Goal: Task Accomplishment & Management: Manage account settings

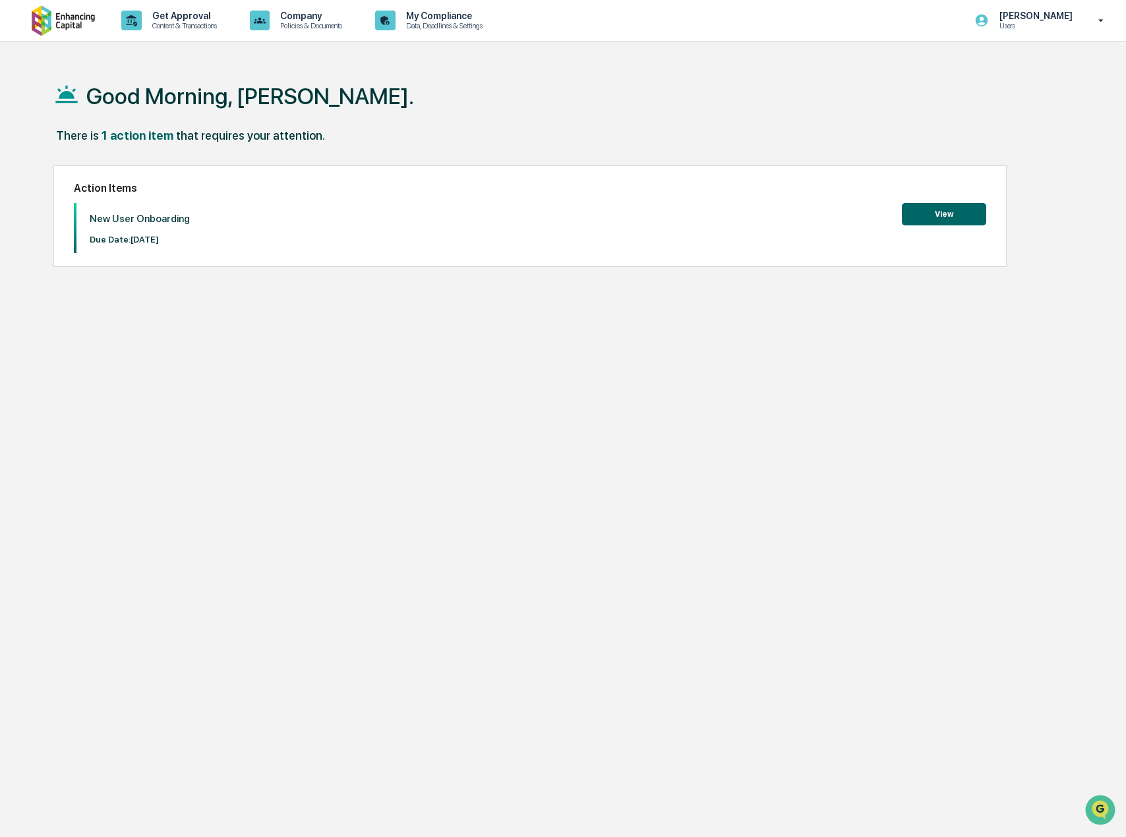
click at [926, 214] on button "View" at bounding box center [944, 214] width 84 height 22
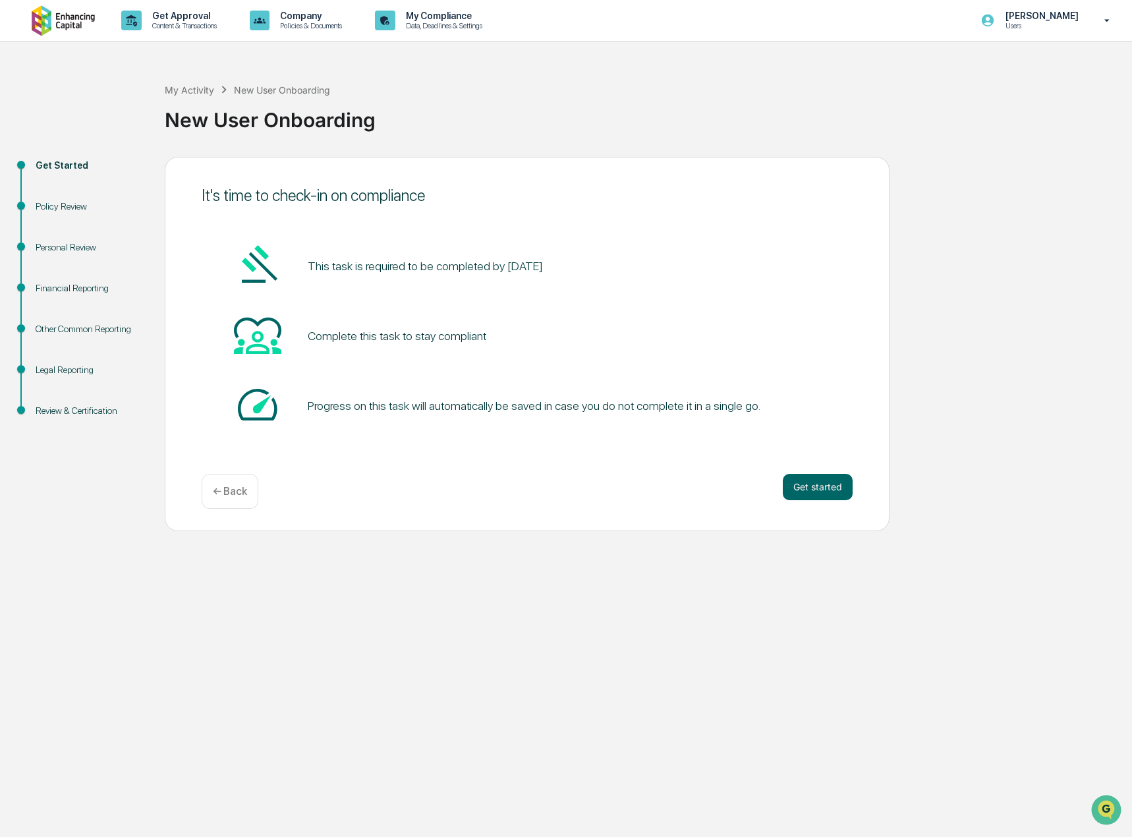
click at [457, 502] on div "Get started ← Back" at bounding box center [527, 491] width 651 height 35
click at [813, 489] on button "Get started" at bounding box center [818, 487] width 70 height 26
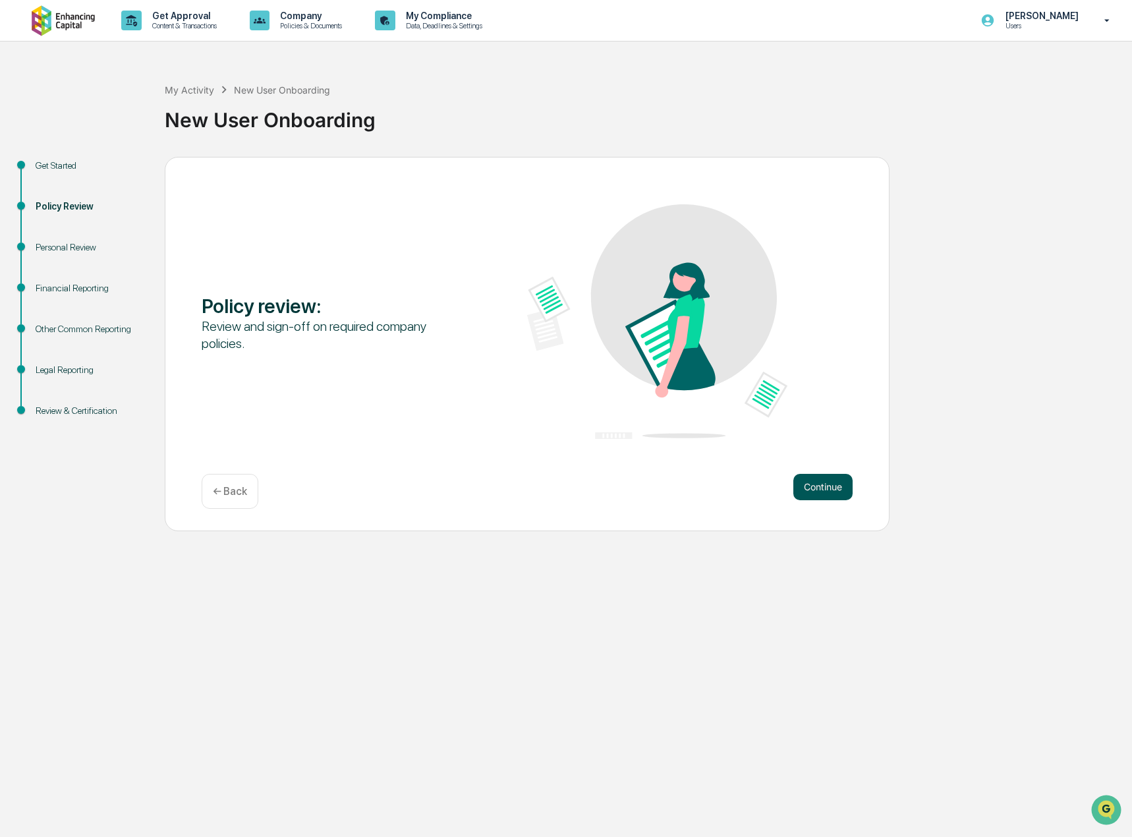
click at [826, 494] on button "Continue" at bounding box center [823, 487] width 59 height 26
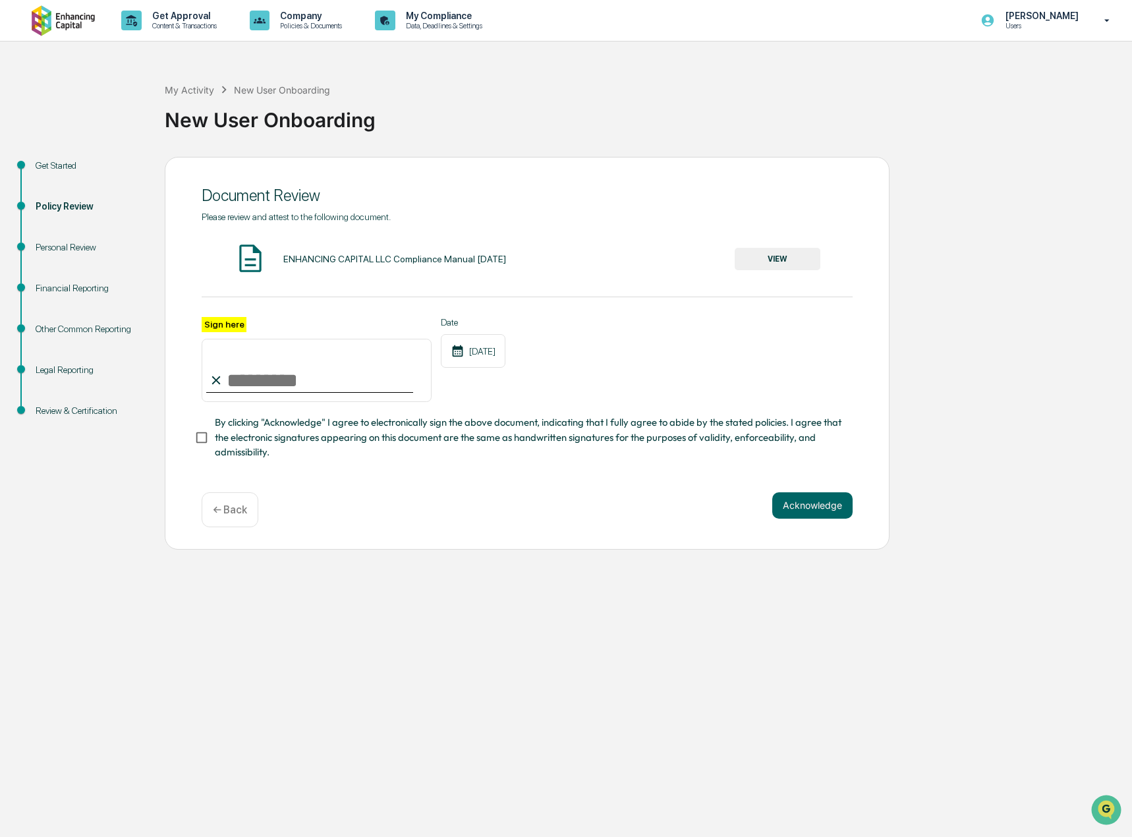
click at [480, 359] on div "[DATE]" at bounding box center [473, 351] width 65 height 34
click at [482, 349] on div "[DATE]" at bounding box center [473, 351] width 65 height 34
click at [787, 261] on button "VIEW" at bounding box center [778, 259] width 86 height 22
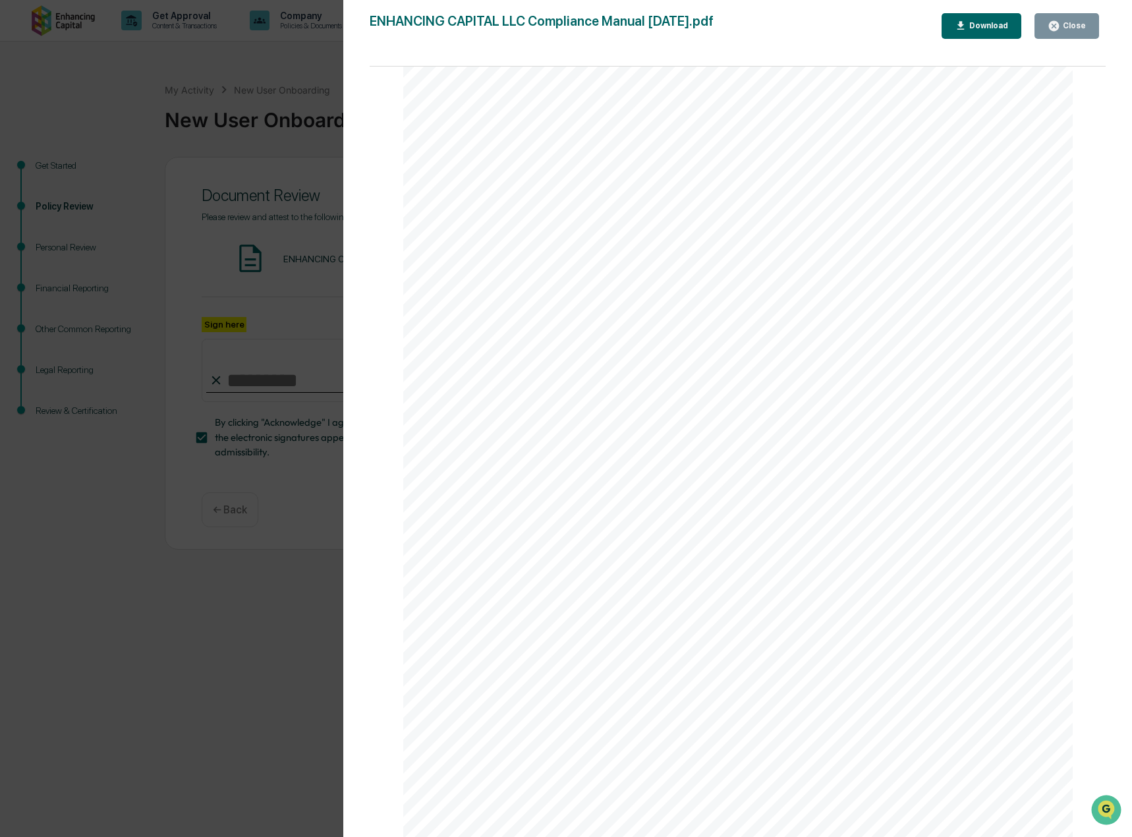
scroll to position [5603, 0]
click at [959, 24] on button "Download" at bounding box center [982, 26] width 80 height 26
click at [435, 219] on div "OVERVIEW Introduction to the Firm ENHANCING CAPITAL LLC (the “Firm”) is an inve…" at bounding box center [738, 125] width 670 height 867
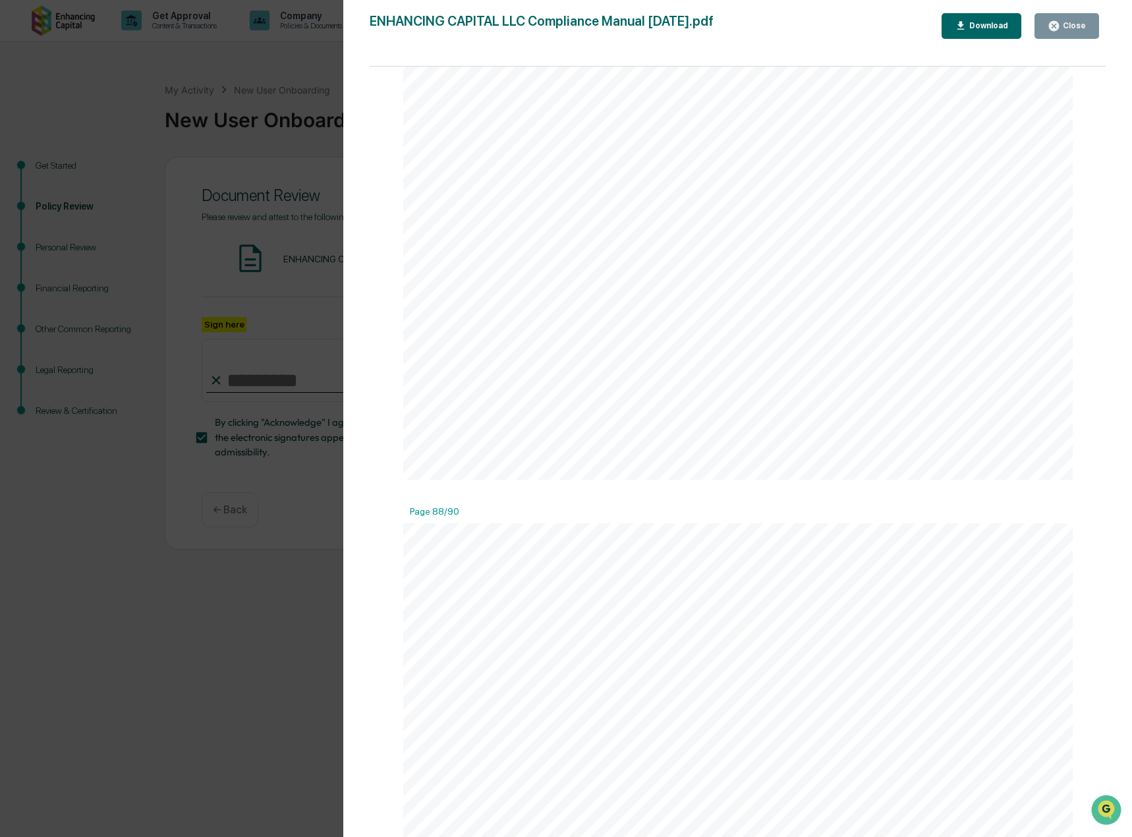
drag, startPoint x: 1001, startPoint y: 458, endPoint x: 960, endPoint y: 457, distance: 41.5
click at [960, 457] on div "shares price, broker commission, etc.). 2 Research Files. Documentation relatin…" at bounding box center [738, 46] width 670 height 867
click at [1072, 34] on button "Close" at bounding box center [1067, 26] width 65 height 26
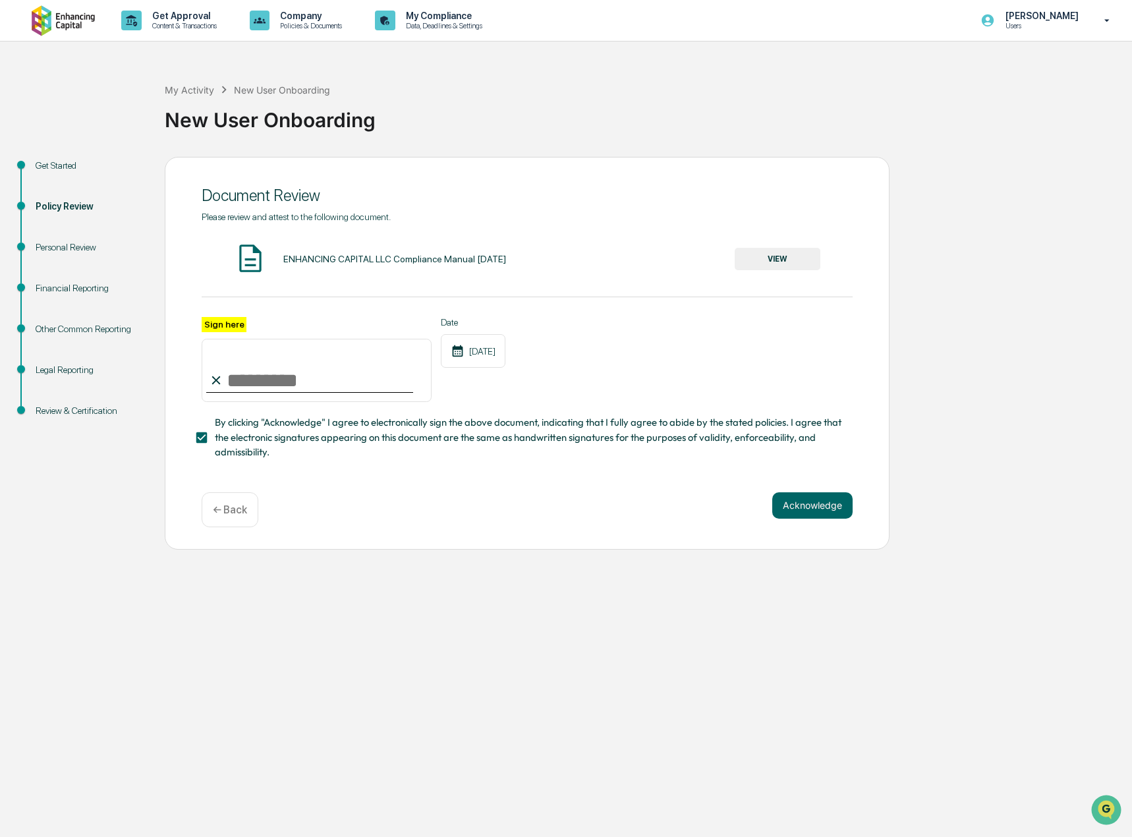
click at [241, 376] on input "Sign here" at bounding box center [317, 370] width 230 height 63
type input "**********"
click at [488, 453] on span "By clicking "Acknowledge" I agree to electronically sign the above document, in…" at bounding box center [529, 437] width 628 height 44
click at [566, 440] on span "By clicking "Acknowledge" I agree to electronically sign the above document, in…" at bounding box center [529, 437] width 628 height 44
click at [820, 516] on button "Acknowledge" at bounding box center [813, 505] width 80 height 26
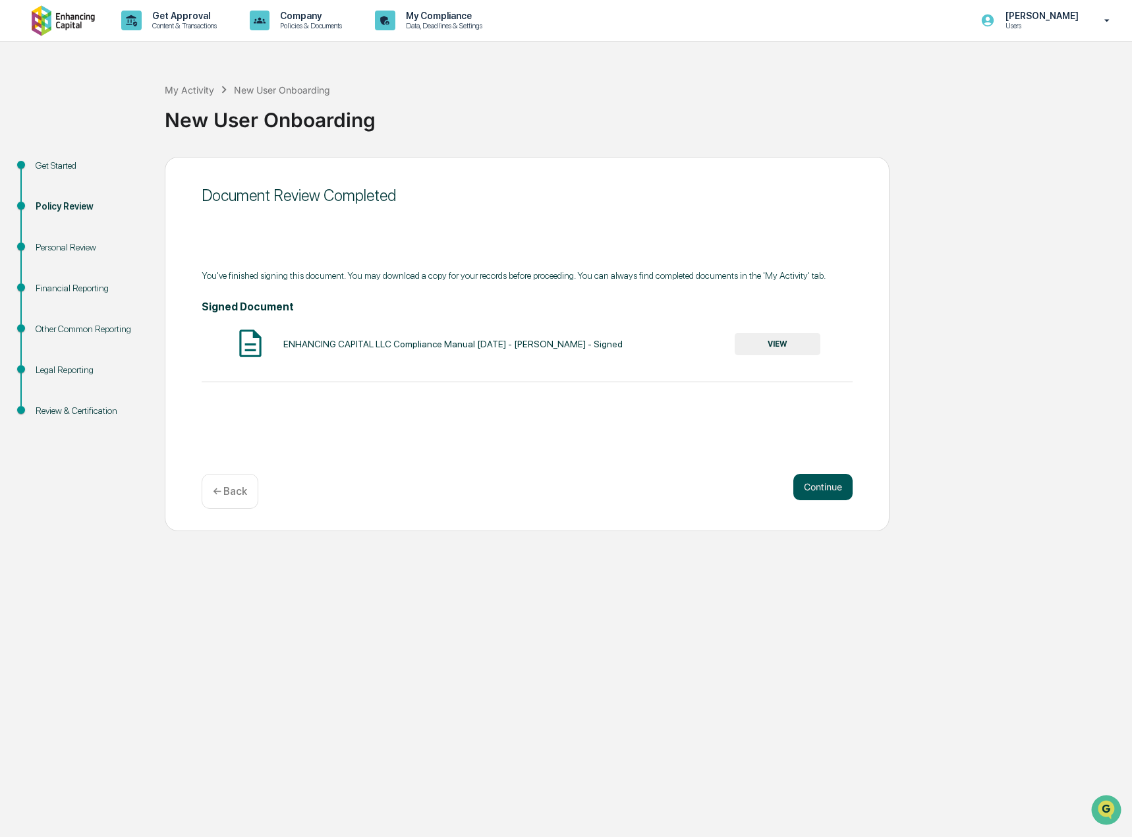
click at [828, 488] on button "Continue" at bounding box center [823, 487] width 59 height 26
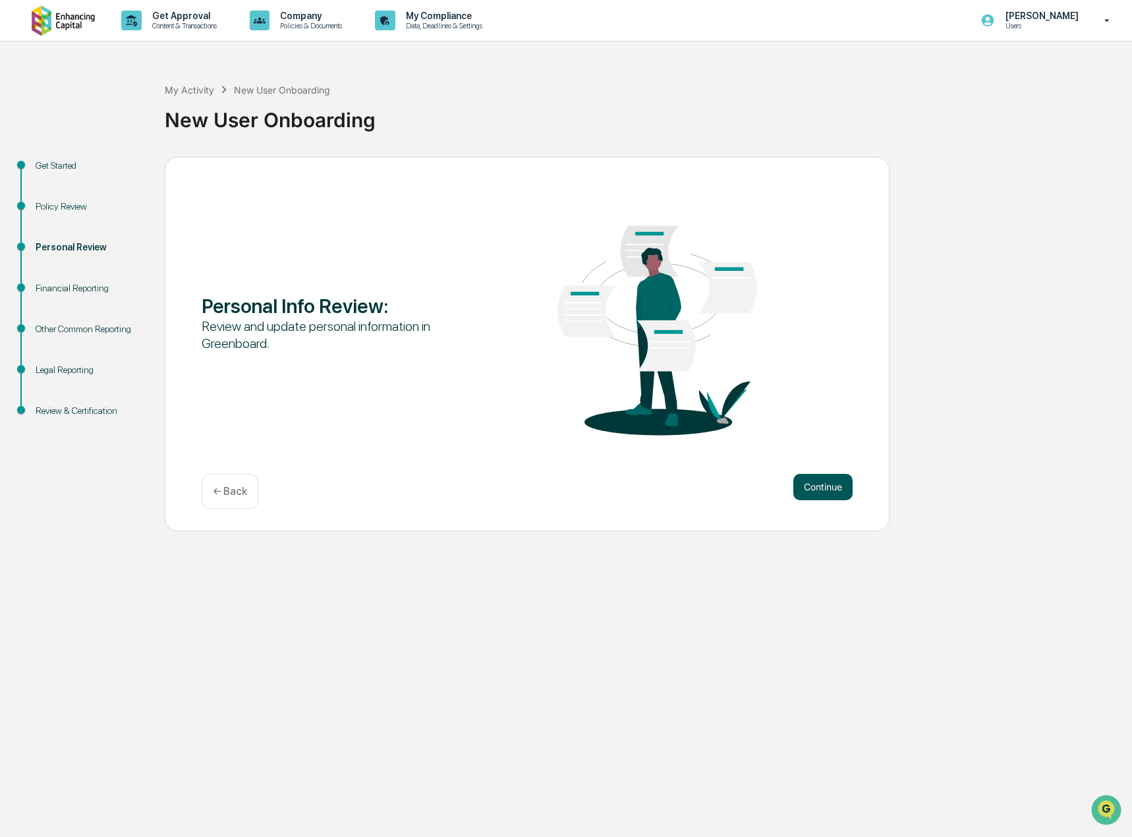
click at [825, 488] on button "Continue" at bounding box center [823, 487] width 59 height 26
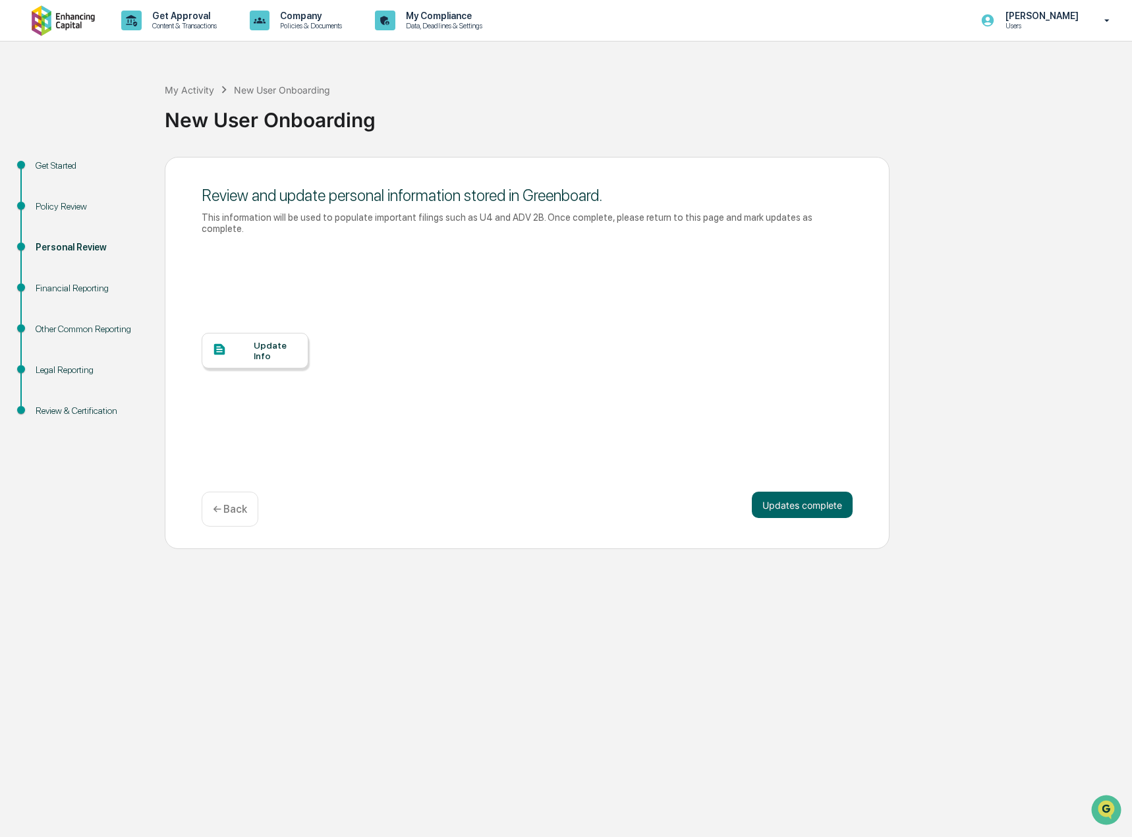
click at [268, 341] on div "Update Info" at bounding box center [276, 350] width 44 height 21
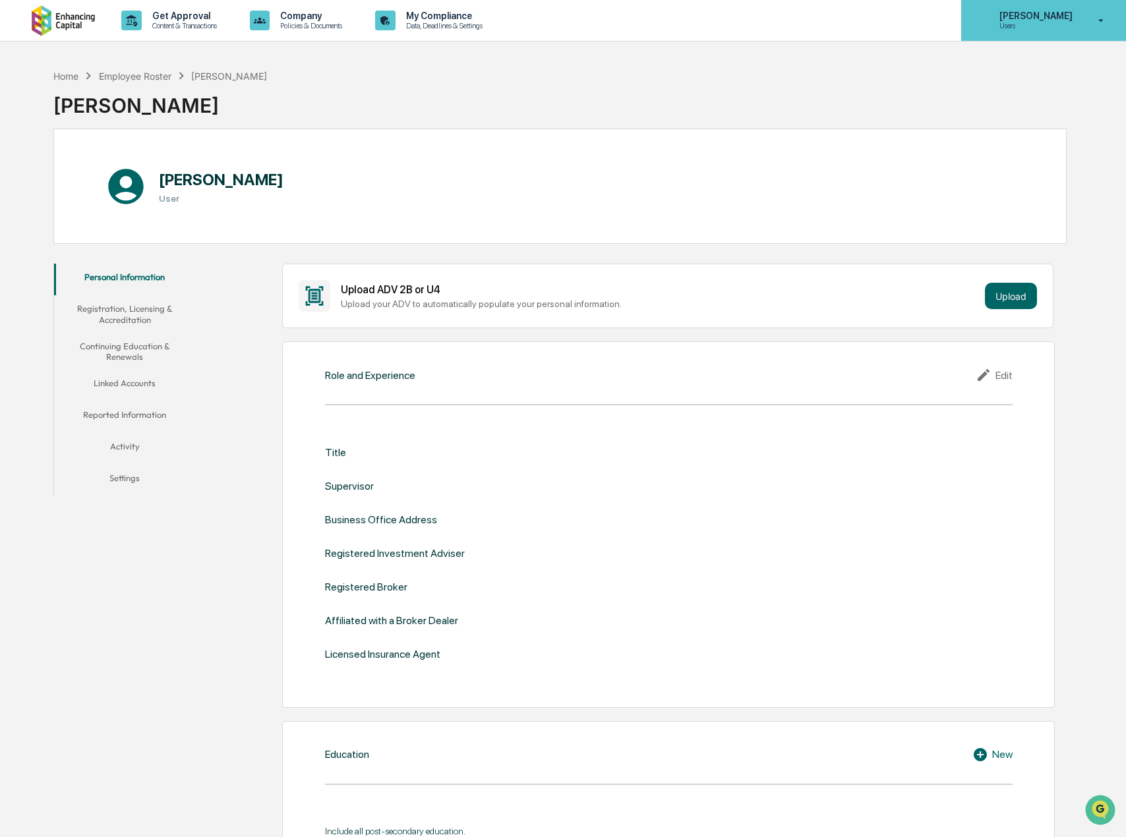
click at [1061, 30] on p "Users" at bounding box center [1034, 25] width 90 height 9
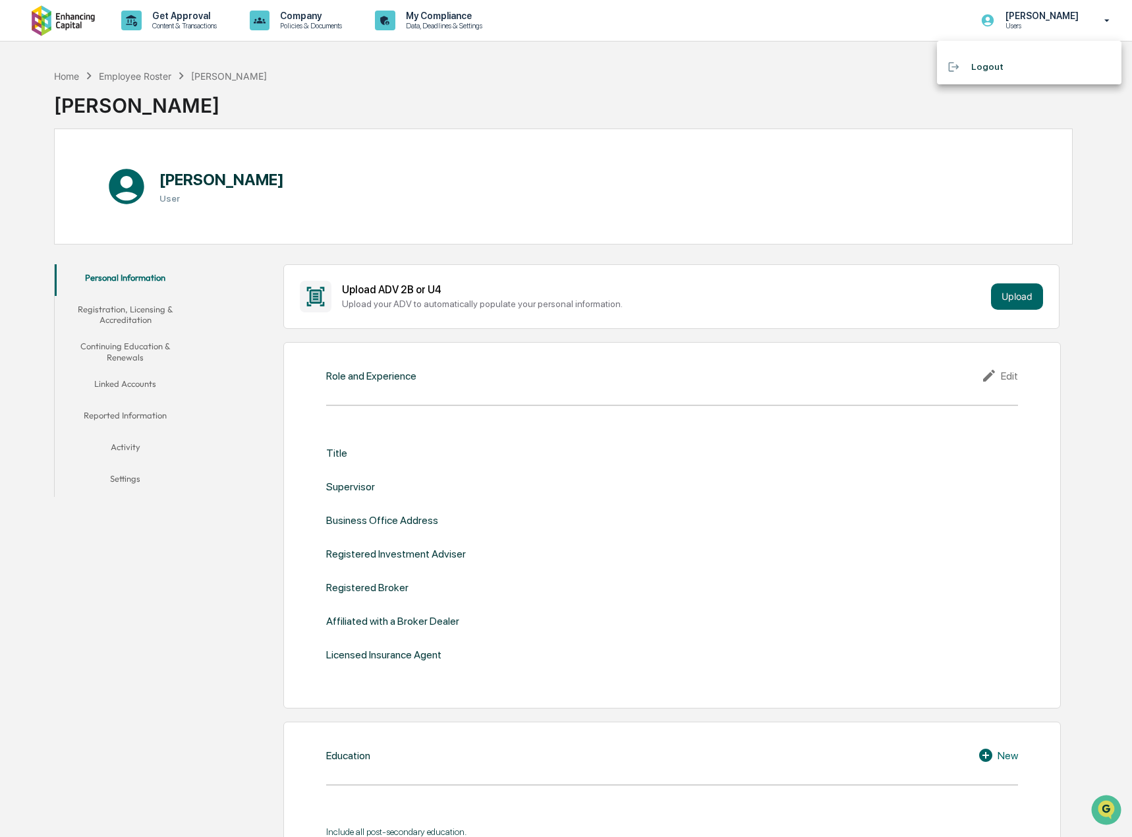
click at [1056, 26] on div at bounding box center [566, 418] width 1132 height 837
click at [1009, 292] on button "Upload" at bounding box center [1011, 296] width 52 height 26
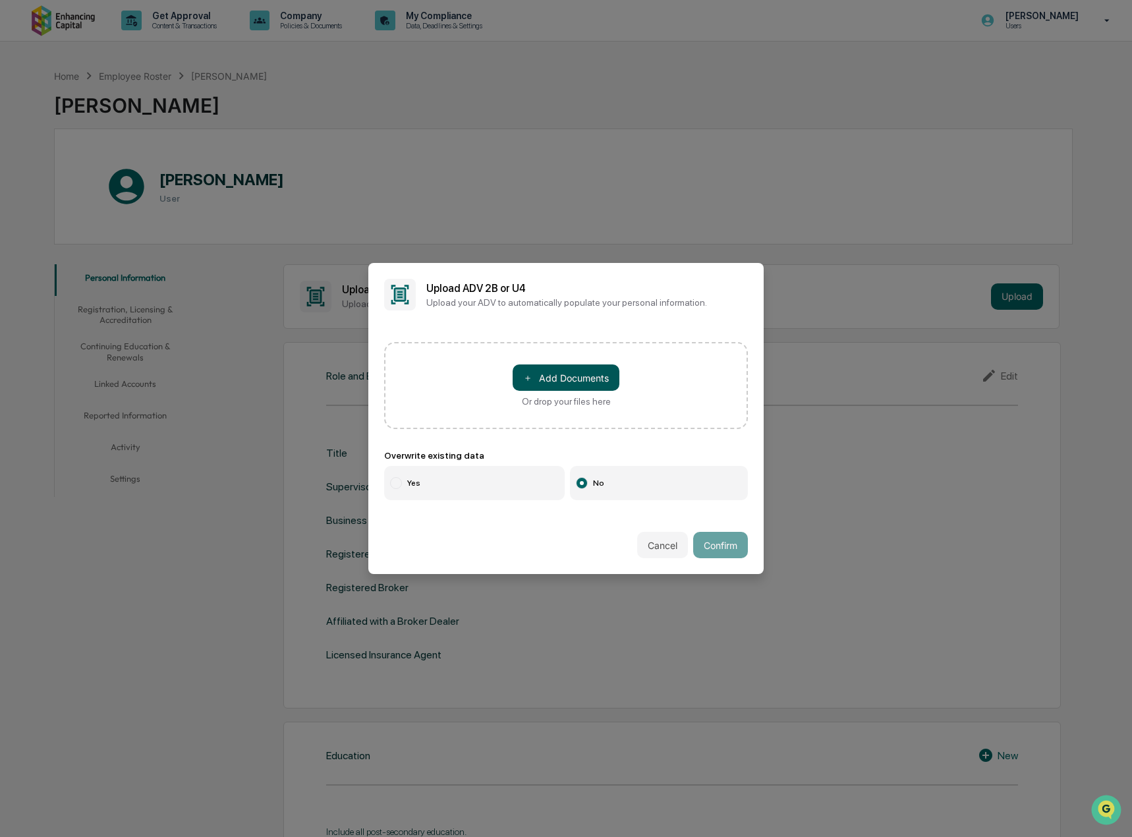
click at [566, 375] on button "＋ Add Documents" at bounding box center [566, 378] width 107 height 26
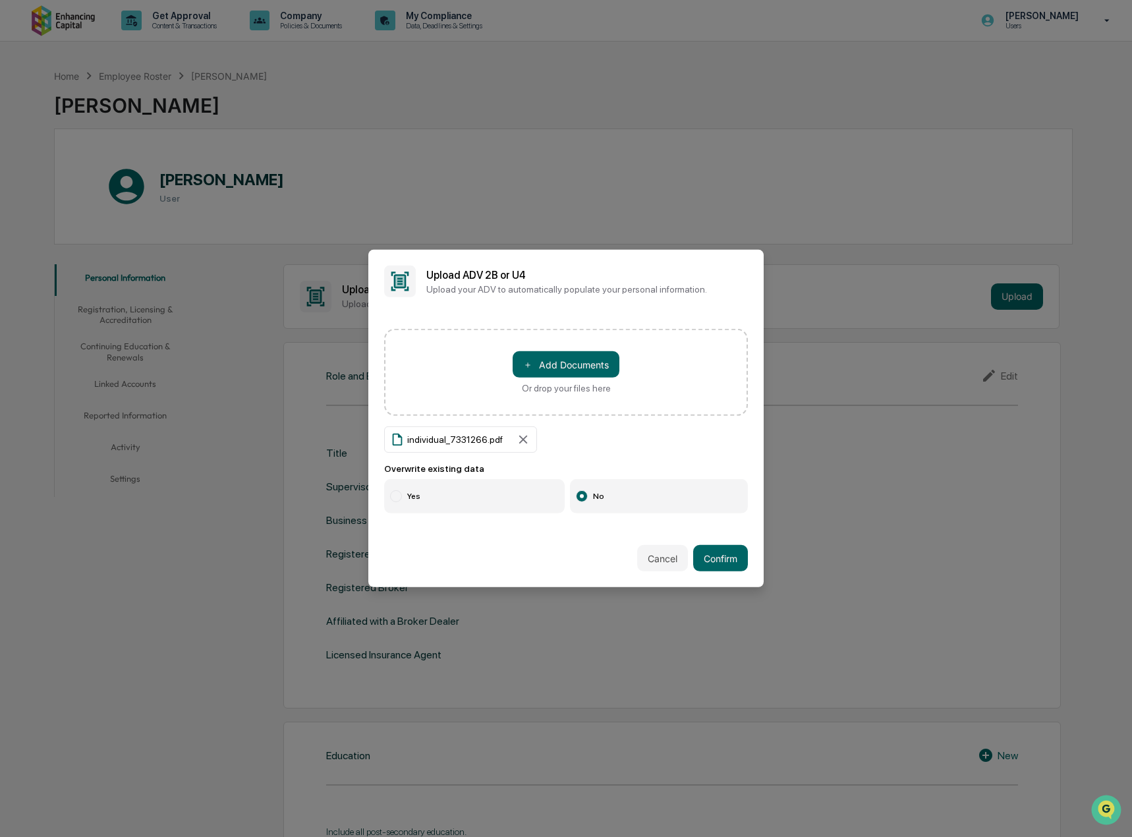
click at [405, 498] on label "Yes" at bounding box center [474, 496] width 181 height 34
drag, startPoint x: 727, startPoint y: 564, endPoint x: 746, endPoint y: 492, distance: 74.2
click at [760, 464] on div "Upload ADV 2B or U4 Upload your ADV to automatically populate your personal inf…" at bounding box center [565, 418] width 395 height 337
click at [658, 544] on div "Cancel Confirm" at bounding box center [565, 558] width 395 height 58
click at [665, 558] on button "Cancel" at bounding box center [662, 558] width 51 height 26
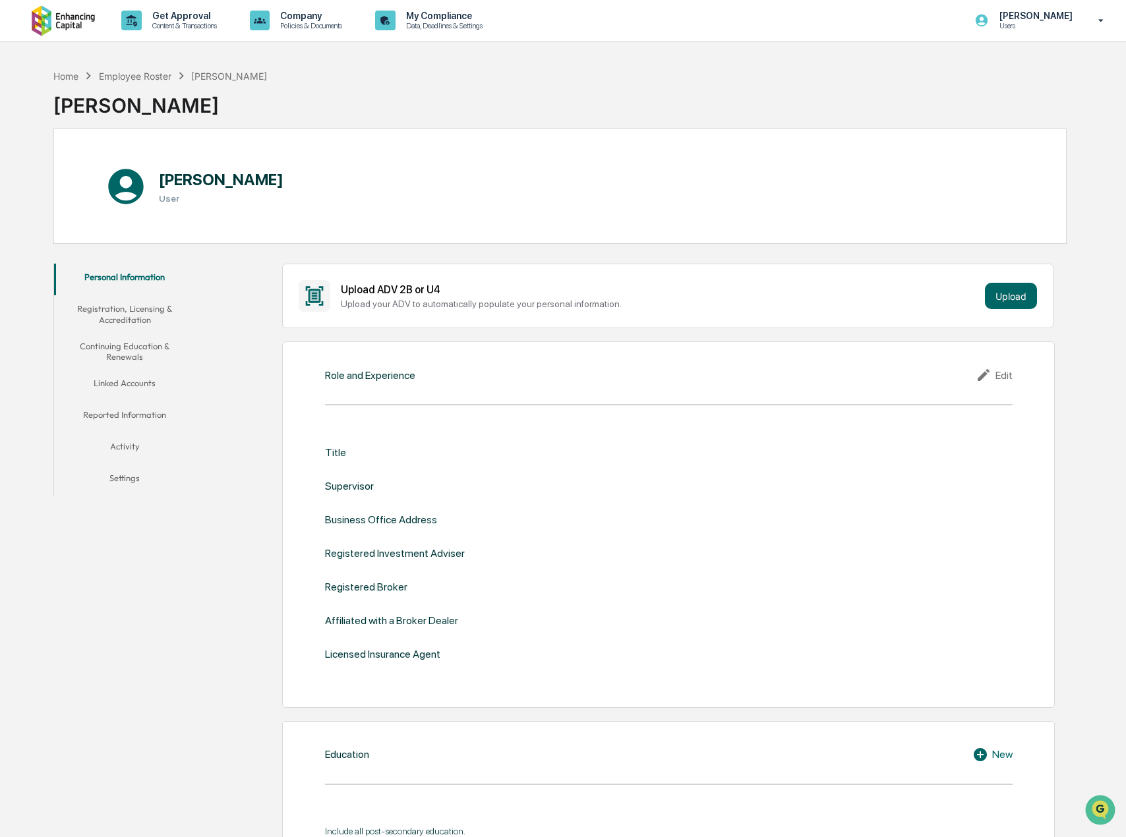
click at [136, 309] on button "Registration, Licensing & Accreditation" at bounding box center [124, 314] width 141 height 38
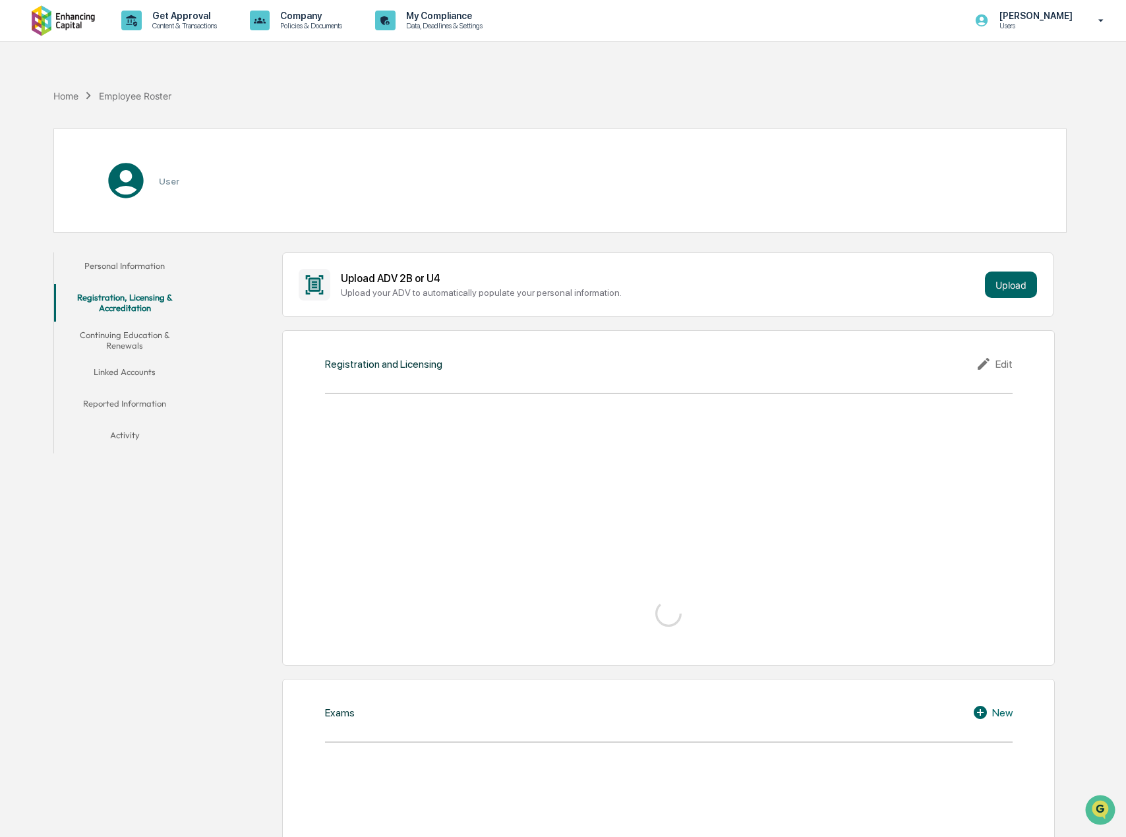
click at [140, 270] on button "Personal Information" at bounding box center [124, 268] width 141 height 32
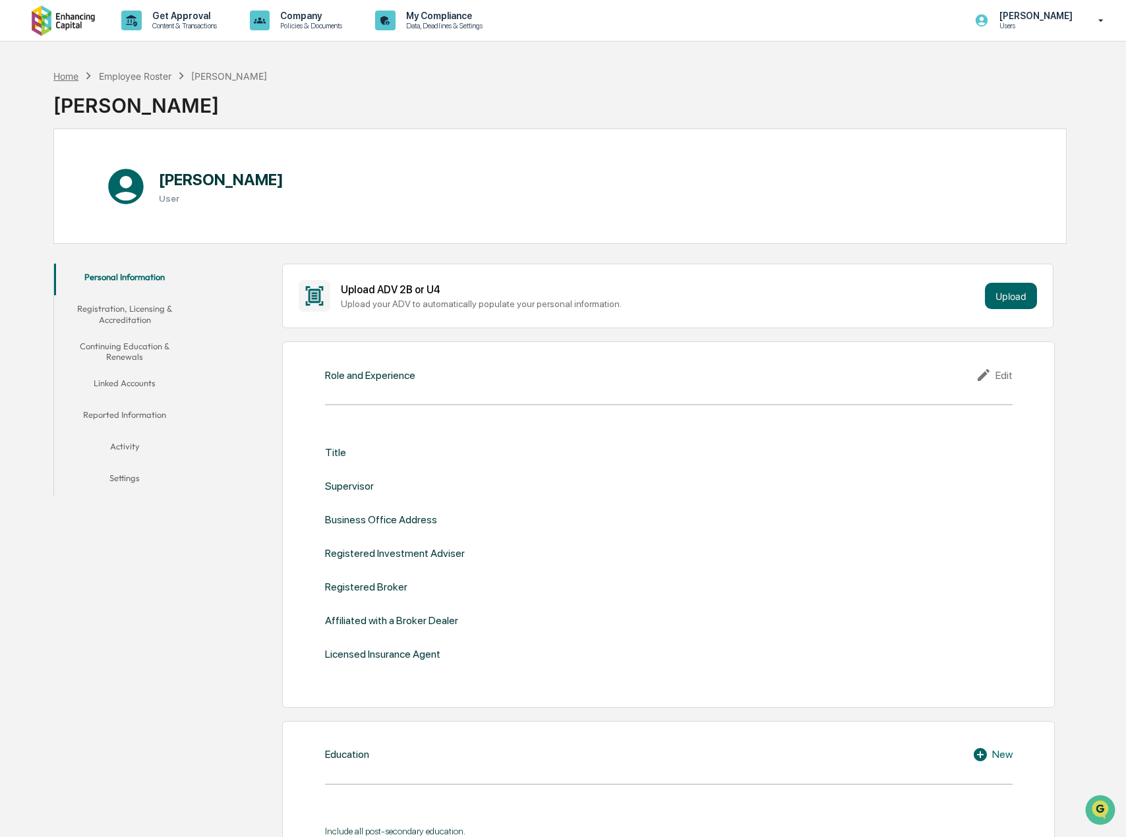
click at [62, 95] on div "[PERSON_NAME]" at bounding box center [160, 100] width 214 height 34
click at [62, 73] on div "Home" at bounding box center [65, 76] width 25 height 11
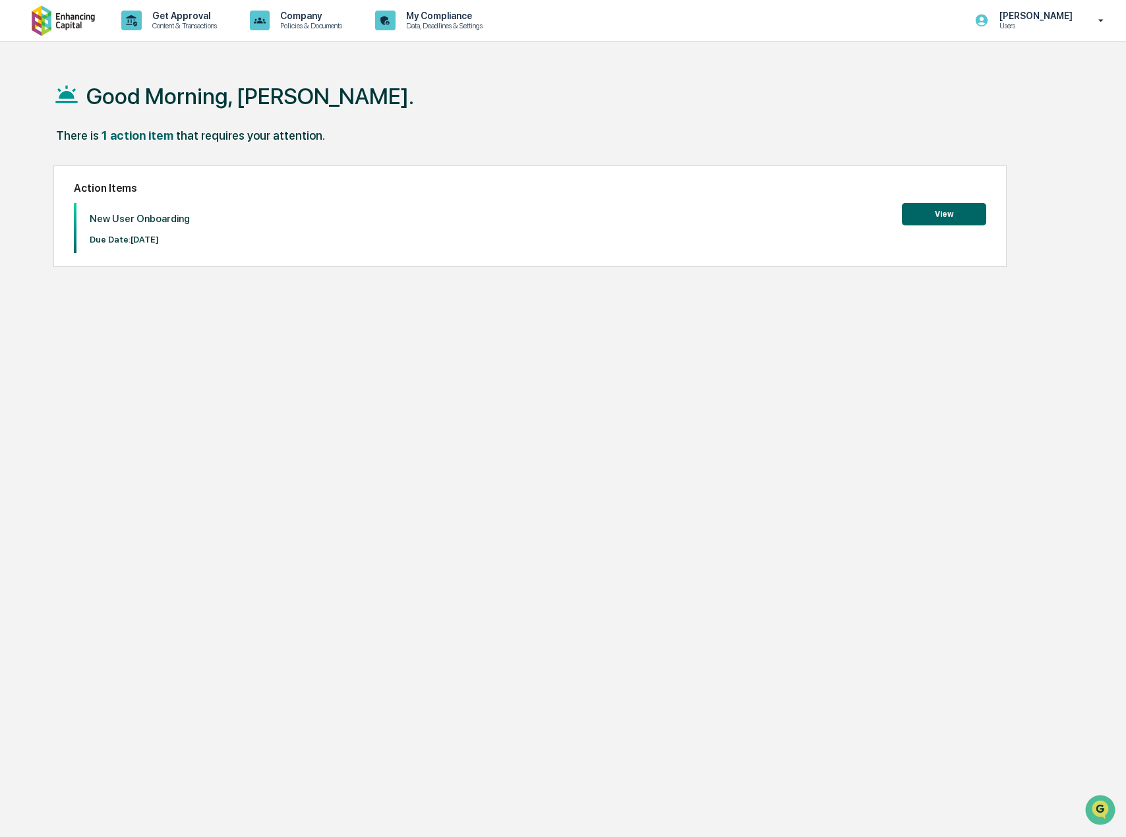
click at [947, 208] on button "View" at bounding box center [944, 214] width 84 height 22
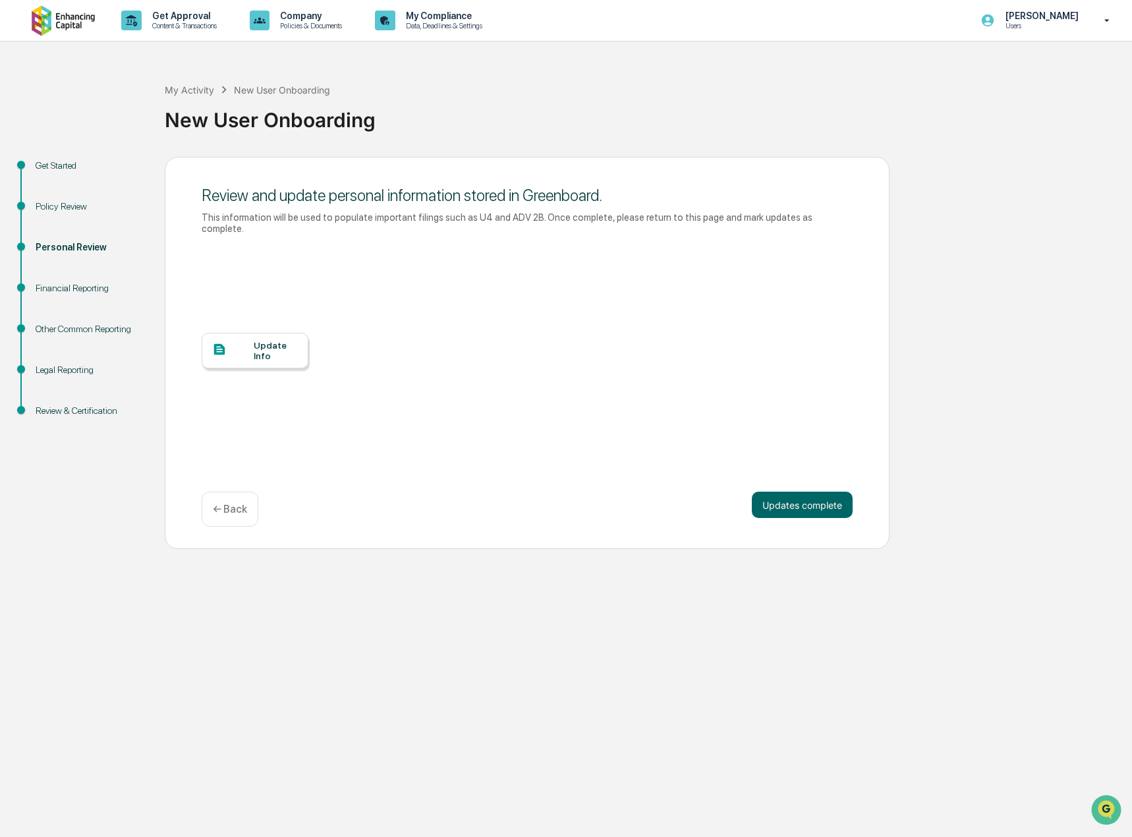
click at [82, 287] on div "Financial Reporting" at bounding box center [90, 288] width 108 height 14
click at [277, 346] on div "Update Info" at bounding box center [276, 350] width 44 height 21
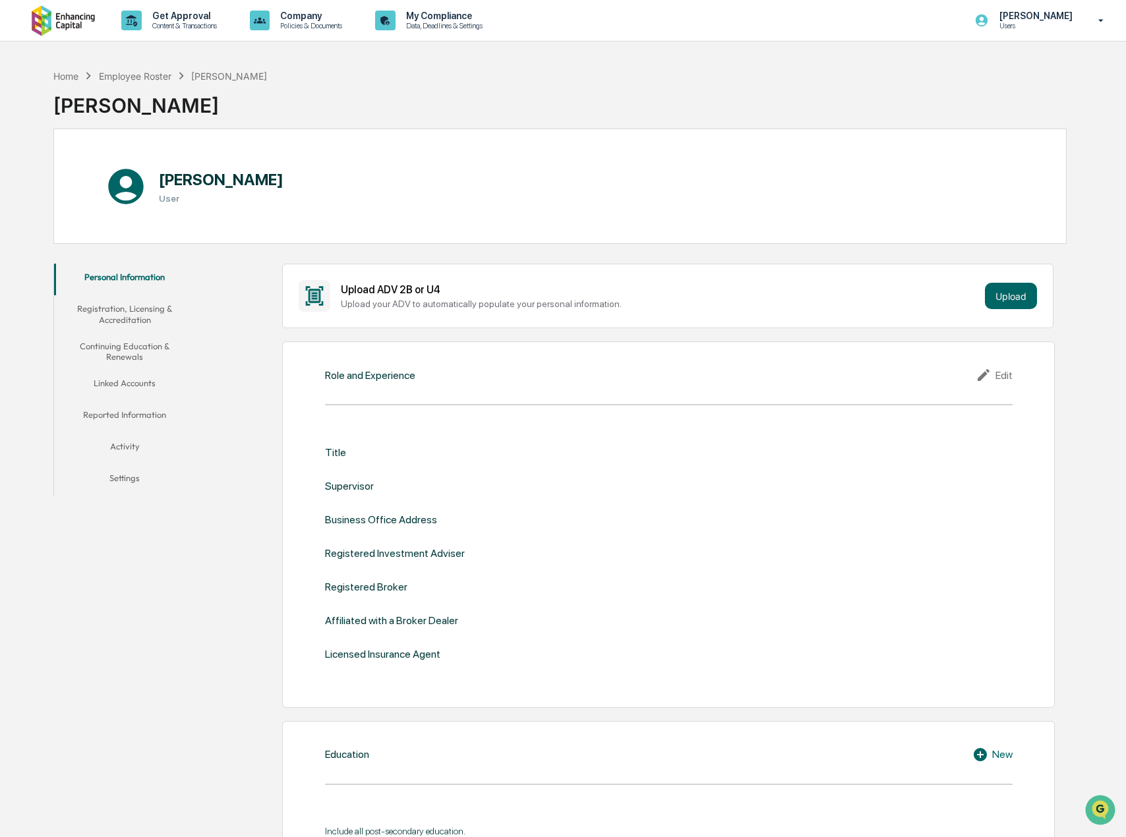
drag, startPoint x: 1011, startPoint y: 285, endPoint x: 954, endPoint y: 248, distance: 67.6
click at [1011, 295] on button "Upload" at bounding box center [1011, 296] width 52 height 26
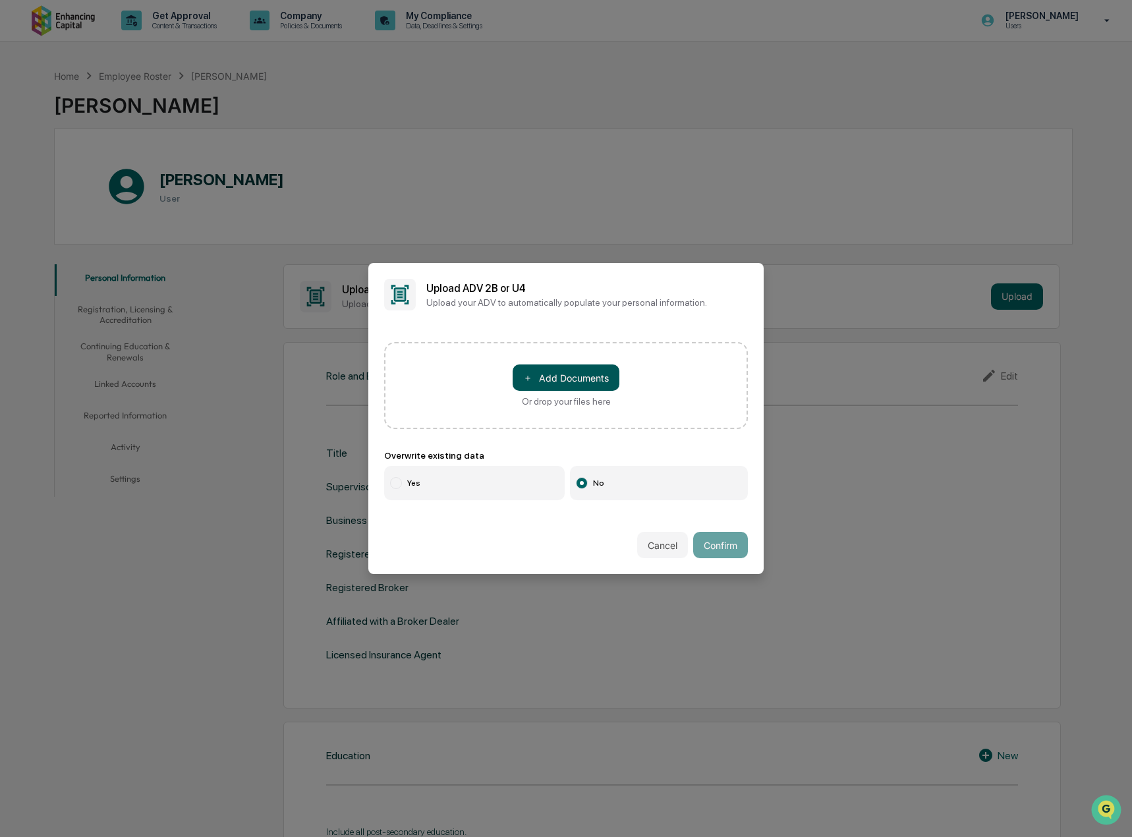
click at [550, 373] on button "＋ Add Documents" at bounding box center [566, 378] width 107 height 26
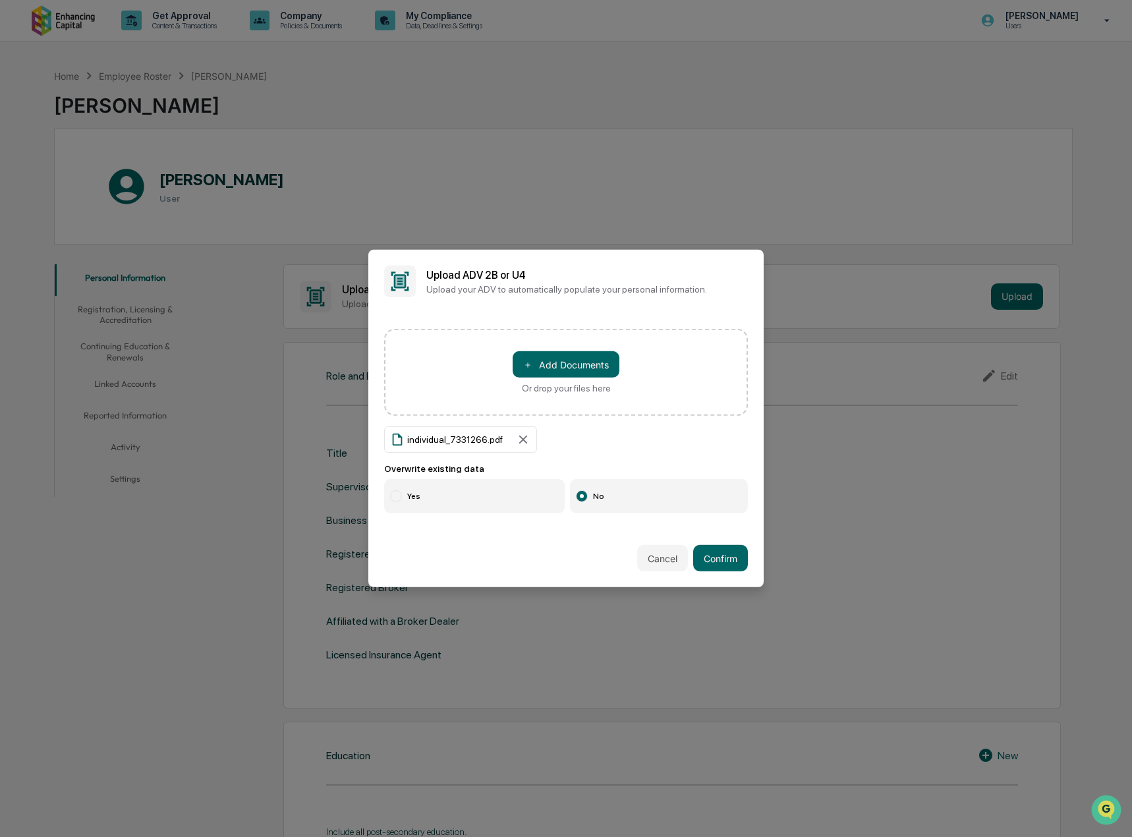
click at [466, 499] on label "Yes" at bounding box center [474, 496] width 181 height 34
click at [722, 552] on button "Confirm" at bounding box center [720, 558] width 55 height 26
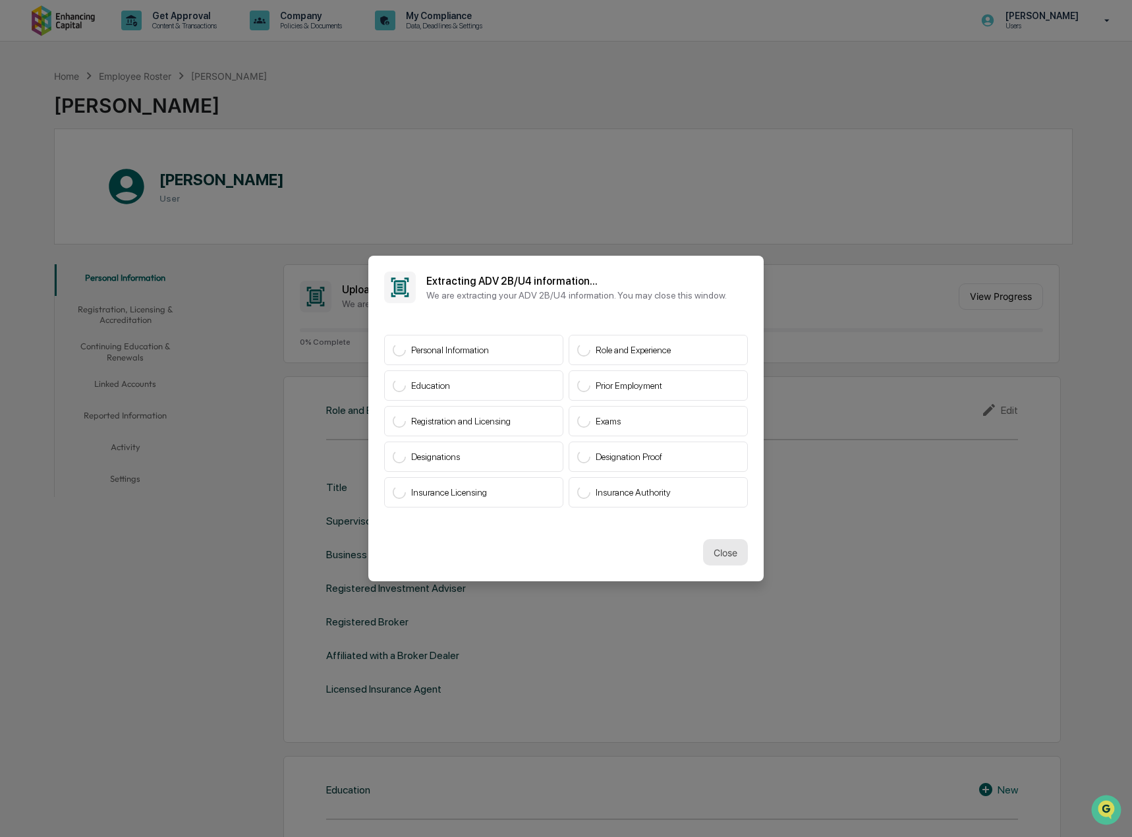
click at [726, 557] on button "Close" at bounding box center [725, 552] width 45 height 26
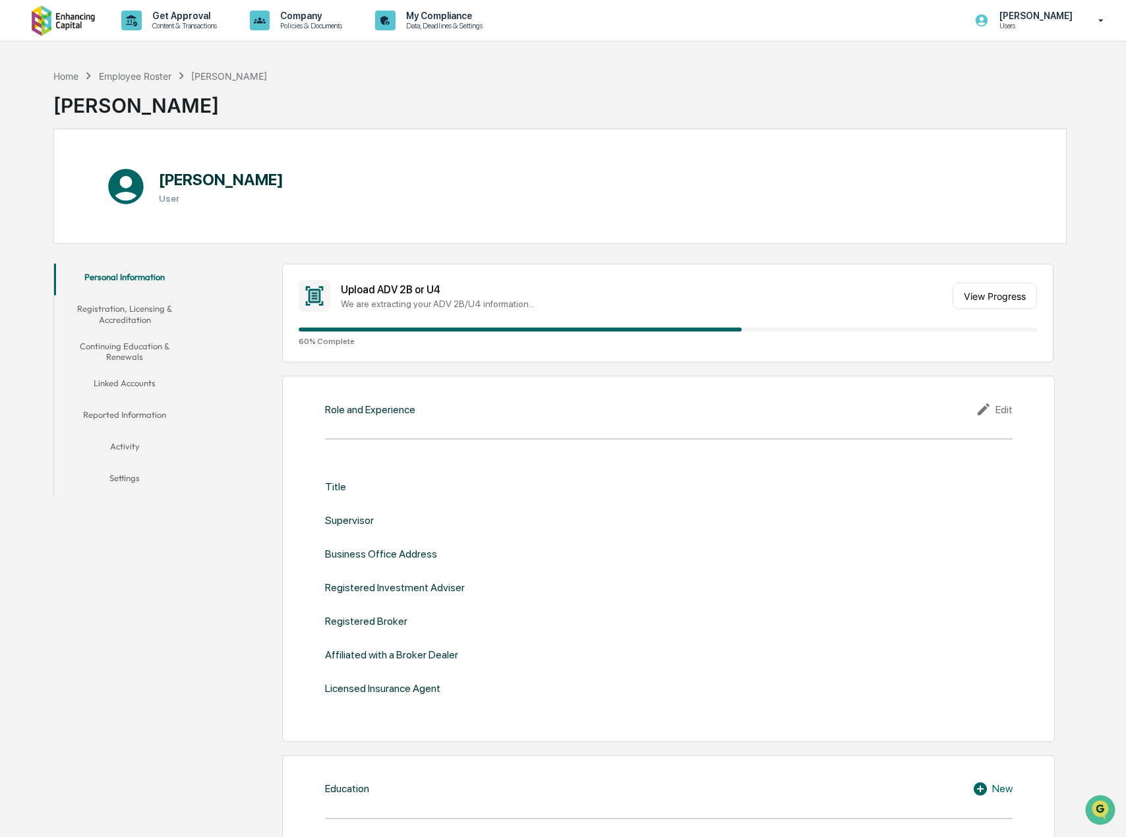
click at [674, 301] on div "We are extracting your ADV 2B/U4 information..." at bounding box center [644, 304] width 606 height 11
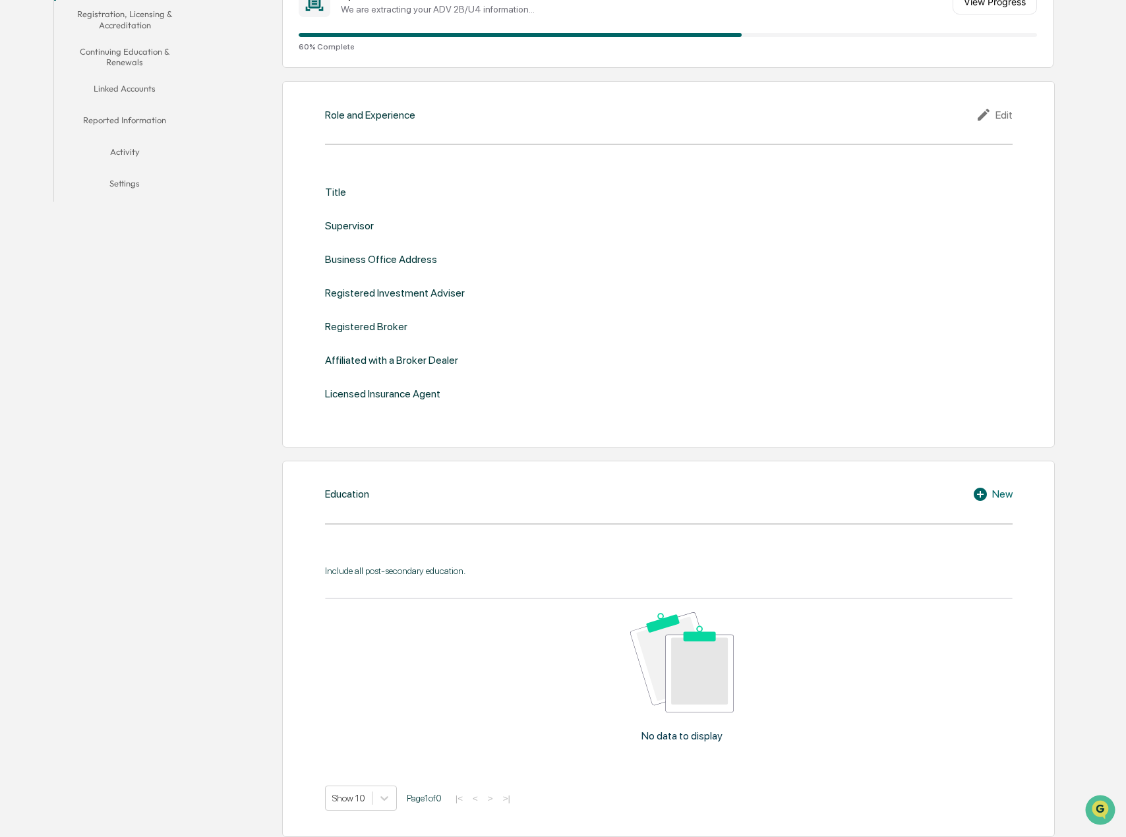
scroll to position [66, 0]
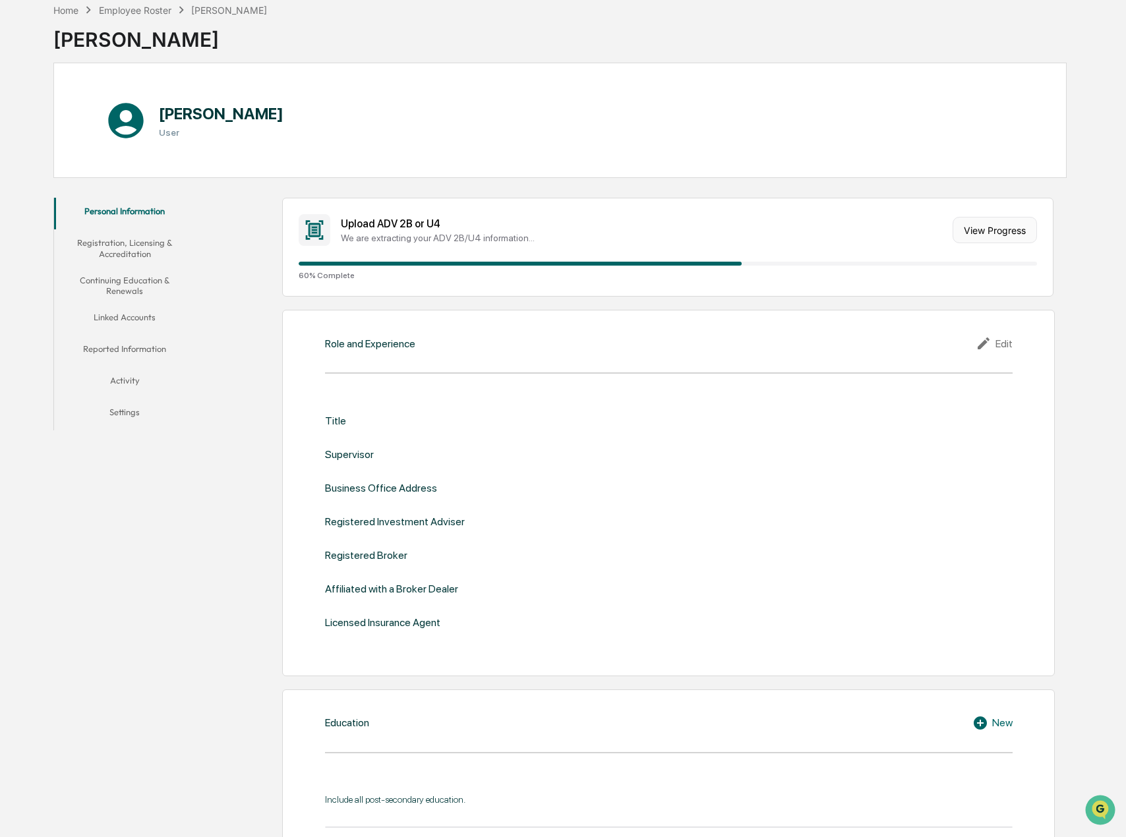
click at [978, 224] on button "View Progress" at bounding box center [994, 230] width 84 height 26
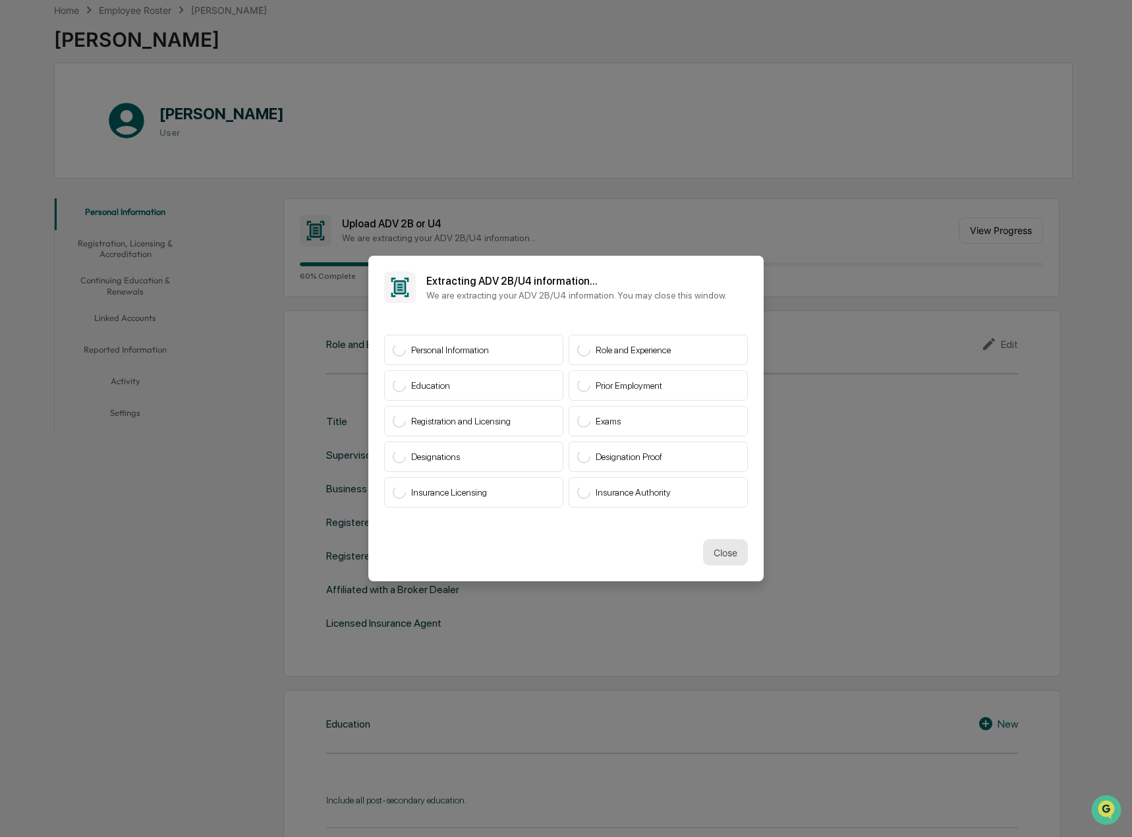
click at [728, 556] on button "Close" at bounding box center [725, 552] width 45 height 26
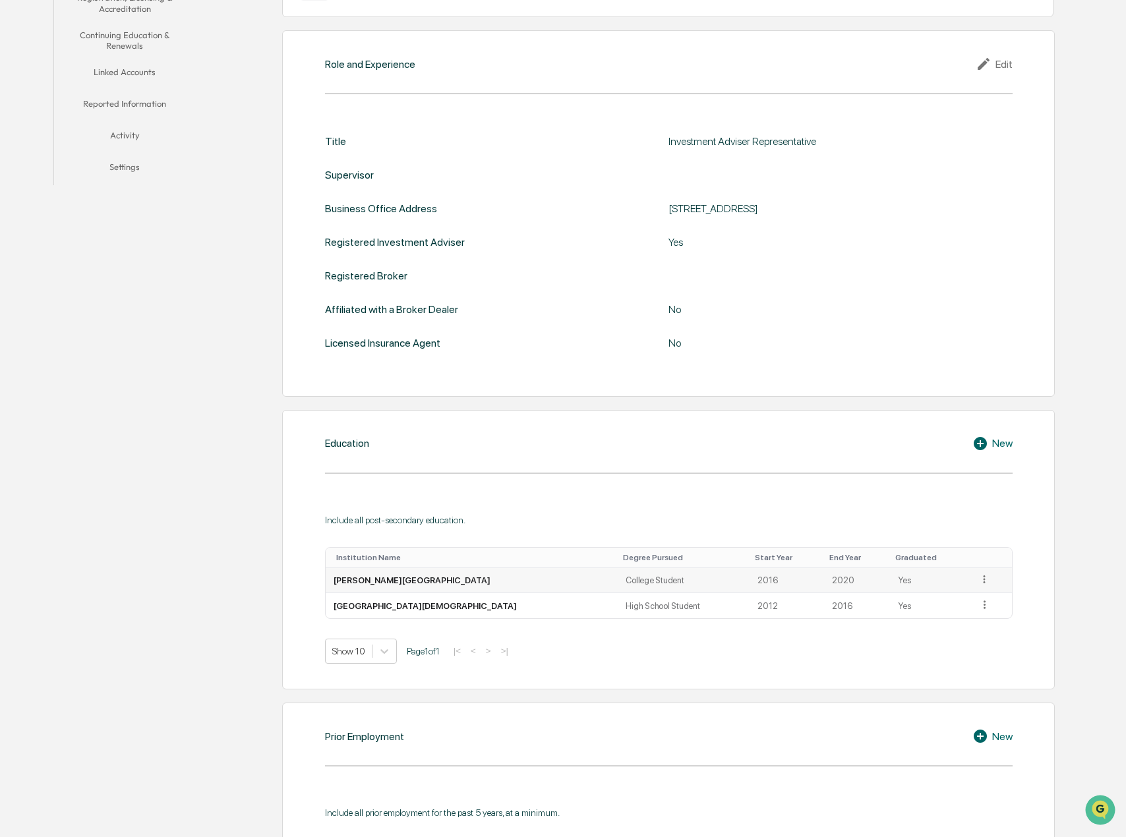
scroll to position [330, 0]
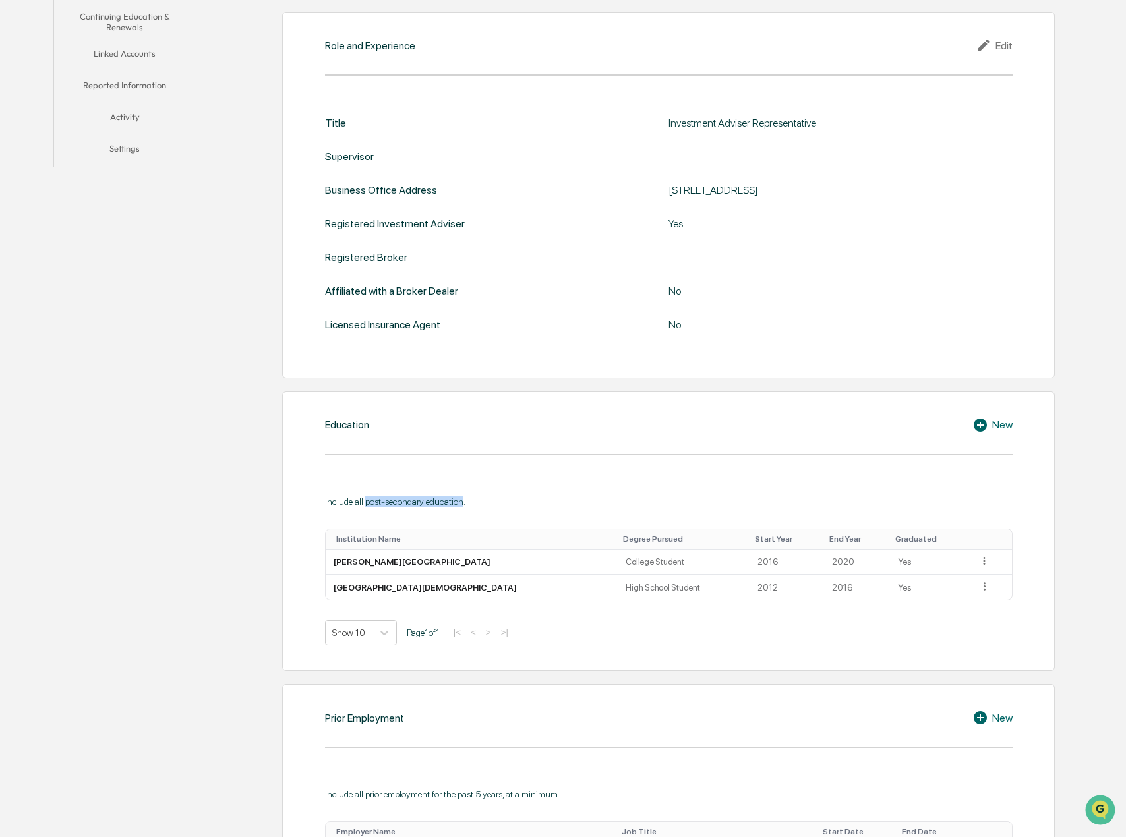
drag, startPoint x: 363, startPoint y: 505, endPoint x: 463, endPoint y: 504, distance: 100.2
click at [463, 504] on div "Include all post-secondary education." at bounding box center [669, 501] width 688 height 11
click at [978, 586] on icon at bounding box center [984, 586] width 13 height 13
click at [961, 623] on div "Delete" at bounding box center [969, 626] width 42 height 21
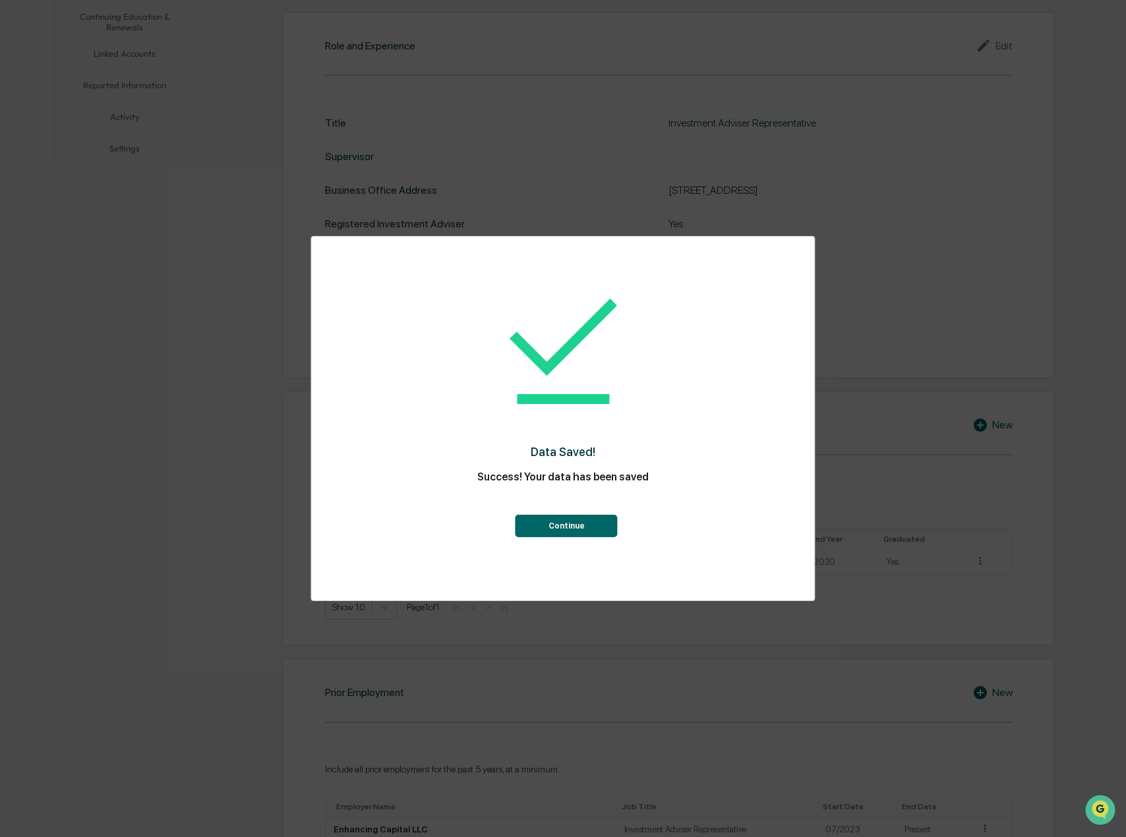
click at [577, 528] on button "Continue" at bounding box center [566, 526] width 102 height 22
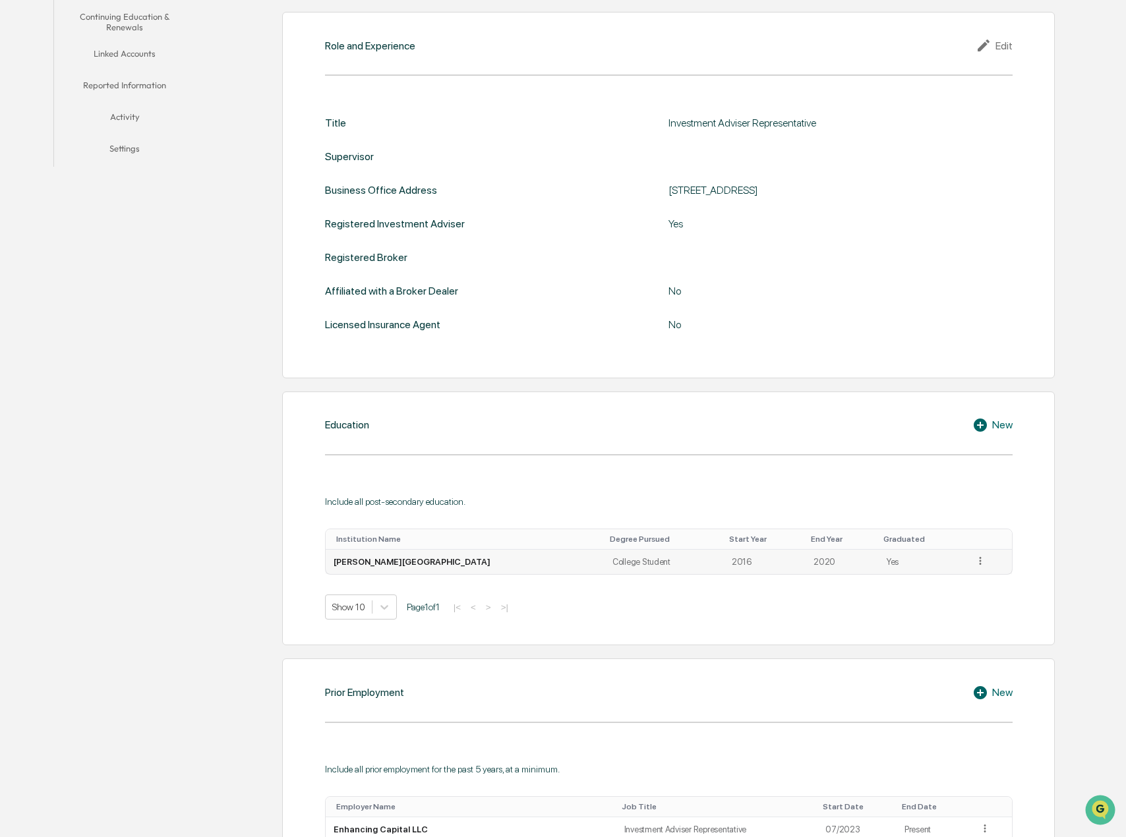
click at [604, 560] on td "College Student" at bounding box center [663, 562] width 119 height 25
click at [993, 423] on div "New" at bounding box center [992, 425] width 40 height 16
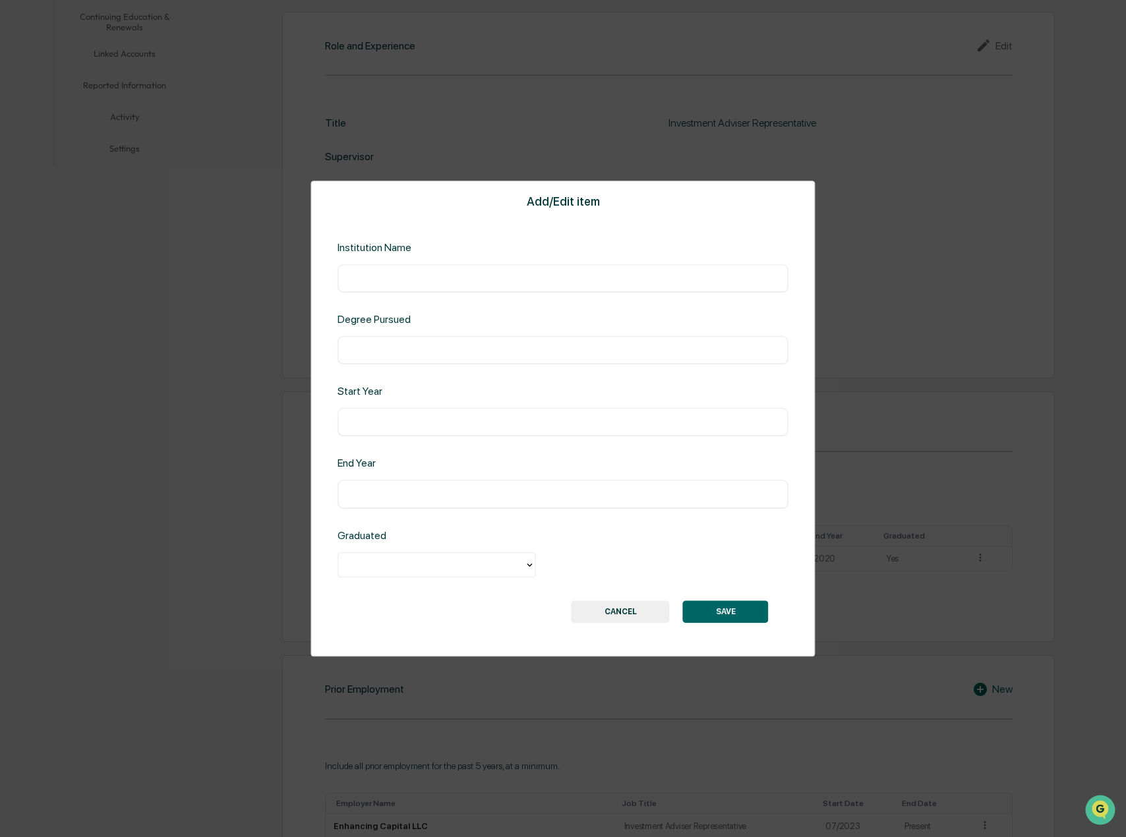
click at [508, 287] on div "​" at bounding box center [562, 278] width 450 height 28
click at [481, 278] on input "text" at bounding box center [562, 278] width 430 height 13
type input "**********"
type input "****"
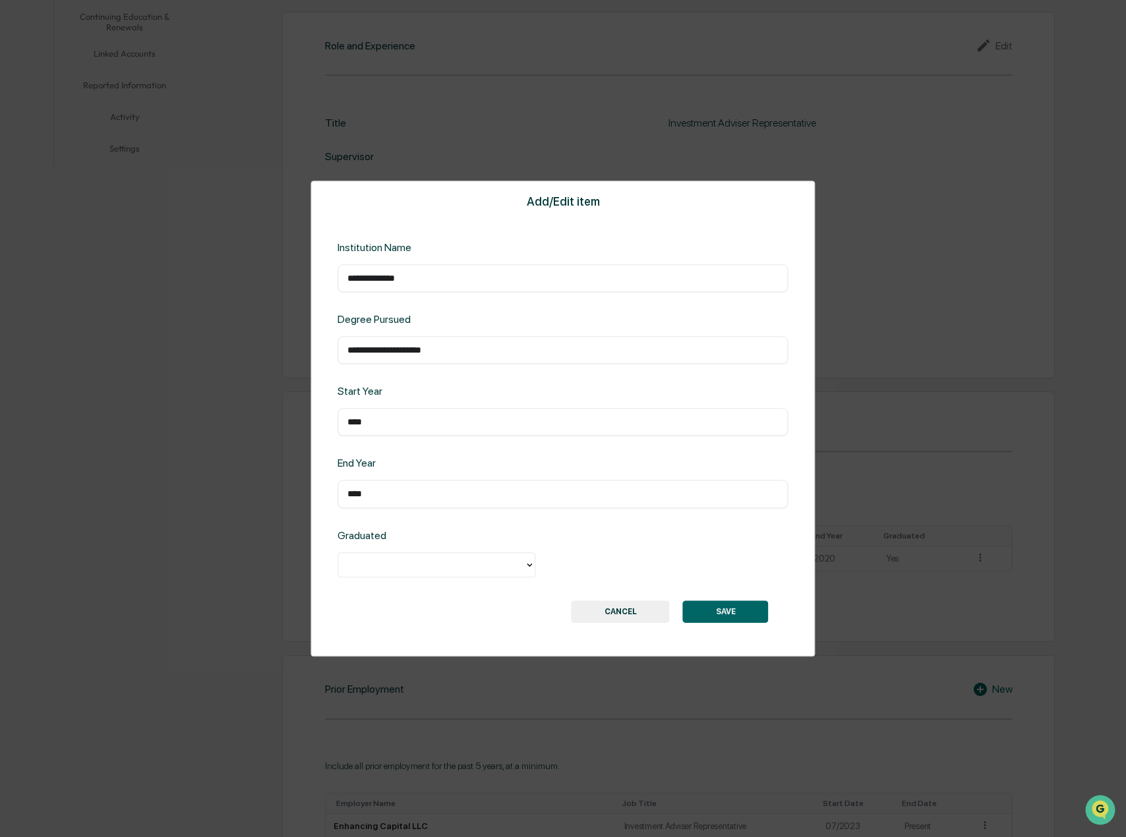
type input "****"
click at [467, 565] on div at bounding box center [431, 564] width 173 height 15
click at [450, 596] on div "Yes" at bounding box center [436, 595] width 198 height 26
drag, startPoint x: 471, startPoint y: 355, endPoint x: 378, endPoint y: 359, distance: 93.0
click at [378, 359] on div "**********" at bounding box center [562, 350] width 450 height 28
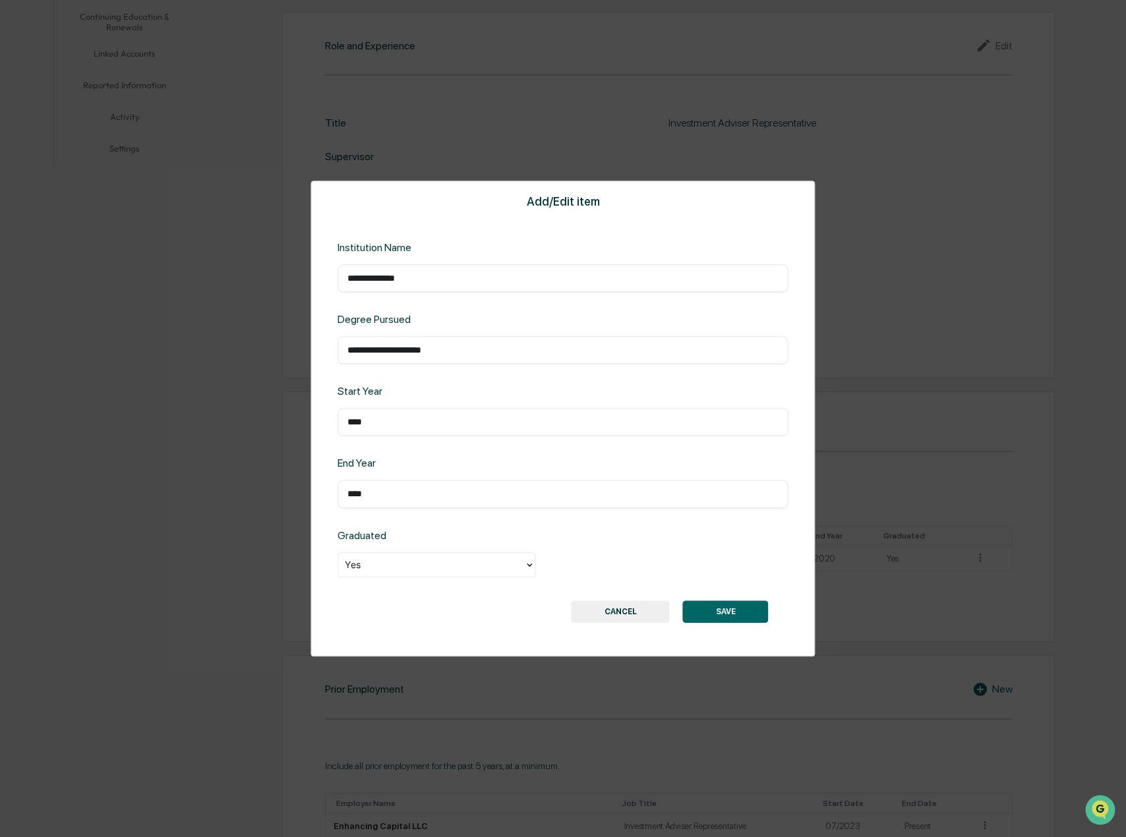
click at [390, 355] on input "**********" at bounding box center [562, 349] width 430 height 13
click at [399, 353] on input "**********" at bounding box center [562, 349] width 430 height 13
click at [427, 353] on input "**********" at bounding box center [562, 349] width 430 height 13
click at [477, 353] on input "**********" at bounding box center [562, 349] width 430 height 13
click at [716, 613] on button "SAVE" at bounding box center [726, 612] width 86 height 22
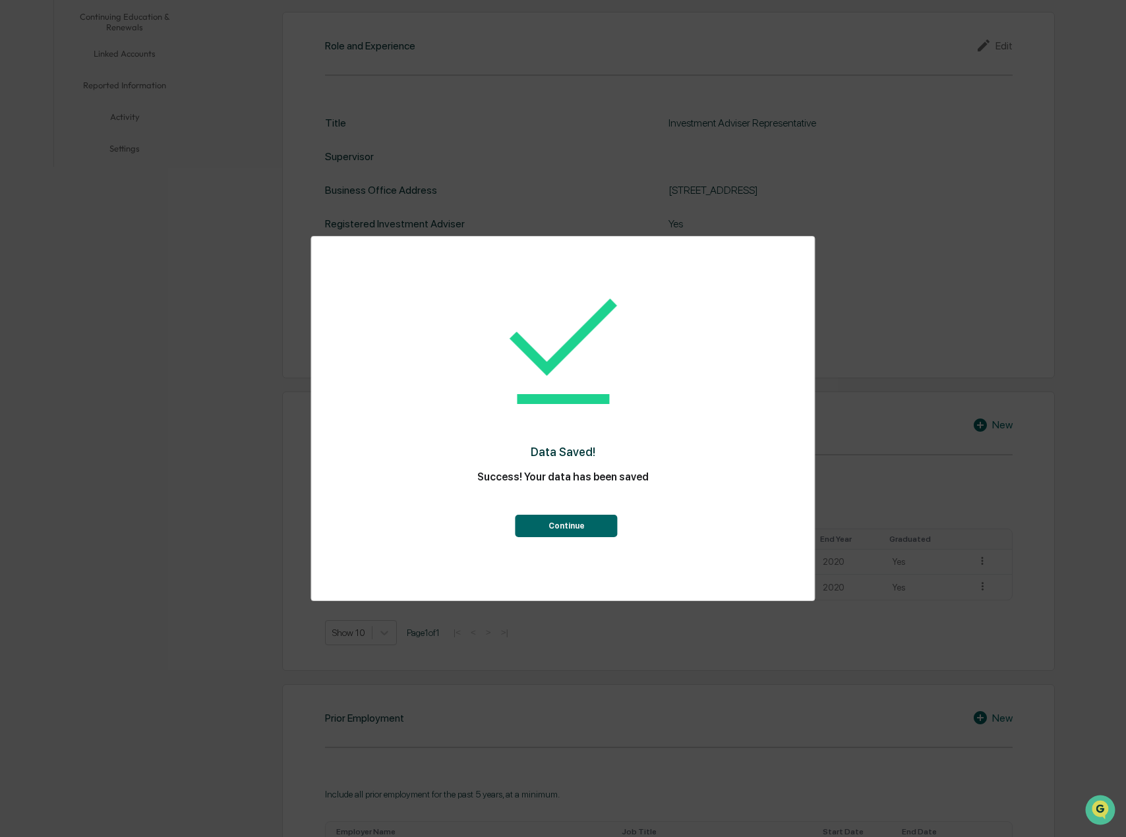
click at [593, 527] on button "Continue" at bounding box center [566, 526] width 102 height 22
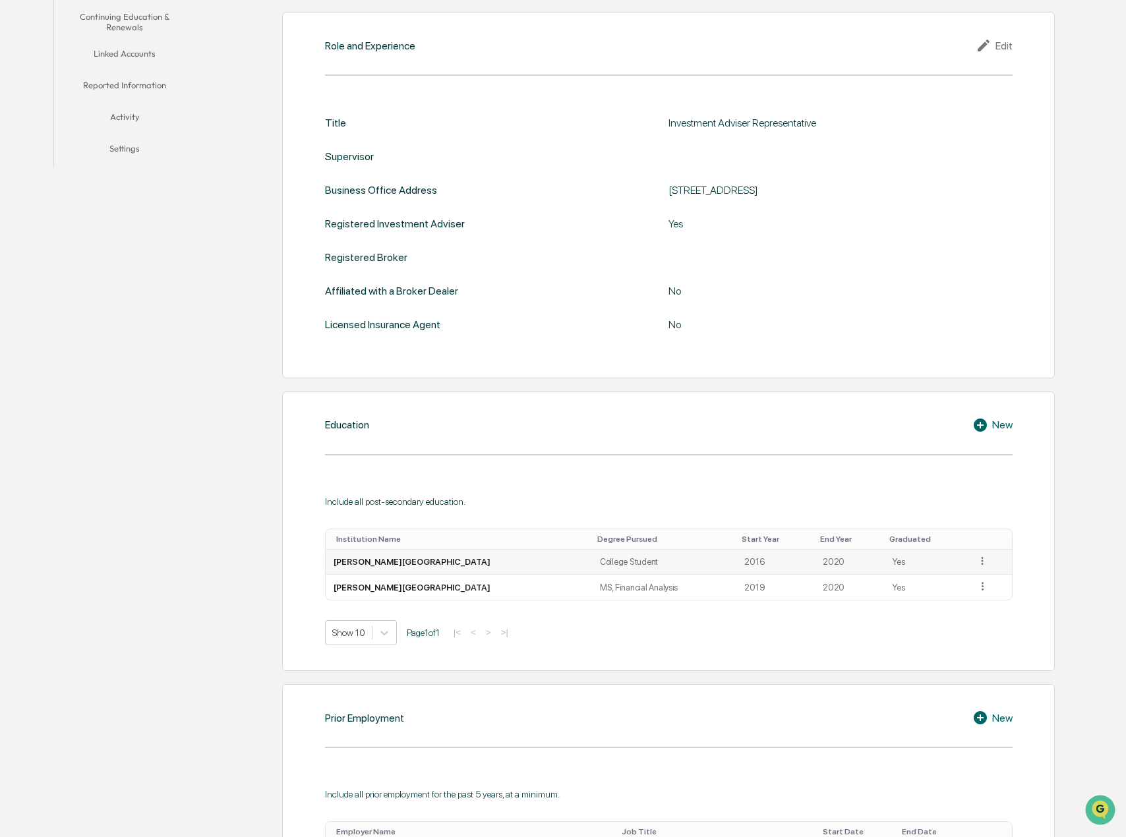
click at [981, 558] on icon at bounding box center [982, 561] width 2 height 8
click at [958, 582] on div "Edit" at bounding box center [967, 579] width 42 height 21
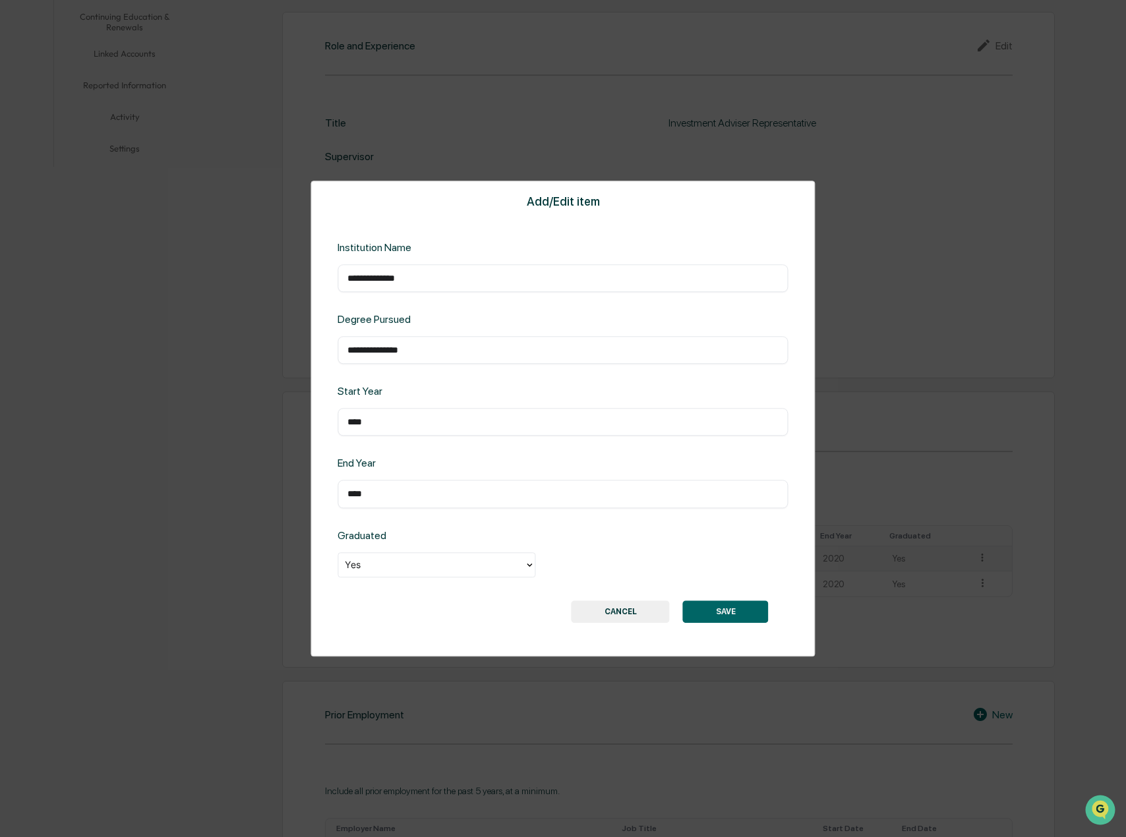
drag, startPoint x: 421, startPoint y: 347, endPoint x: 182, endPoint y: 357, distance: 238.8
click at [182, 357] on div "**********" at bounding box center [563, 418] width 1126 height 837
type input "******"
click at [422, 349] on input "**********" at bounding box center [562, 349] width 430 height 13
click at [407, 351] on input "**********" at bounding box center [562, 349] width 430 height 13
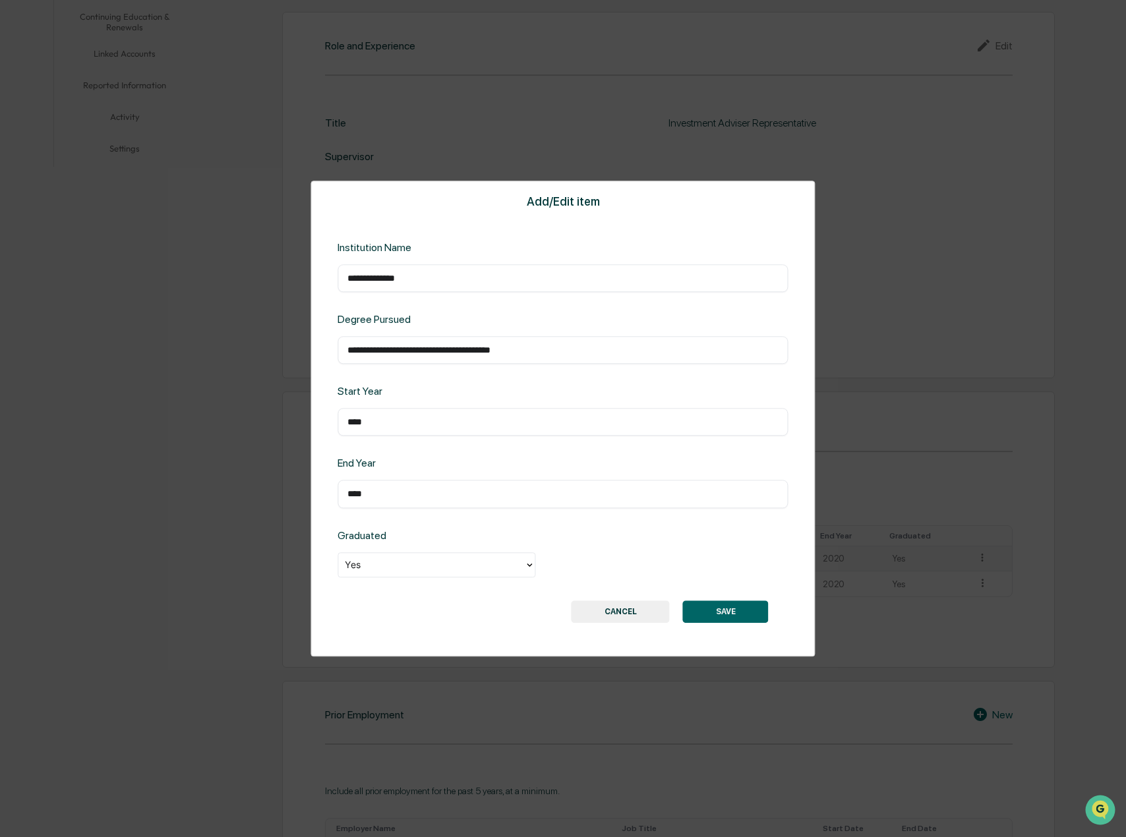
click at [407, 351] on input "**********" at bounding box center [562, 349] width 430 height 13
type input "**********"
drag, startPoint x: 394, startPoint y: 486, endPoint x: 305, endPoint y: 502, distance: 90.4
click at [305, 502] on div "**********" at bounding box center [563, 418] width 1126 height 837
click at [405, 488] on input "****" at bounding box center [562, 494] width 430 height 13
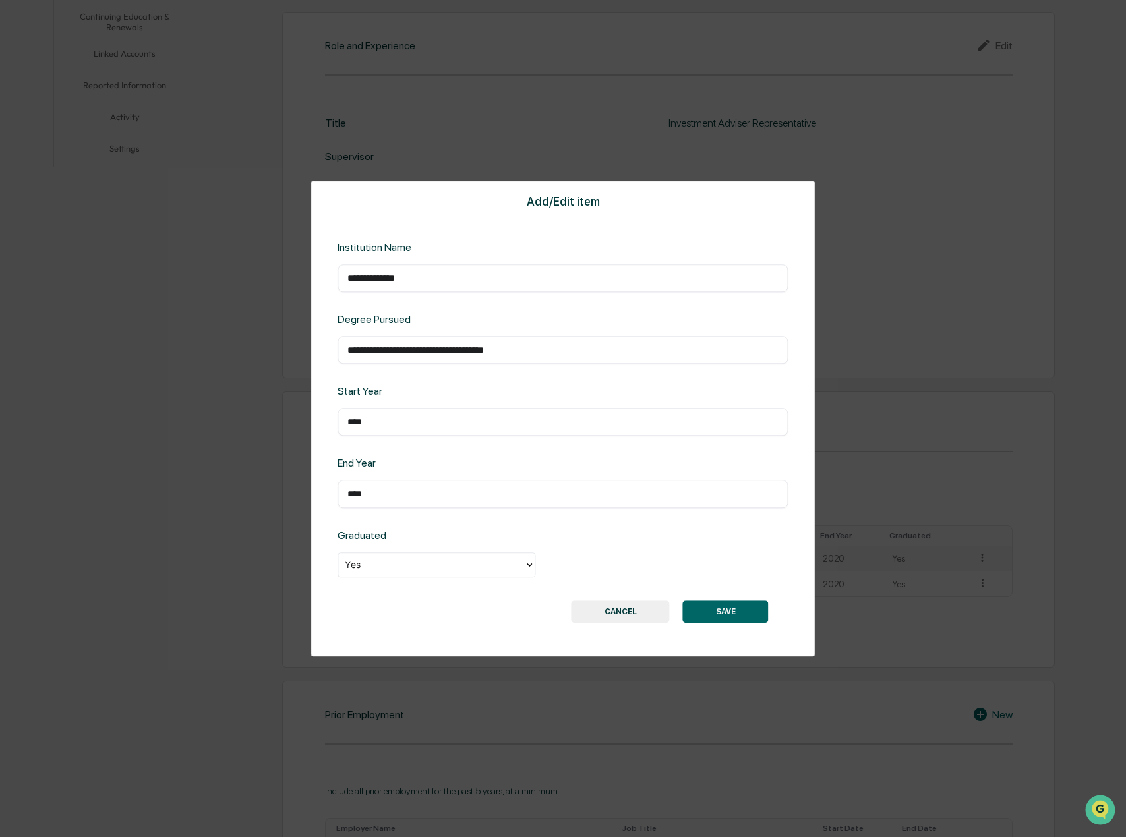
click at [405, 488] on input "****" at bounding box center [562, 494] width 430 height 13
type input "****"
click at [552, 531] on div "Graduated Yes" at bounding box center [562, 554] width 450 height 50
click at [722, 615] on button "SAVE" at bounding box center [726, 612] width 86 height 22
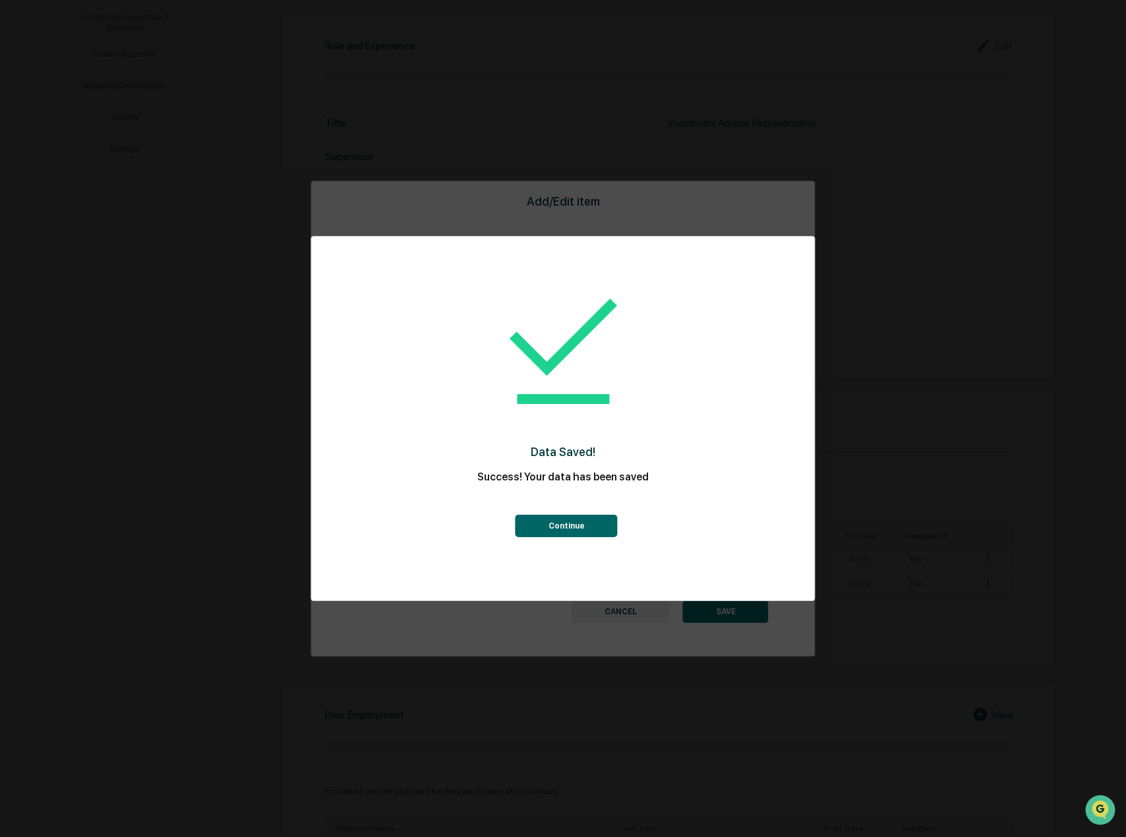
click at [560, 535] on button "Continue" at bounding box center [566, 526] width 102 height 22
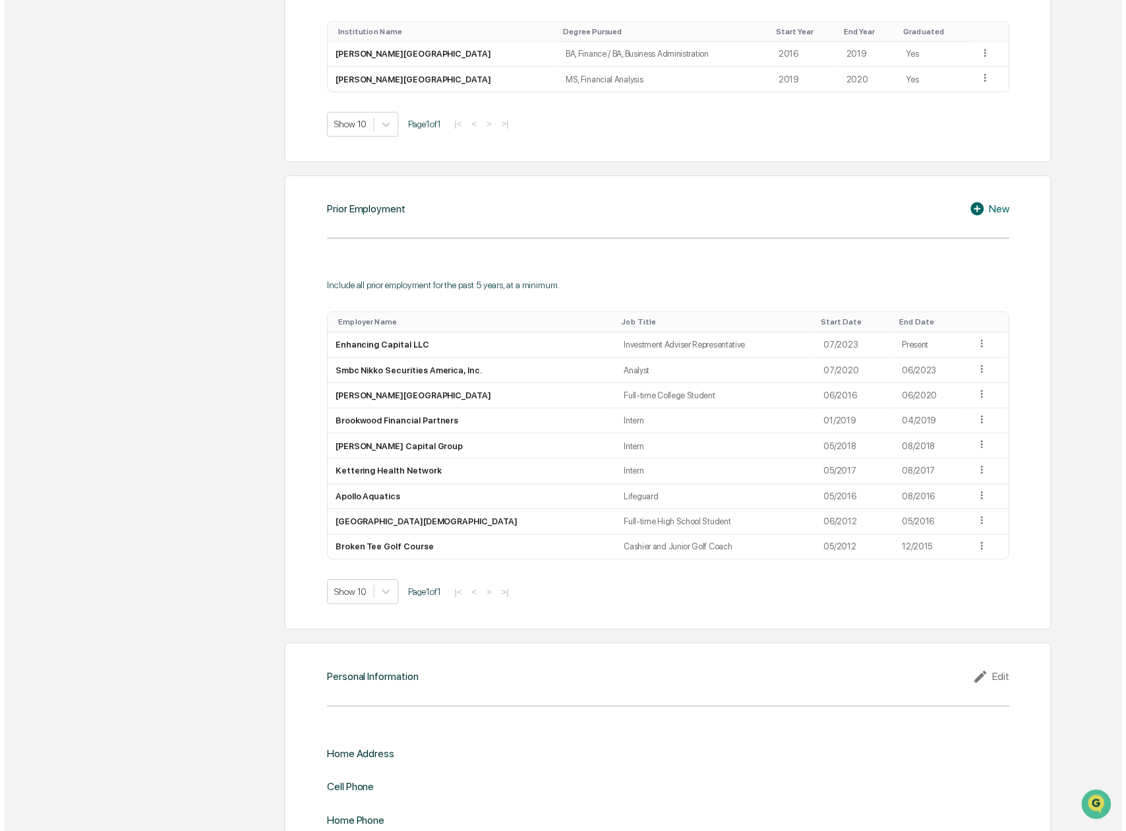
scroll to position [857, 0]
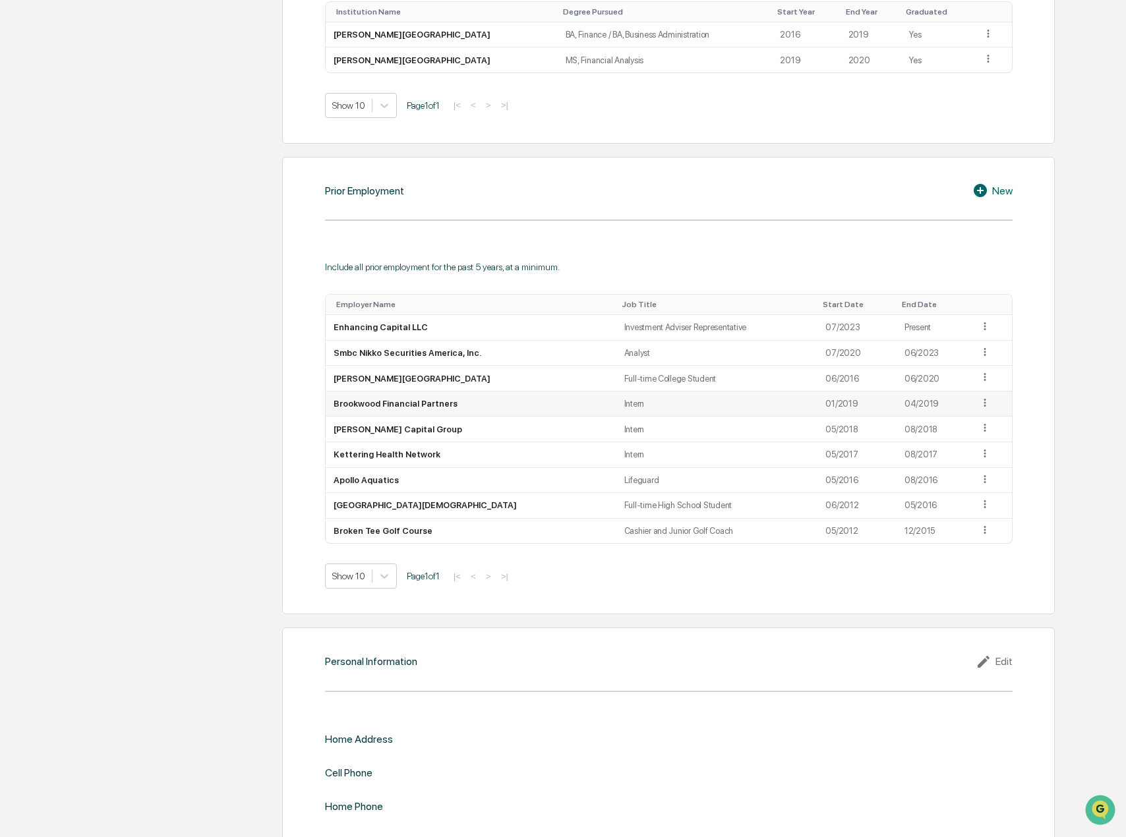
click at [979, 404] on icon at bounding box center [985, 403] width 13 height 13
click at [964, 442] on div "Delete" at bounding box center [970, 442] width 42 height 21
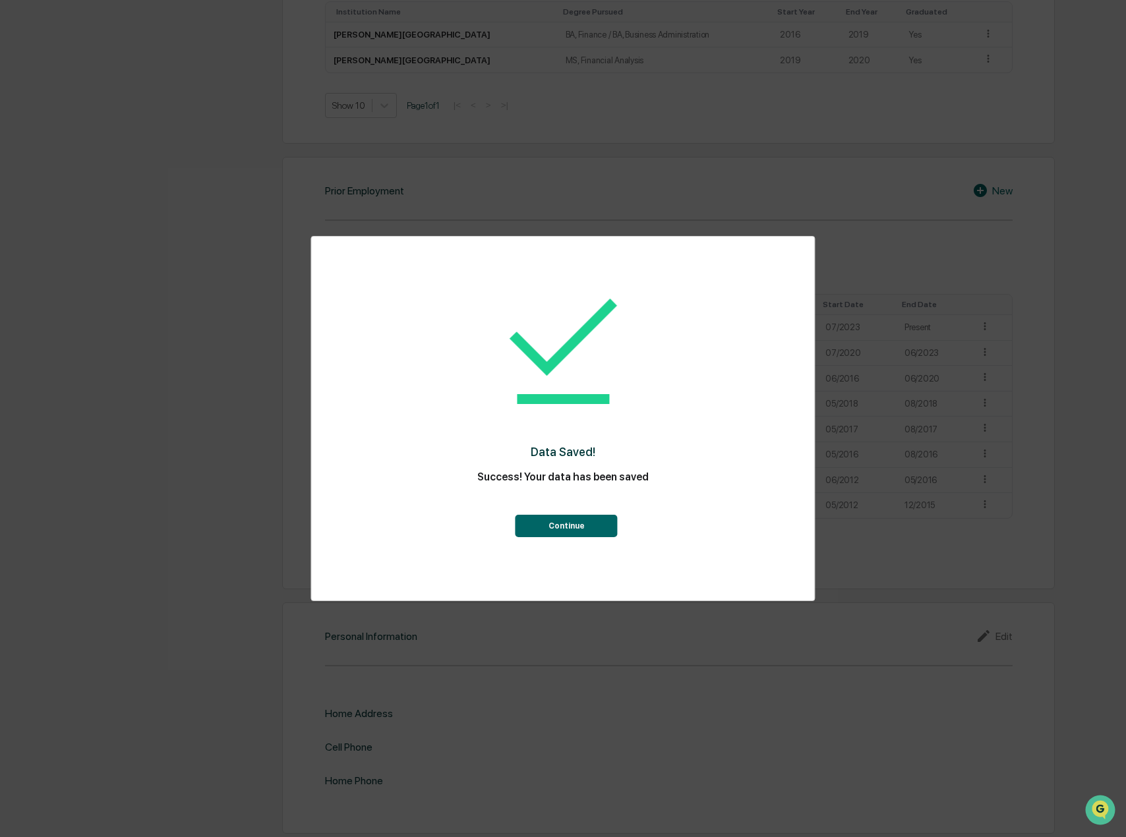
click at [597, 525] on button "Continue" at bounding box center [566, 526] width 102 height 22
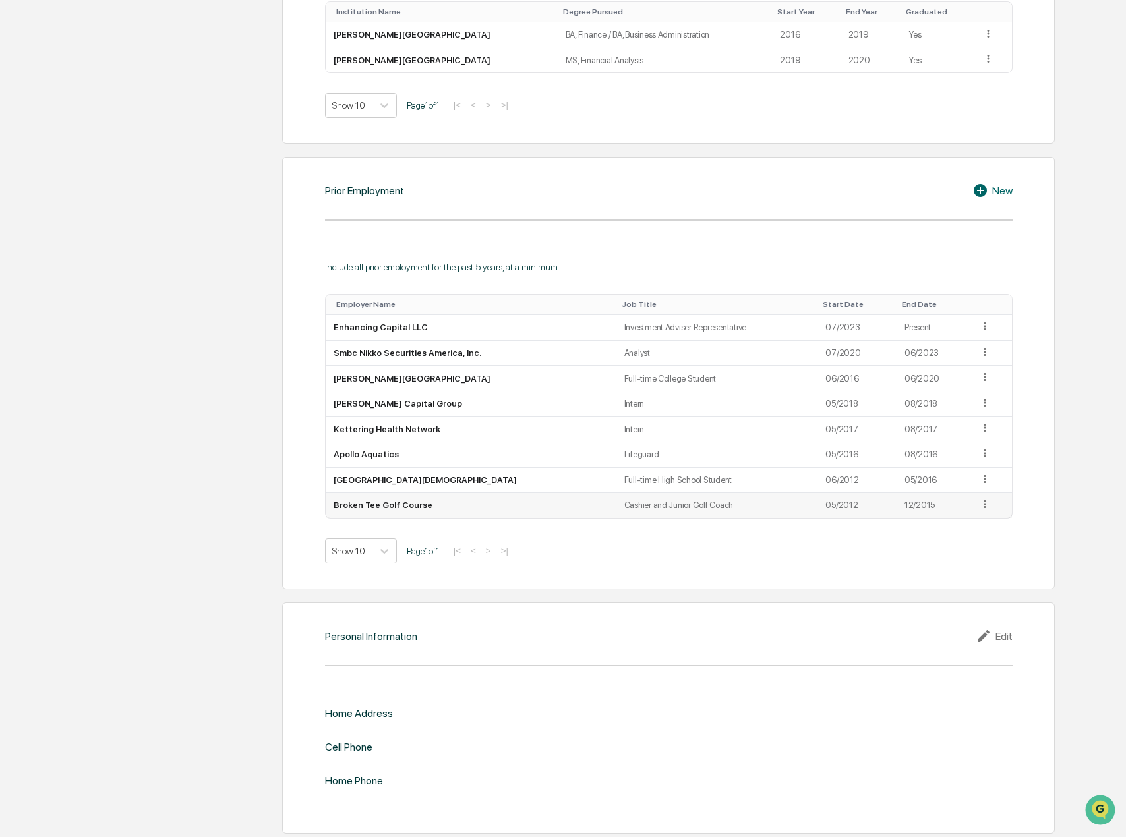
click at [983, 508] on icon at bounding box center [984, 504] width 2 height 8
click at [959, 547] on div "Delete" at bounding box center [970, 544] width 42 height 21
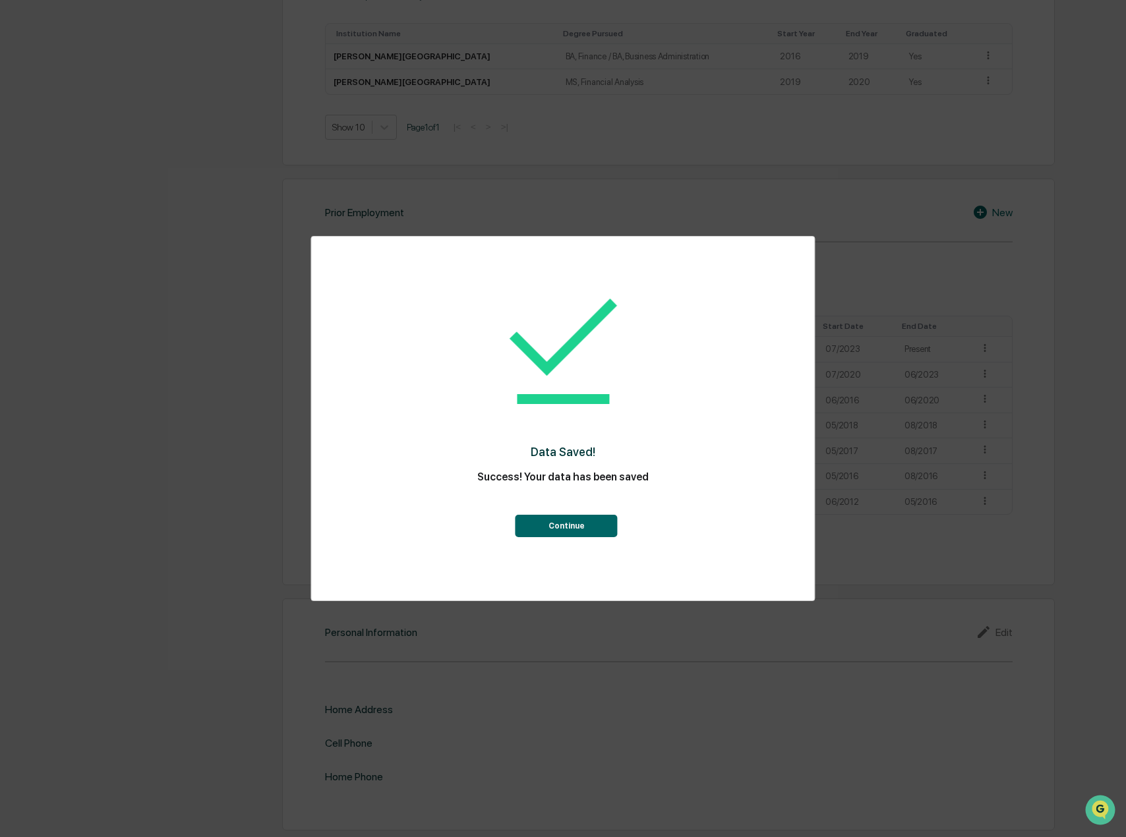
click at [595, 523] on button "Continue" at bounding box center [566, 526] width 102 height 22
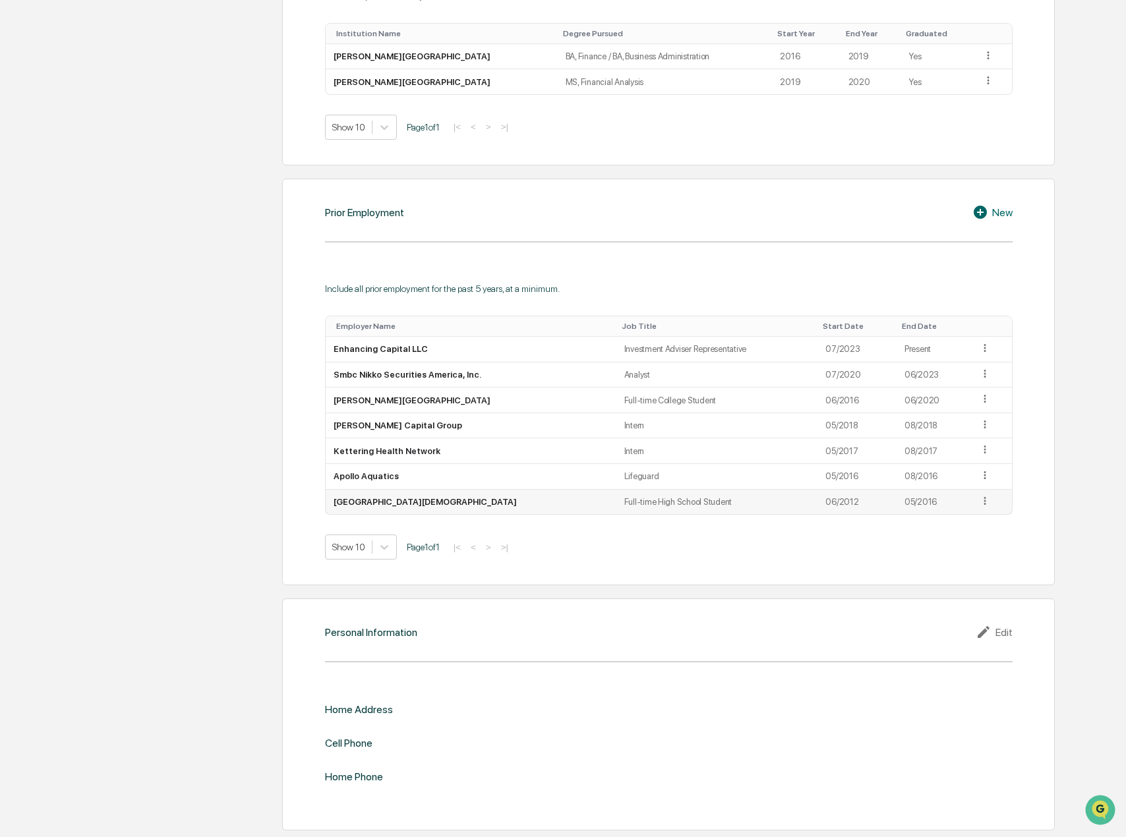
click at [981, 500] on icon at bounding box center [985, 501] width 13 height 13
click at [949, 536] on div "Delete" at bounding box center [970, 540] width 42 height 21
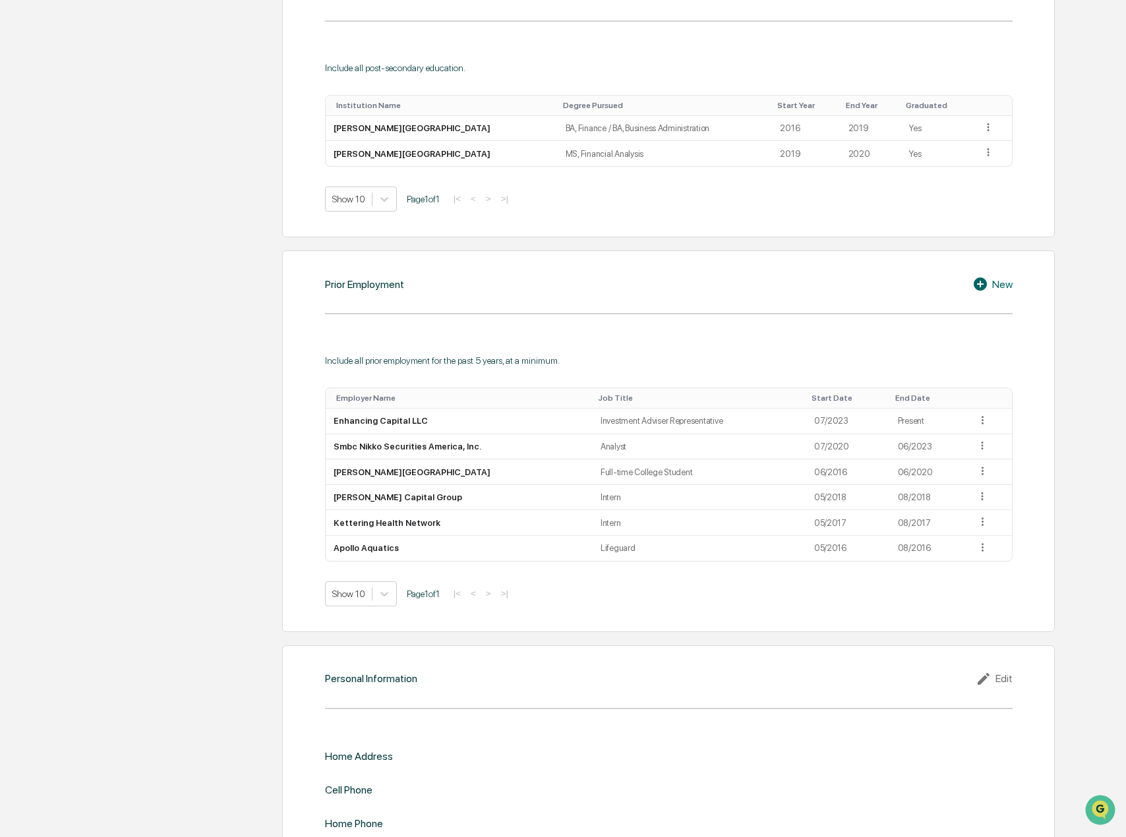
scroll to position [809, 0]
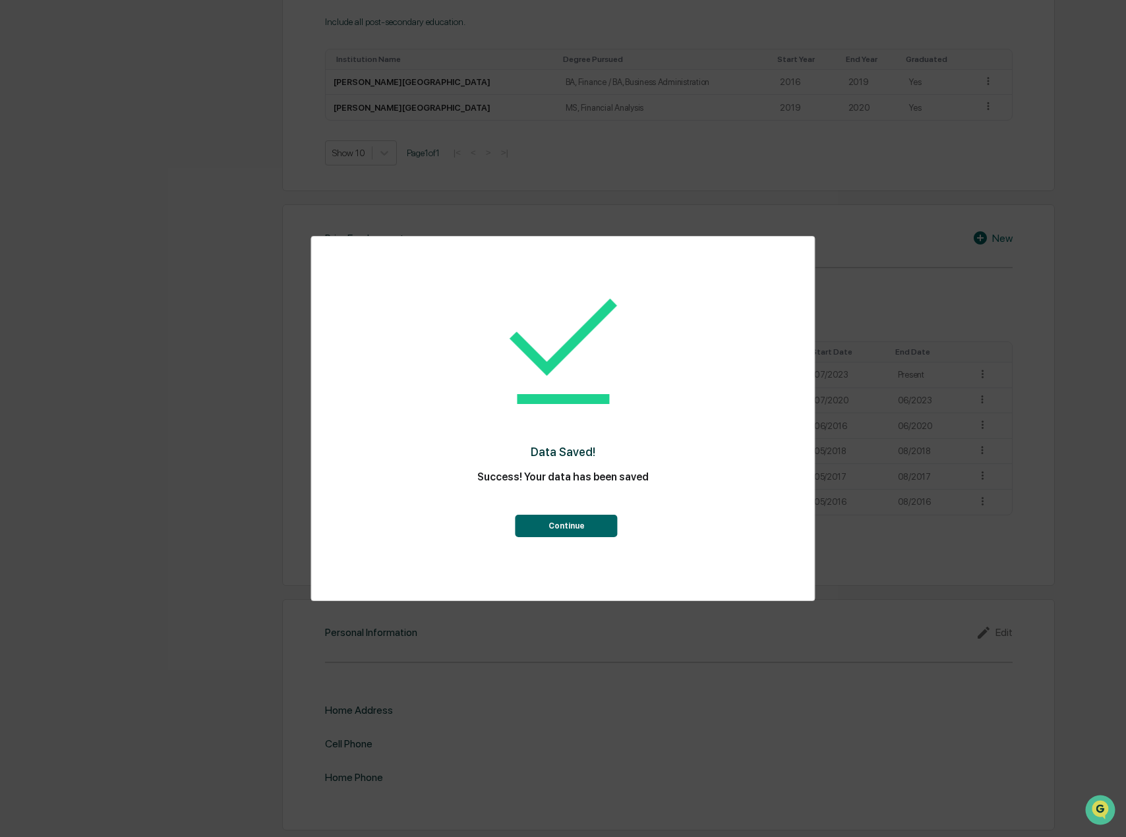
click at [585, 515] on button "Continue" at bounding box center [566, 526] width 102 height 22
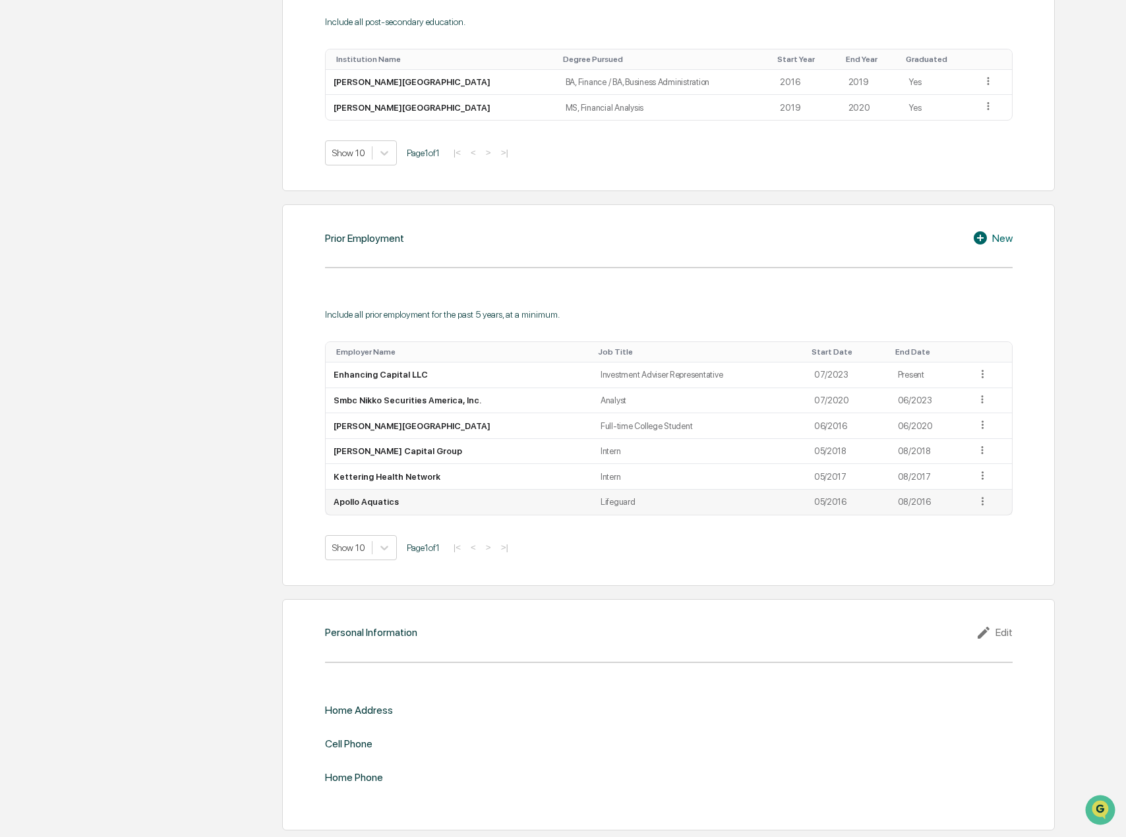
click at [981, 498] on icon at bounding box center [982, 501] width 2 height 8
click at [947, 537] on div "Delete" at bounding box center [967, 541] width 42 height 21
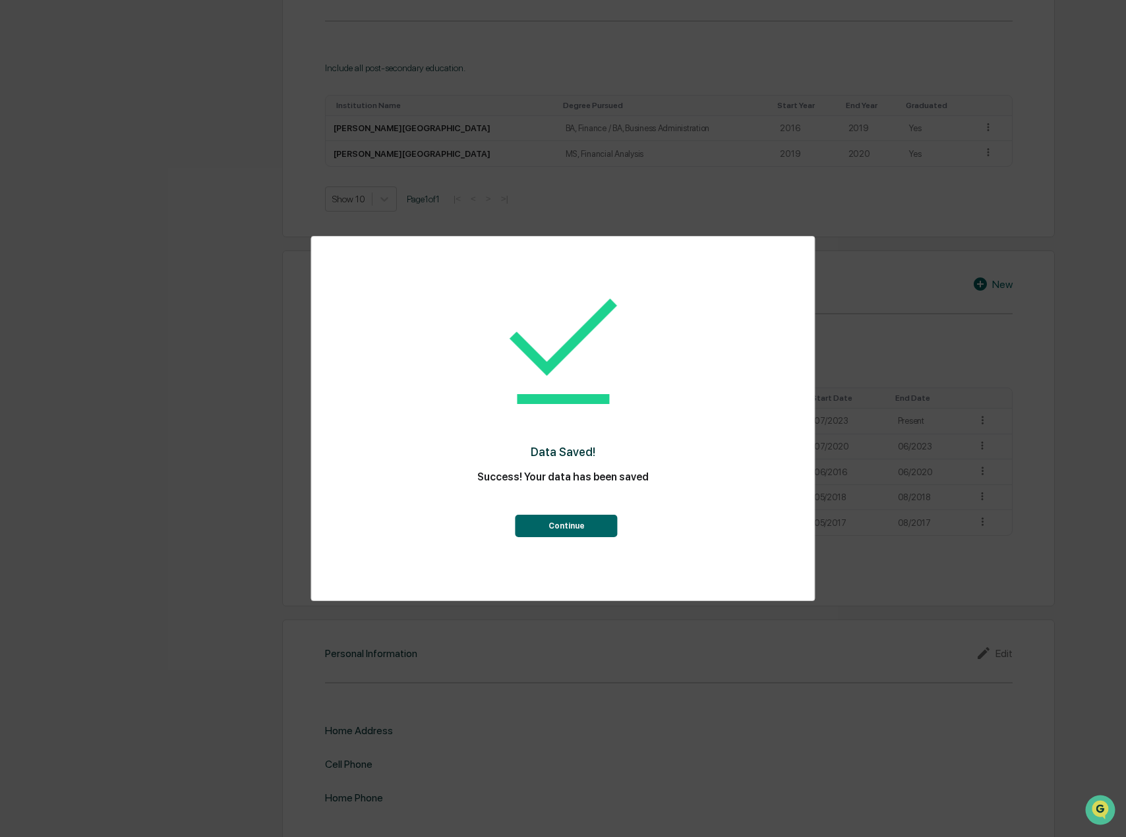
scroll to position [784, 0]
click at [595, 518] on button "Continue" at bounding box center [566, 526] width 102 height 22
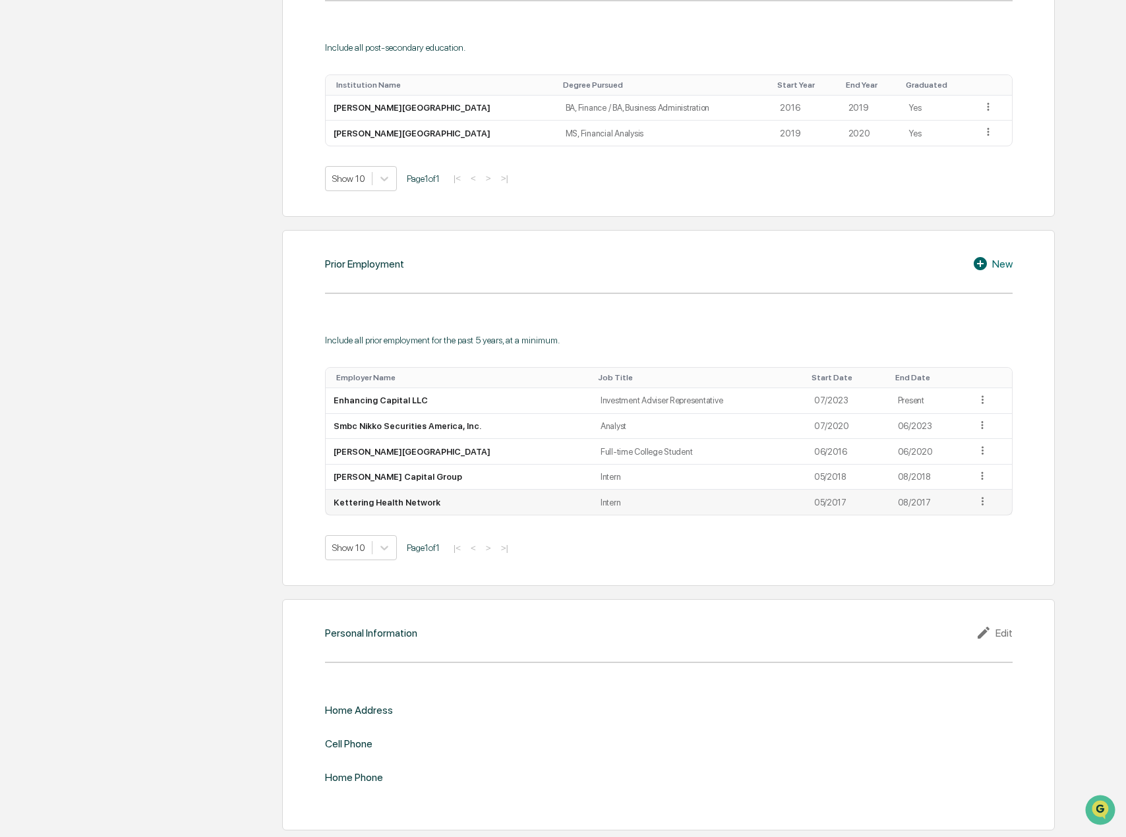
click at [978, 499] on icon at bounding box center [982, 501] width 13 height 13
click at [958, 515] on div "Edit" at bounding box center [967, 520] width 42 height 21
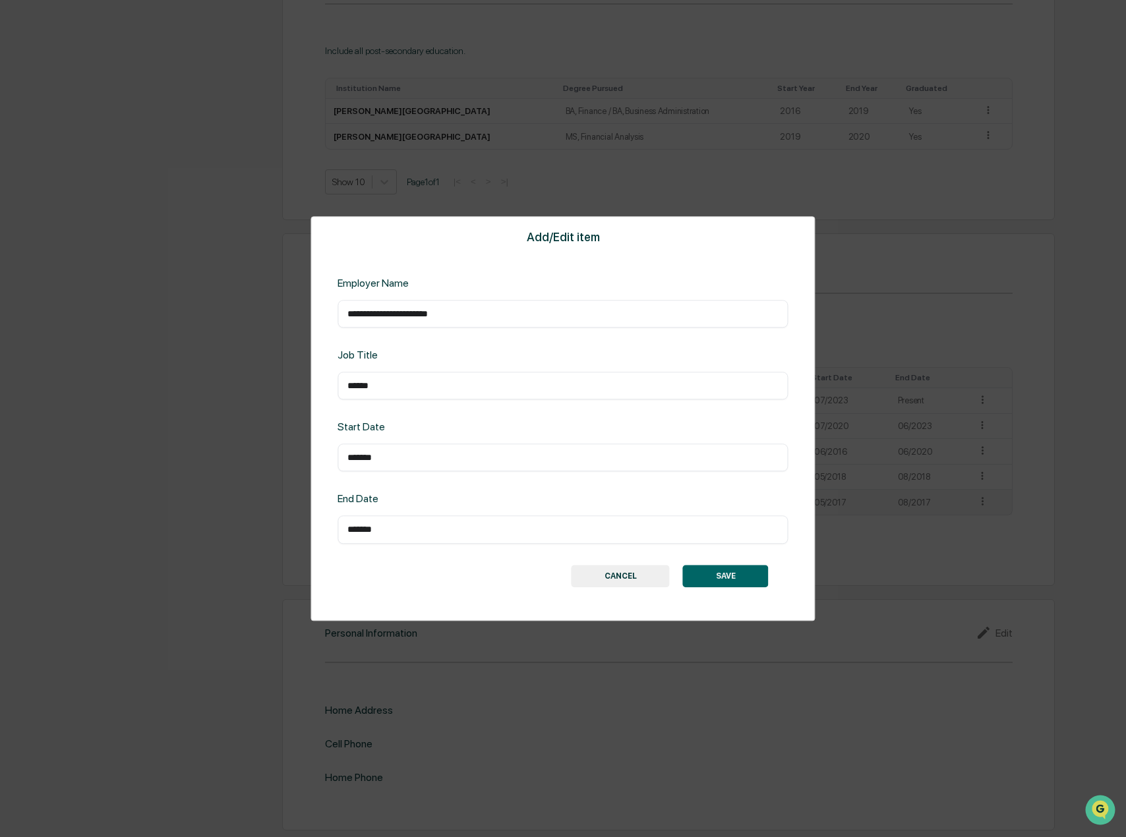
click at [349, 386] on input "******" at bounding box center [562, 385] width 430 height 13
type input "**********"
click at [724, 572] on button "SAVE" at bounding box center [726, 576] width 86 height 22
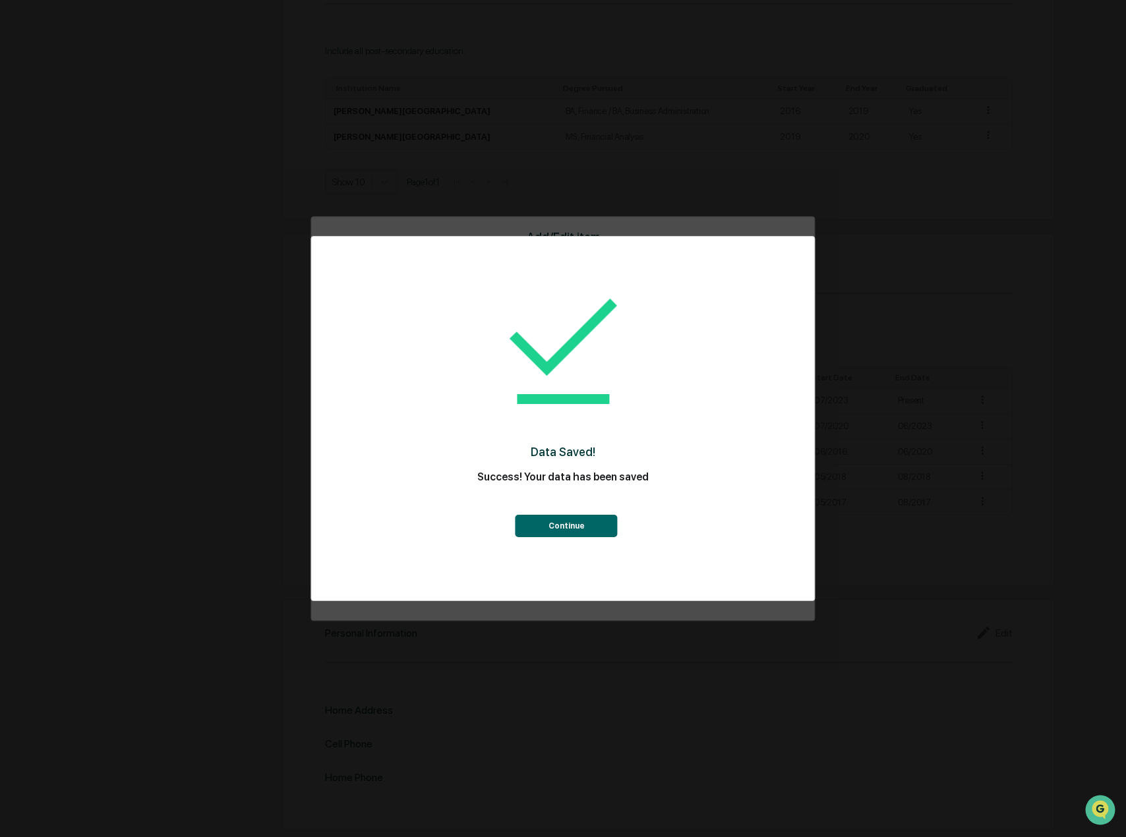
click at [566, 515] on button "Continue" at bounding box center [566, 526] width 102 height 22
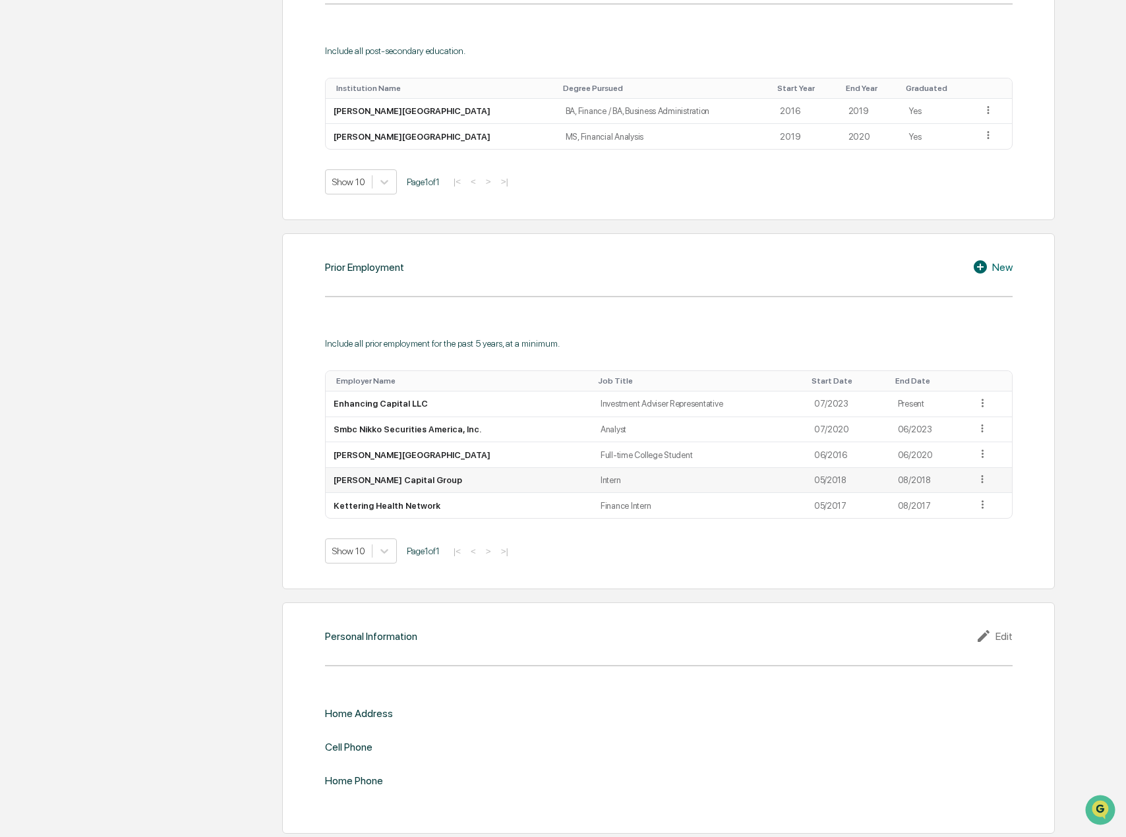
click at [976, 479] on icon at bounding box center [982, 479] width 13 height 13
click at [946, 498] on div "Edit" at bounding box center [967, 497] width 42 height 21
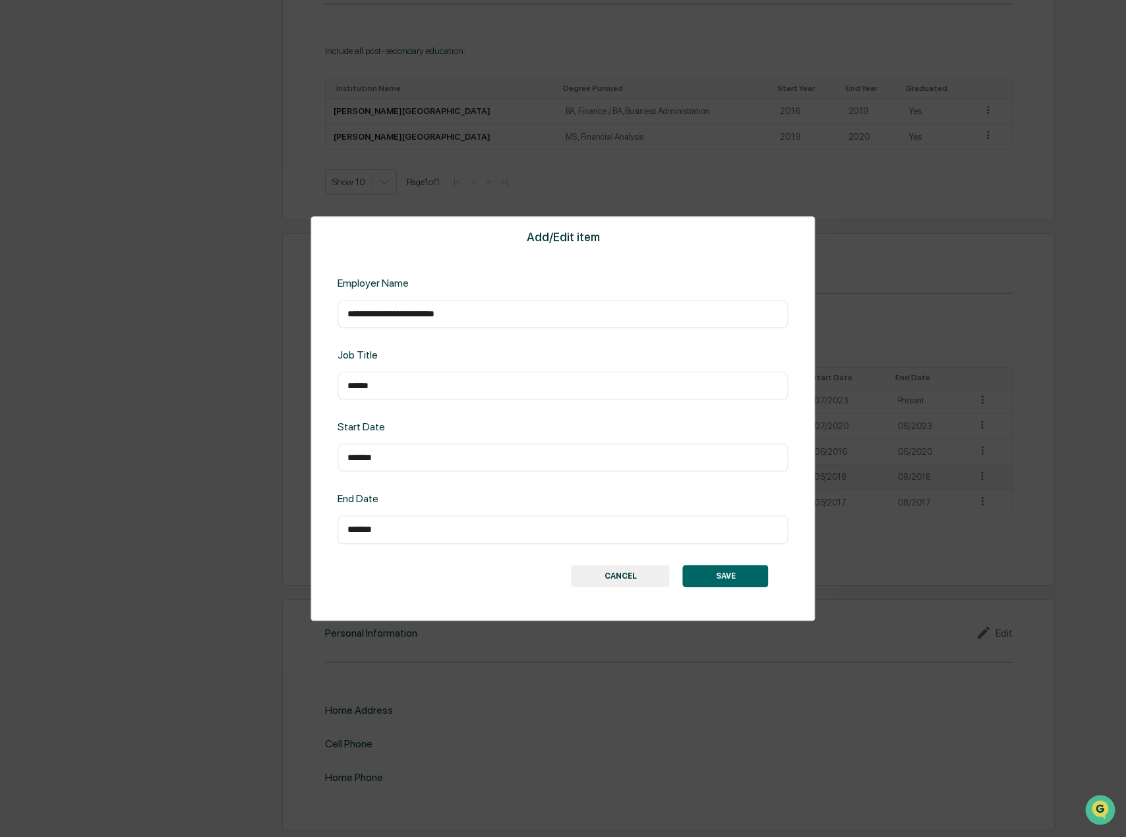
click at [347, 386] on input "******" at bounding box center [562, 385] width 430 height 13
type input "**********"
click at [728, 566] on button "SAVE" at bounding box center [726, 576] width 86 height 22
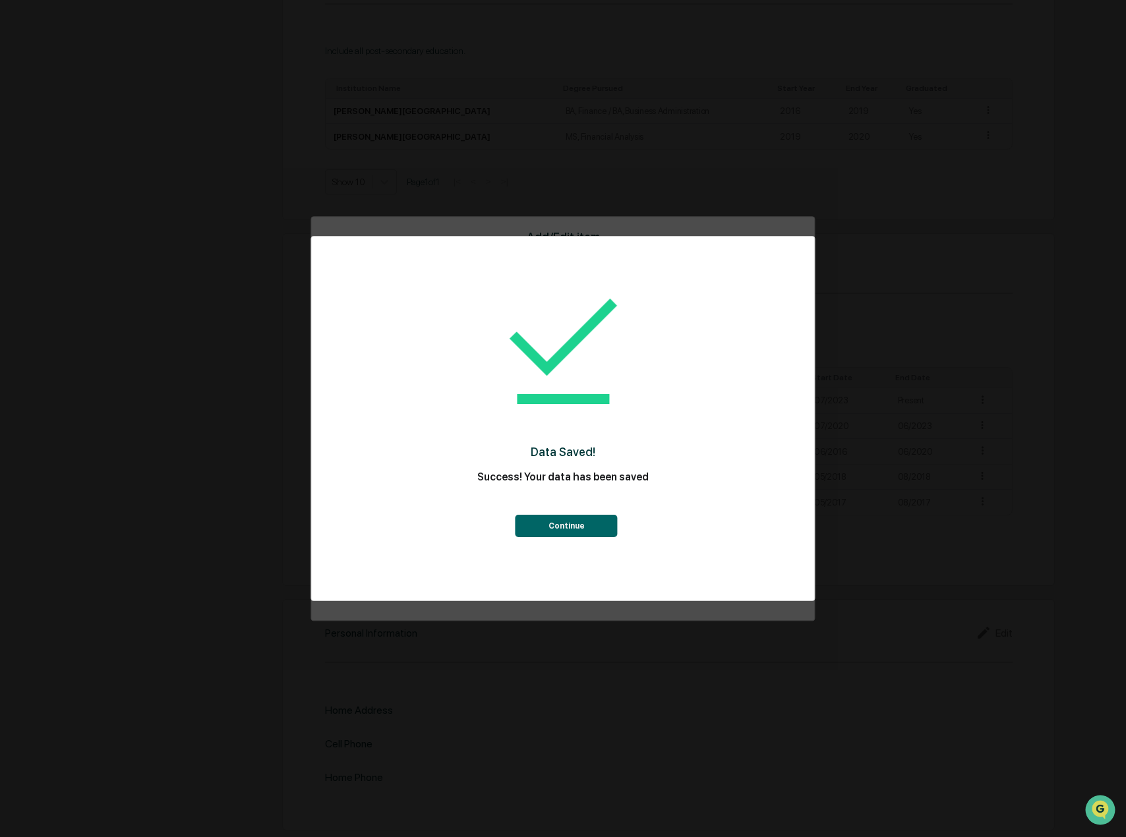
click at [561, 529] on button "Continue" at bounding box center [566, 526] width 102 height 22
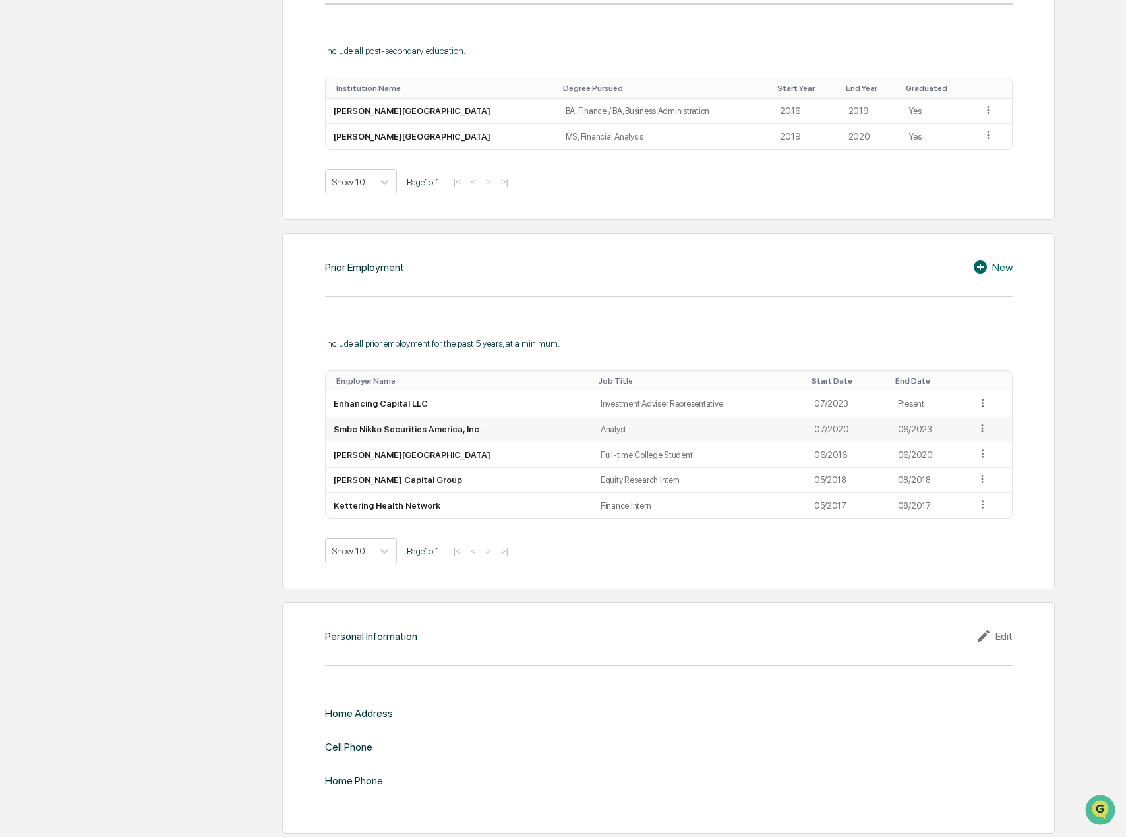
click at [980, 428] on icon at bounding box center [982, 429] width 13 height 13
click at [962, 444] on div "Edit" at bounding box center [967, 446] width 42 height 21
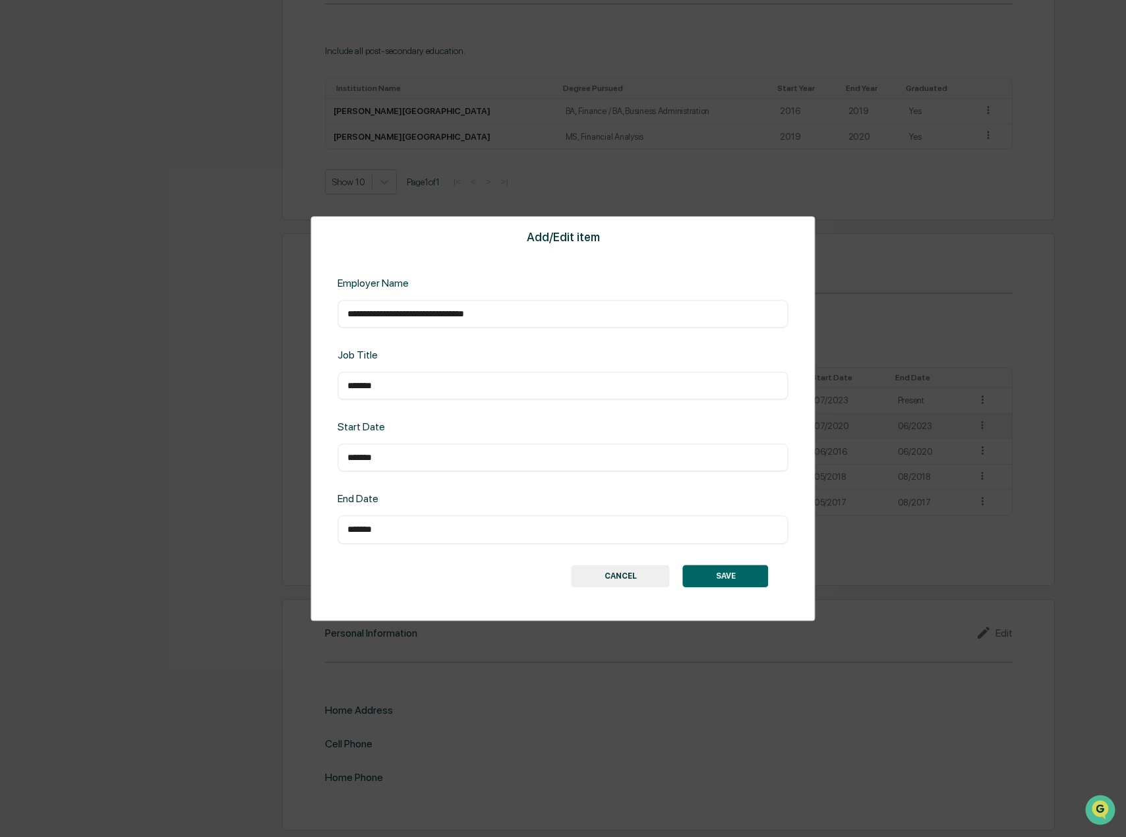
click at [349, 385] on input "*******" at bounding box center [562, 385] width 430 height 13
type input "**********"
click at [734, 573] on button "SAVE" at bounding box center [726, 576] width 86 height 22
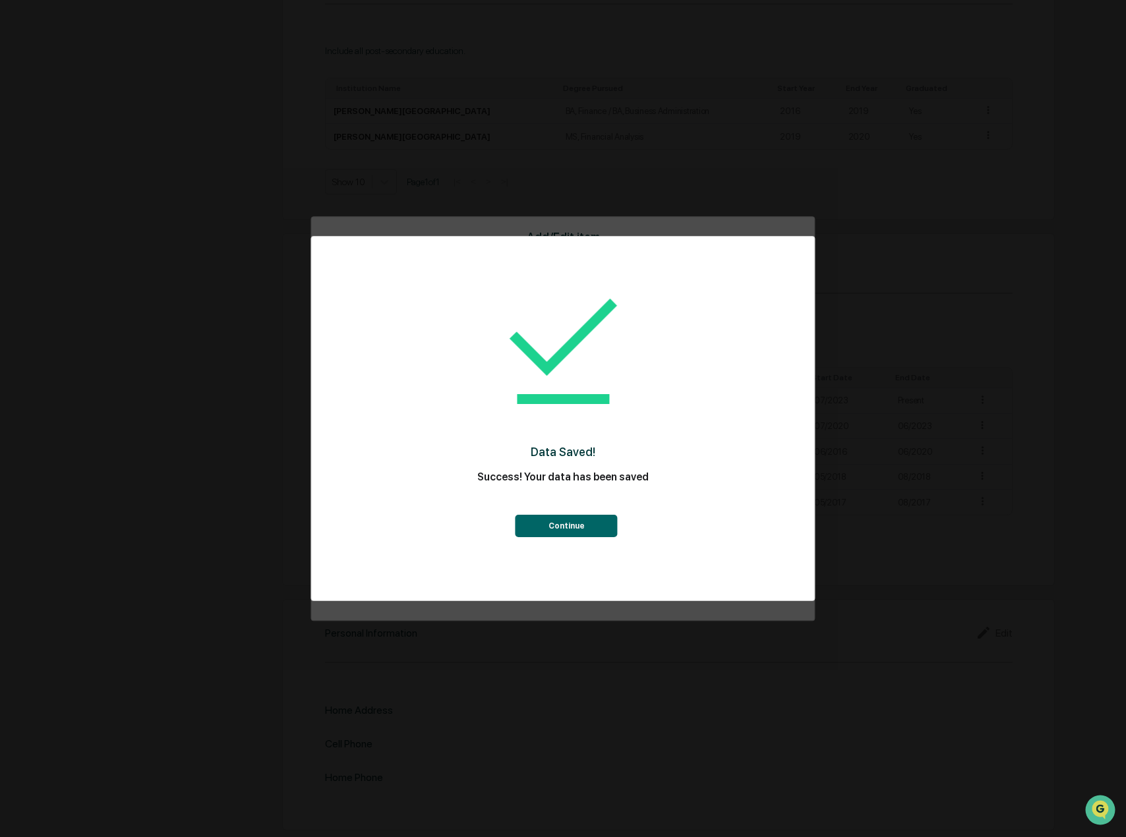
click at [539, 527] on button "Continue" at bounding box center [566, 526] width 102 height 22
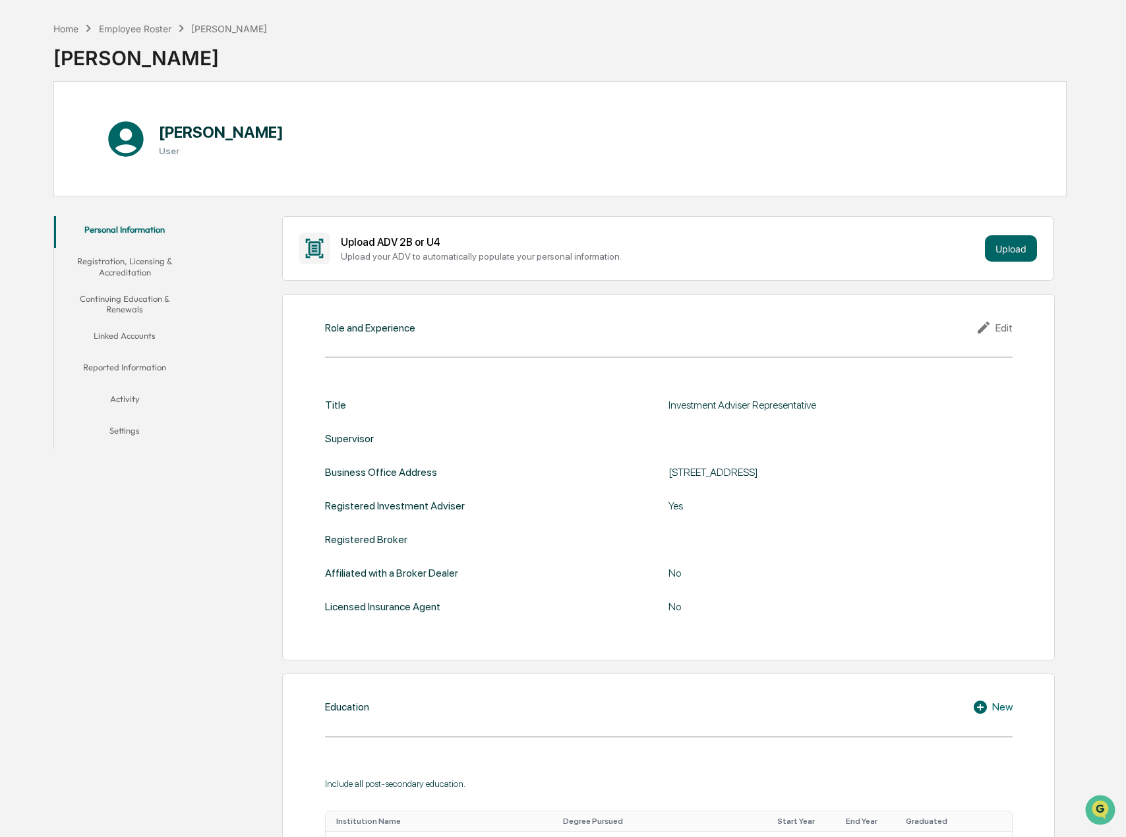
scroll to position [132, 0]
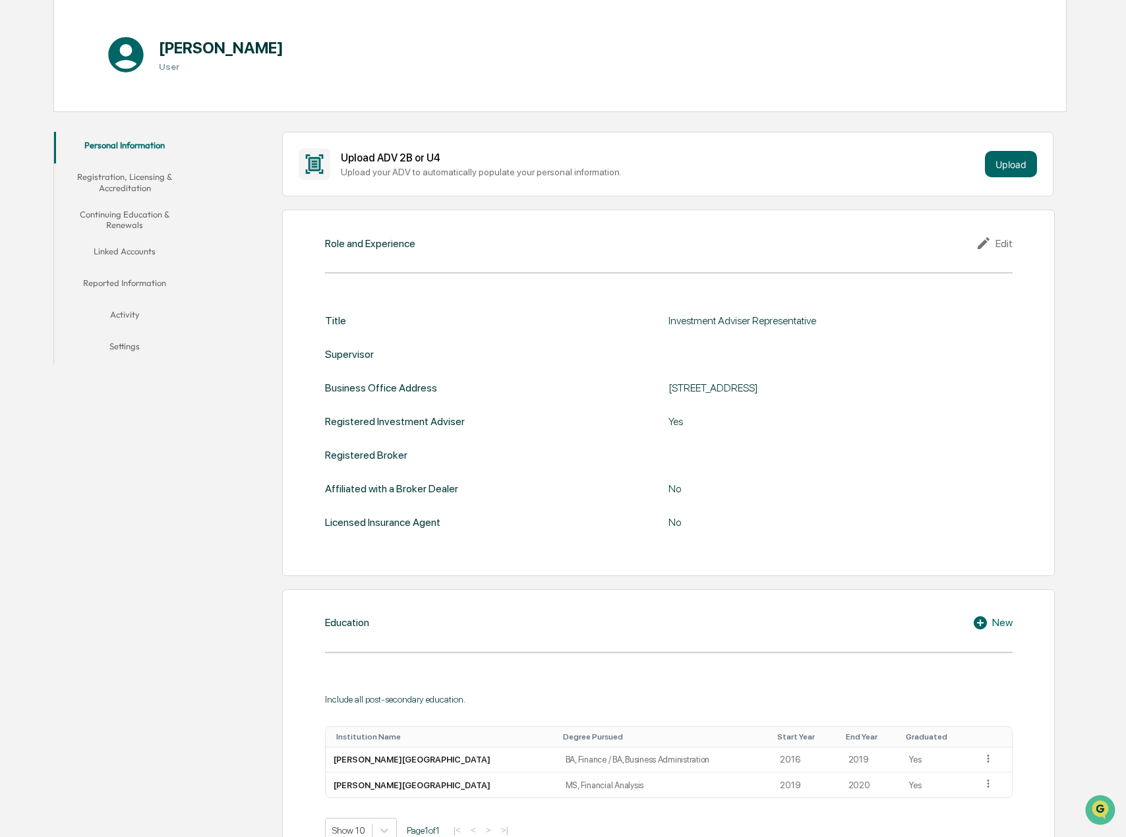
click at [997, 241] on div "Edit" at bounding box center [994, 243] width 37 height 16
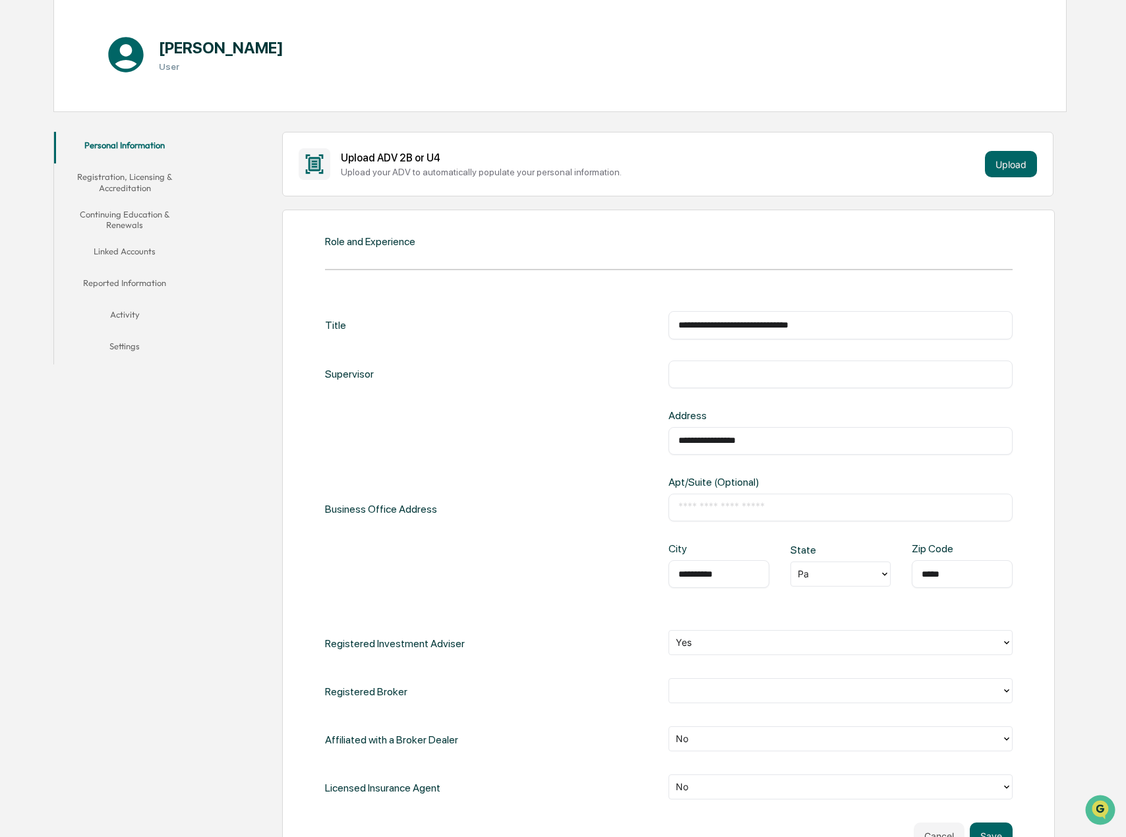
click at [778, 368] on input "text" at bounding box center [840, 374] width 324 height 13
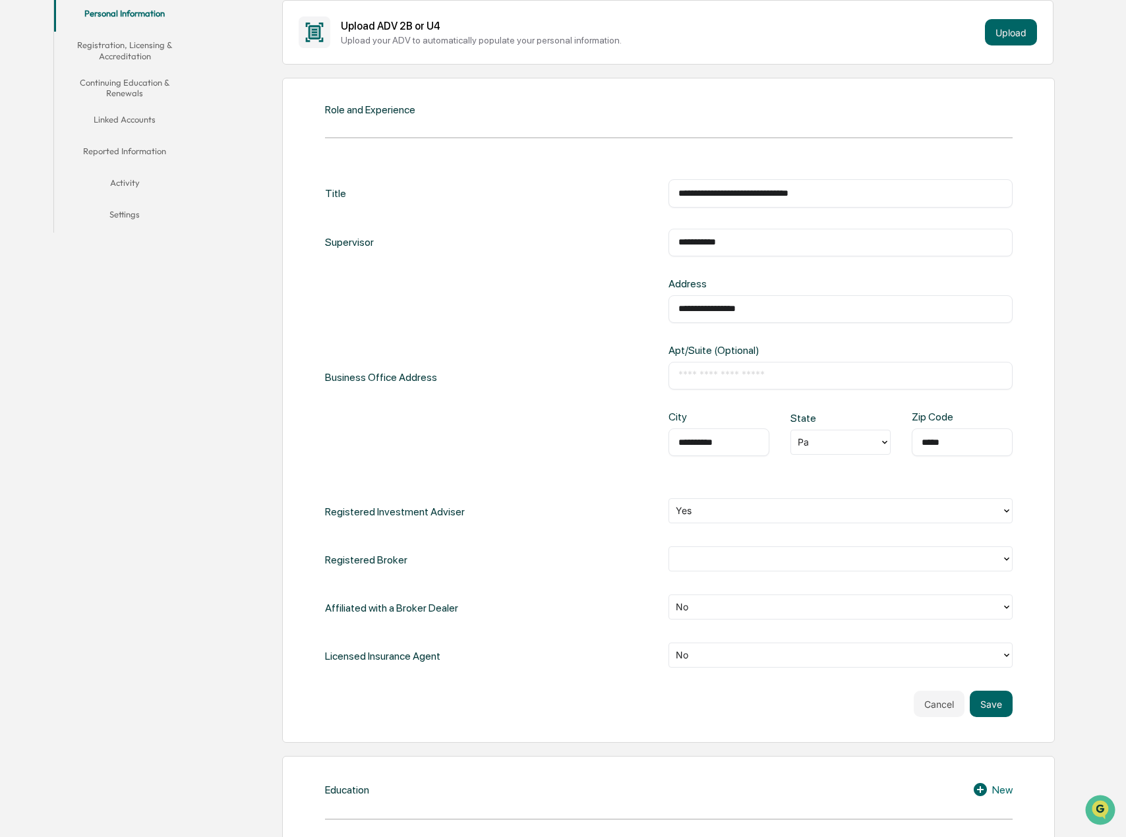
scroll to position [330, 0]
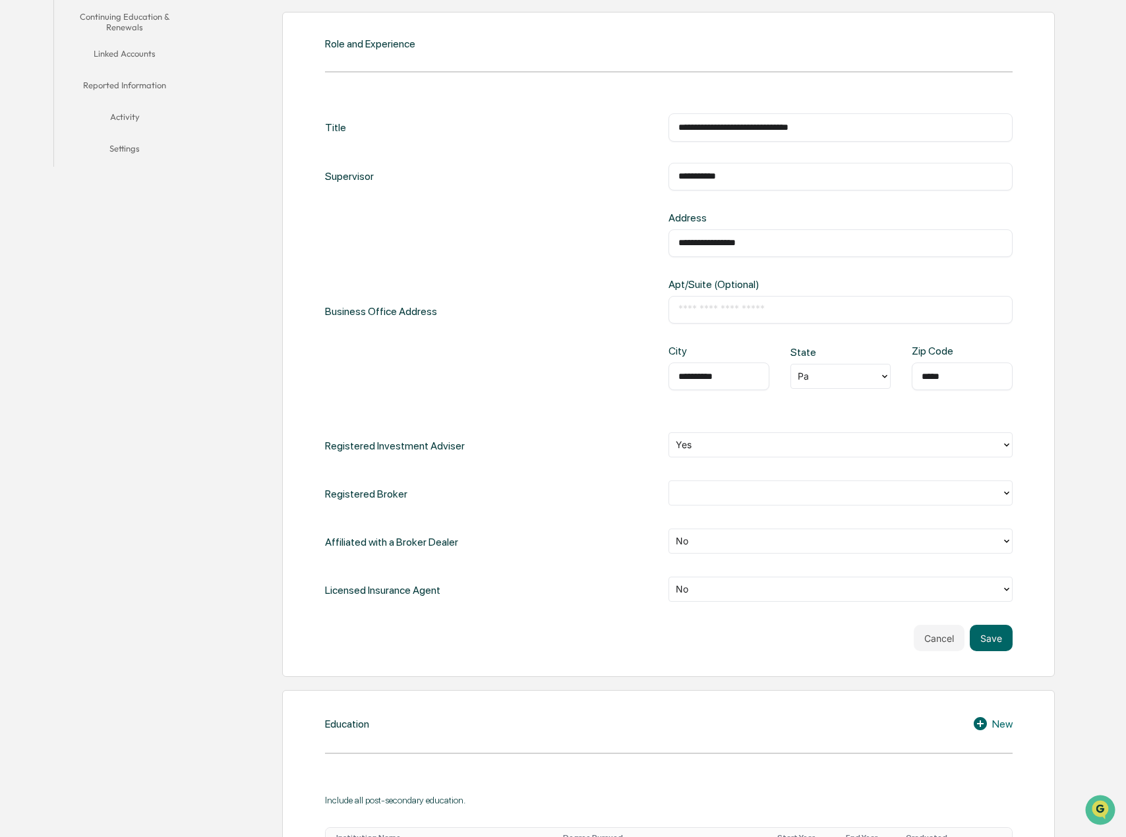
type input "**********"
click at [709, 444] on div at bounding box center [835, 445] width 319 height 15
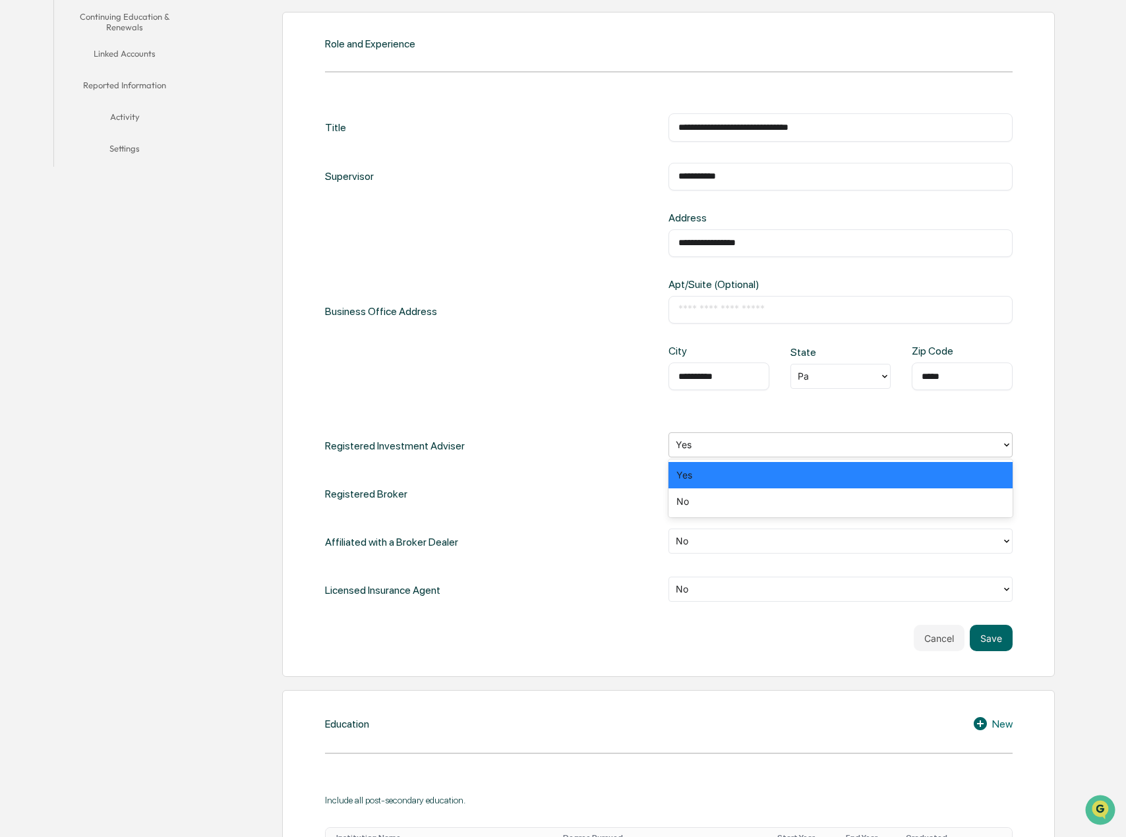
click at [611, 441] on div "Registered Investment Adviser 2 results available. Use Up and Down to choose op…" at bounding box center [669, 445] width 688 height 27
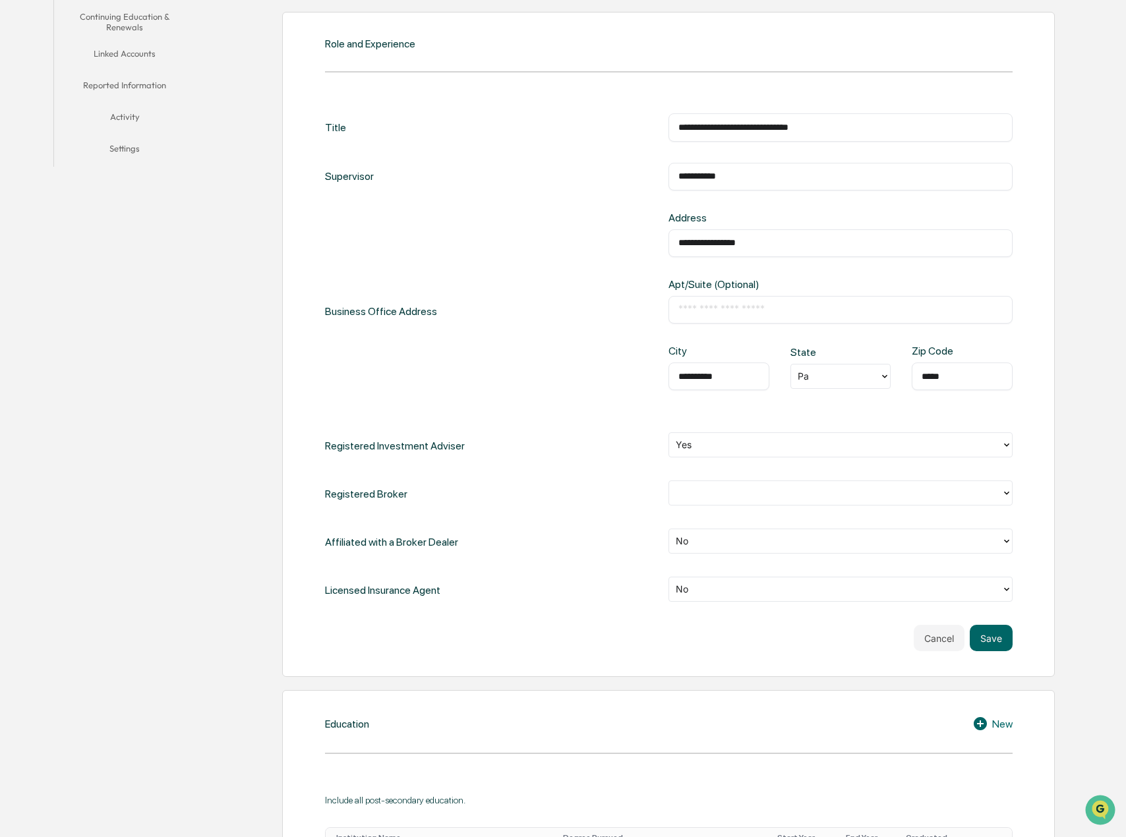
click at [229, 494] on div "**********" at bounding box center [634, 758] width 865 height 1663
click at [714, 491] on div at bounding box center [835, 493] width 319 height 15
click at [733, 555] on div "No" at bounding box center [840, 550] width 344 height 26
click at [734, 548] on div at bounding box center [835, 541] width 319 height 15
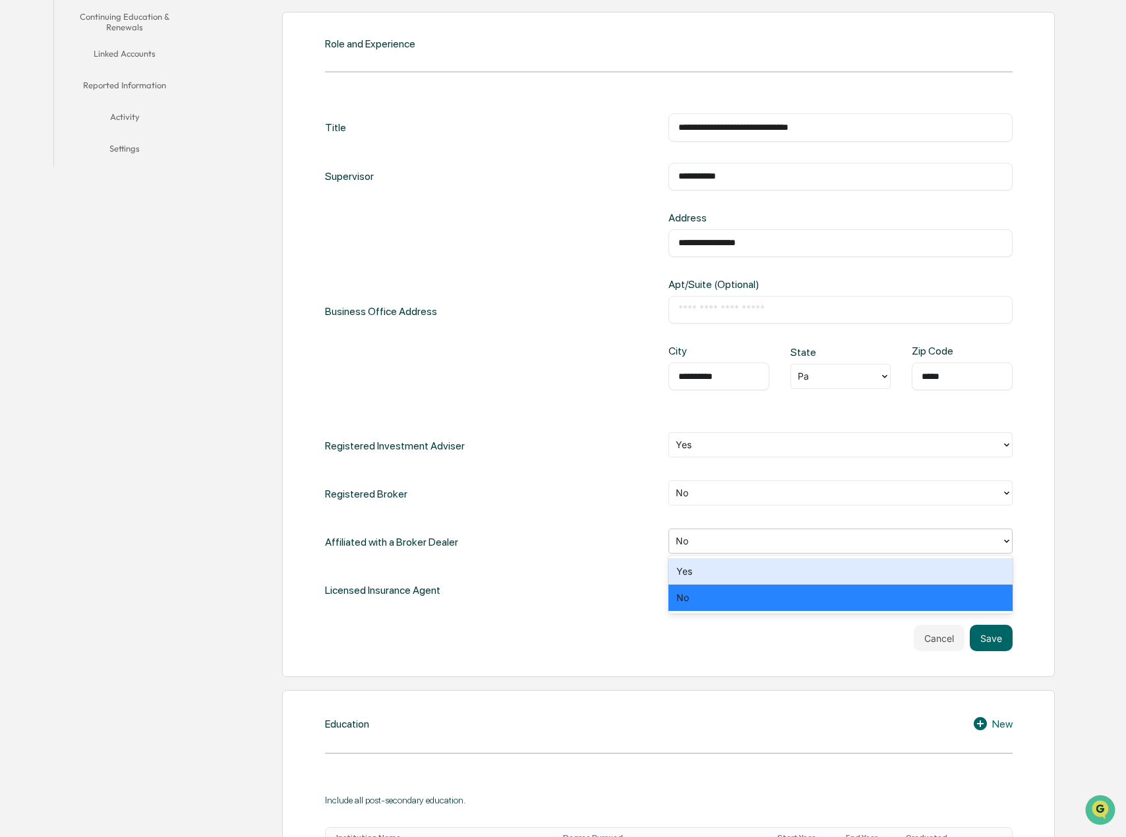
click at [597, 550] on div "Affiliated with a Broker Dealer 2 results available. Use Up and Down to choose …" at bounding box center [669, 542] width 688 height 27
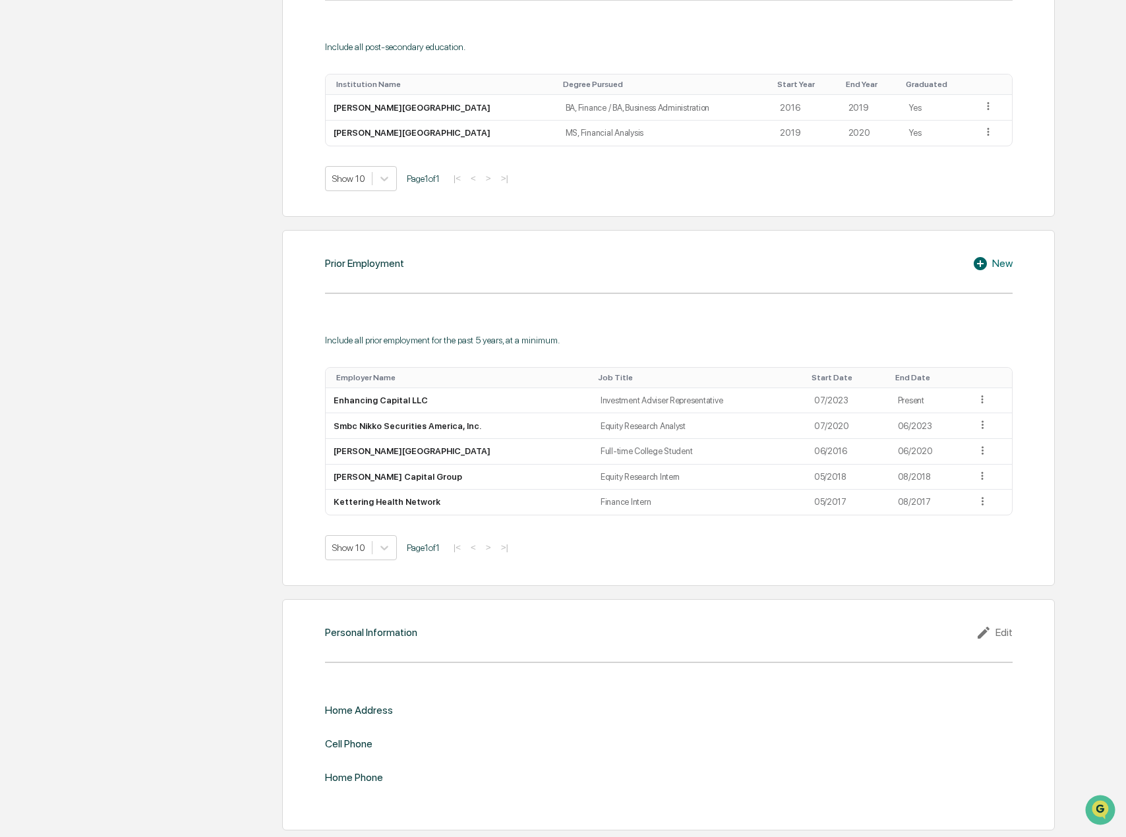
scroll to position [688, 0]
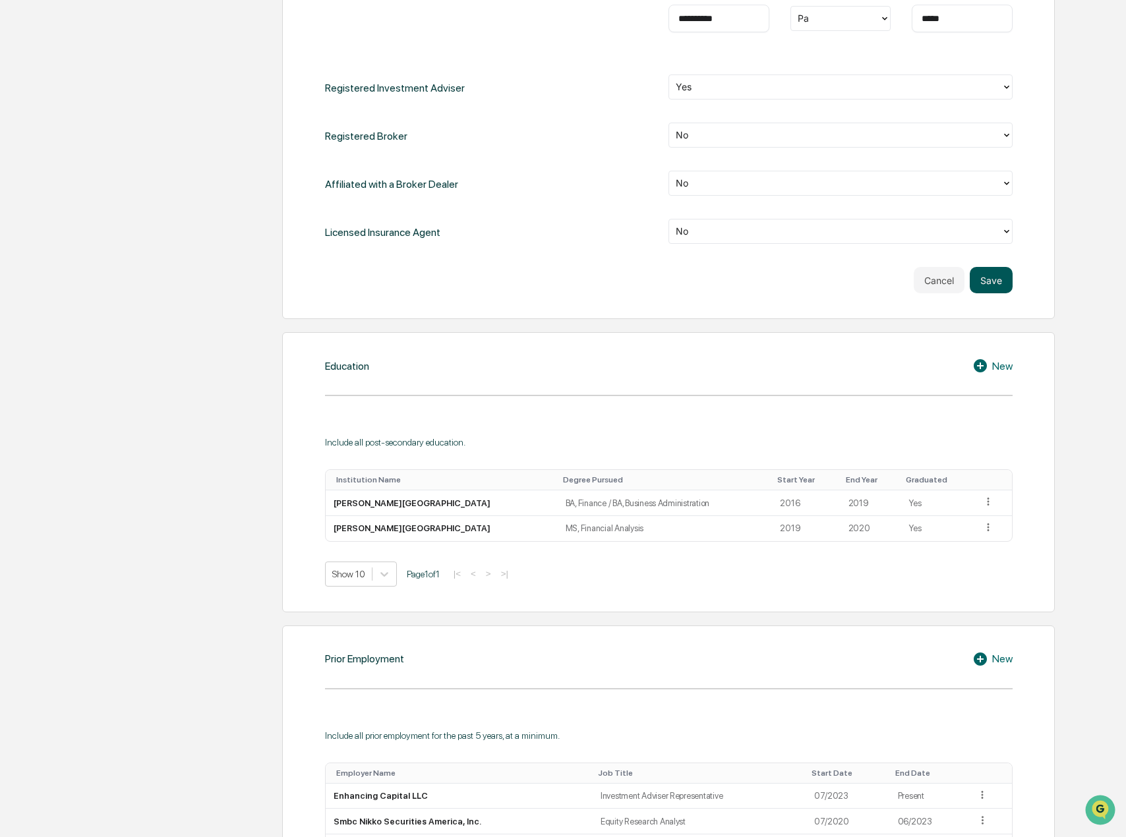
click at [992, 278] on button "Save" at bounding box center [991, 280] width 43 height 26
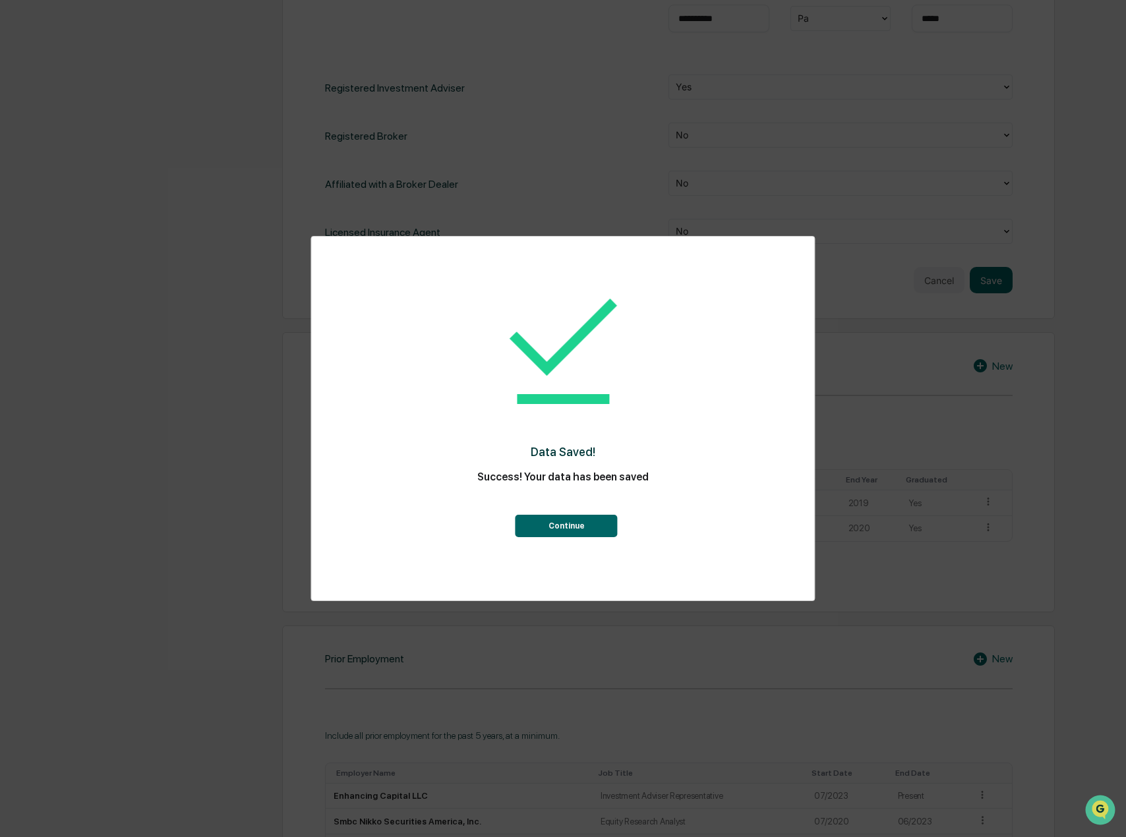
click at [593, 526] on button "Continue" at bounding box center [566, 526] width 102 height 22
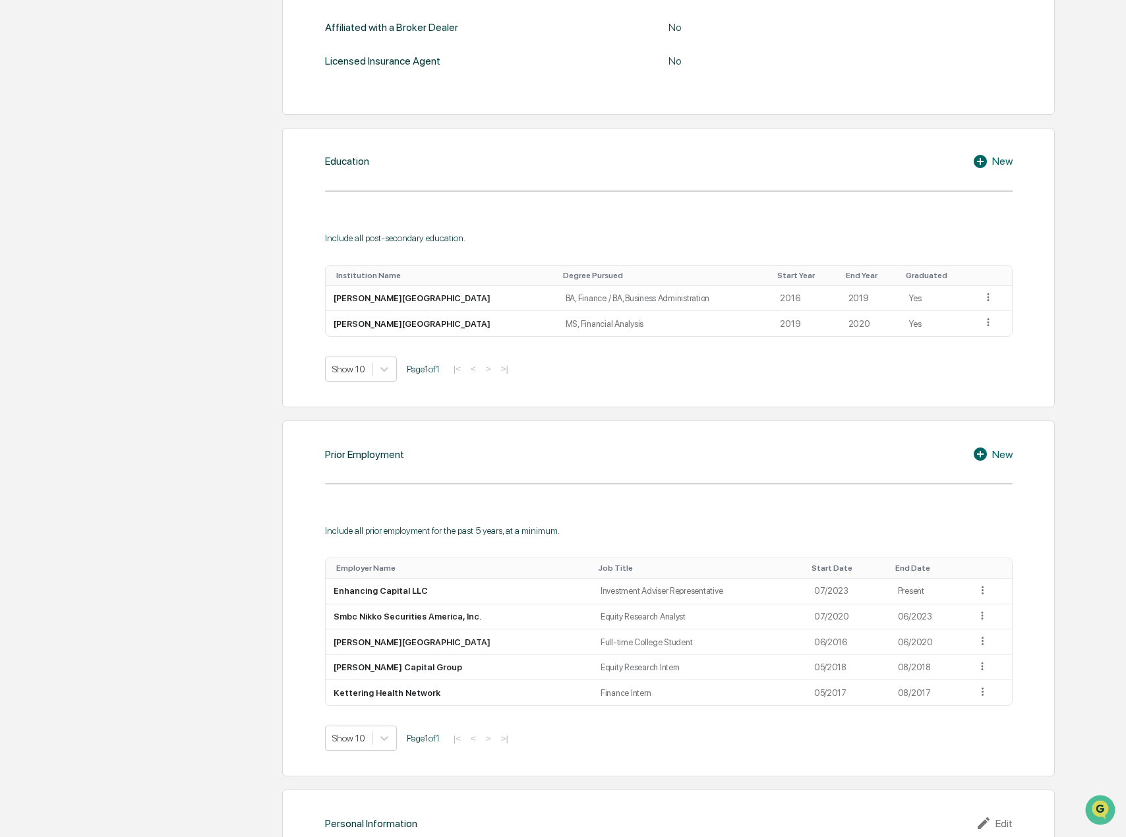
scroll to position [264, 0]
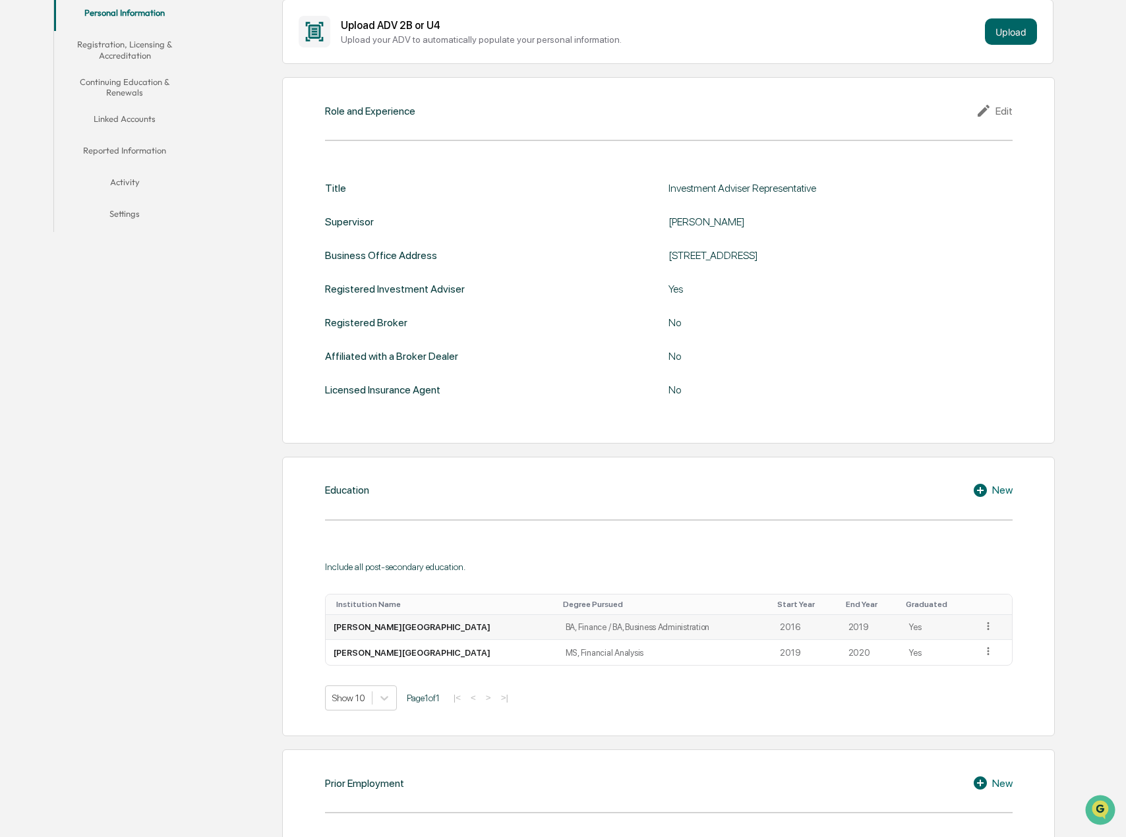
click at [976, 628] on td at bounding box center [993, 628] width 38 height 26
click at [982, 628] on icon at bounding box center [988, 626] width 13 height 13
click at [961, 643] on div "Edit" at bounding box center [973, 644] width 42 height 21
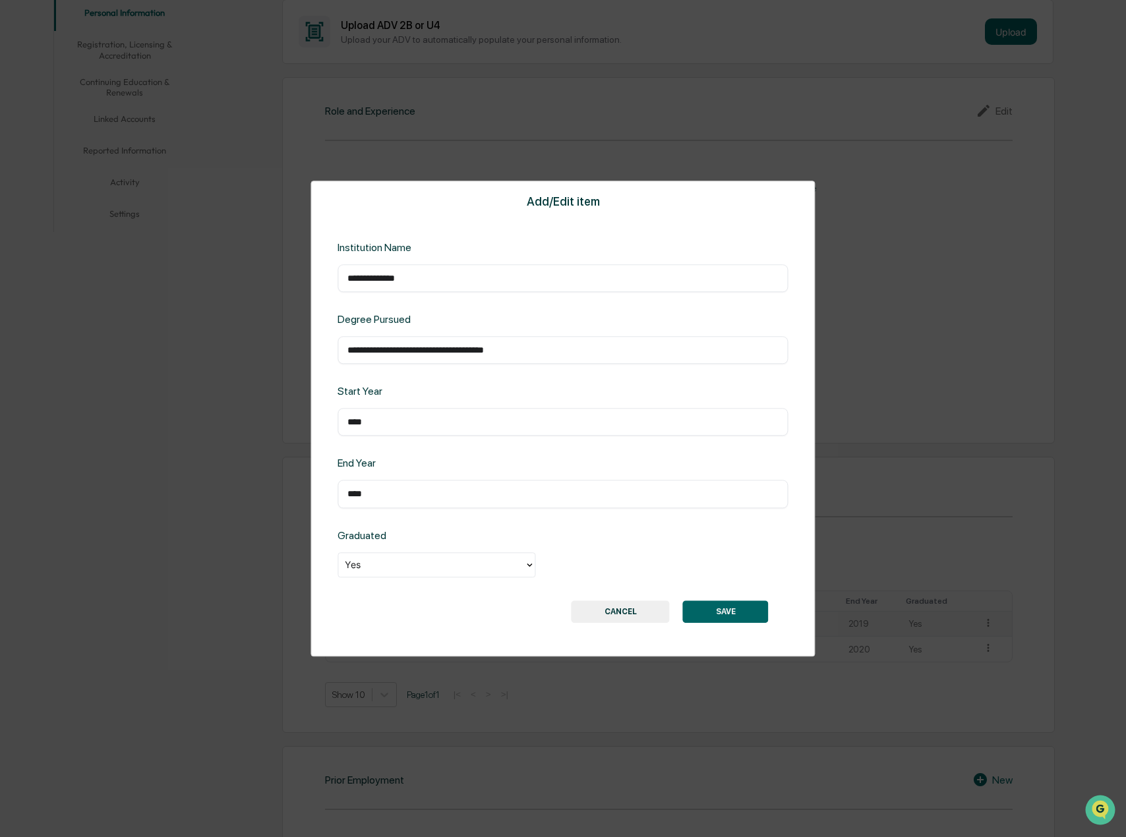
drag, startPoint x: 405, startPoint y: 353, endPoint x: 444, endPoint y: 363, distance: 40.3
click at [405, 353] on input "**********" at bounding box center [562, 349] width 430 height 13
type input "**********"
click at [738, 622] on button "SAVE" at bounding box center [726, 612] width 86 height 22
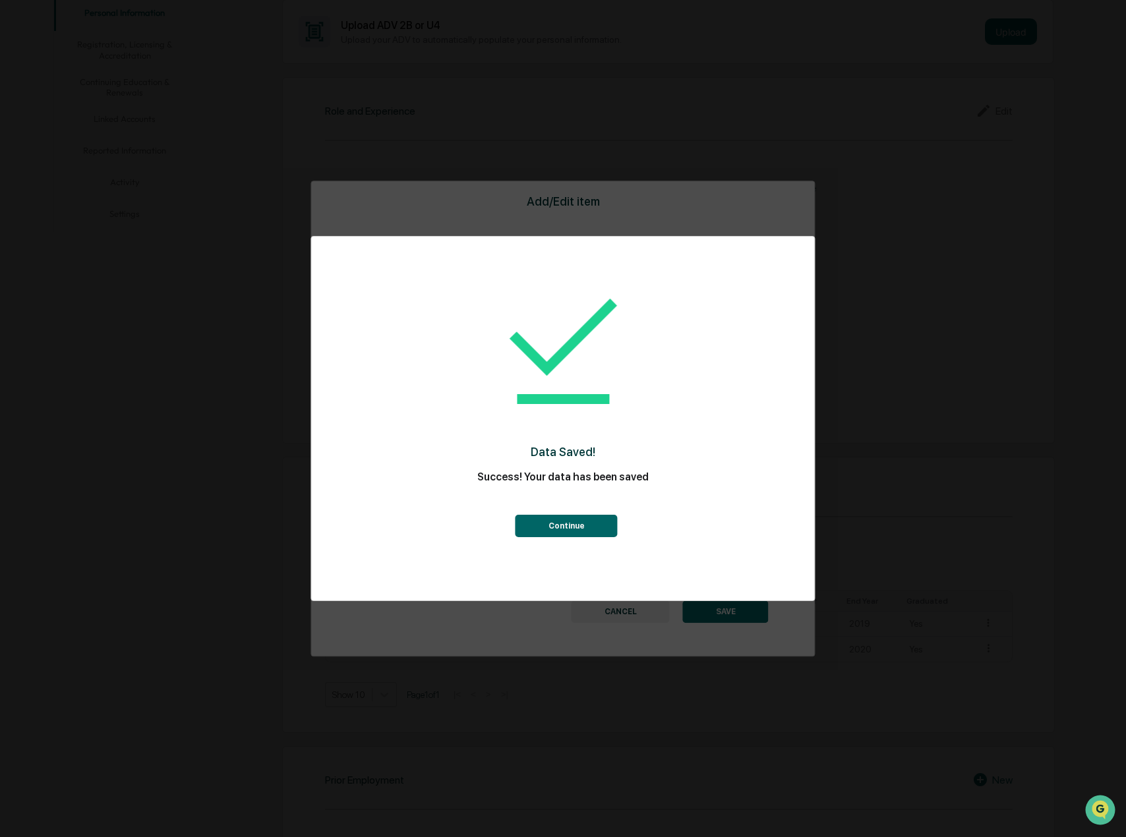
click at [595, 531] on button "Continue" at bounding box center [566, 526] width 102 height 22
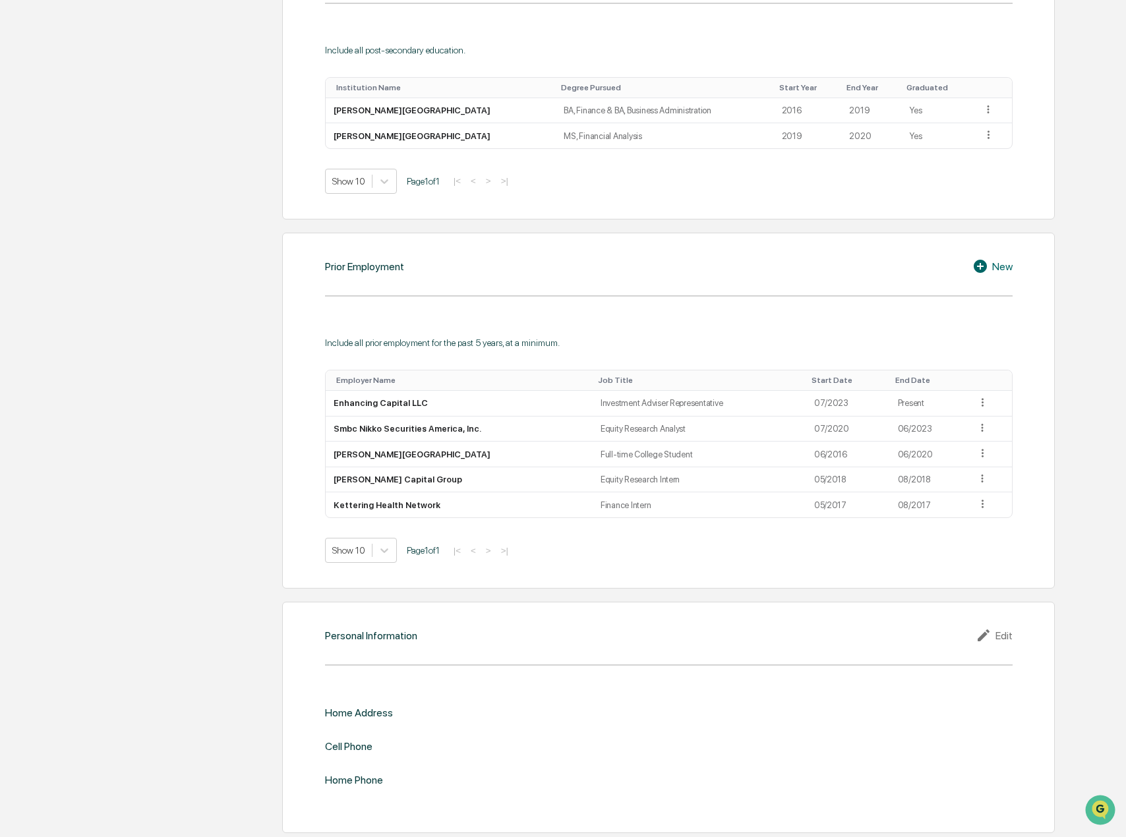
scroll to position [784, 0]
click at [1005, 632] on div "Edit" at bounding box center [994, 633] width 37 height 16
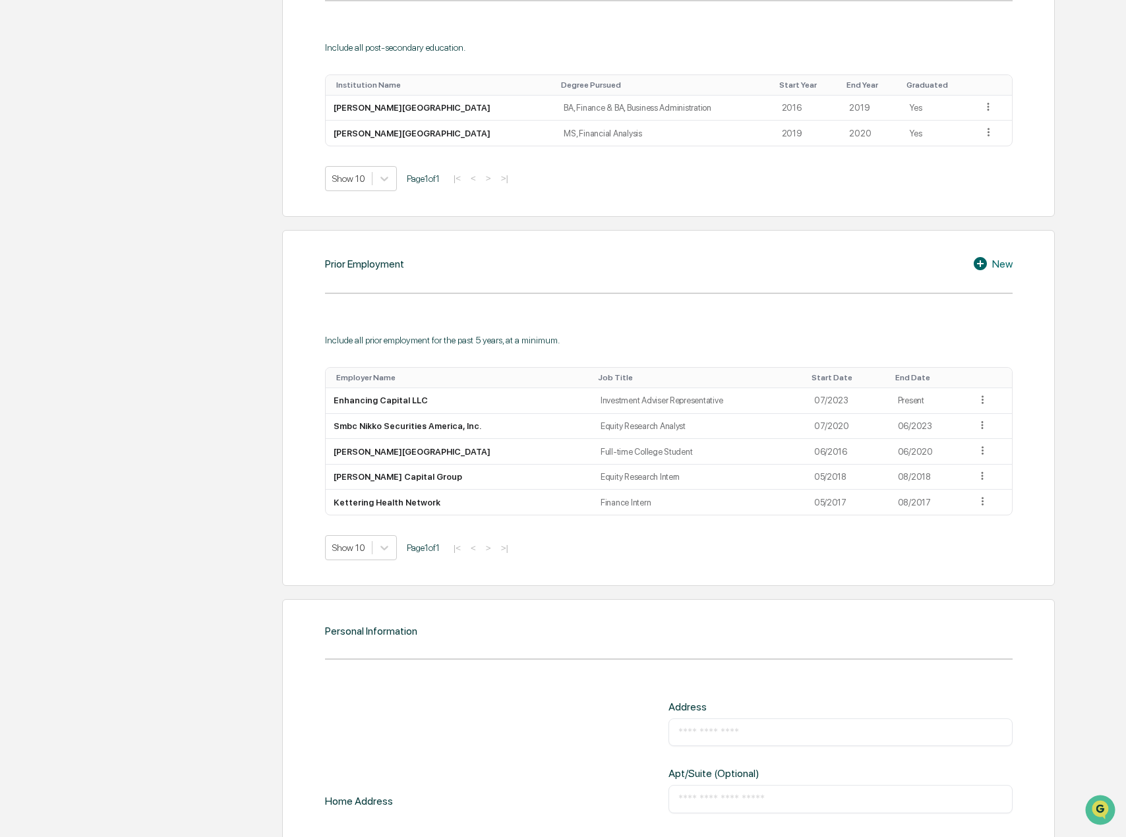
scroll to position [1025, 0]
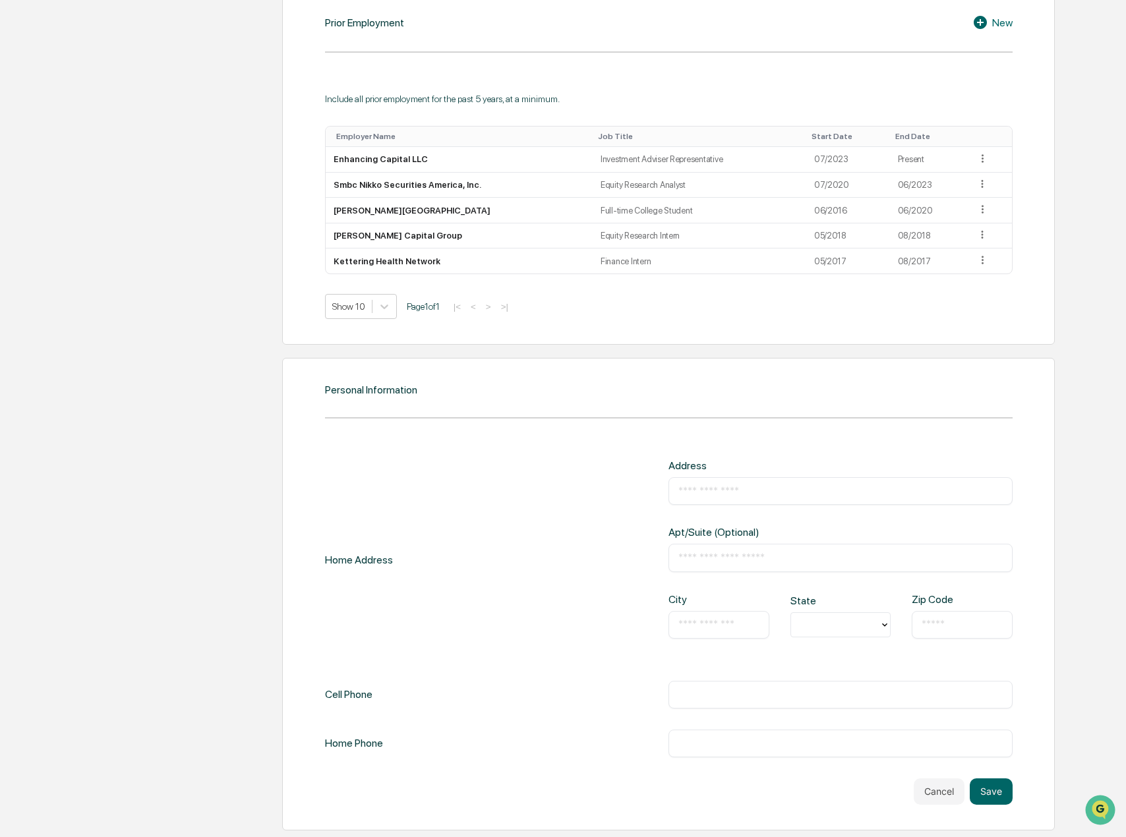
click at [722, 493] on input "text" at bounding box center [840, 490] width 324 height 13
type input "**********"
type input "**"
type input "*****"
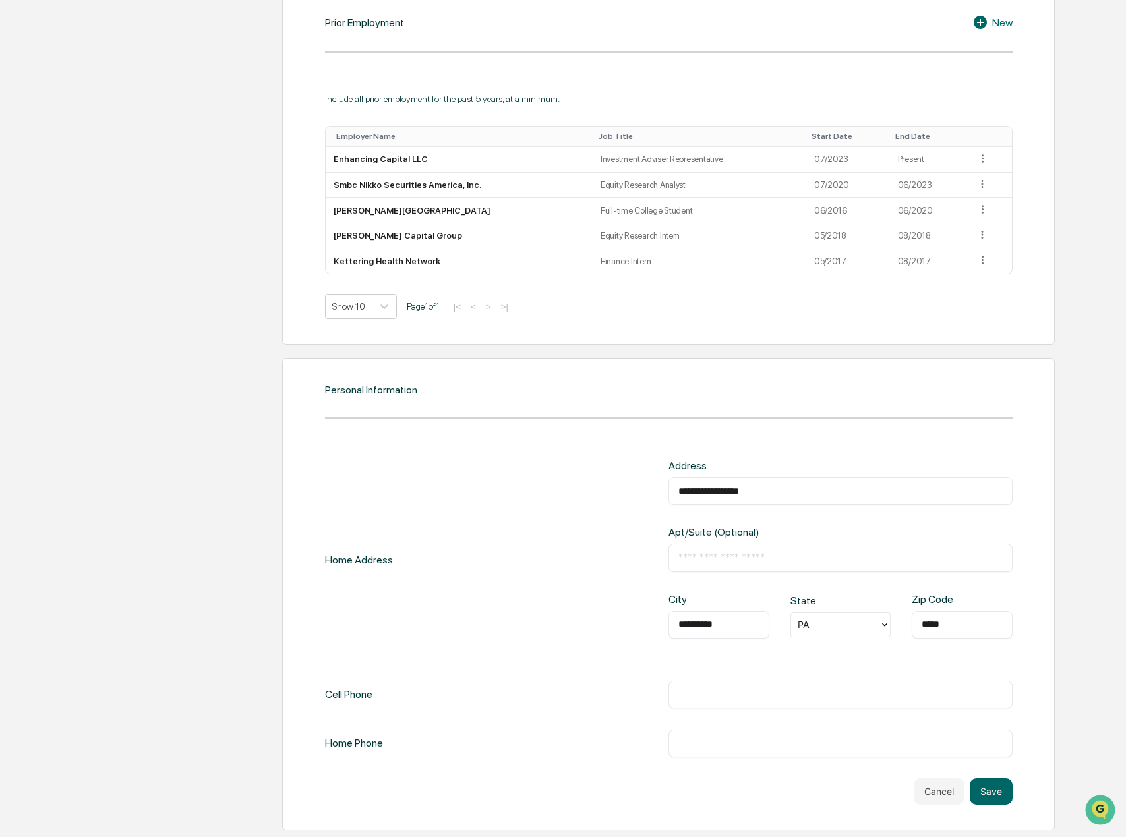
drag, startPoint x: 621, startPoint y: 459, endPoint x: 481, endPoint y: 452, distance: 139.9
click at [571, 459] on div "**********" at bounding box center [669, 622] width 688 height 365
click at [587, 616] on div "**********" at bounding box center [669, 559] width 688 height 200
click at [709, 691] on input "text" at bounding box center [840, 694] width 324 height 13
type input "**********"
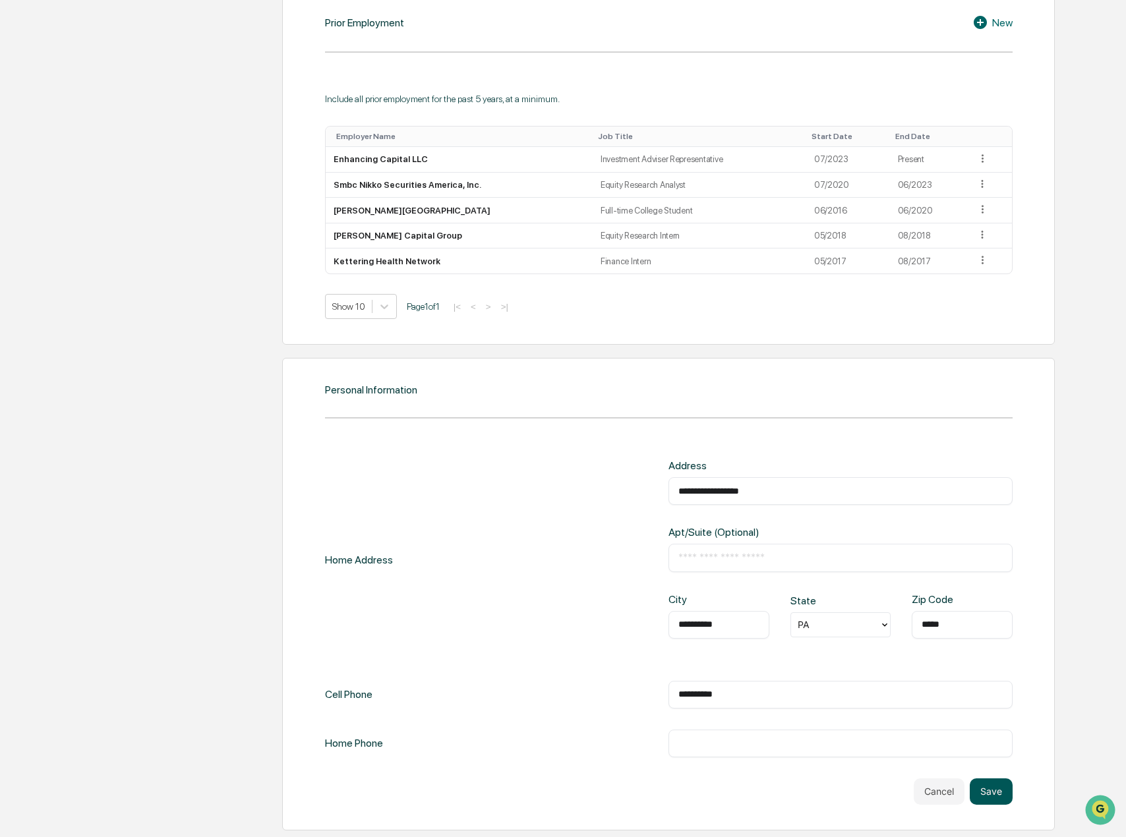
click at [989, 790] on button "Save" at bounding box center [991, 791] width 43 height 26
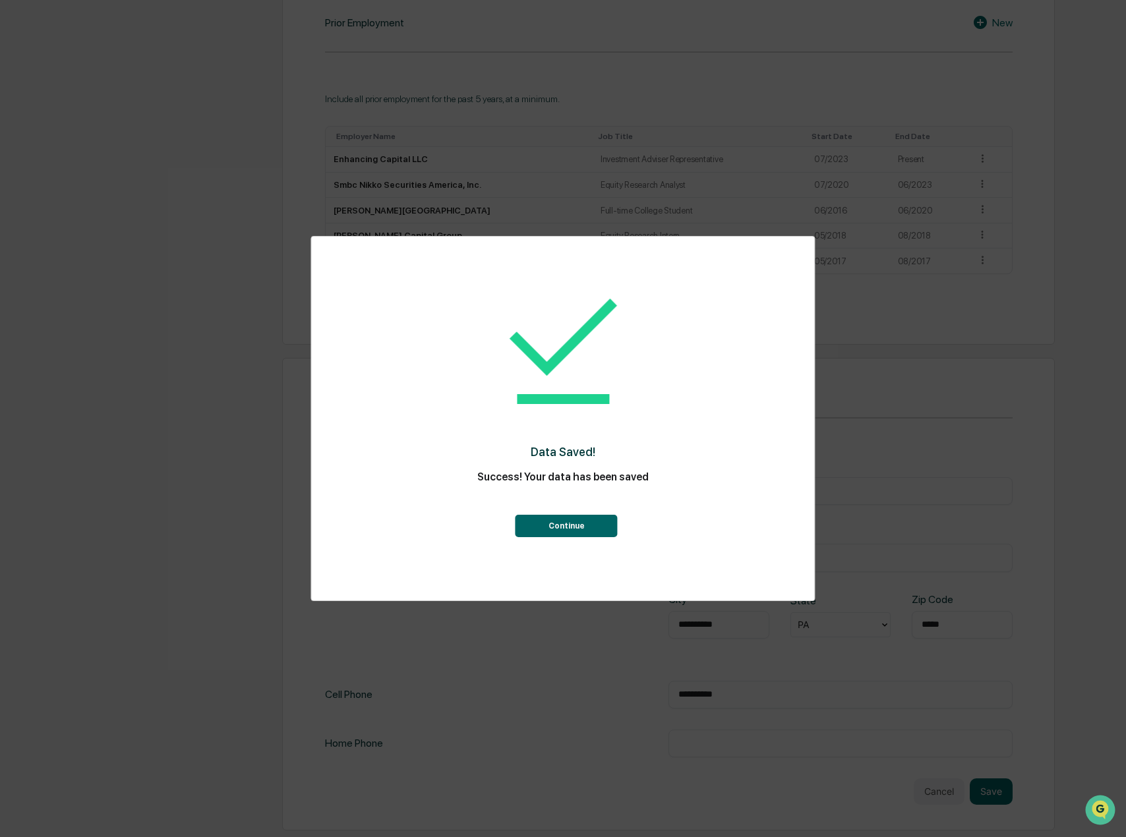
click at [538, 541] on div "Data Saved! Success! Your data has been saved Continue" at bounding box center [562, 405] width 450 height 310
click at [548, 533] on button "Continue" at bounding box center [566, 526] width 102 height 22
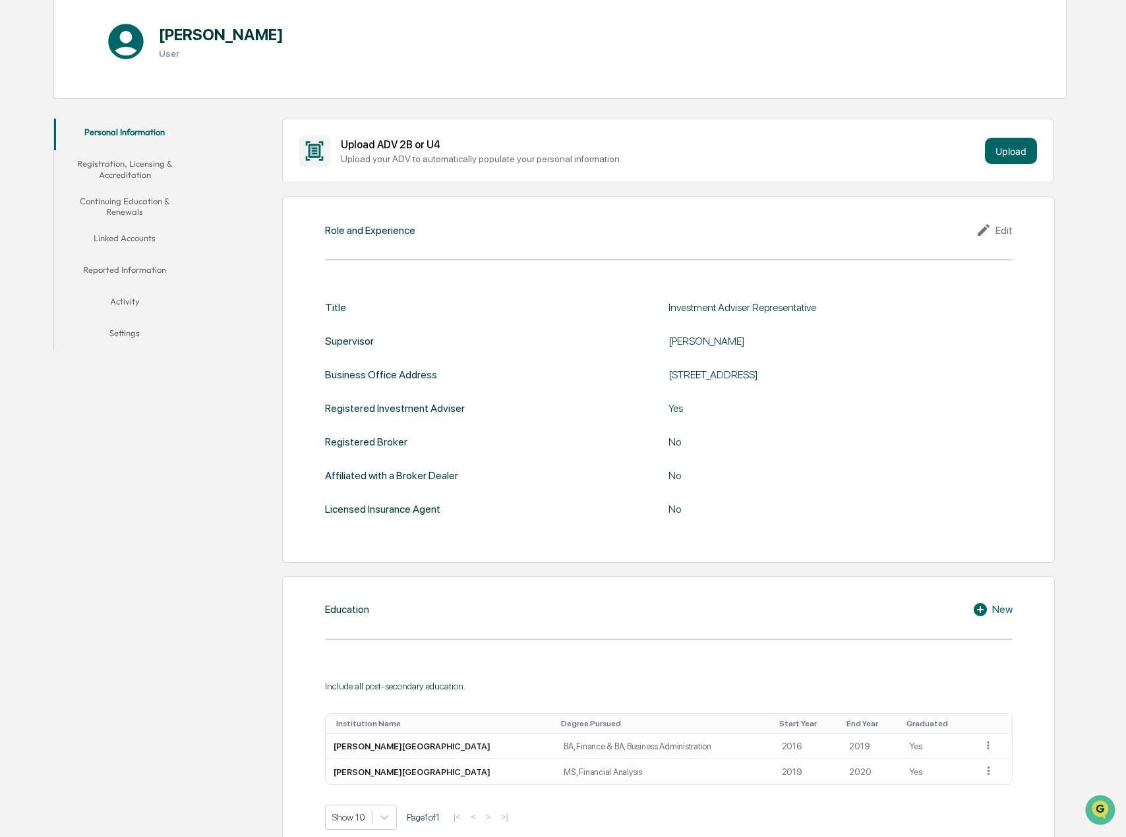
scroll to position [76, 0]
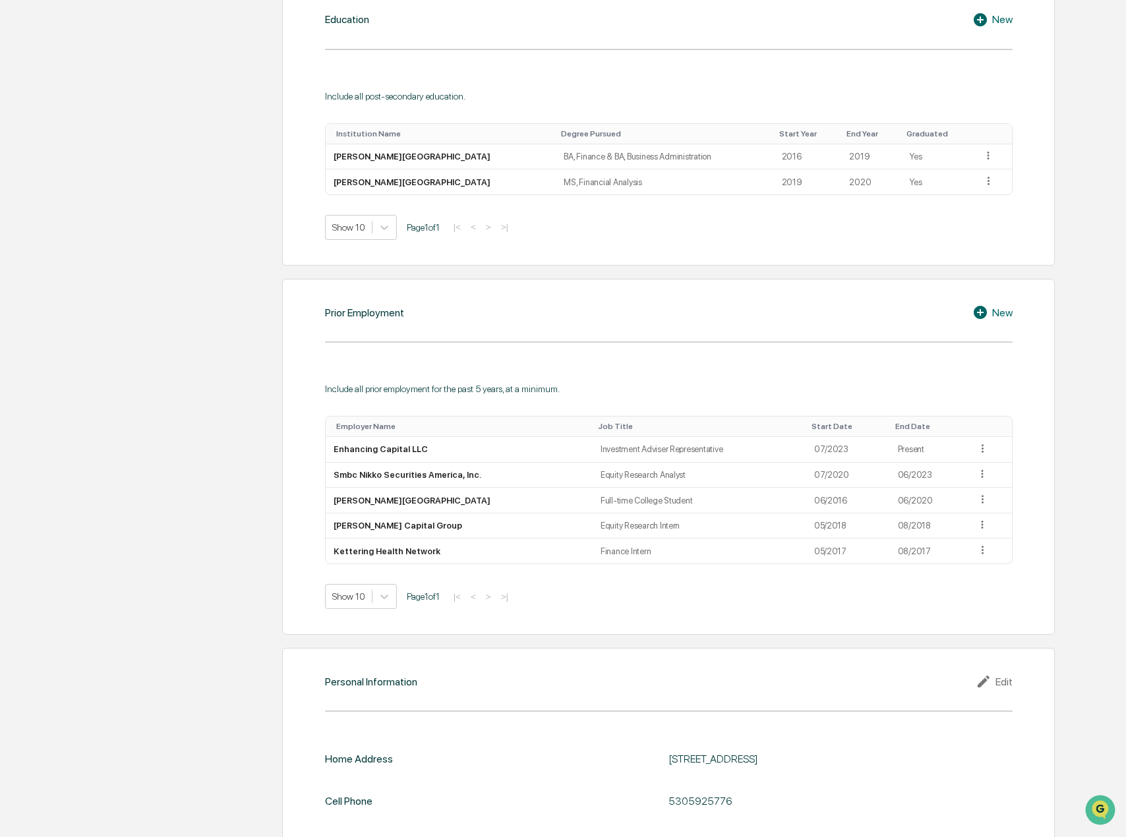
scroll to position [603, 0]
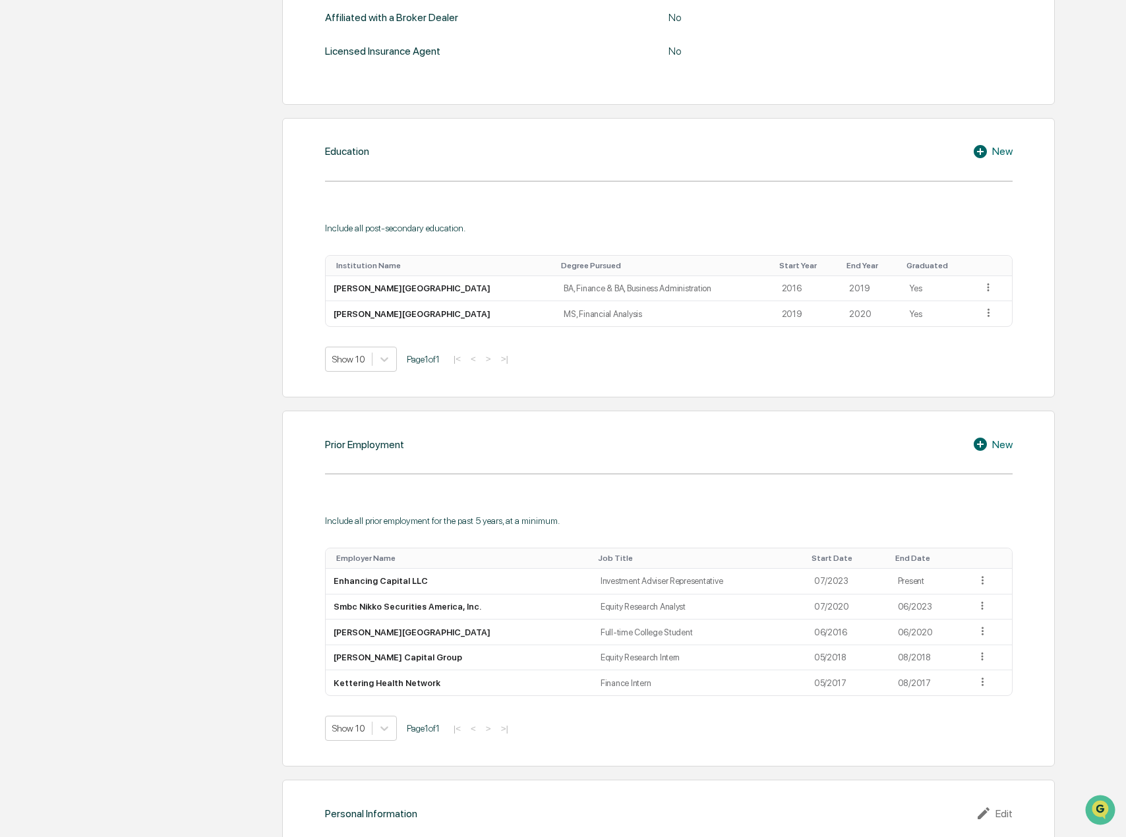
click at [320, 488] on div "Prior Employment New Include all prior employment for the past 5 years, at a mi…" at bounding box center [668, 589] width 773 height 356
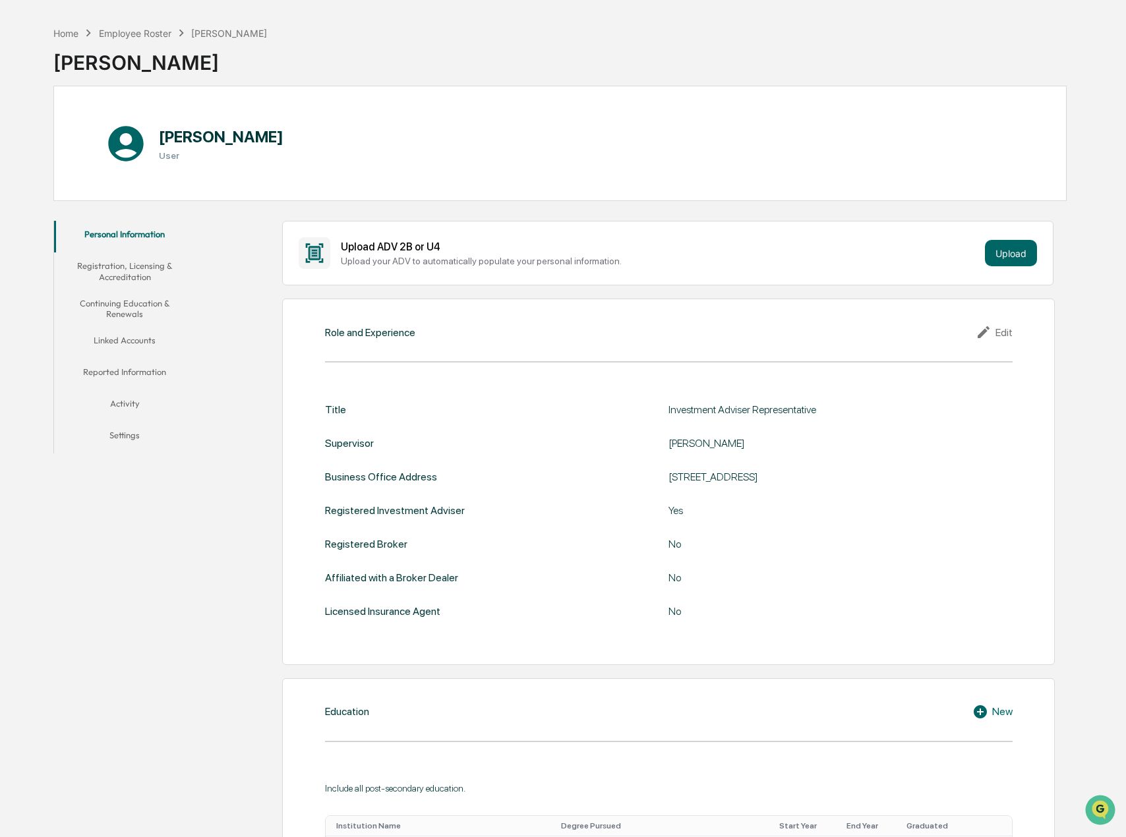
scroll to position [66, 0]
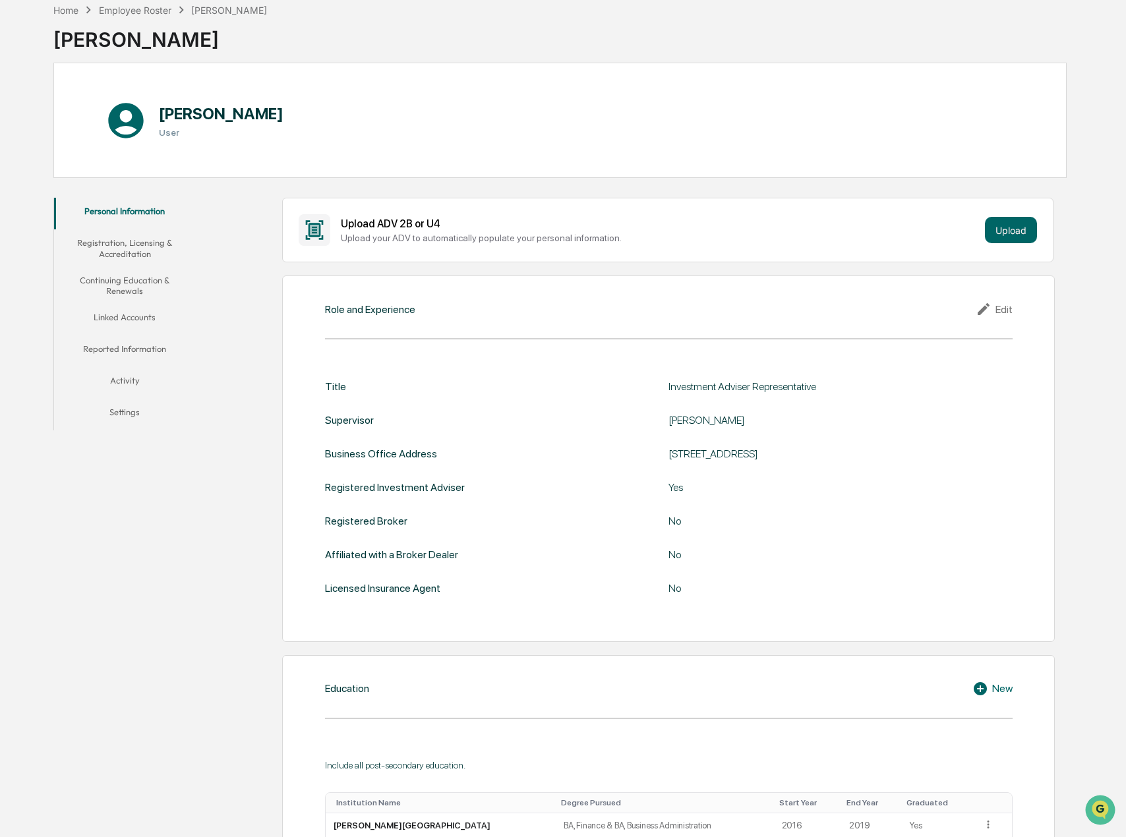
click at [141, 262] on button "Registration, Licensing & Accreditation" at bounding box center [124, 248] width 141 height 38
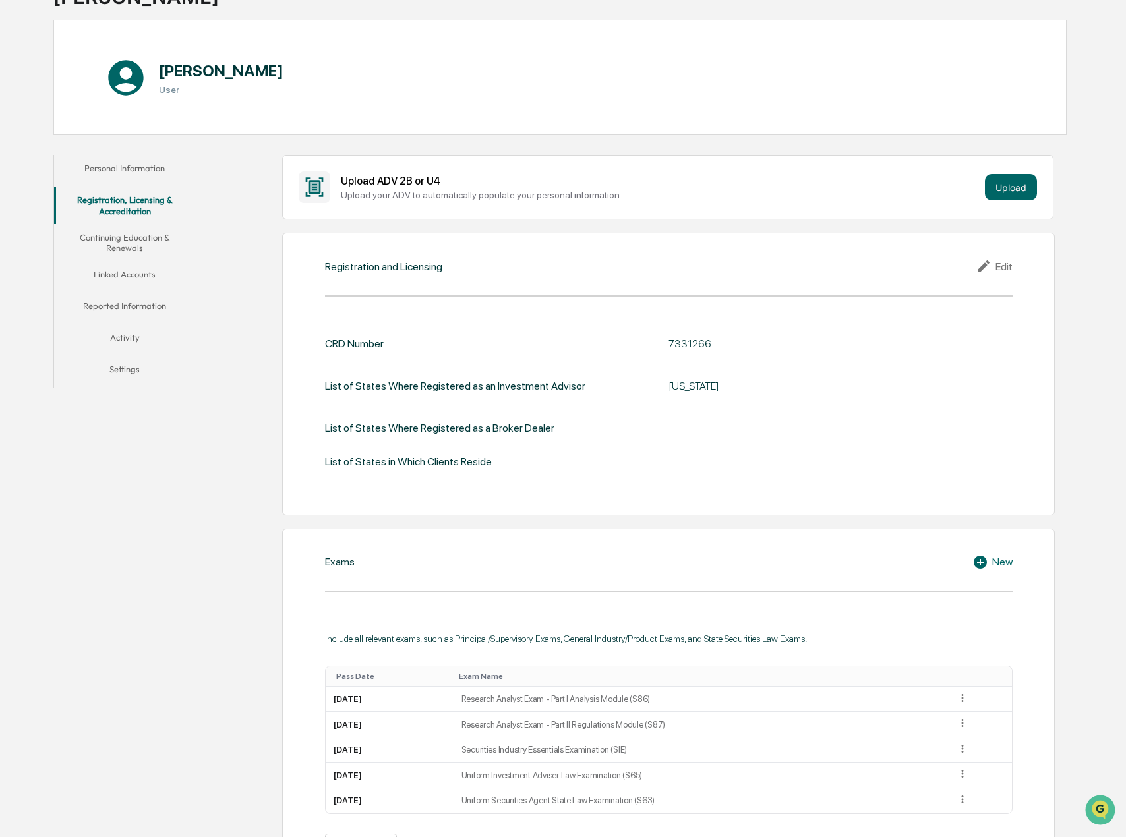
scroll to position [132, 0]
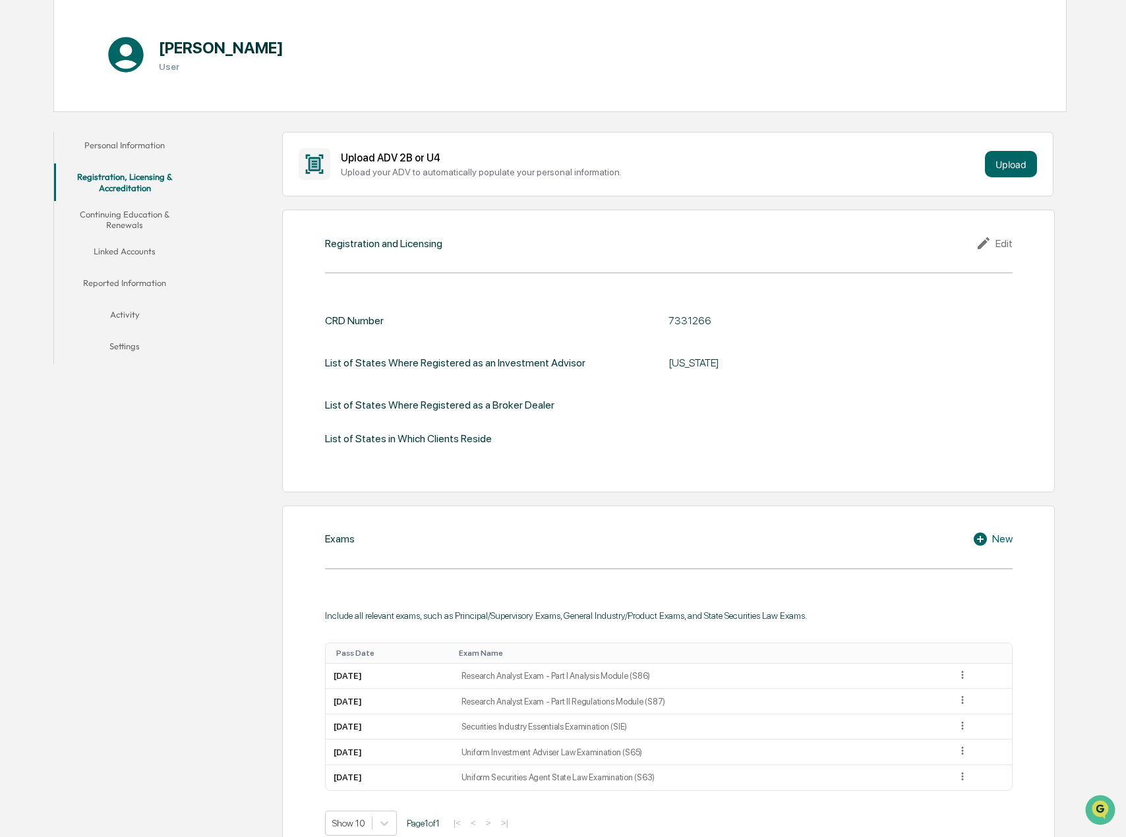
click at [577, 401] on div "List of States Where Registered as a Broker Dealer" at bounding box center [669, 405] width 688 height 13
click at [539, 377] on div "List of States Where Registered as an Investment Advisor" at bounding box center [455, 363] width 260 height 30
click at [981, 242] on icon at bounding box center [986, 243] width 20 height 16
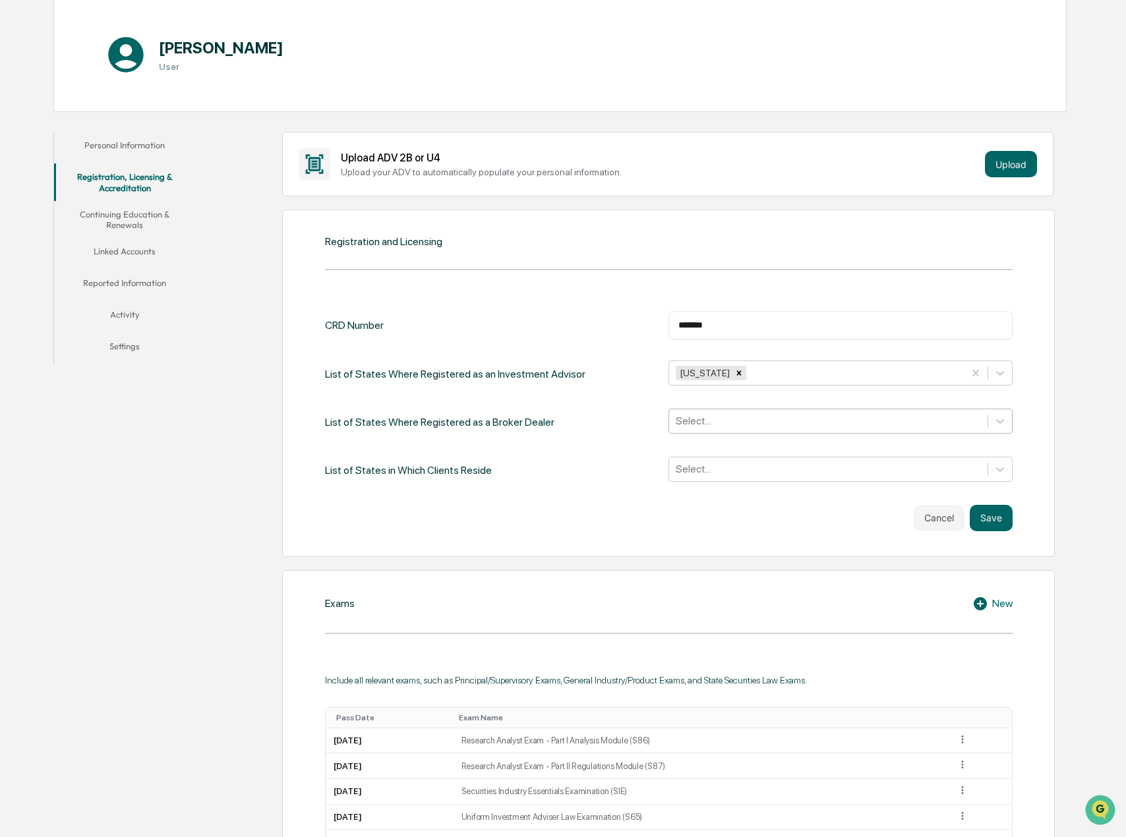
click at [739, 421] on div at bounding box center [828, 420] width 305 height 15
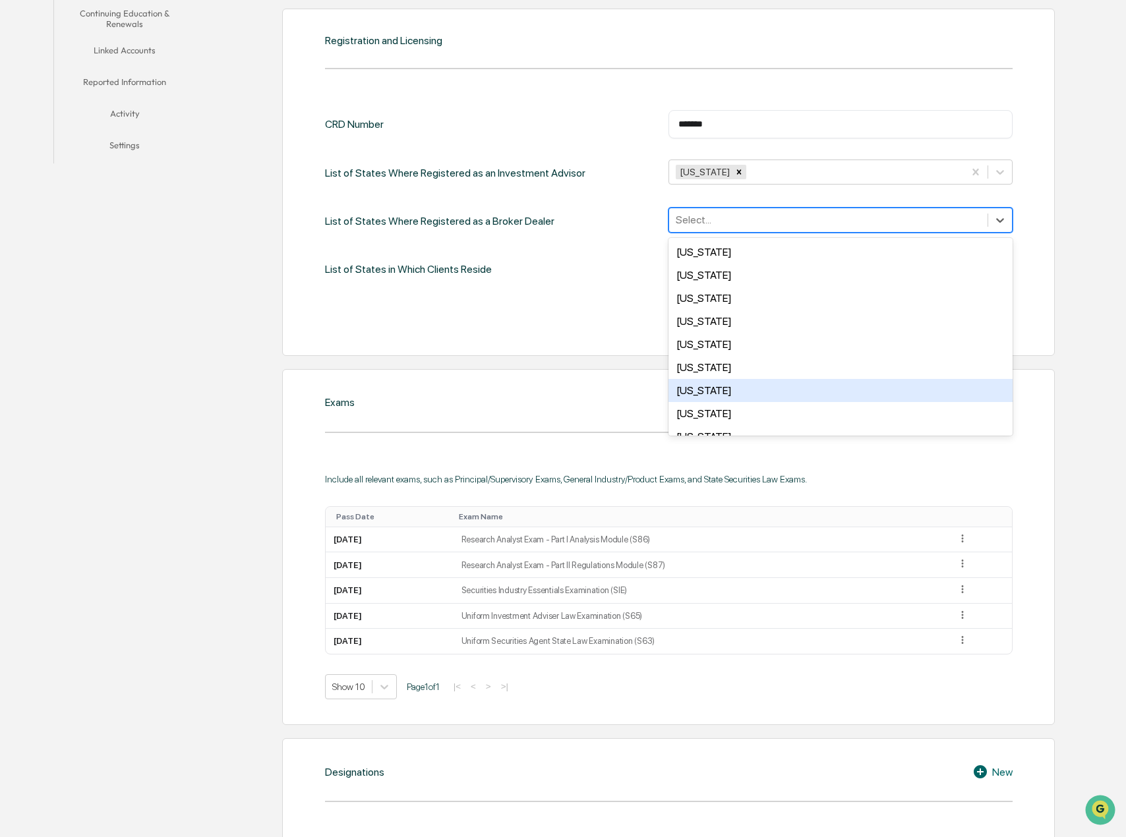
scroll to position [330, 0]
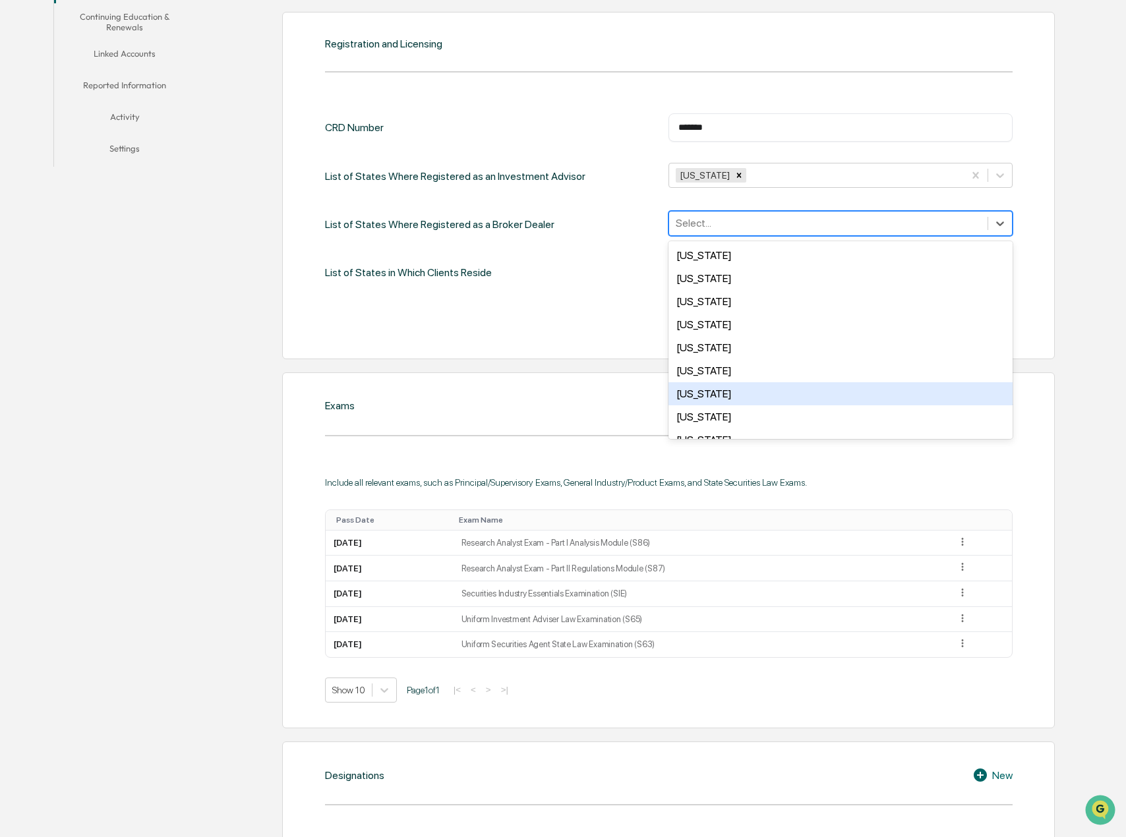
click at [1080, 381] on div "Home Employee Roster Owen Haworth Owen Haworth Owen Haworth User Personal Infor…" at bounding box center [560, 804] width 1053 height 2142
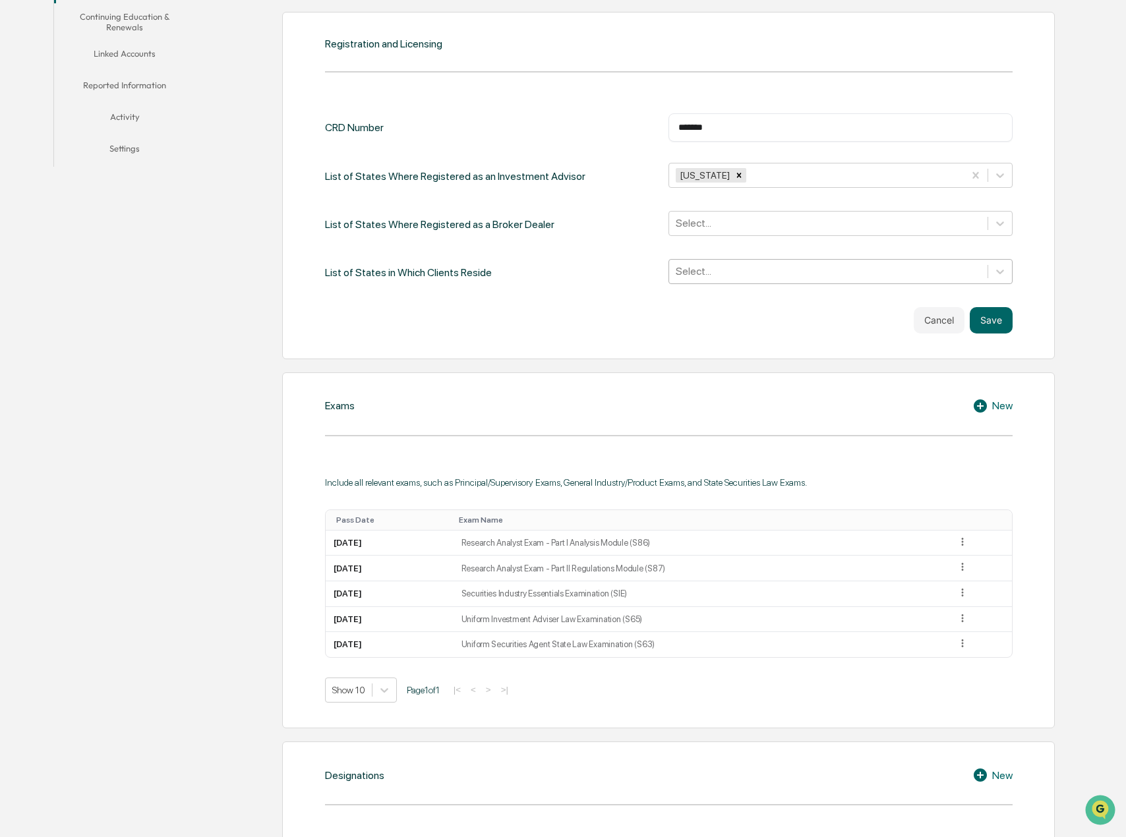
click at [814, 263] on div "Select..." at bounding box center [828, 271] width 318 height 20
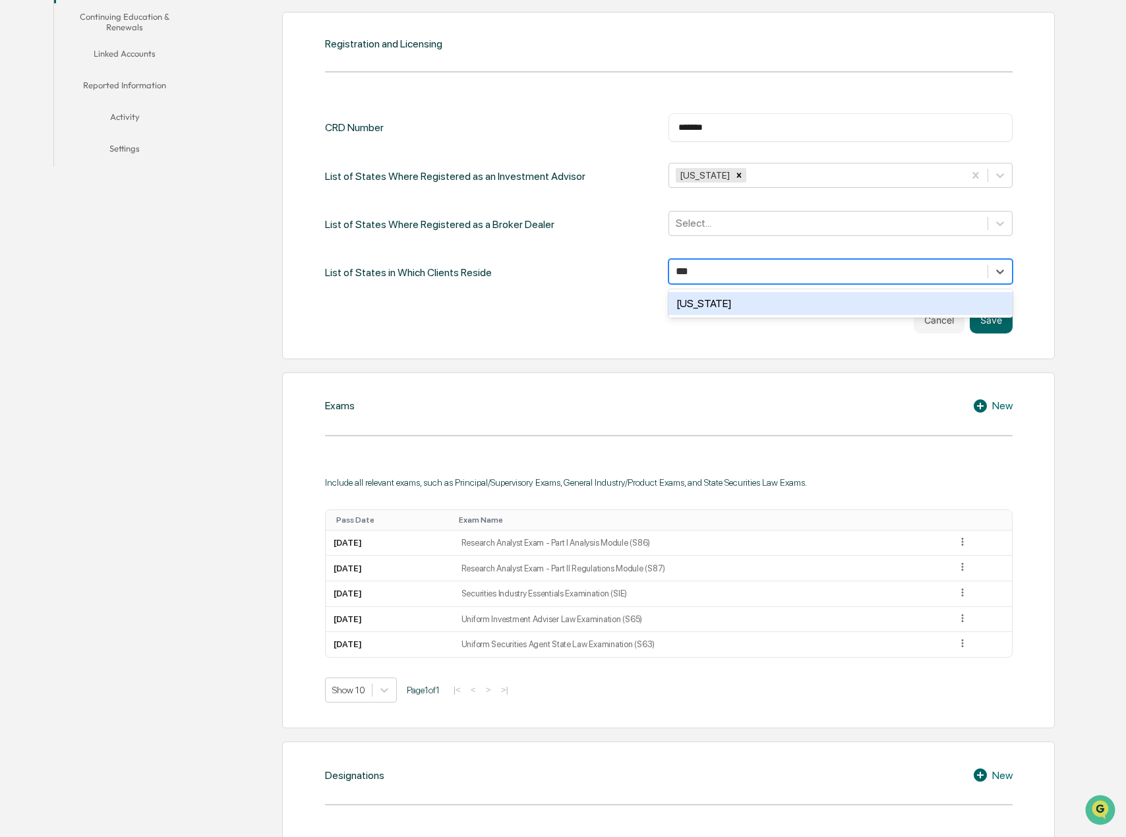
type input "****"
type input "******"
type input "*******"
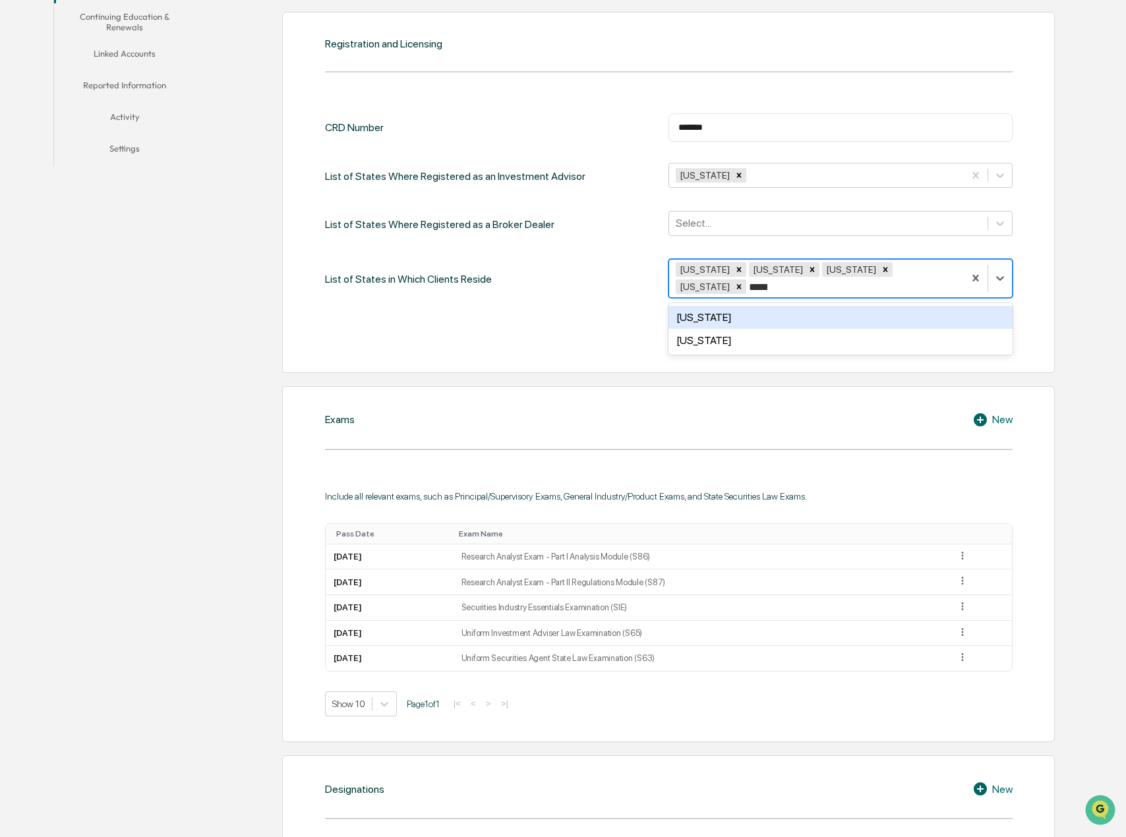
type input "******"
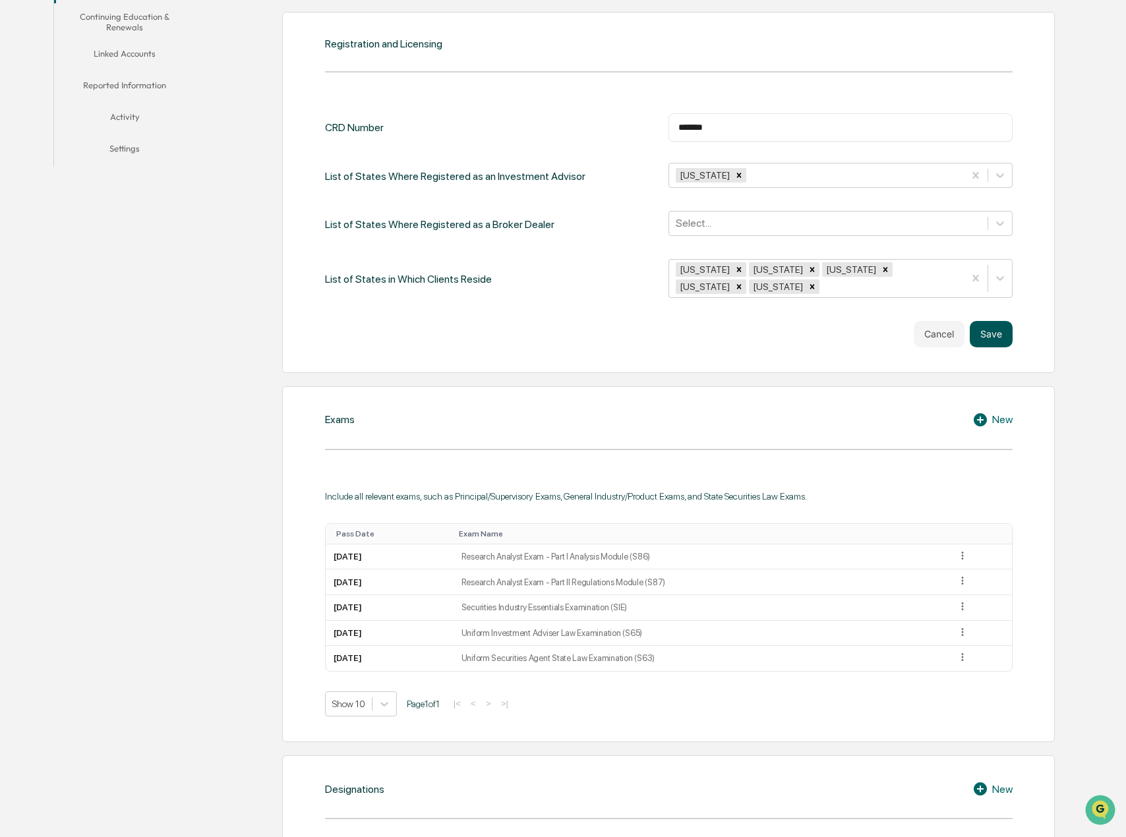
click at [1002, 332] on button "Save" at bounding box center [991, 334] width 43 height 26
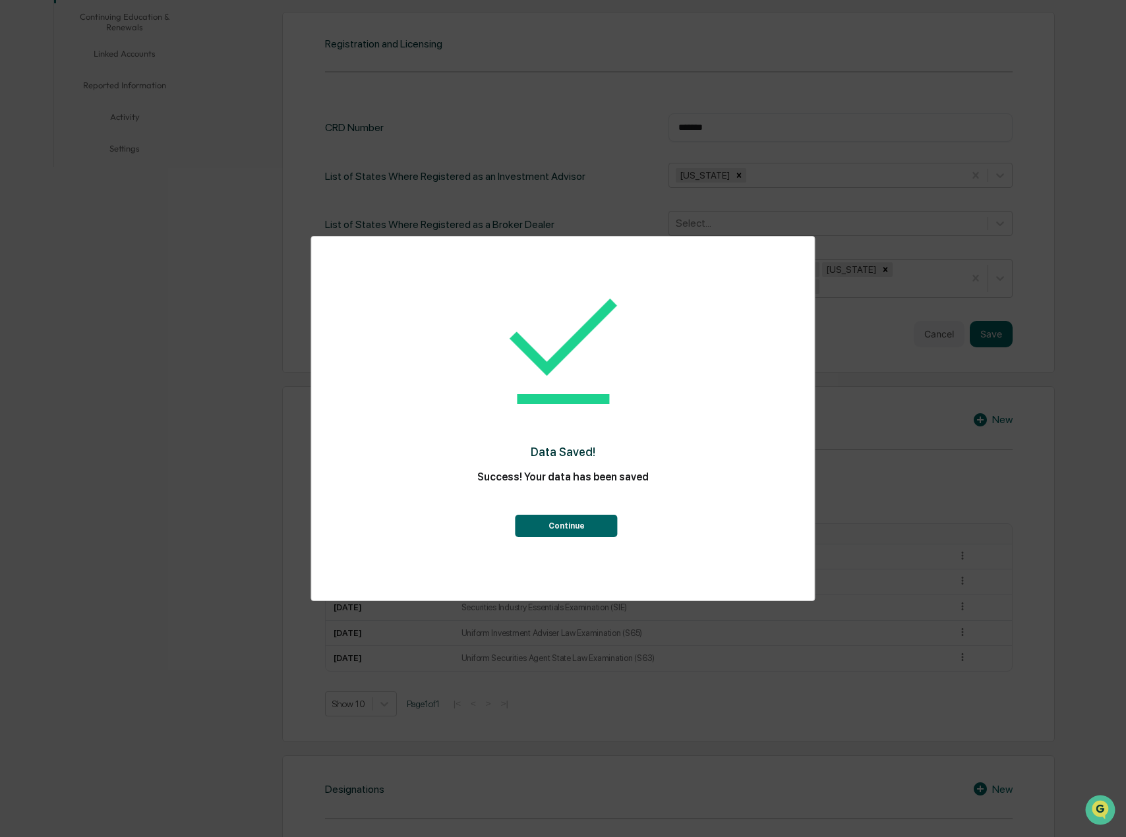
click at [578, 527] on button "Continue" at bounding box center [566, 526] width 102 height 22
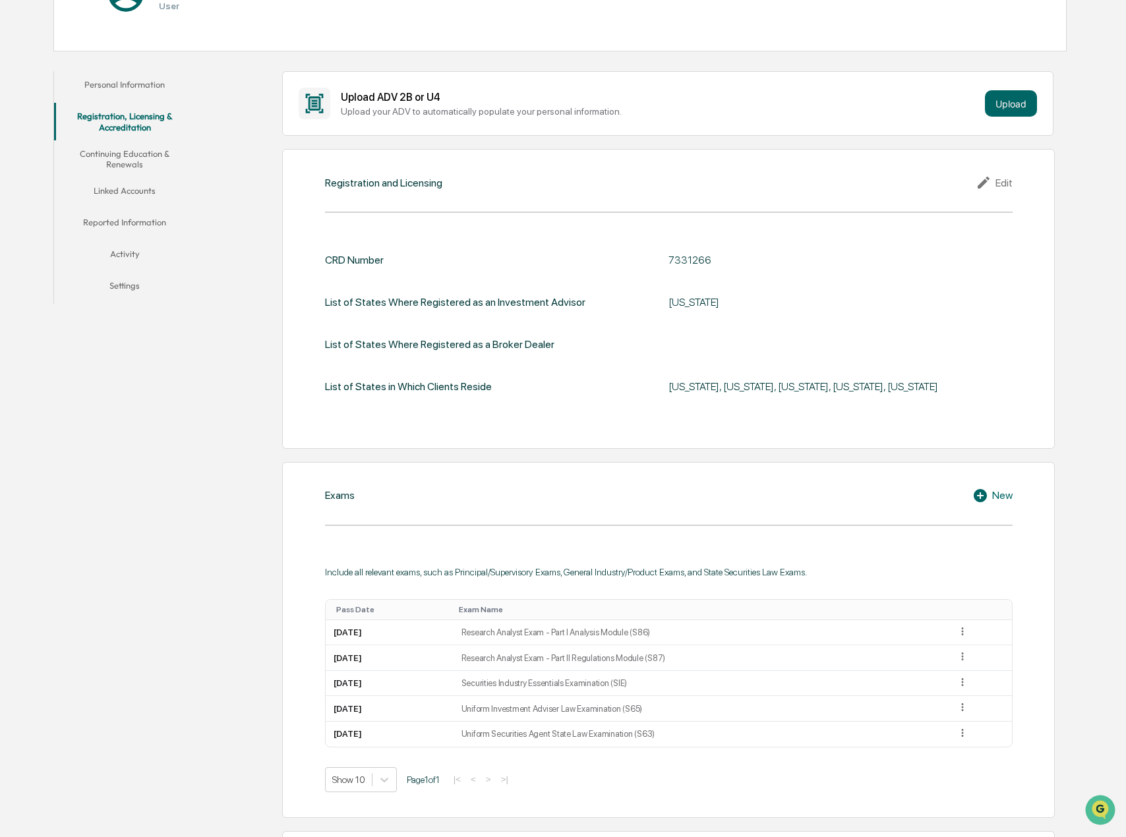
scroll to position [0, 0]
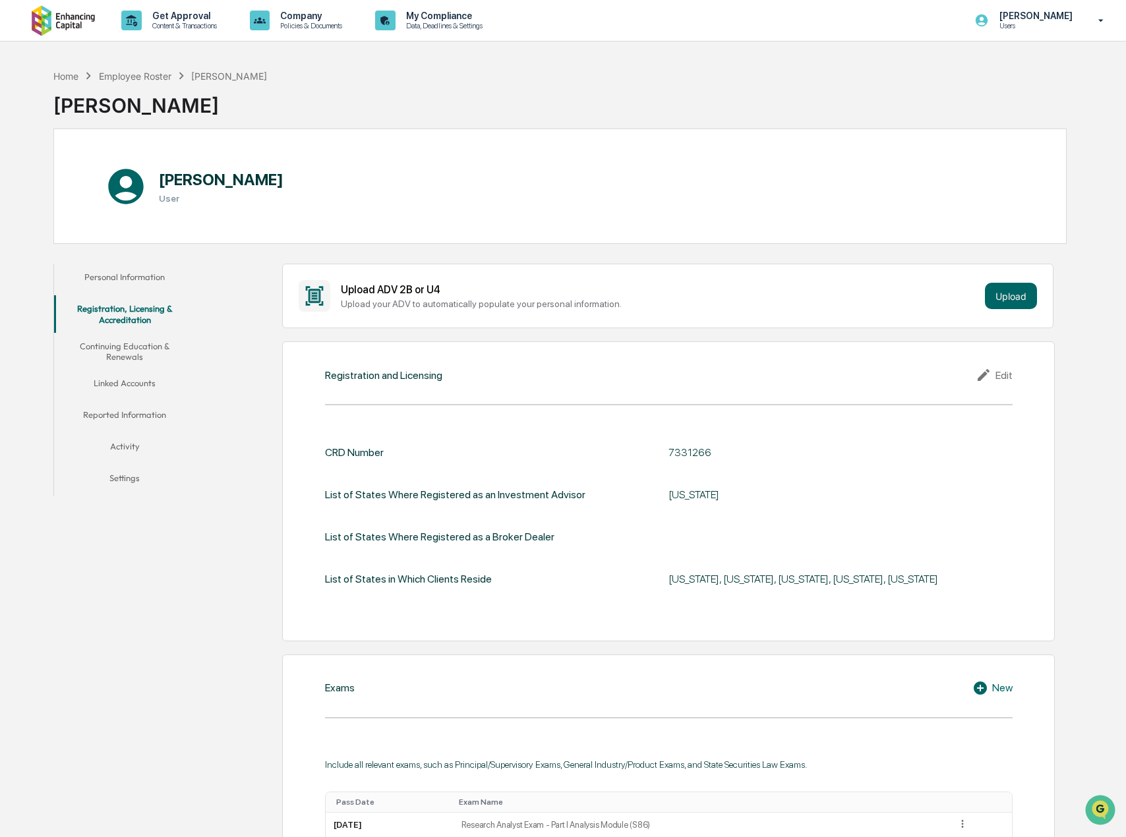
click at [135, 347] on button "Continuing Education & Renewals" at bounding box center [124, 352] width 141 height 38
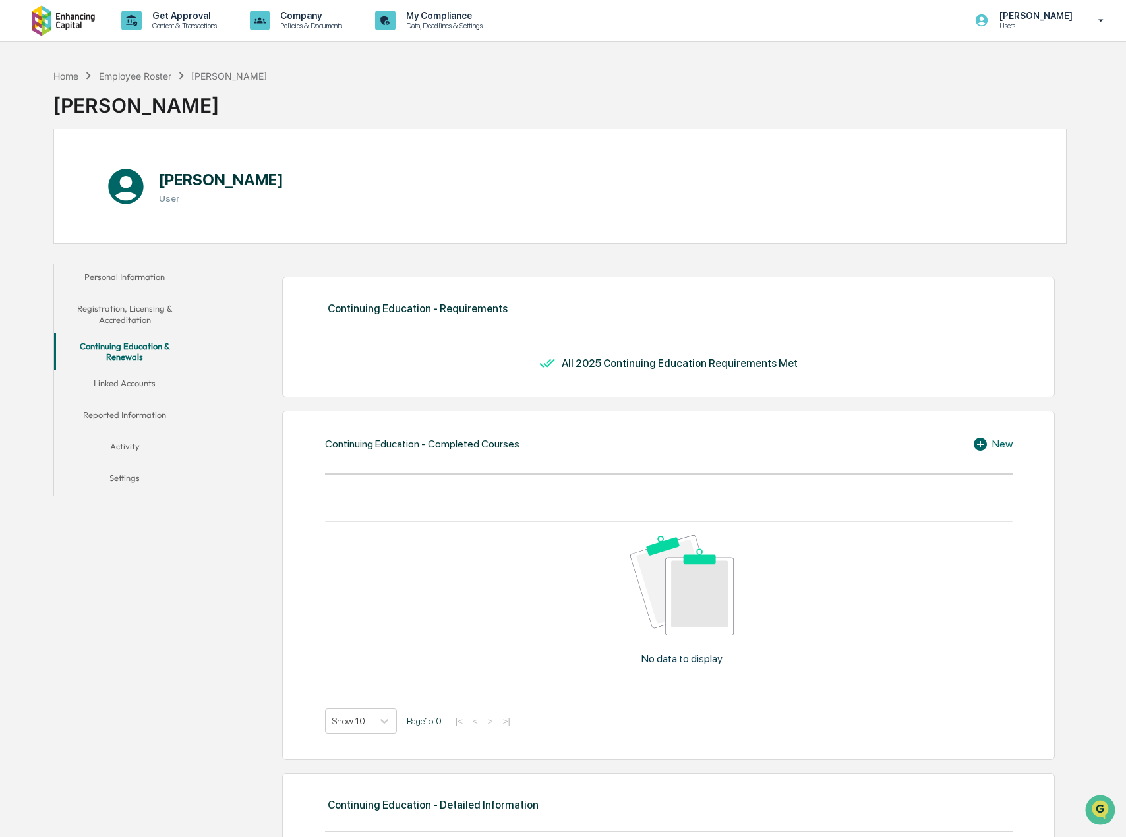
click at [142, 386] on button "Linked Accounts" at bounding box center [124, 386] width 141 height 32
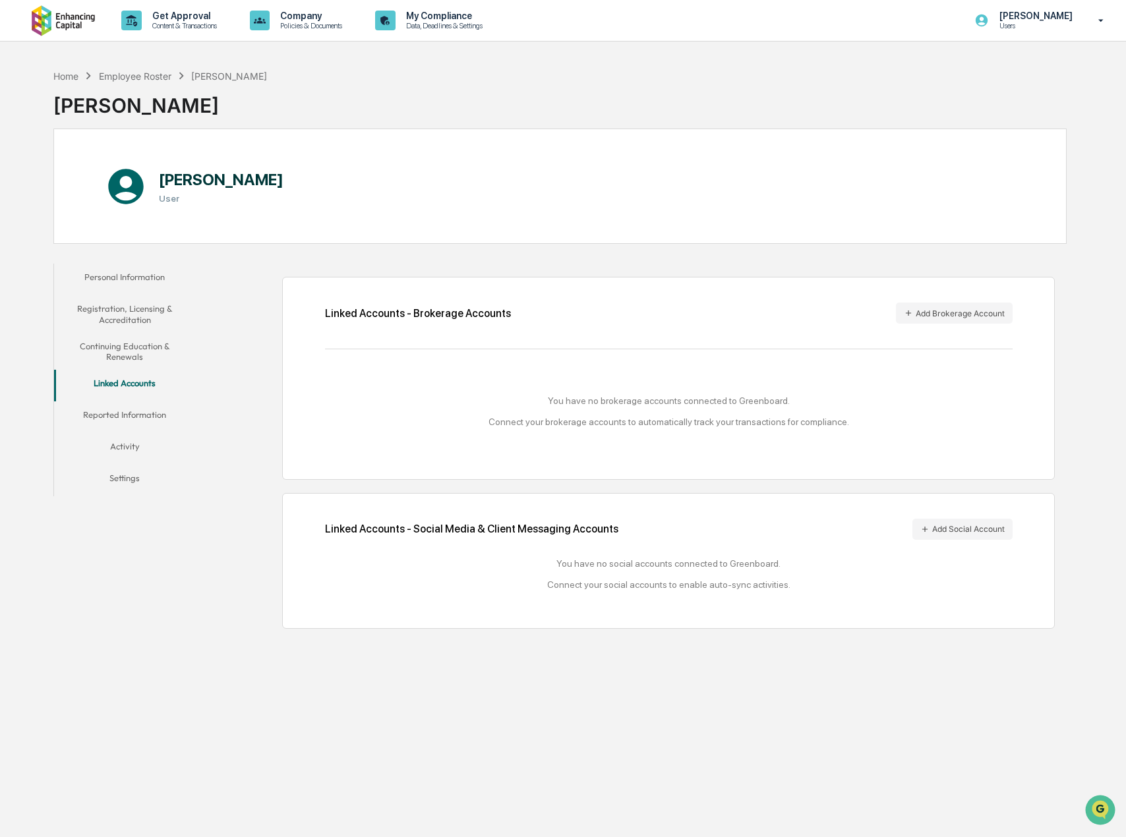
click at [130, 410] on button "Reported Information" at bounding box center [124, 417] width 141 height 32
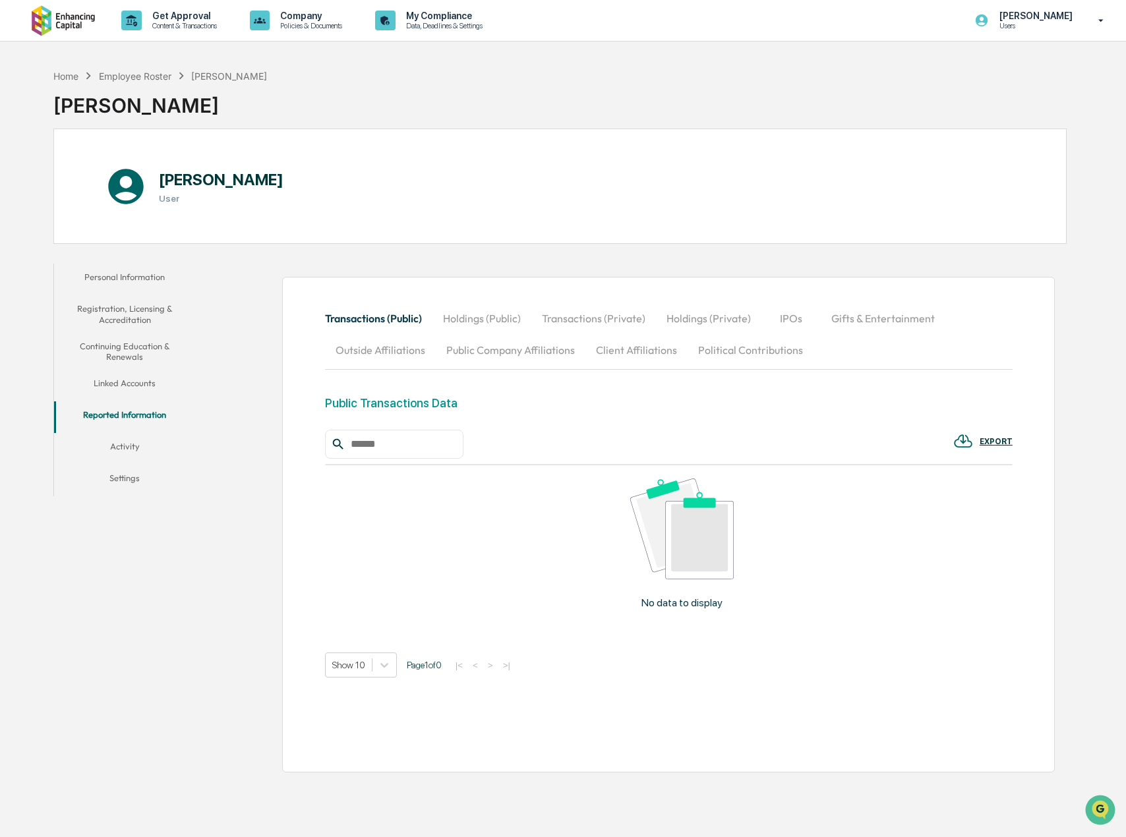
click at [117, 449] on button "Activity" at bounding box center [124, 449] width 141 height 32
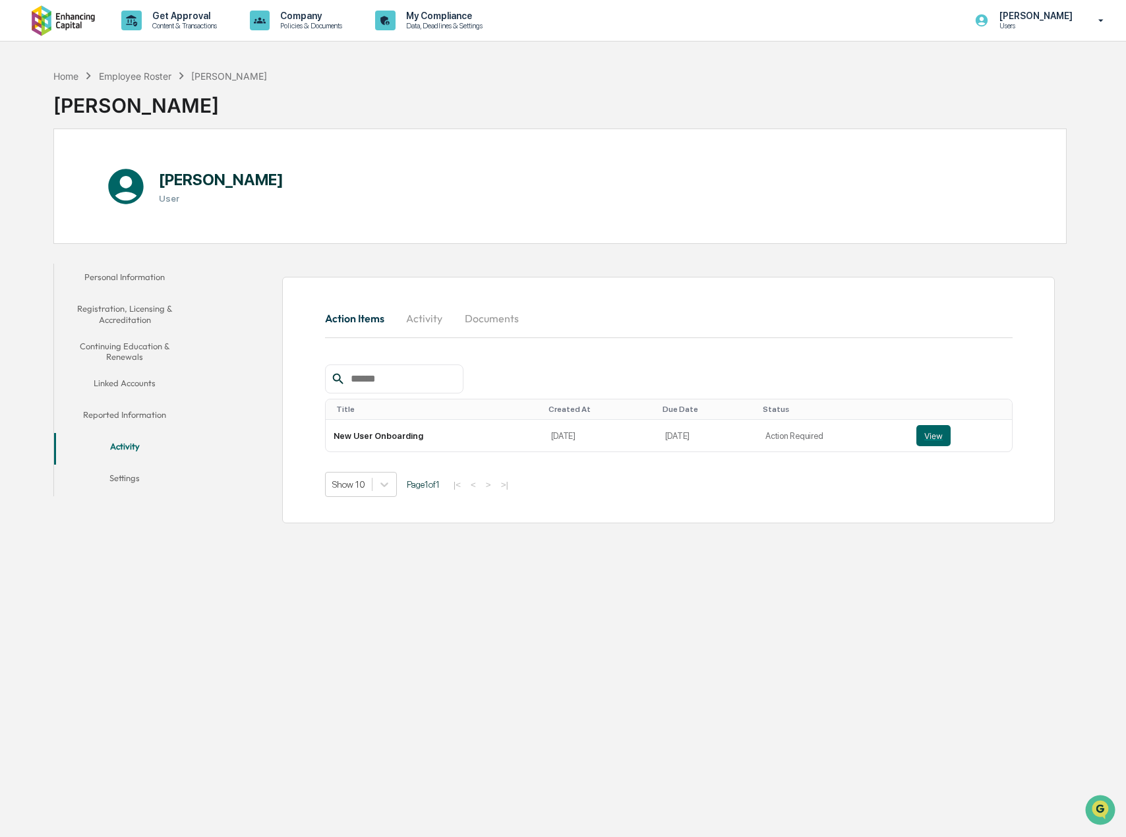
click at [71, 23] on img at bounding box center [63, 20] width 63 height 31
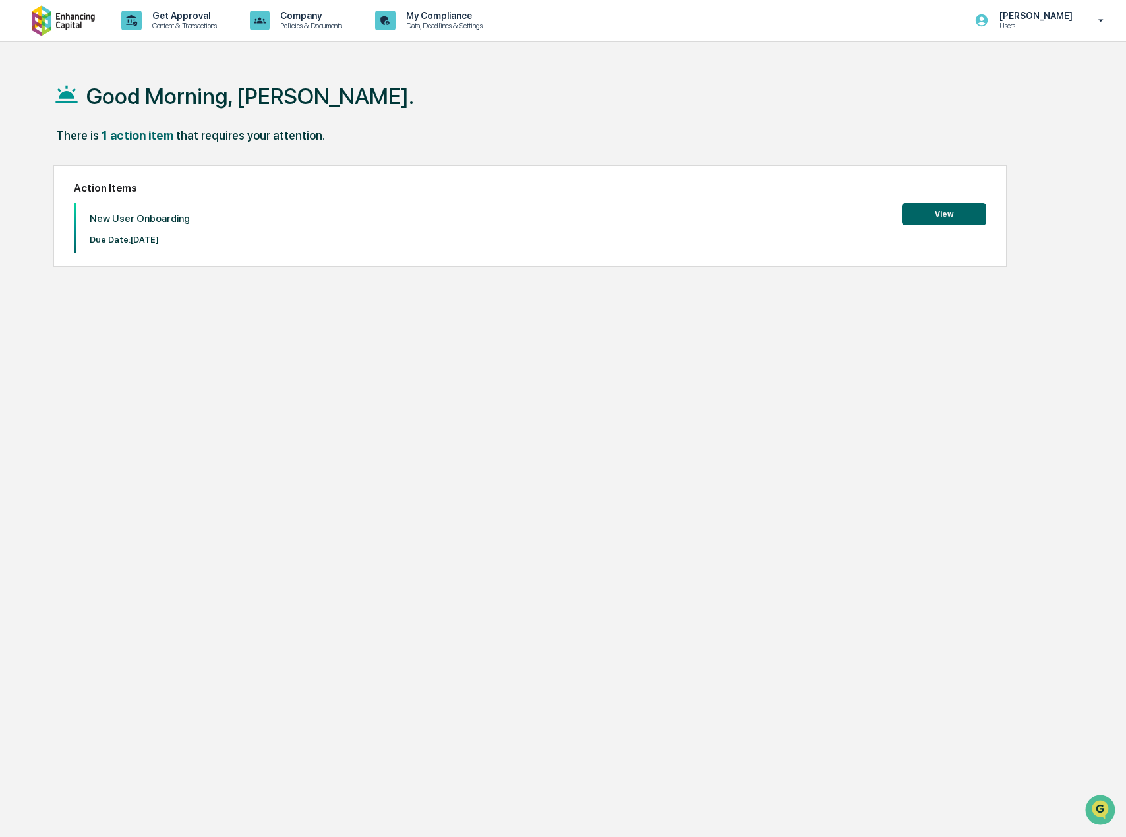
click at [951, 212] on button "View" at bounding box center [944, 214] width 84 height 22
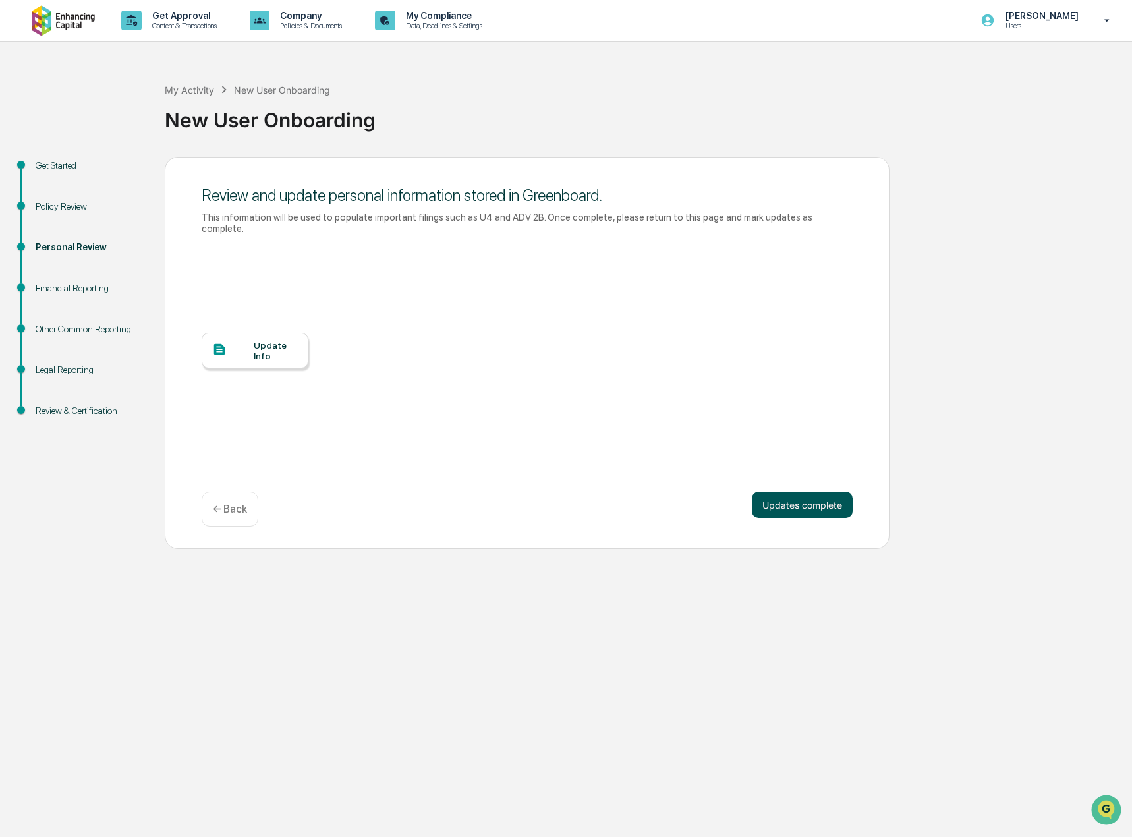
click at [793, 498] on button "Updates complete" at bounding box center [802, 505] width 101 height 26
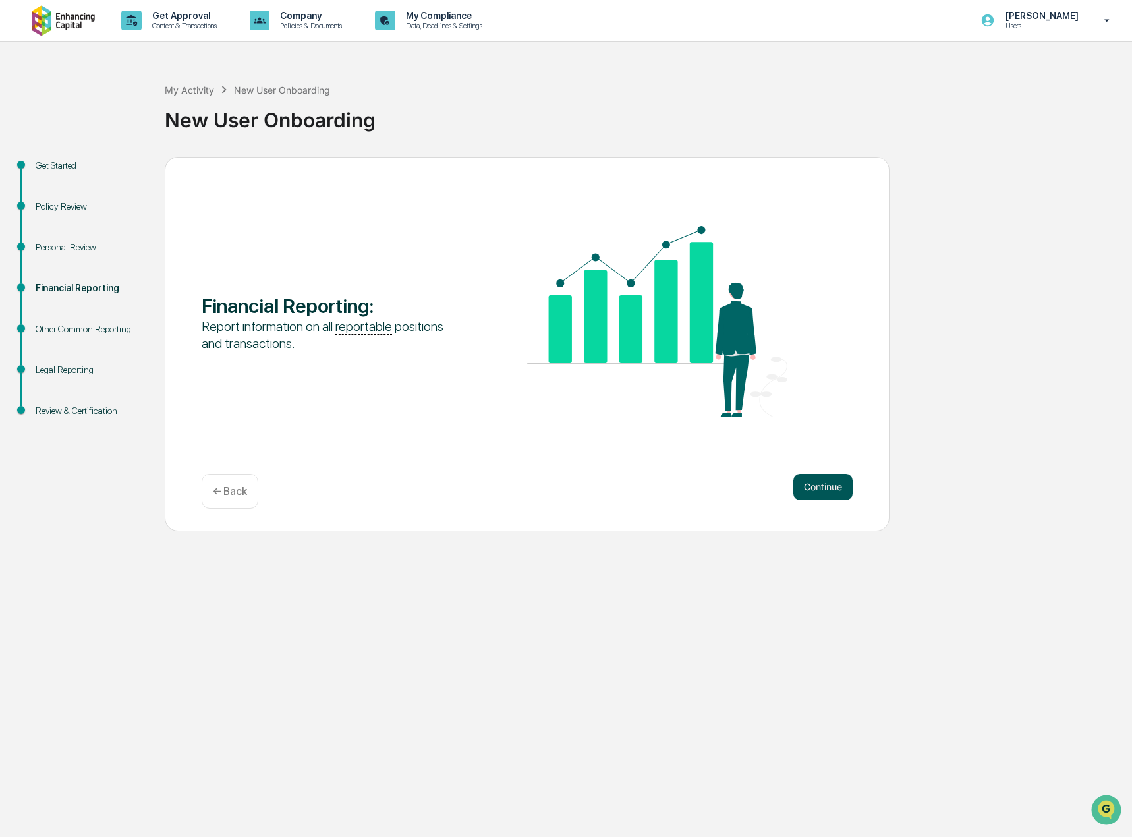
click at [826, 488] on button "Continue" at bounding box center [823, 487] width 59 height 26
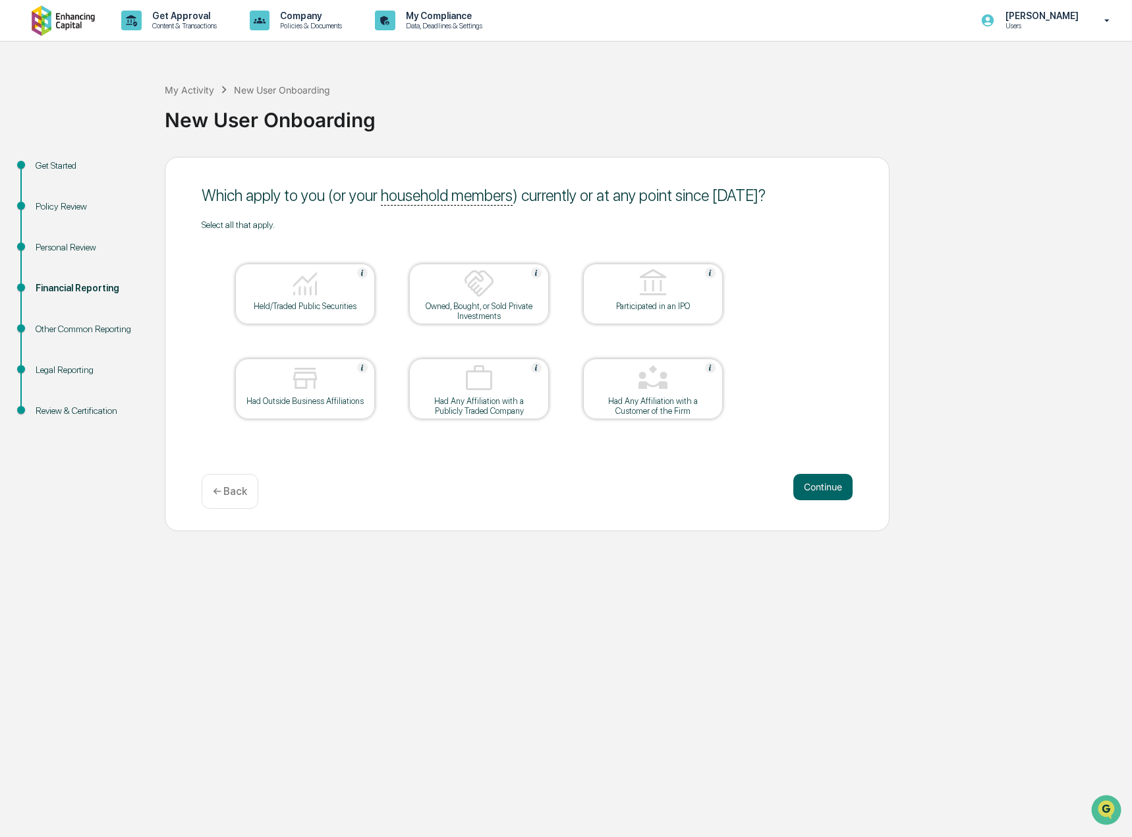
click at [334, 301] on div "Held/Traded Public Securities" at bounding box center [305, 306] width 119 height 10
click at [682, 399] on div "Had Any Affiliation with a Customer of the Firm" at bounding box center [653, 406] width 119 height 20
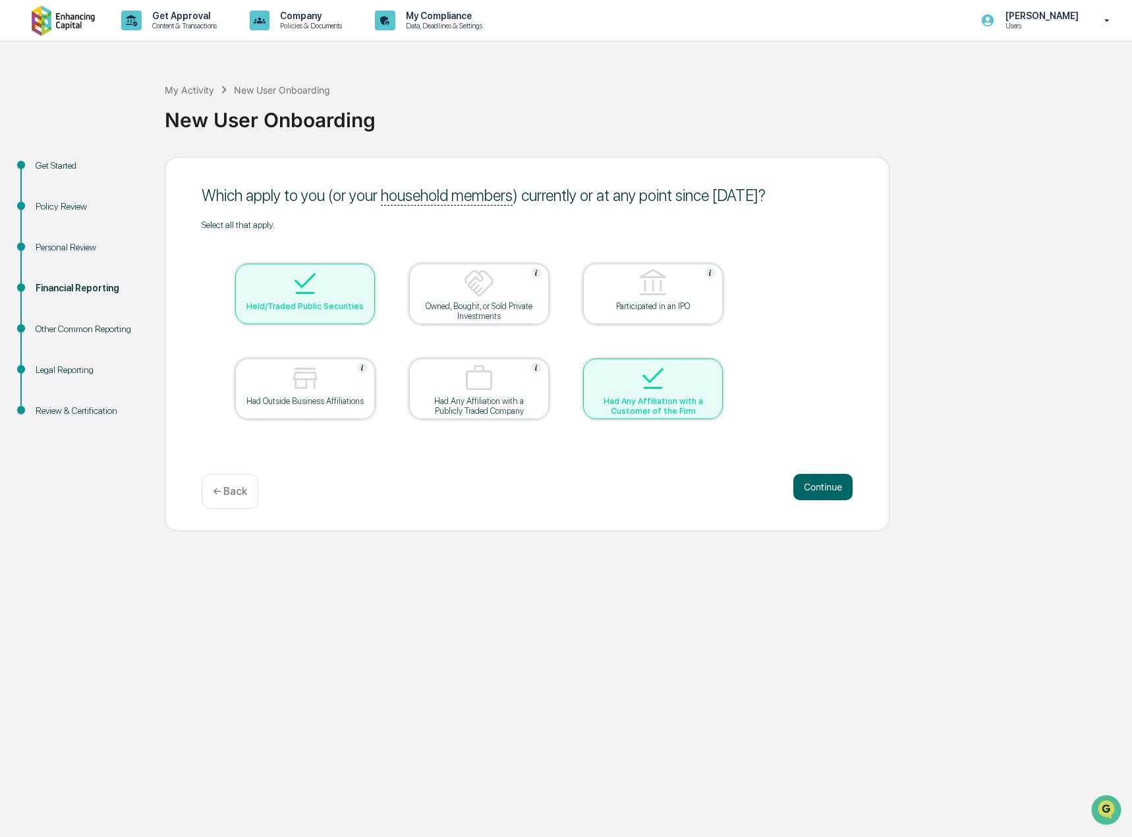
click at [675, 388] on div at bounding box center [653, 380] width 132 height 34
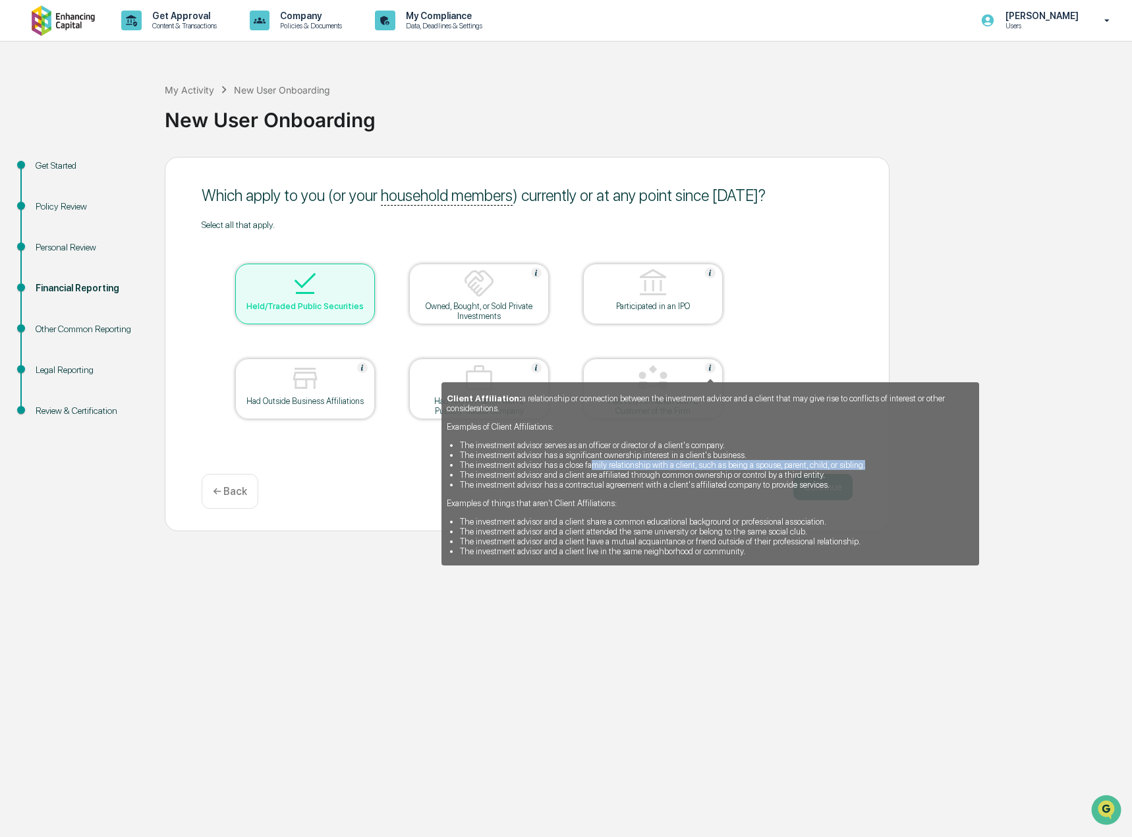
drag, startPoint x: 590, startPoint y: 464, endPoint x: 858, endPoint y: 469, distance: 267.7
click at [858, 469] on li "The investment advisor has a close family relationship with a client, such as b…" at bounding box center [717, 465] width 514 height 10
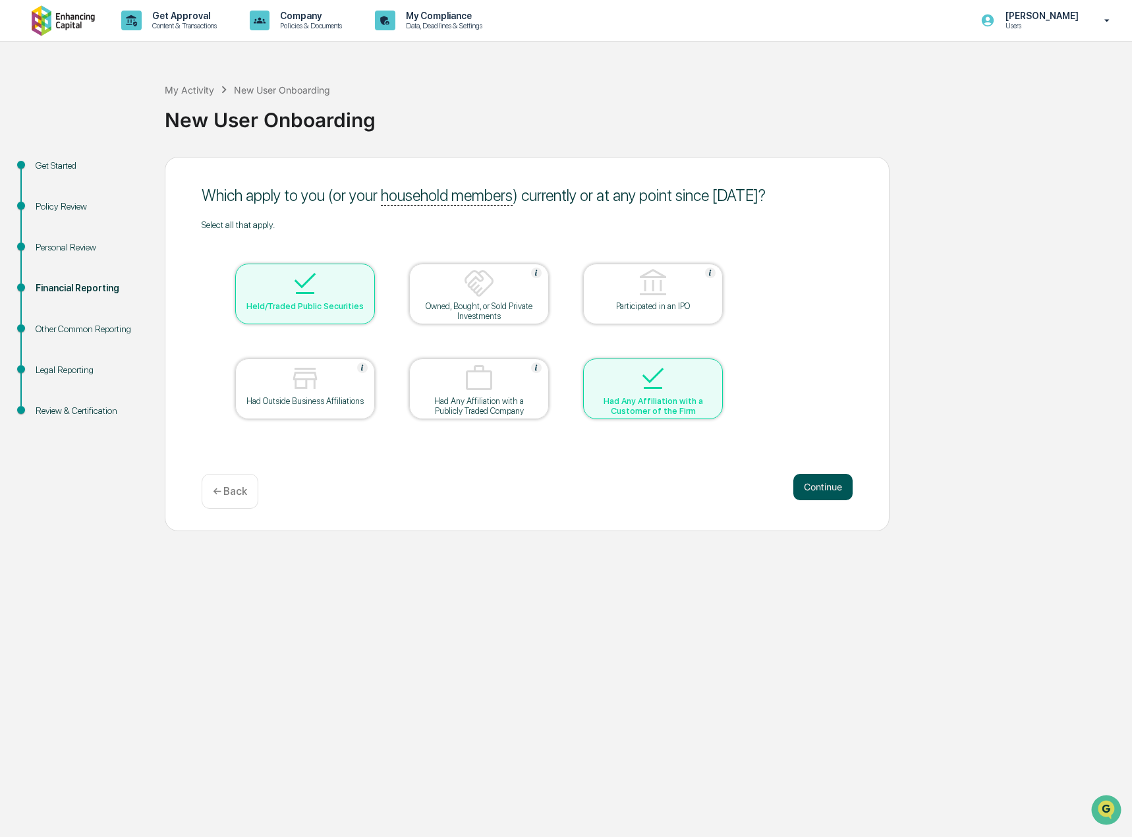
click at [824, 485] on button "Continue" at bounding box center [823, 487] width 59 height 26
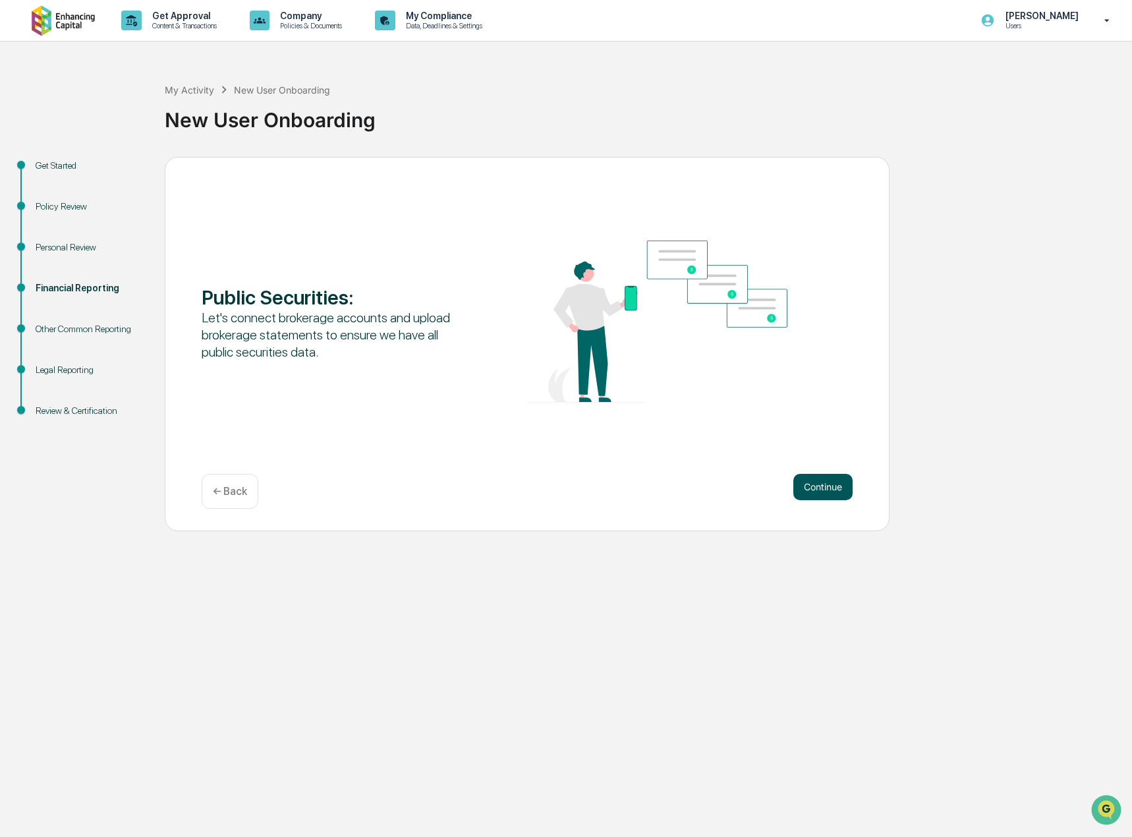
click at [806, 481] on button "Continue" at bounding box center [823, 487] width 59 height 26
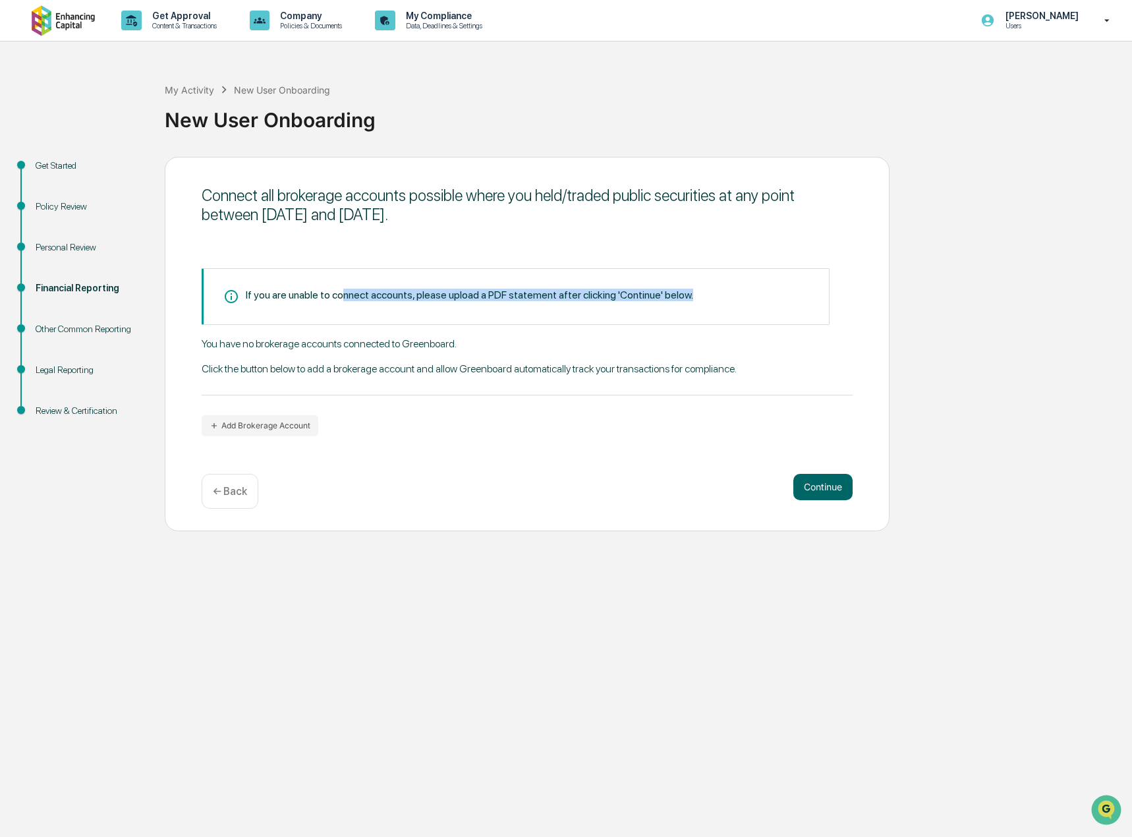
drag, startPoint x: 342, startPoint y: 295, endPoint x: 684, endPoint y: 305, distance: 342.3
click at [684, 305] on div "If you are unable to connect accounts, please upload a PDF statement after clic…" at bounding box center [516, 296] width 628 height 57
click at [682, 356] on div "You have no brokerage accounts connected to Greenboard. Click the button below …" at bounding box center [527, 366] width 651 height 58
click at [285, 423] on button "Add Brokerage Account" at bounding box center [260, 425] width 117 height 21
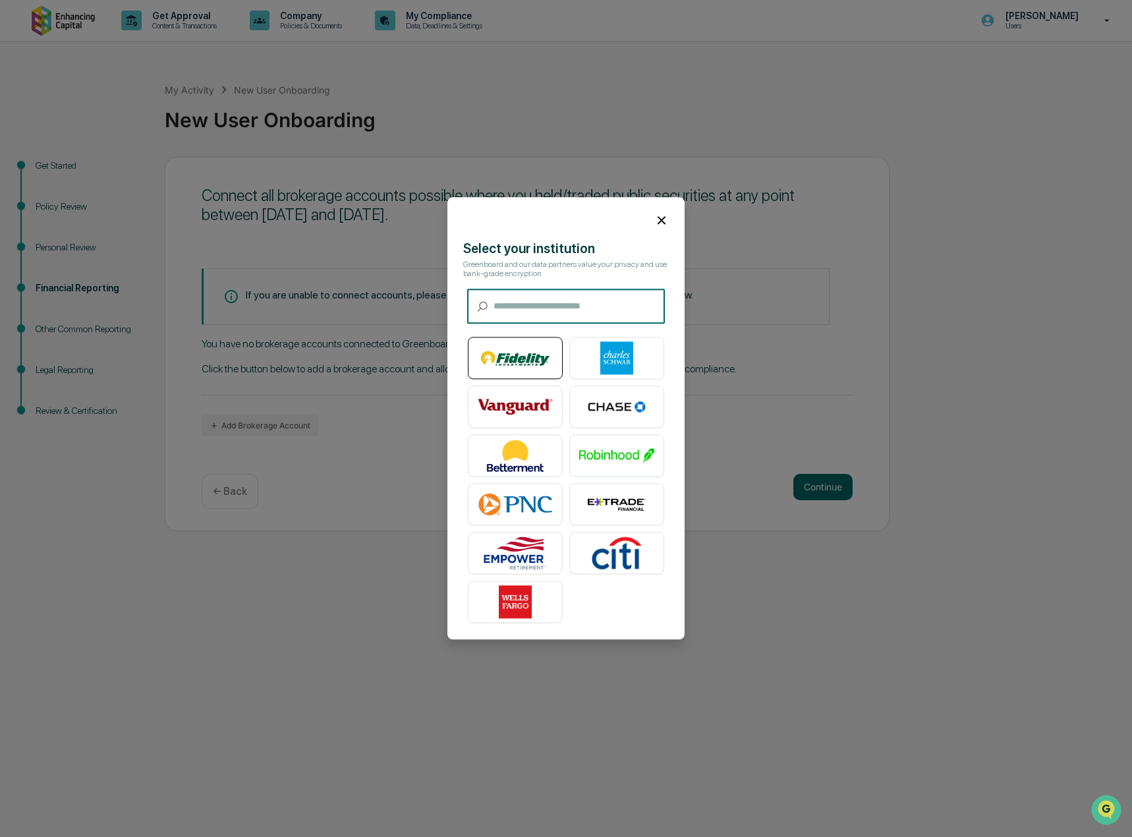
click at [514, 361] on img at bounding box center [515, 358] width 75 height 33
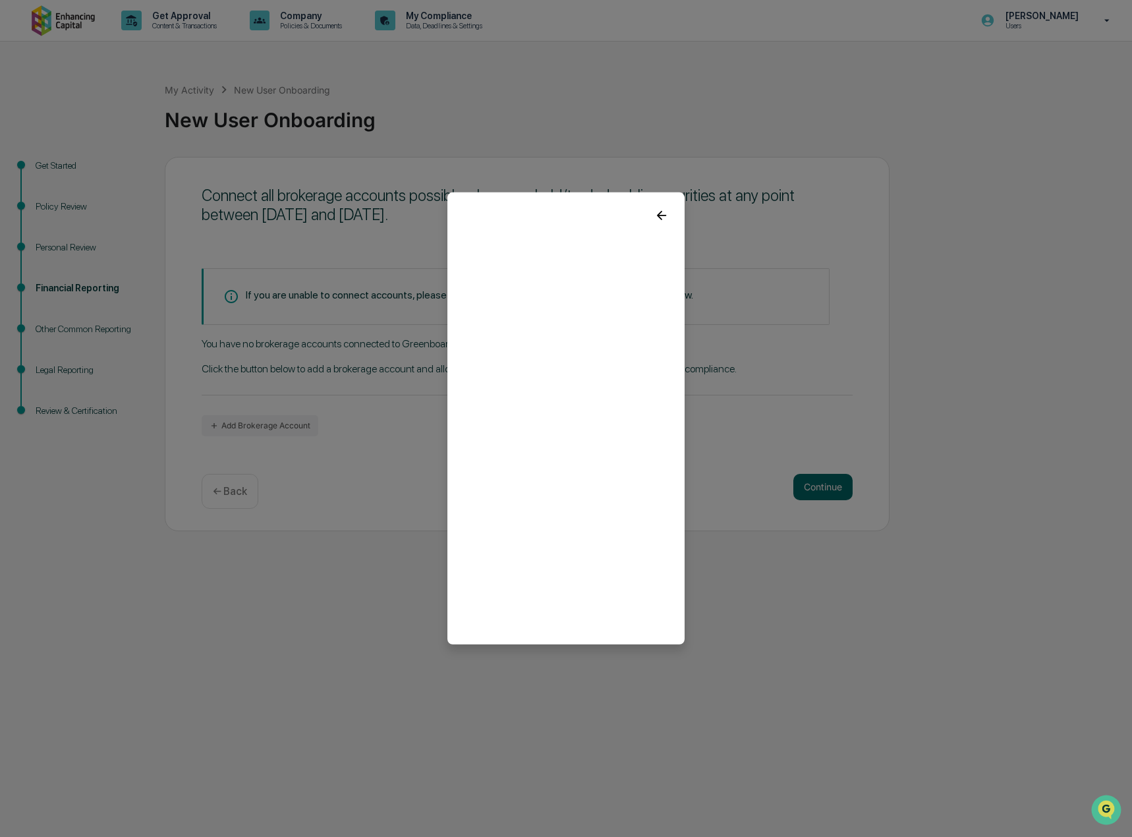
click at [662, 212] on icon at bounding box center [662, 215] width 15 height 15
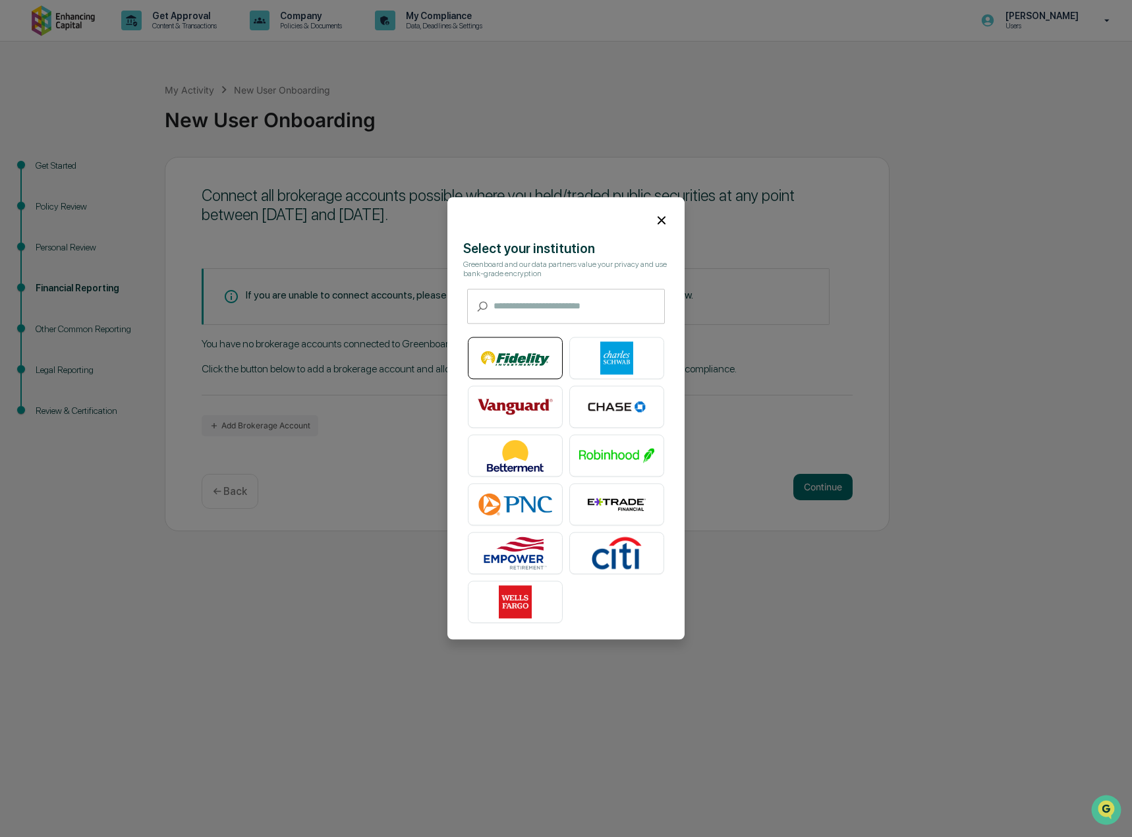
click at [526, 367] on img at bounding box center [515, 358] width 75 height 33
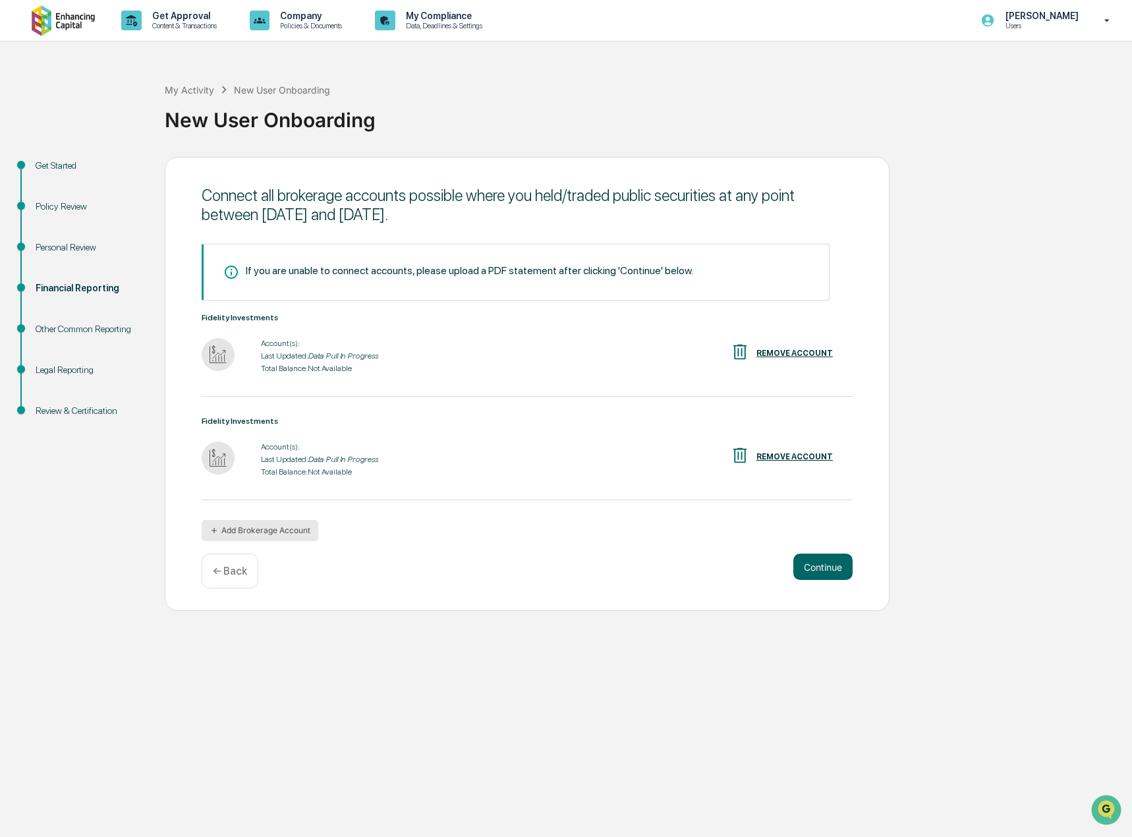
click at [280, 527] on button "Add Brokerage Account" at bounding box center [260, 530] width 117 height 21
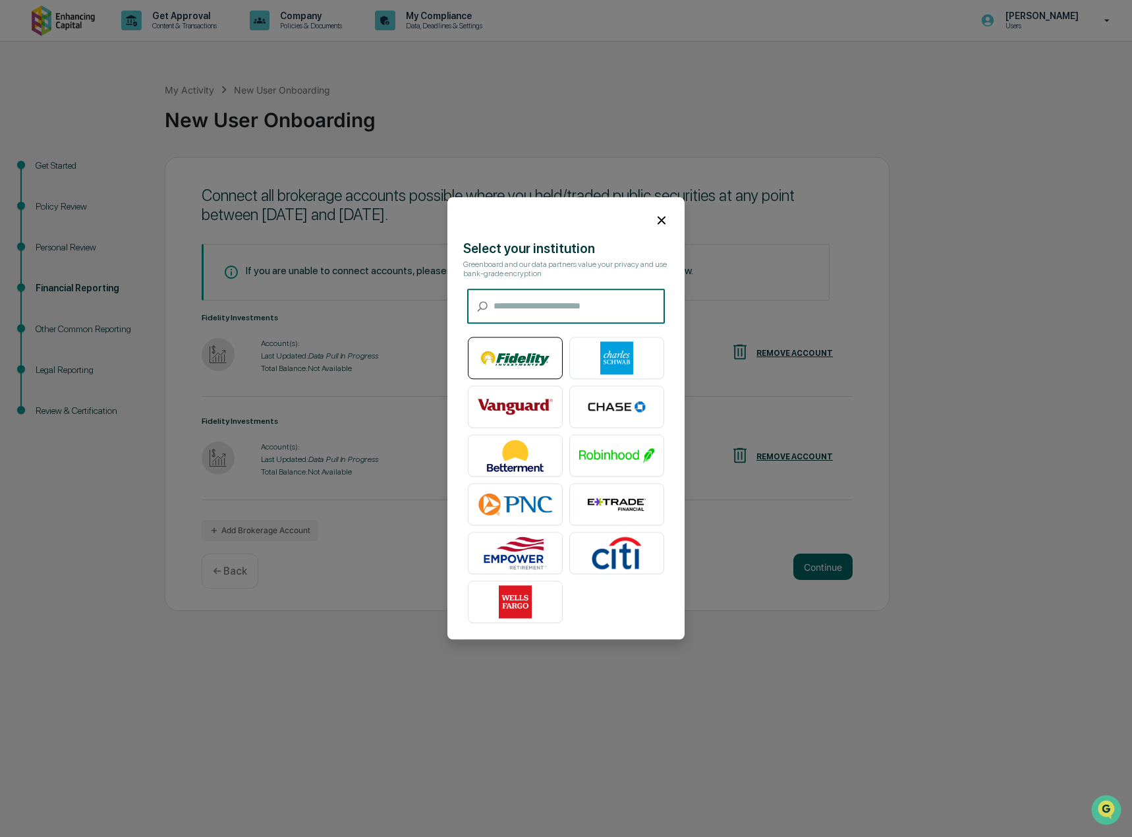
click at [528, 367] on img at bounding box center [515, 358] width 75 height 33
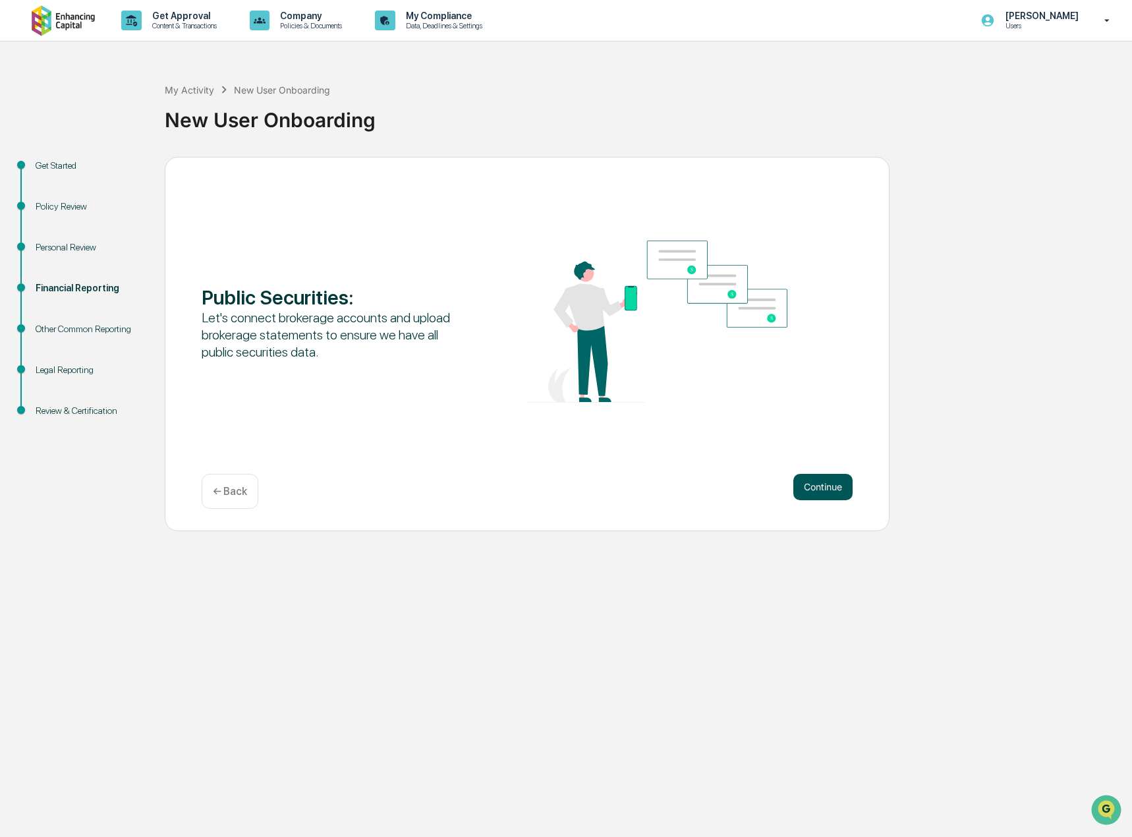
click at [803, 485] on button "Continue" at bounding box center [823, 487] width 59 height 26
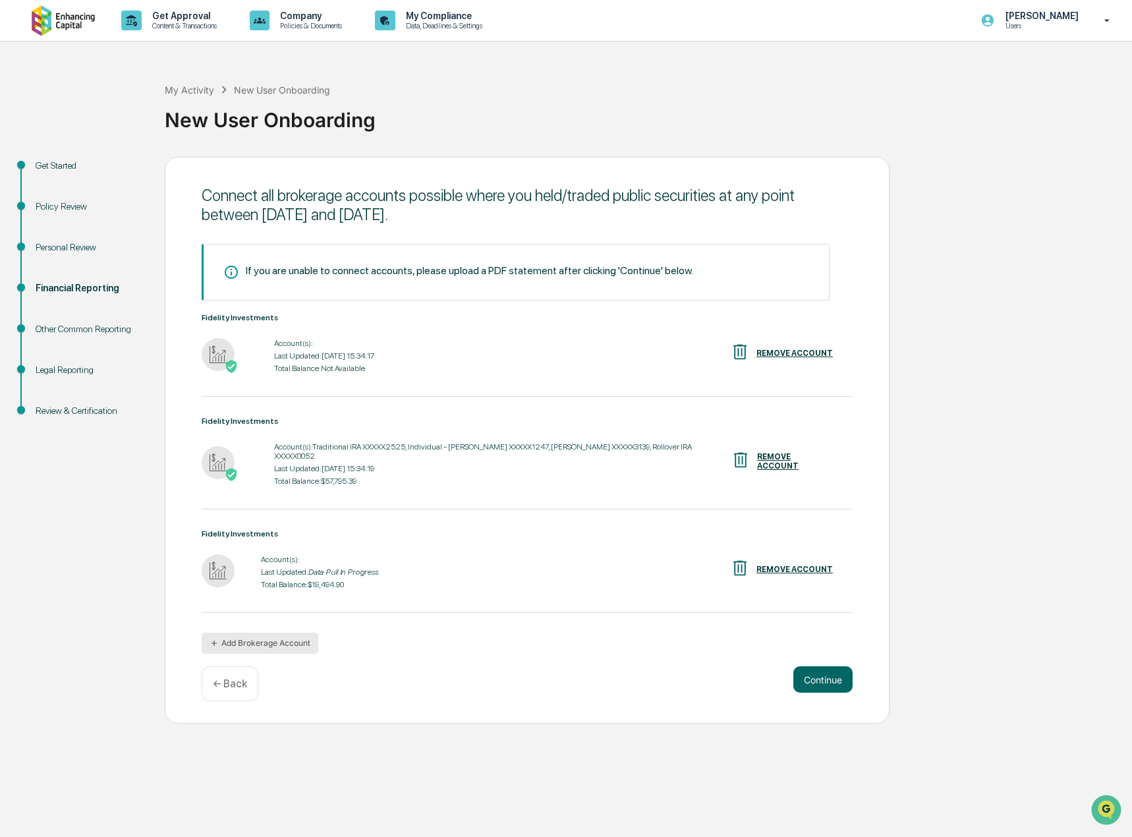
click at [268, 633] on button "Add Brokerage Account" at bounding box center [260, 643] width 117 height 21
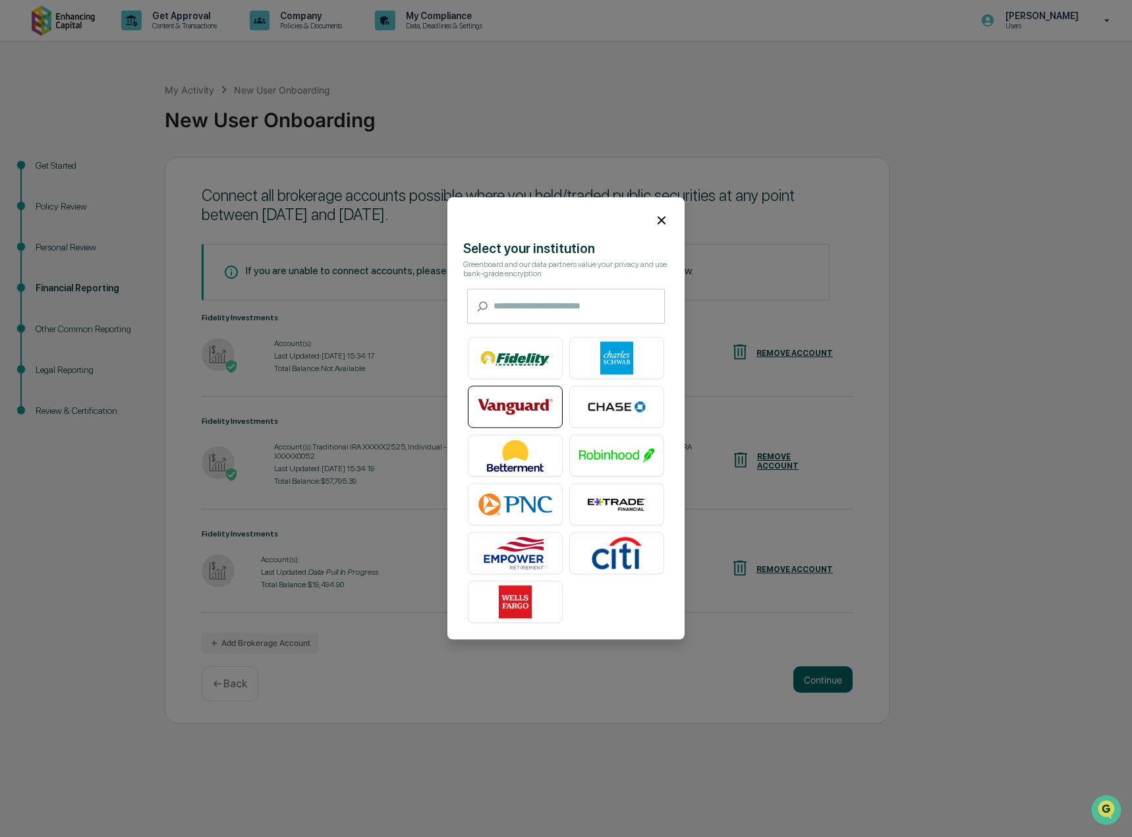
click at [517, 404] on img at bounding box center [515, 407] width 75 height 33
click at [665, 222] on icon at bounding box center [662, 220] width 15 height 15
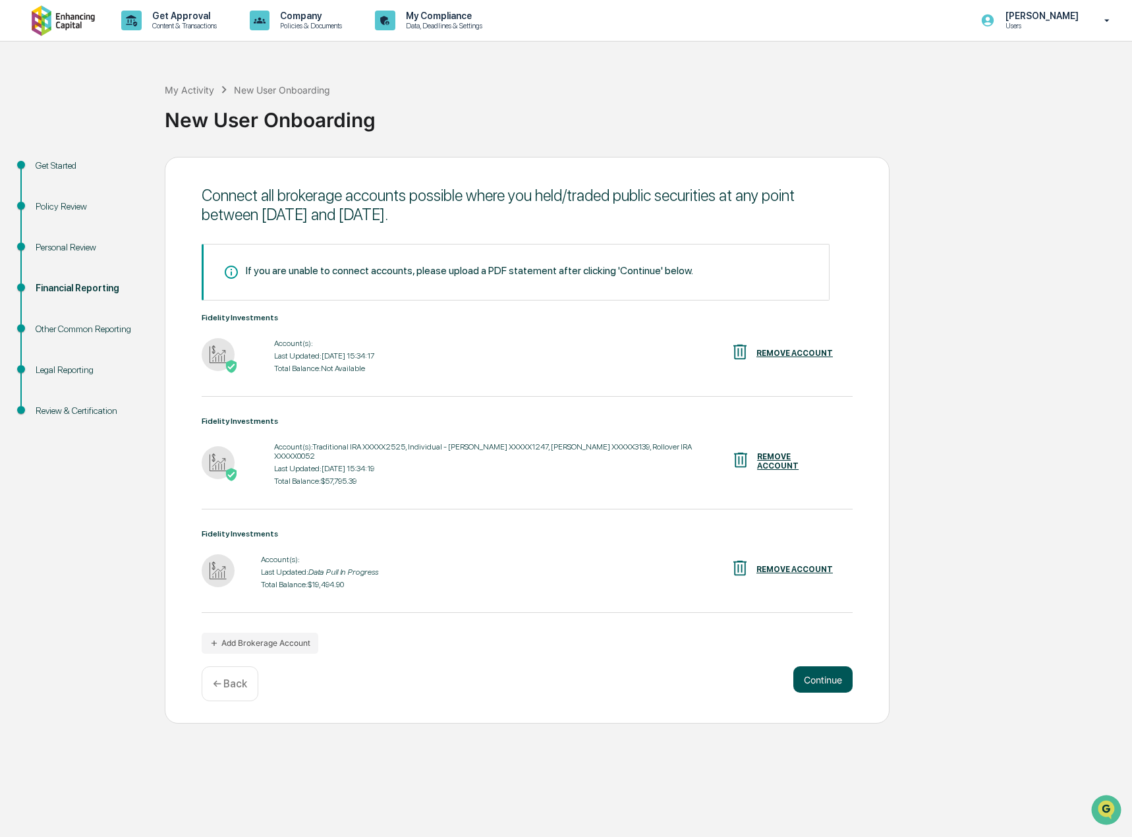
click at [811, 666] on button "Continue" at bounding box center [823, 679] width 59 height 26
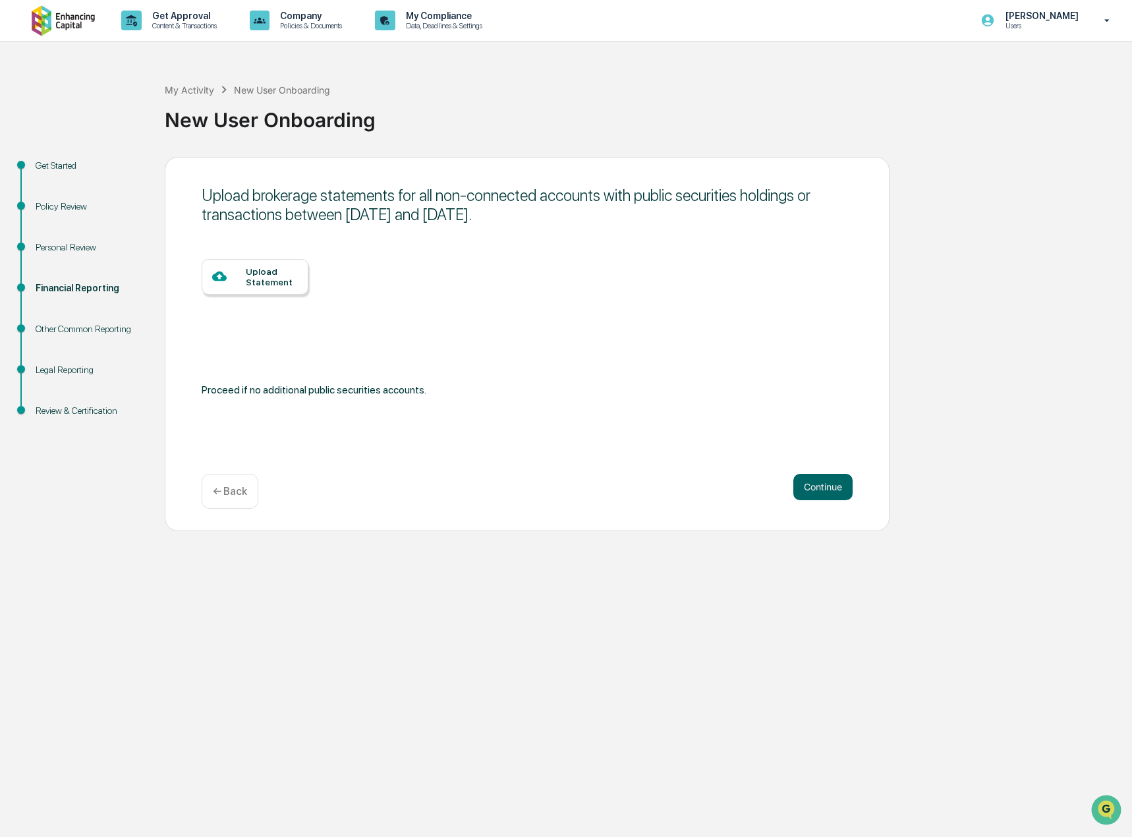
click at [269, 285] on div "Upload Statement" at bounding box center [272, 276] width 52 height 21
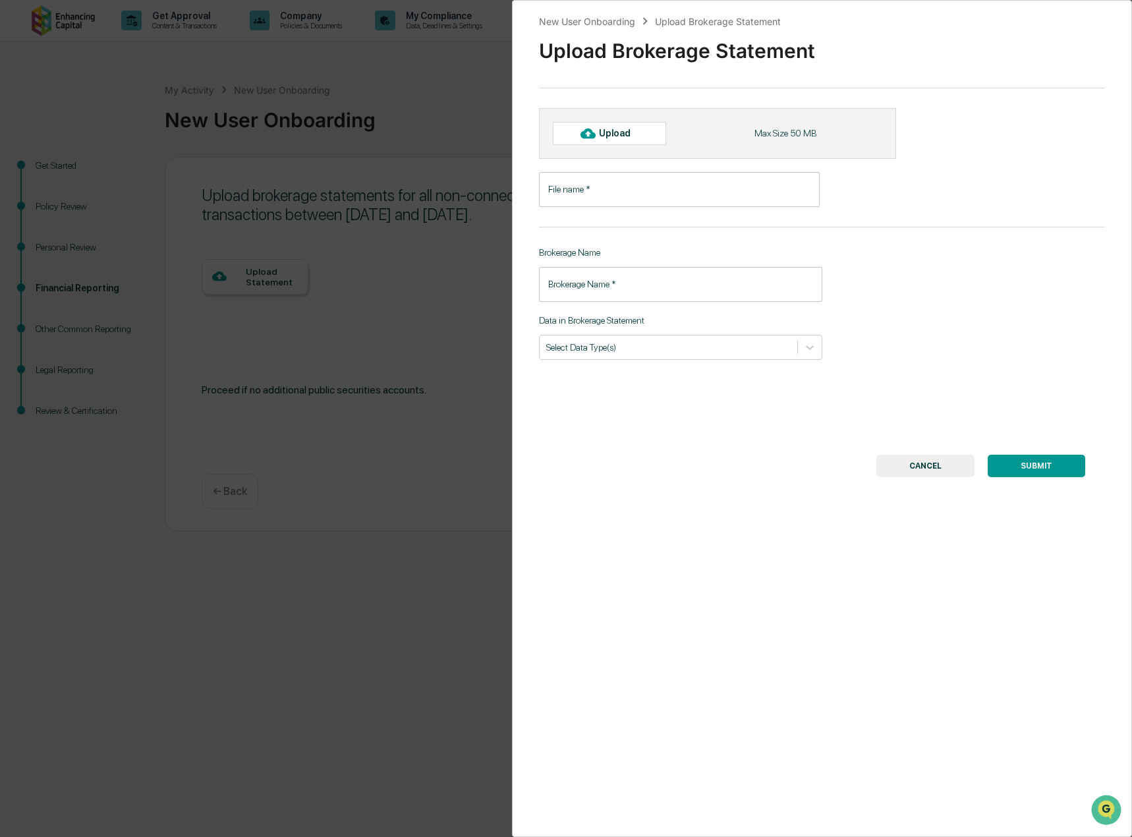
click at [619, 134] on div "Upload" at bounding box center [620, 133] width 43 height 11
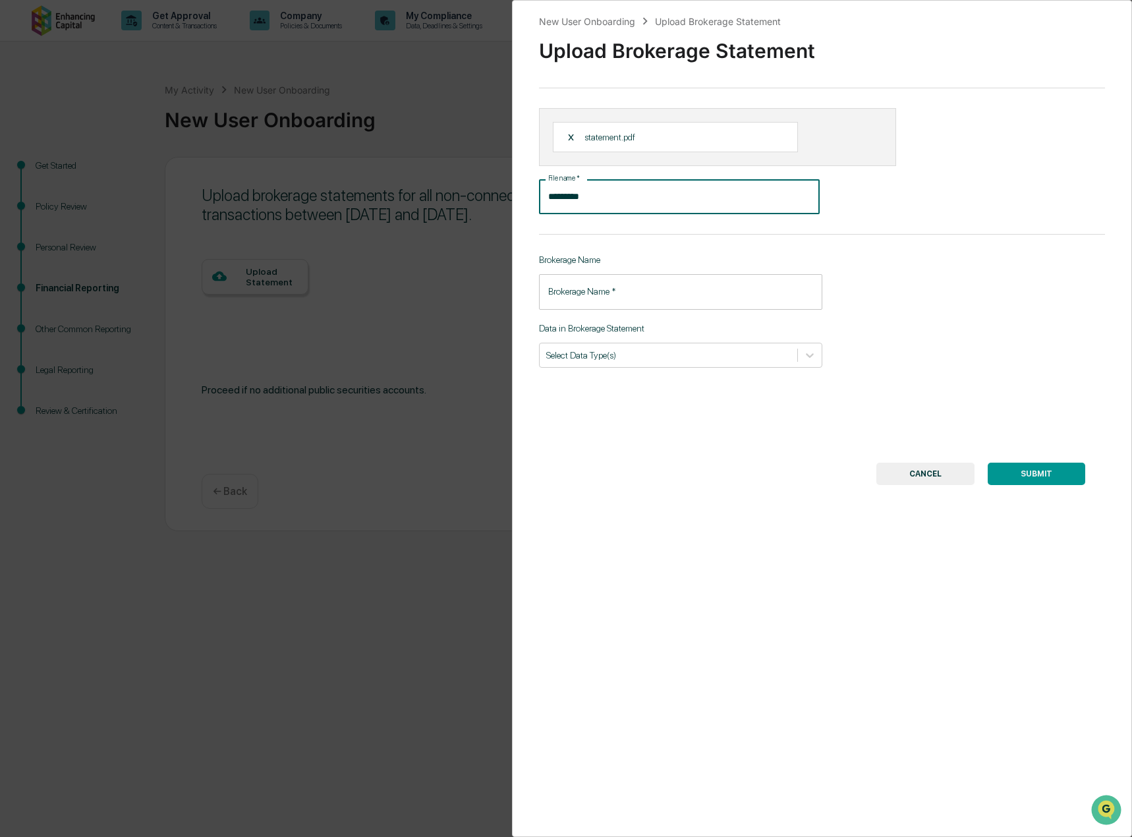
click at [647, 204] on input "*********" at bounding box center [679, 196] width 281 height 35
type input "*"
type input "**********"
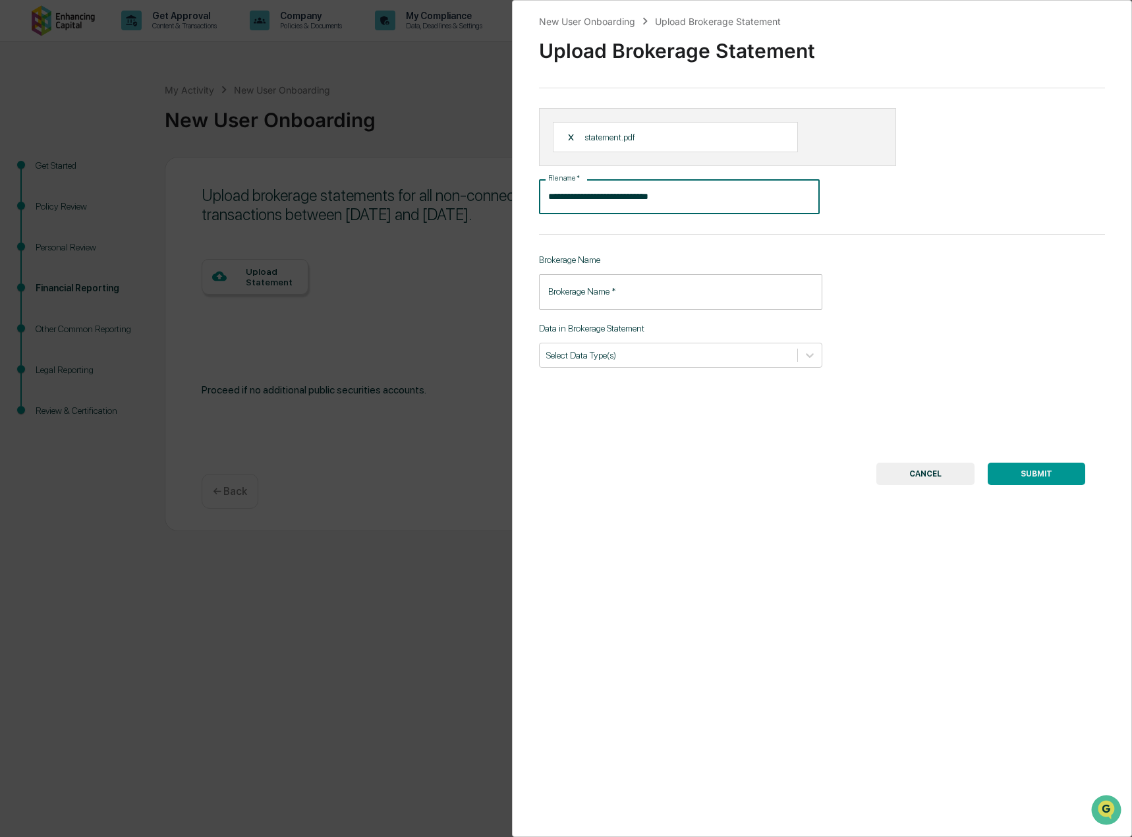
drag, startPoint x: 589, startPoint y: 310, endPoint x: 594, endPoint y: 305, distance: 7.5
click at [594, 305] on div "**********" at bounding box center [822, 418] width 620 height 837
click at [603, 294] on input "Brokerage Name   *" at bounding box center [680, 291] width 283 height 35
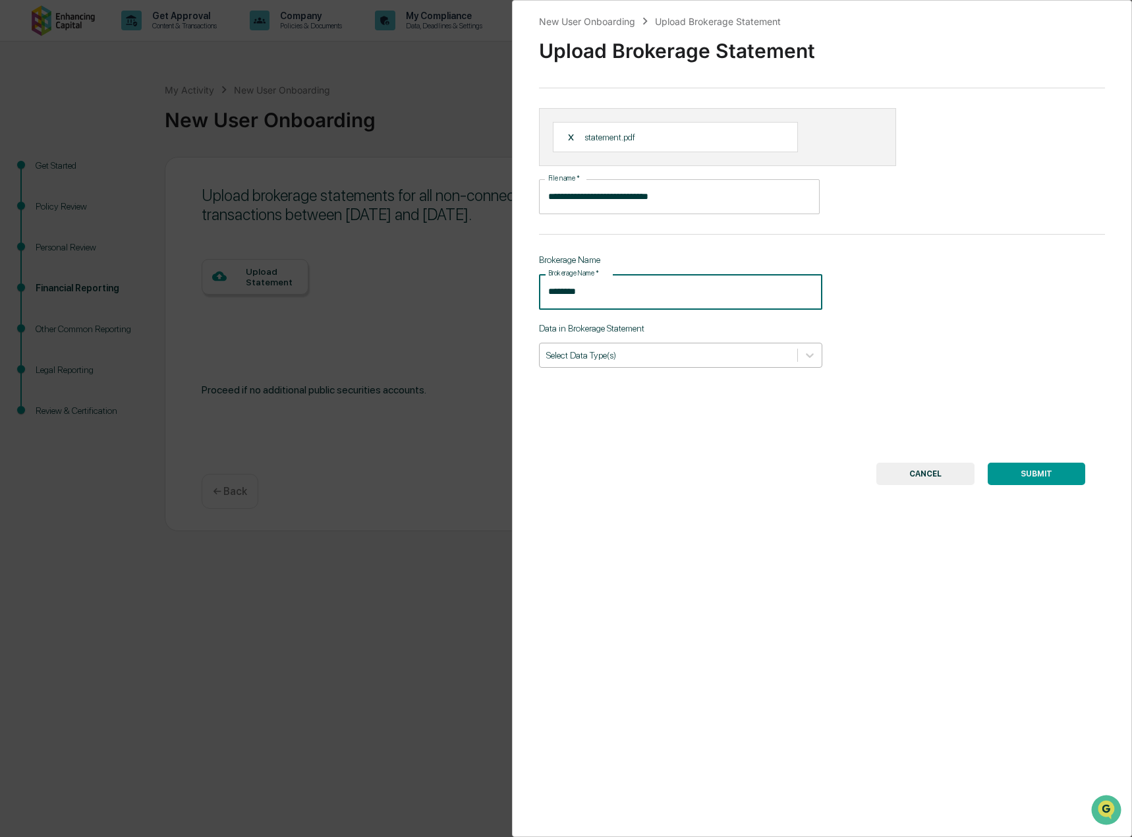
type input "********"
click at [632, 358] on div at bounding box center [668, 355] width 245 height 13
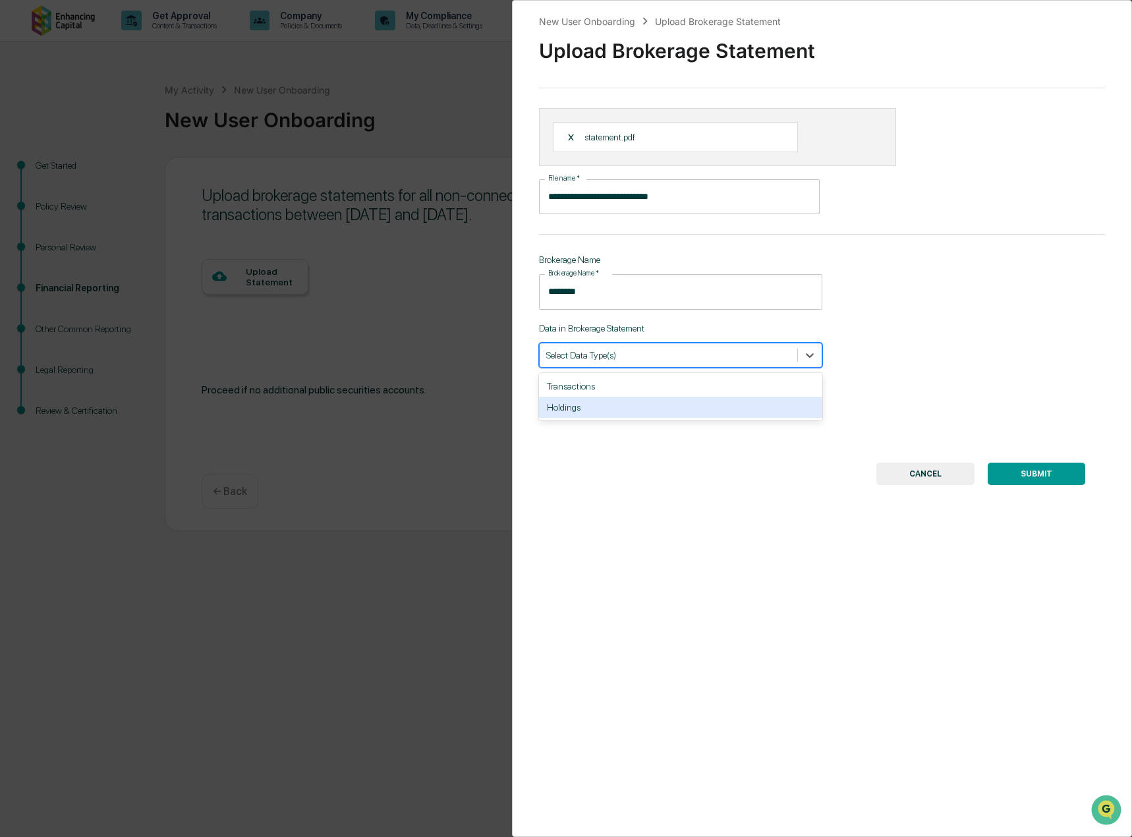
click at [610, 403] on div "Holdings" at bounding box center [680, 407] width 283 height 21
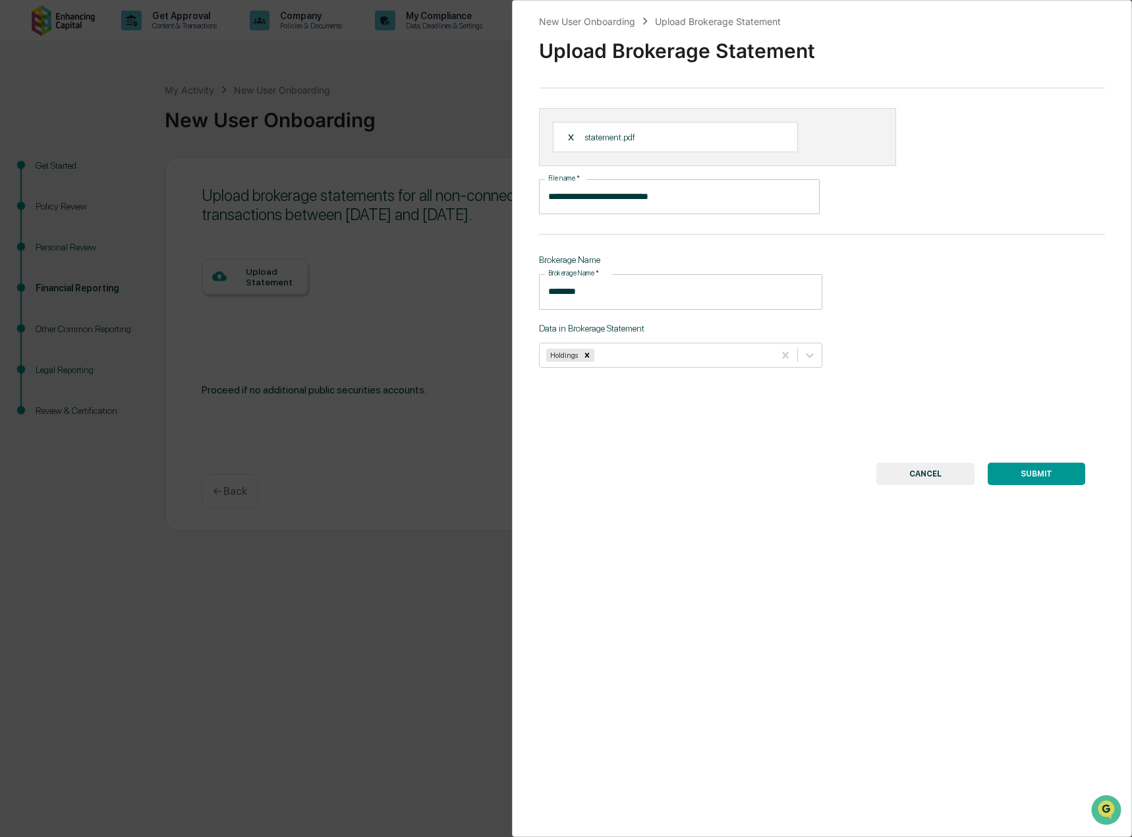
drag, startPoint x: 711, startPoint y: 480, endPoint x: 726, endPoint y: 475, distance: 15.8
click at [711, 480] on div "SUBMIT CANCEL" at bounding box center [822, 474] width 527 height 22
click at [995, 475] on button "SUBMIT" at bounding box center [1037, 474] width 98 height 22
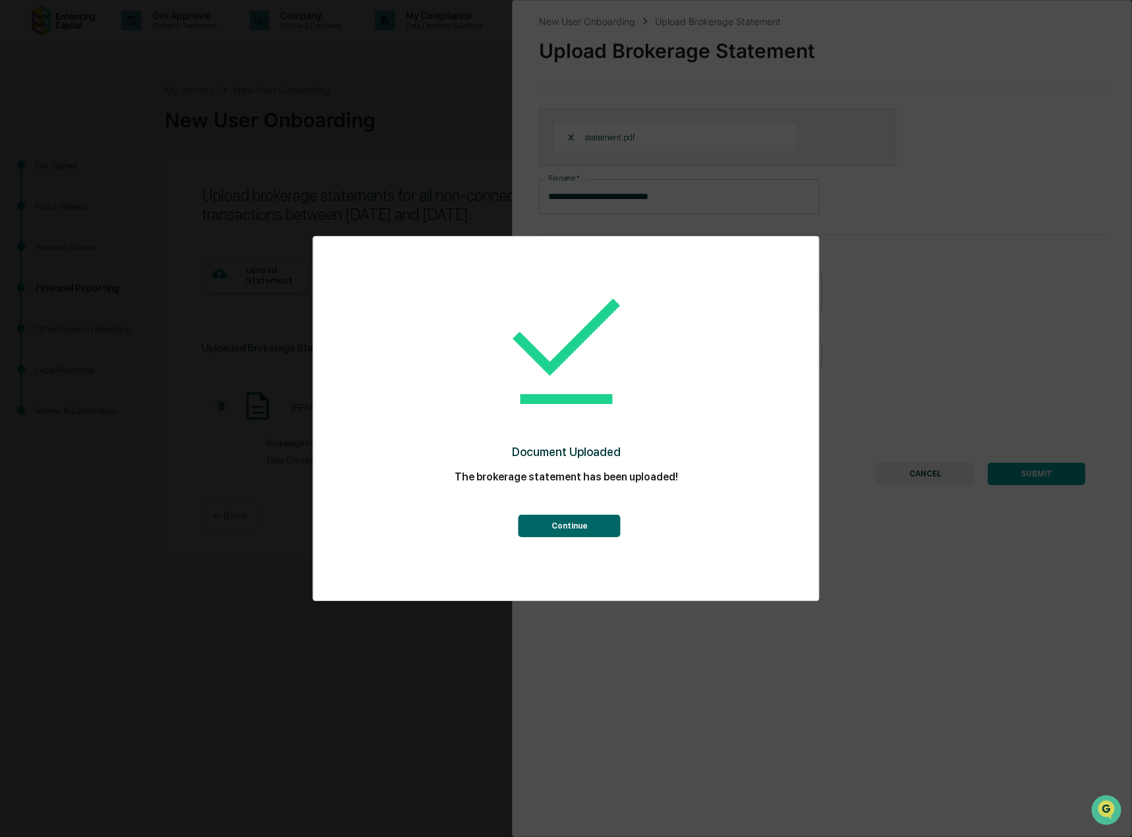
click at [595, 521] on button "Continue" at bounding box center [570, 526] width 102 height 22
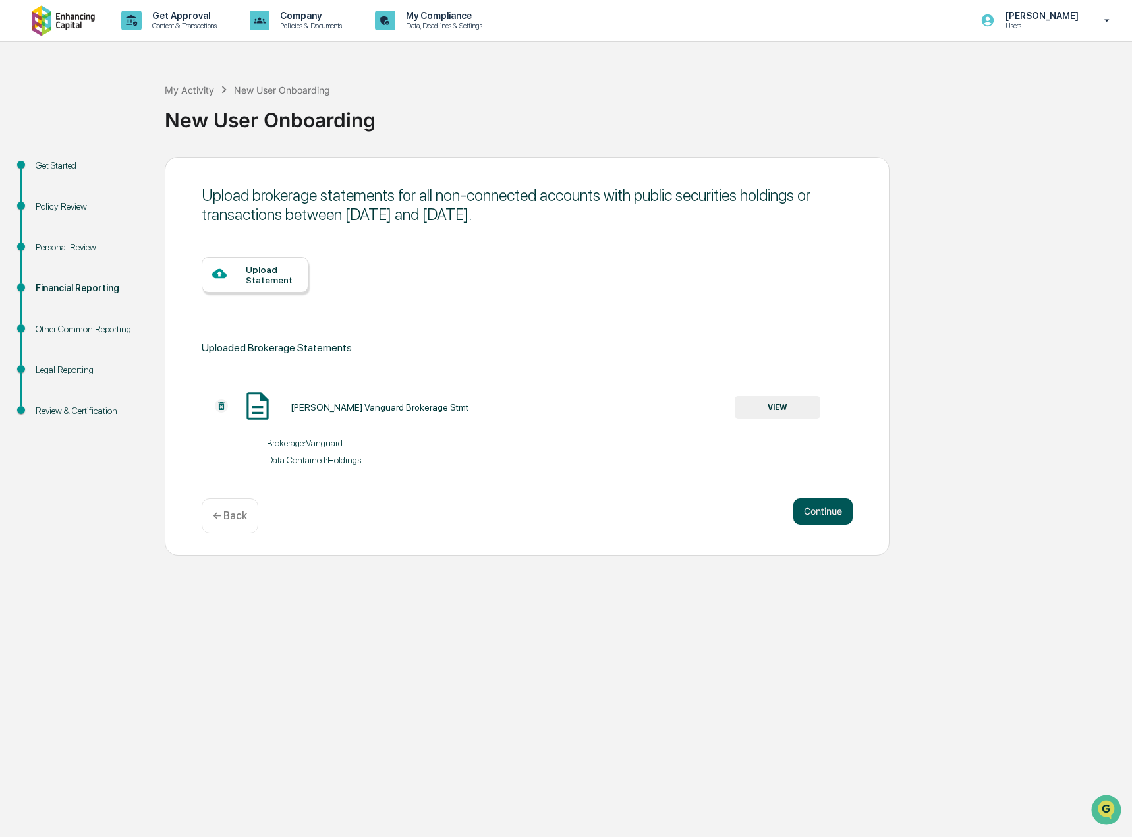
click at [821, 509] on button "Continue" at bounding box center [823, 511] width 59 height 26
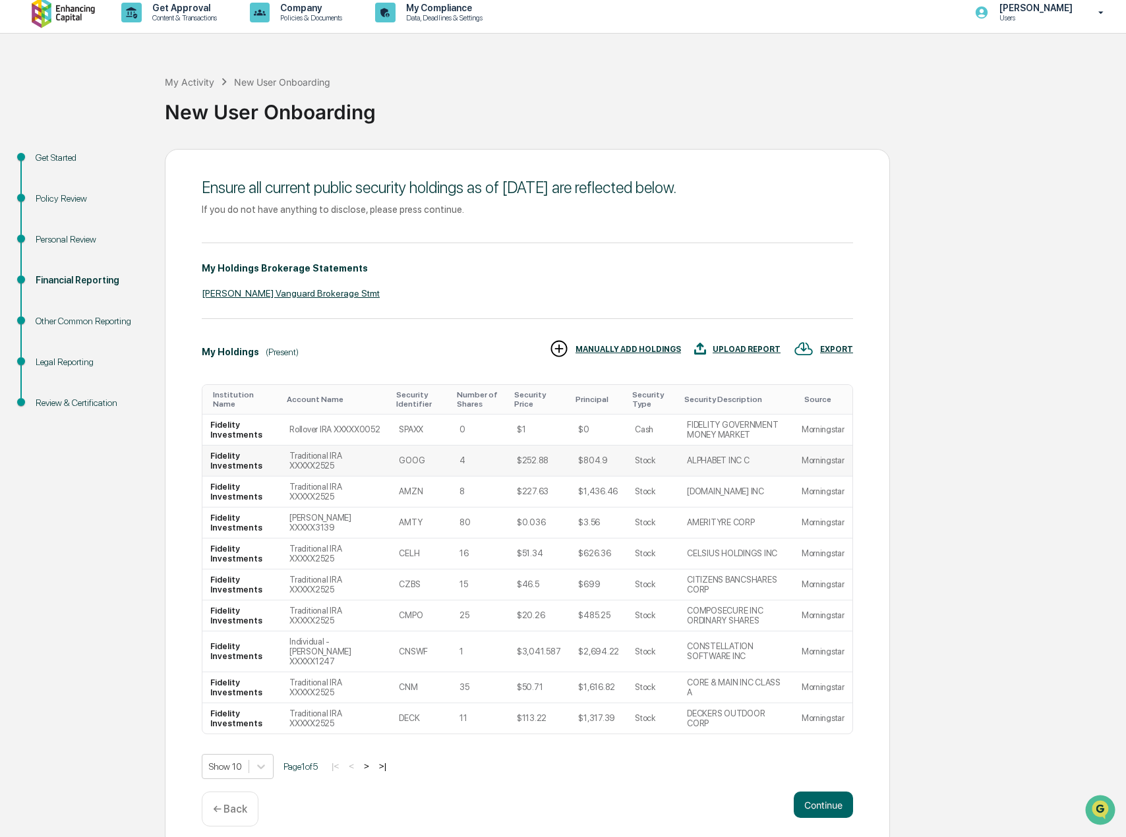
scroll to position [10, 0]
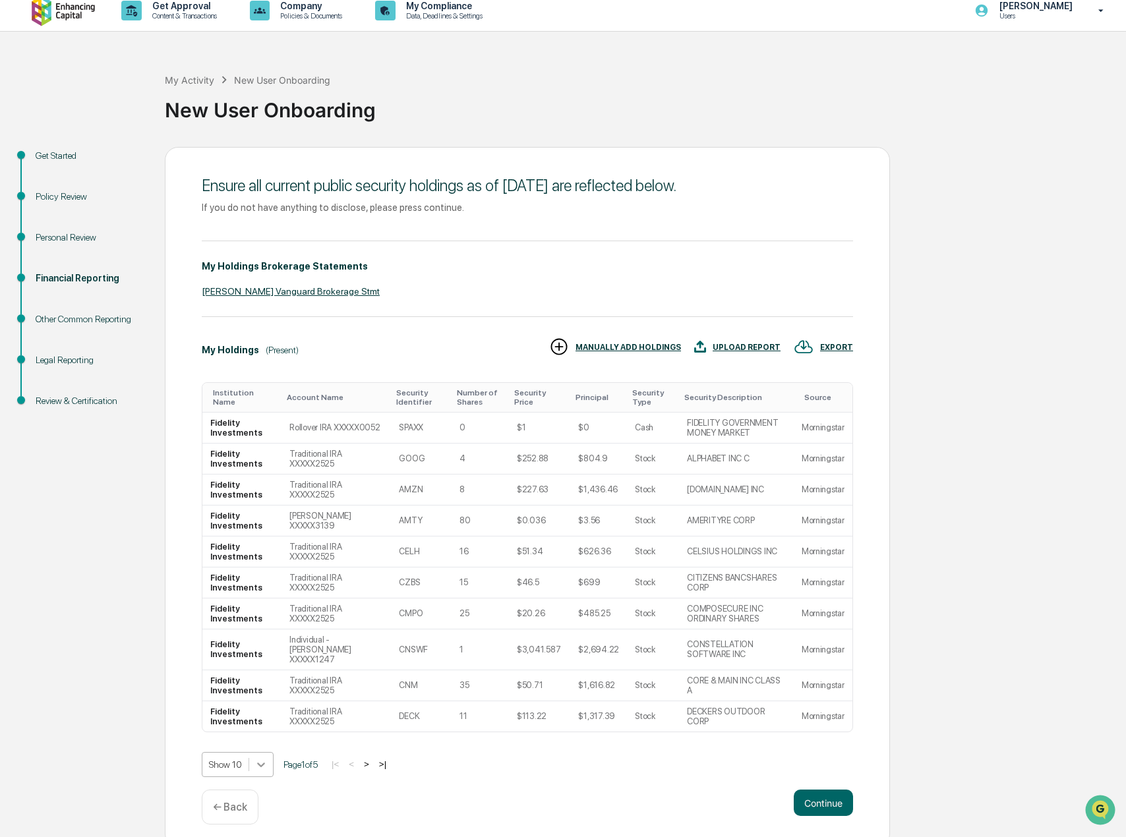
click at [256, 766] on body "Get Approval Content & Transactions Company Policies & Documents My Compliance …" at bounding box center [563, 418] width 1126 height 857
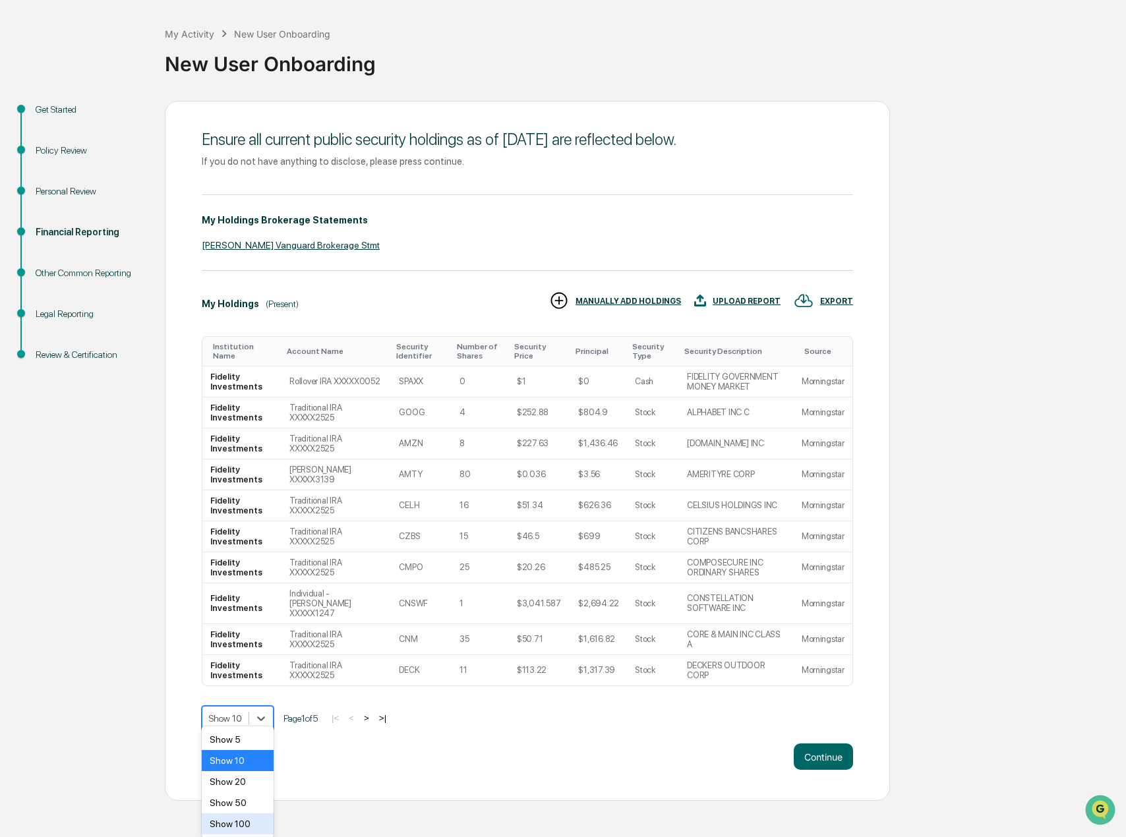
click at [245, 819] on div "Show 100" at bounding box center [238, 823] width 72 height 21
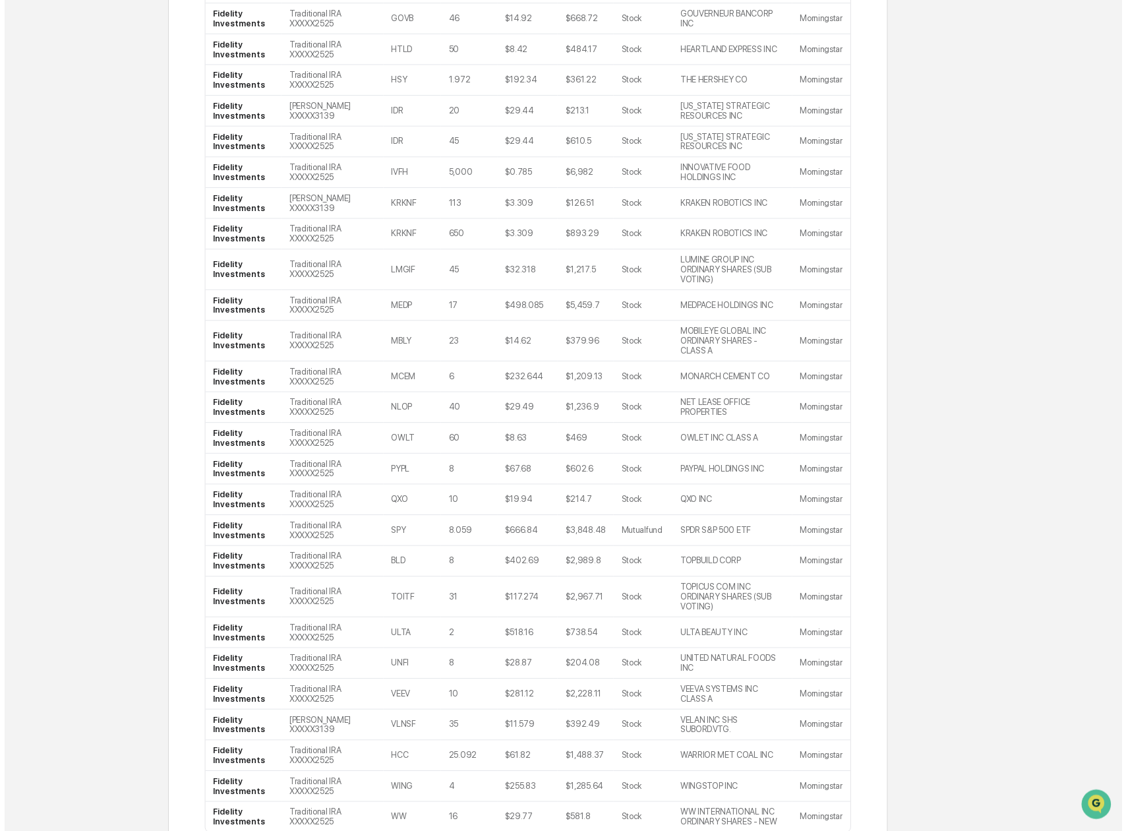
scroll to position [970, 0]
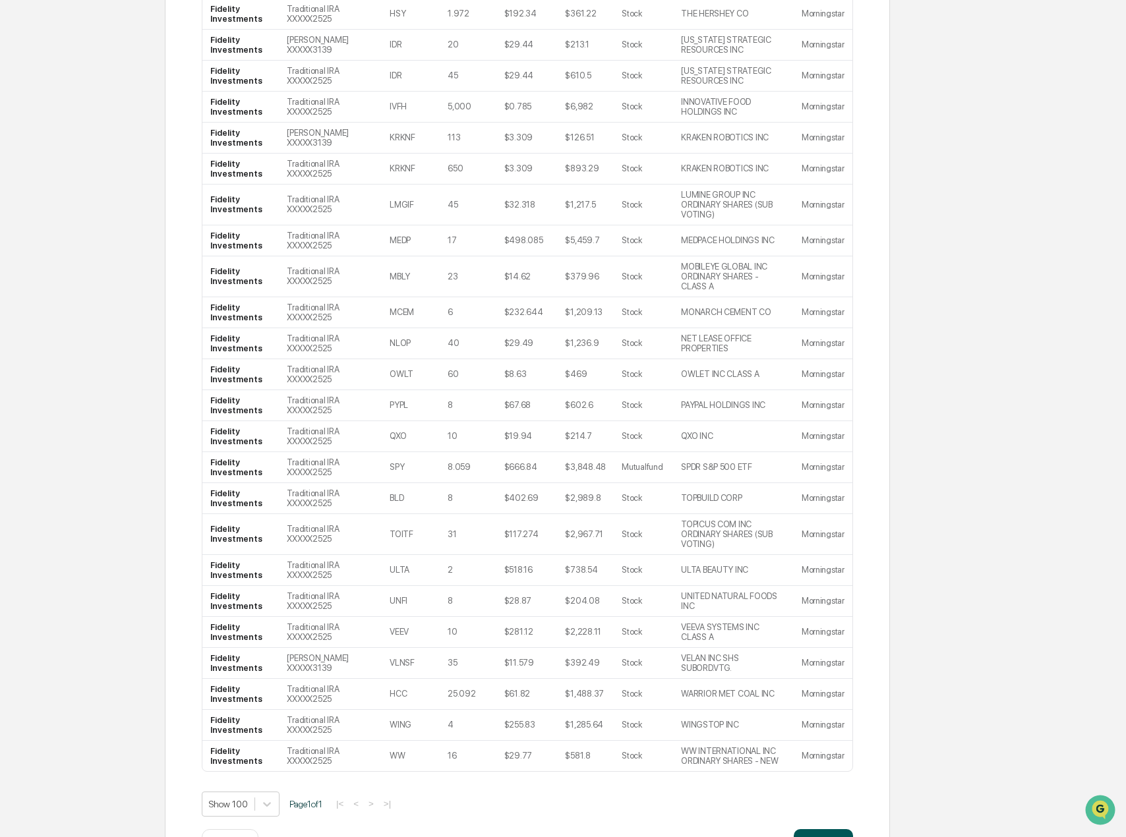
click at [829, 829] on button "Continue" at bounding box center [823, 842] width 59 height 26
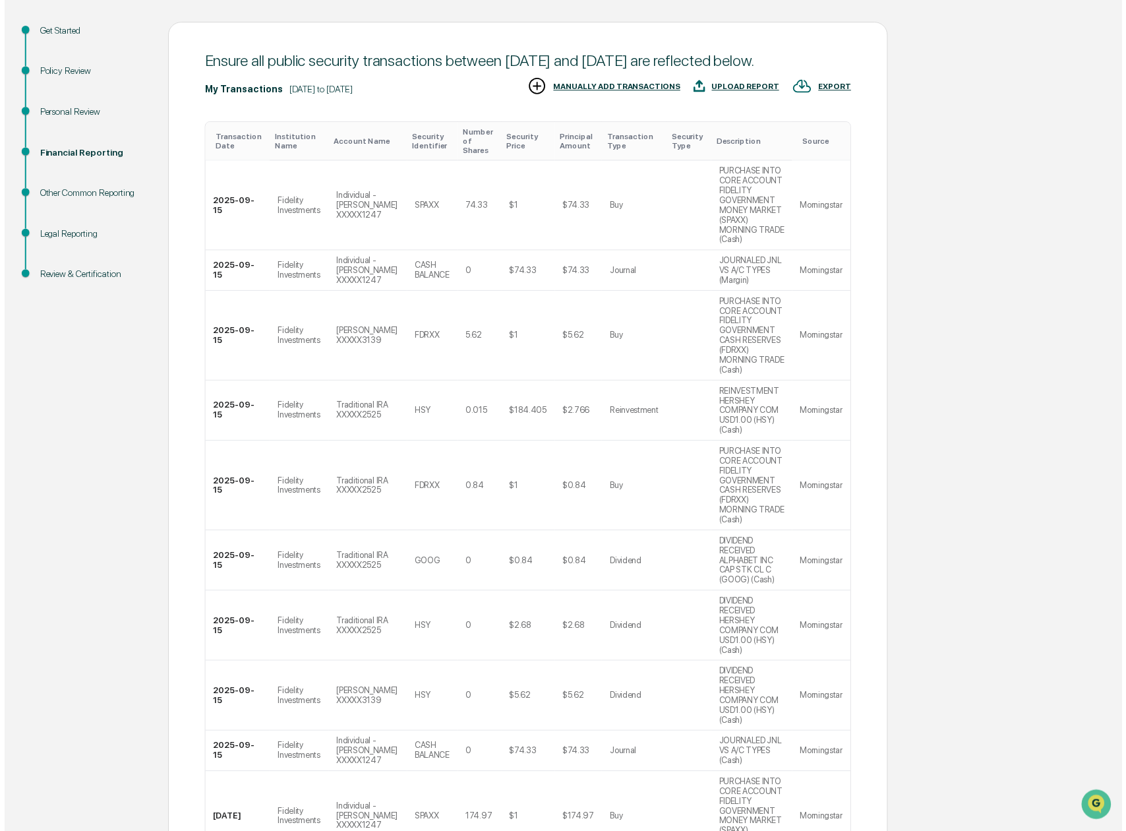
scroll to position [151, 0]
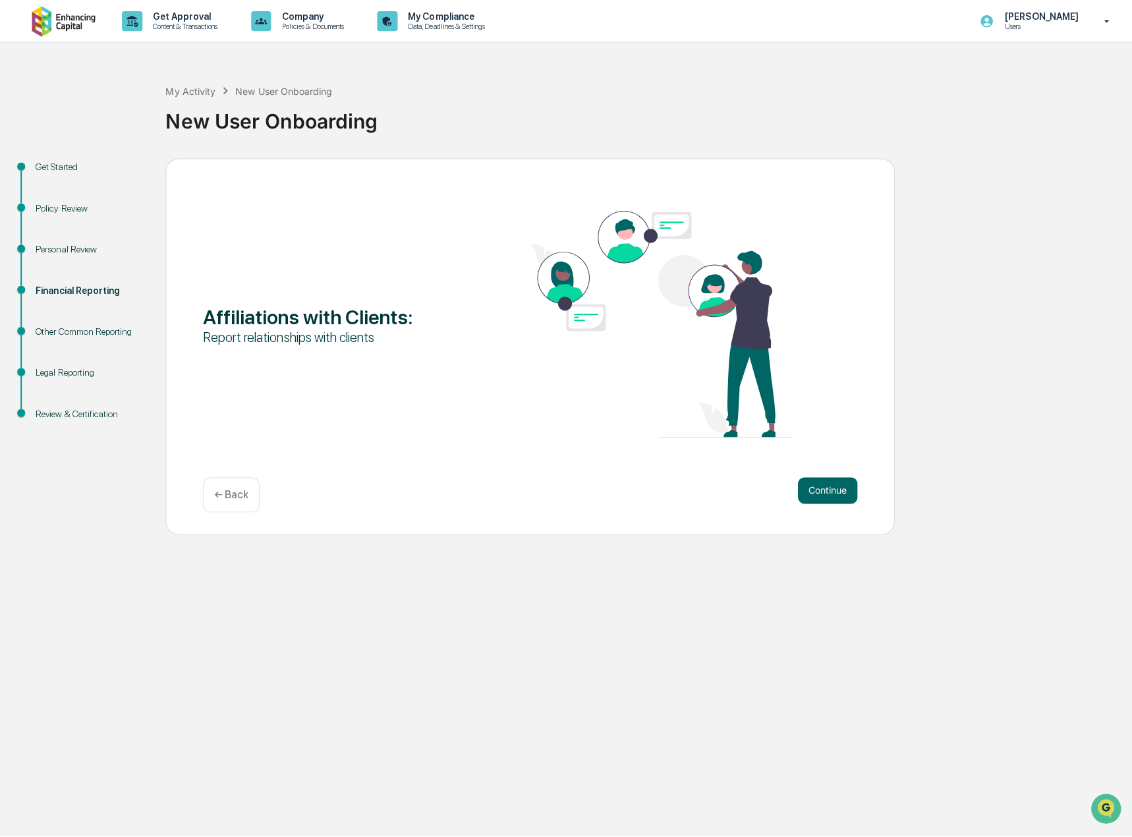
scroll to position [0, 0]
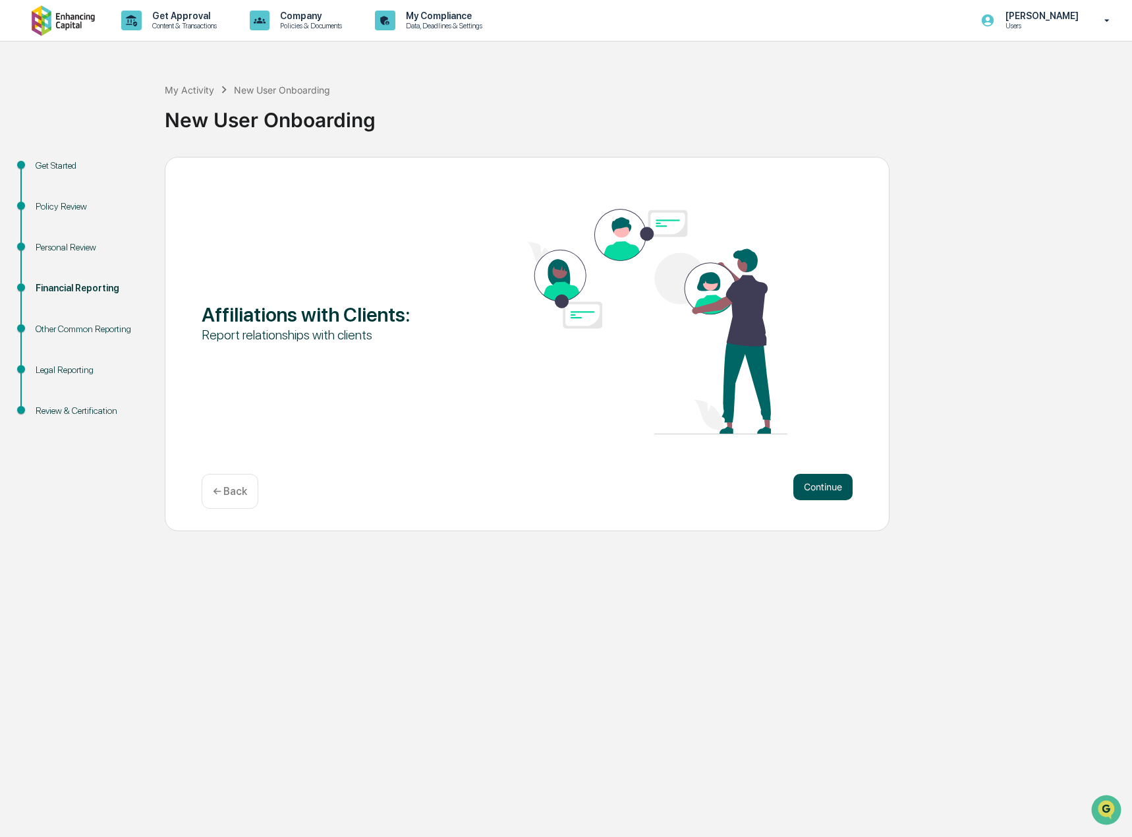
click at [817, 488] on button "Continue" at bounding box center [823, 487] width 59 height 26
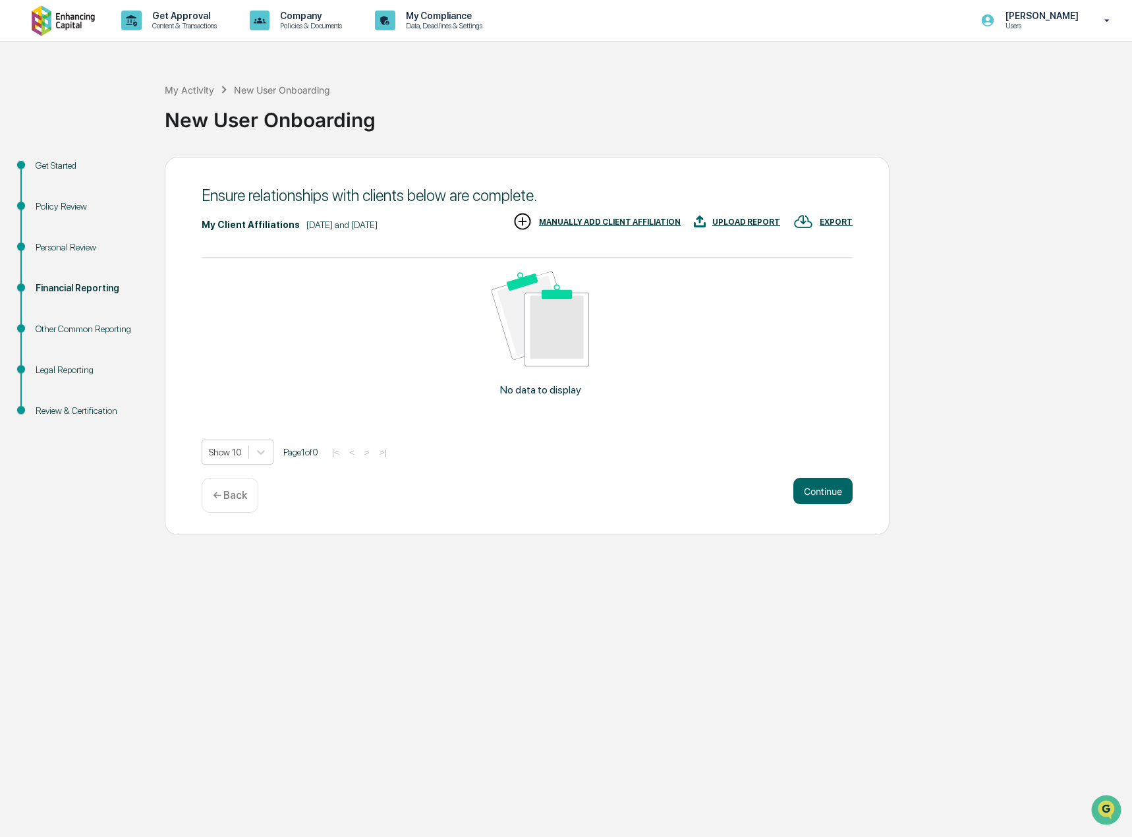
click at [589, 222] on div "MANUALLY ADD CLIENT AFFILIATION" at bounding box center [610, 222] width 142 height 9
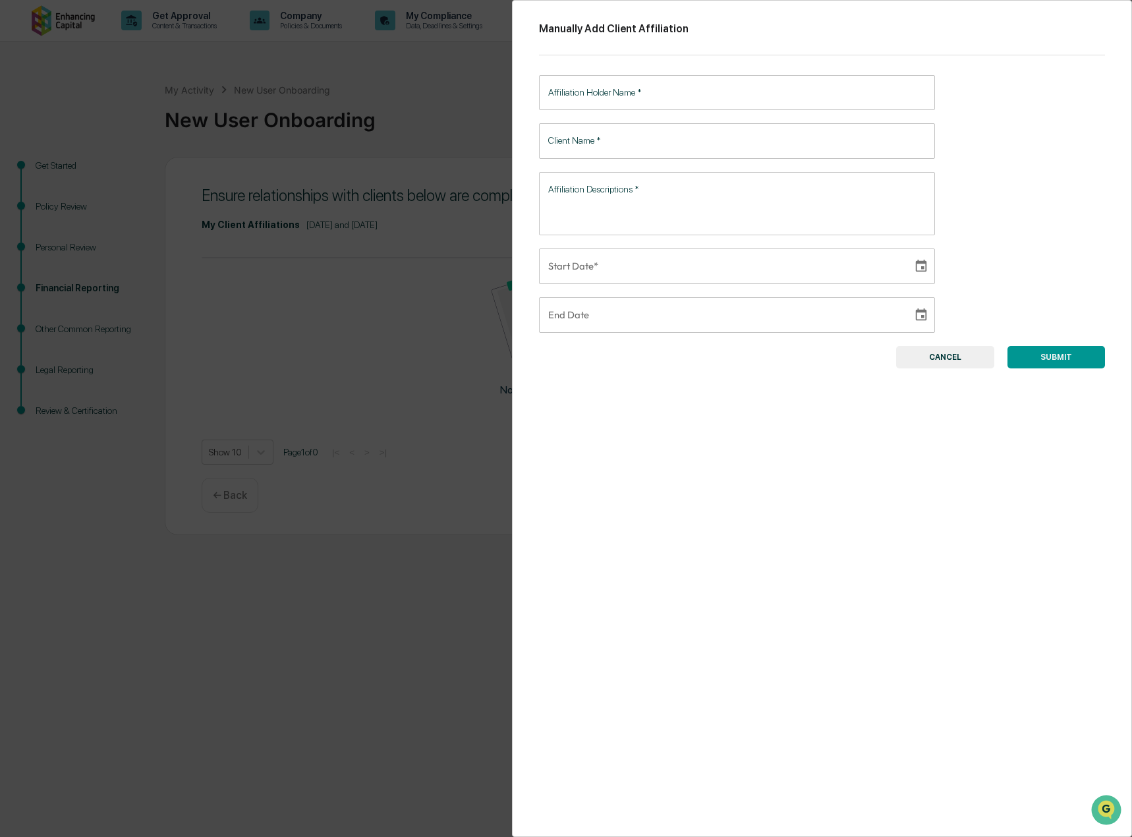
click at [604, 95] on input "Affiliation Holder Name   *" at bounding box center [737, 92] width 396 height 35
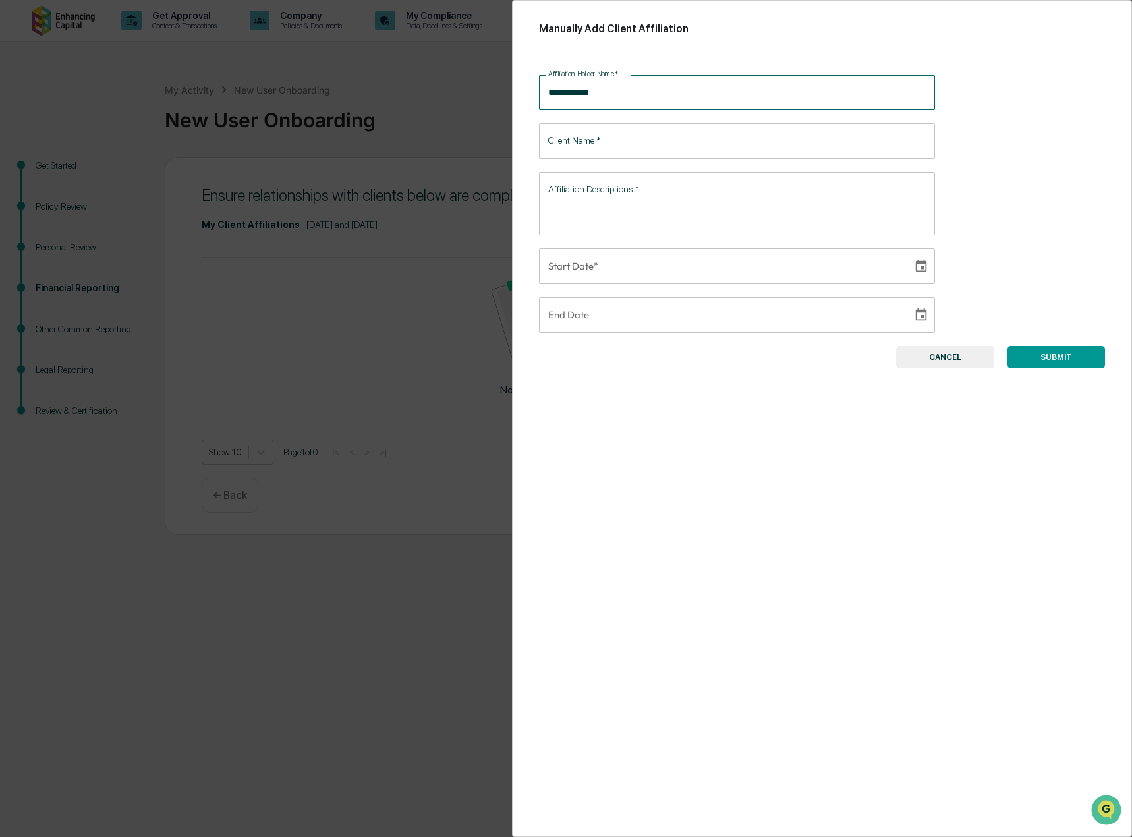
type input "****"
type input "**********"
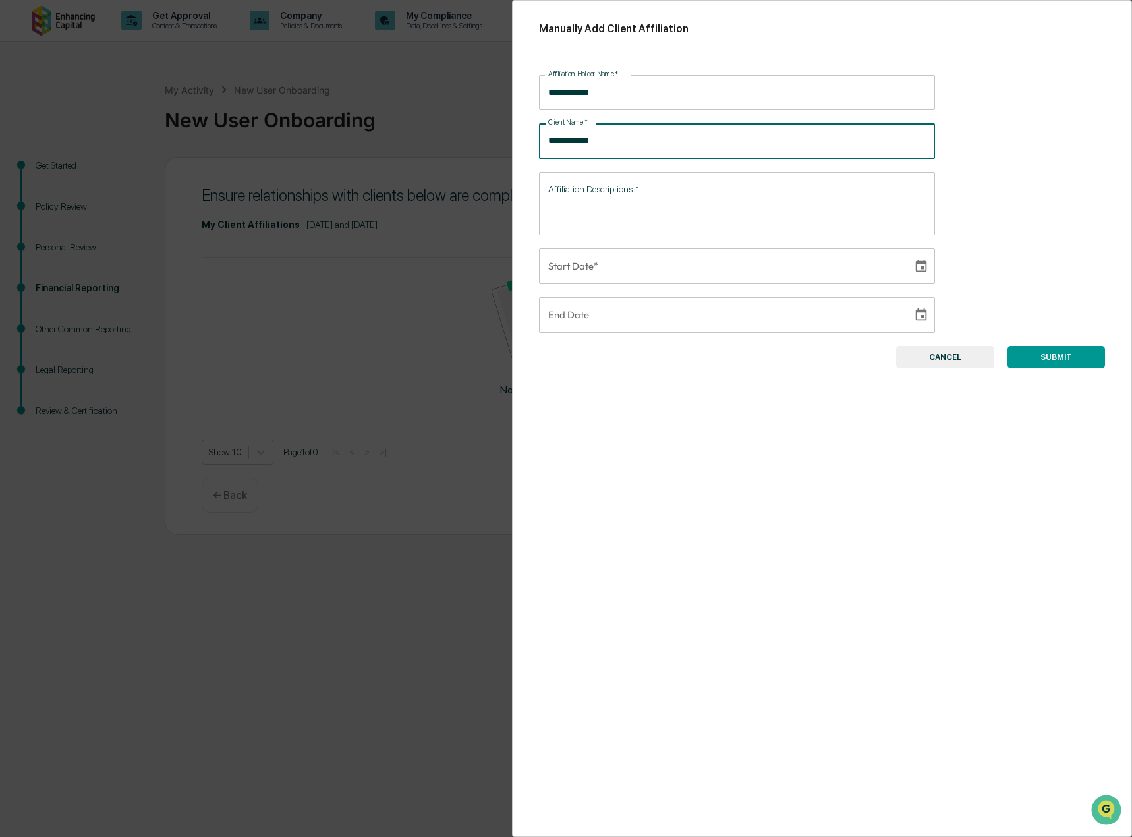
type input "**********"
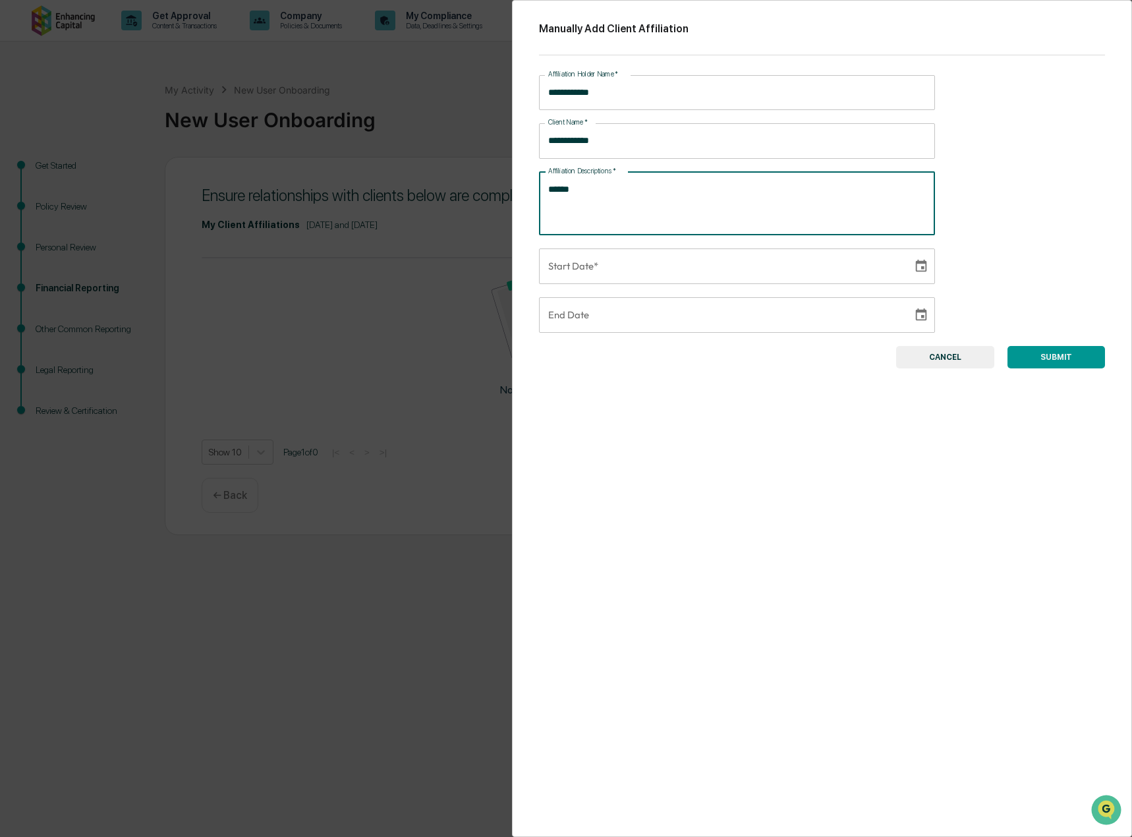
click at [917, 268] on icon "Choose date" at bounding box center [921, 266] width 15 height 15
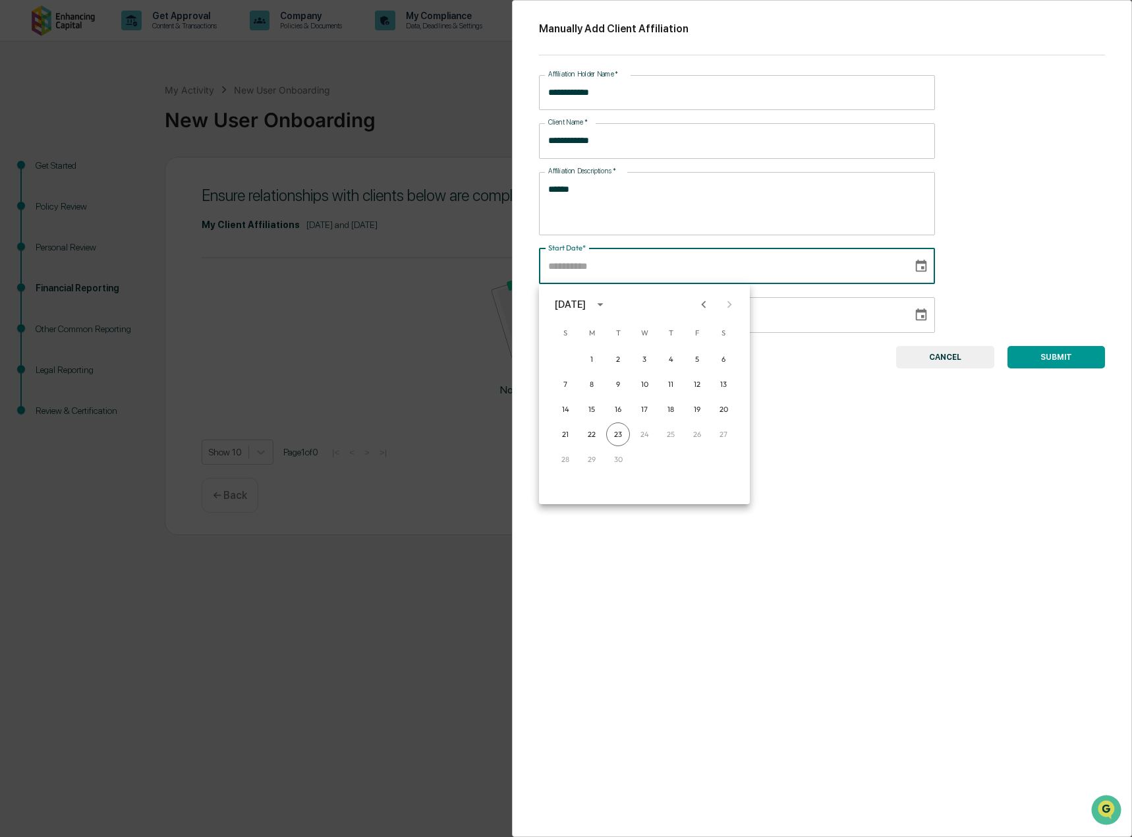
drag, startPoint x: 588, startPoint y: 184, endPoint x: 521, endPoint y: 189, distance: 66.8
click at [521, 189] on div "**********" at bounding box center [822, 418] width 620 height 837
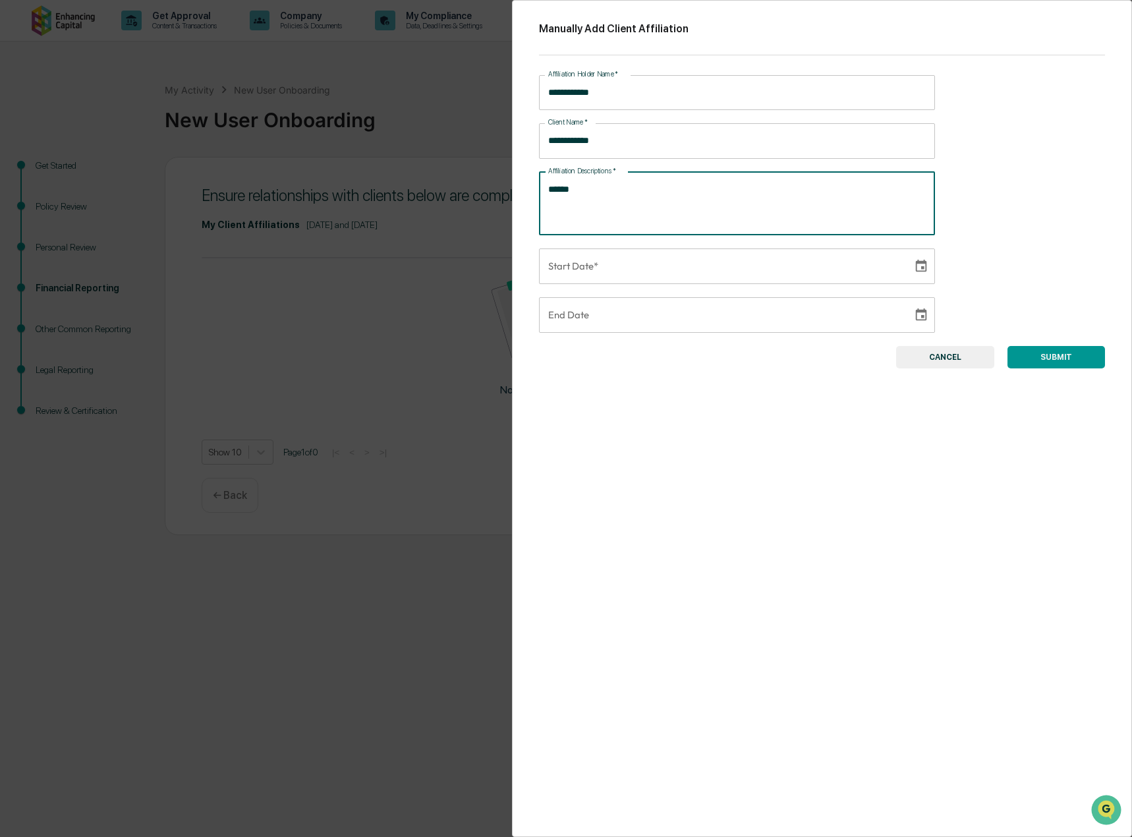
drag, startPoint x: 593, startPoint y: 190, endPoint x: 536, endPoint y: 192, distance: 56.7
click at [536, 192] on div "**********" at bounding box center [822, 418] width 620 height 837
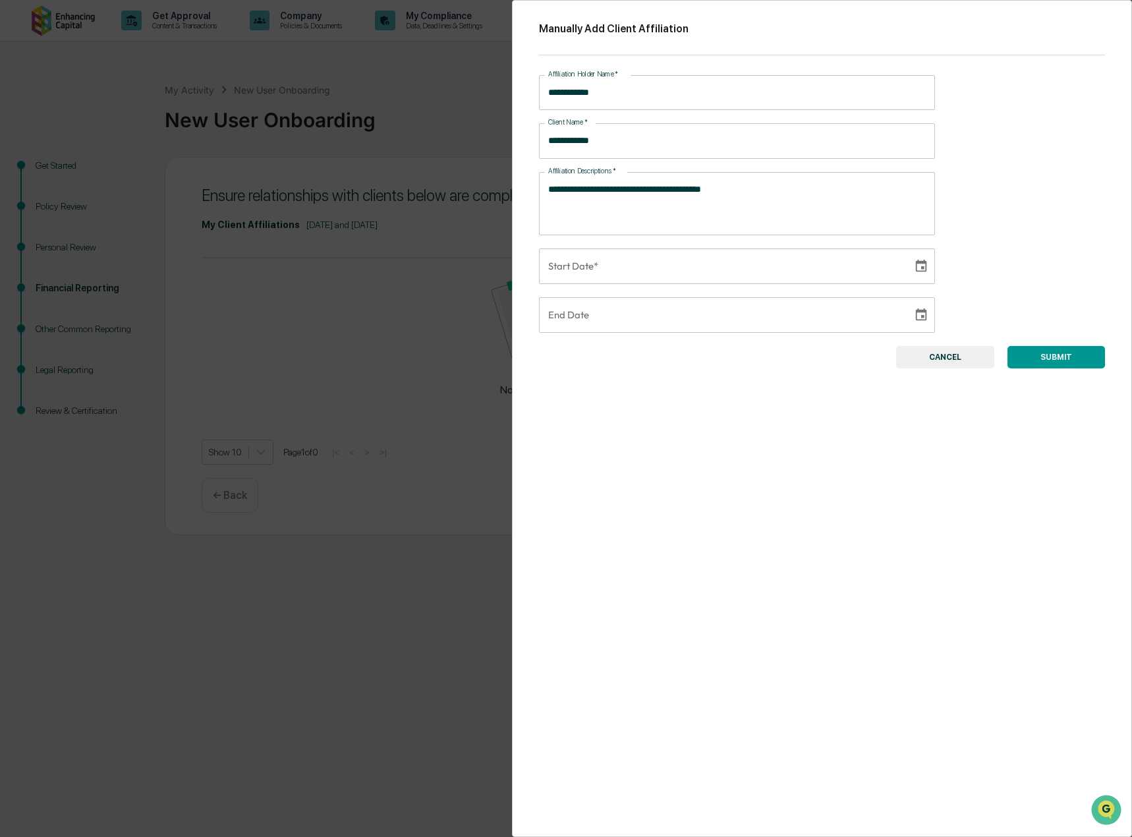
click at [751, 190] on textarea "**********" at bounding box center [734, 204] width 373 height 42
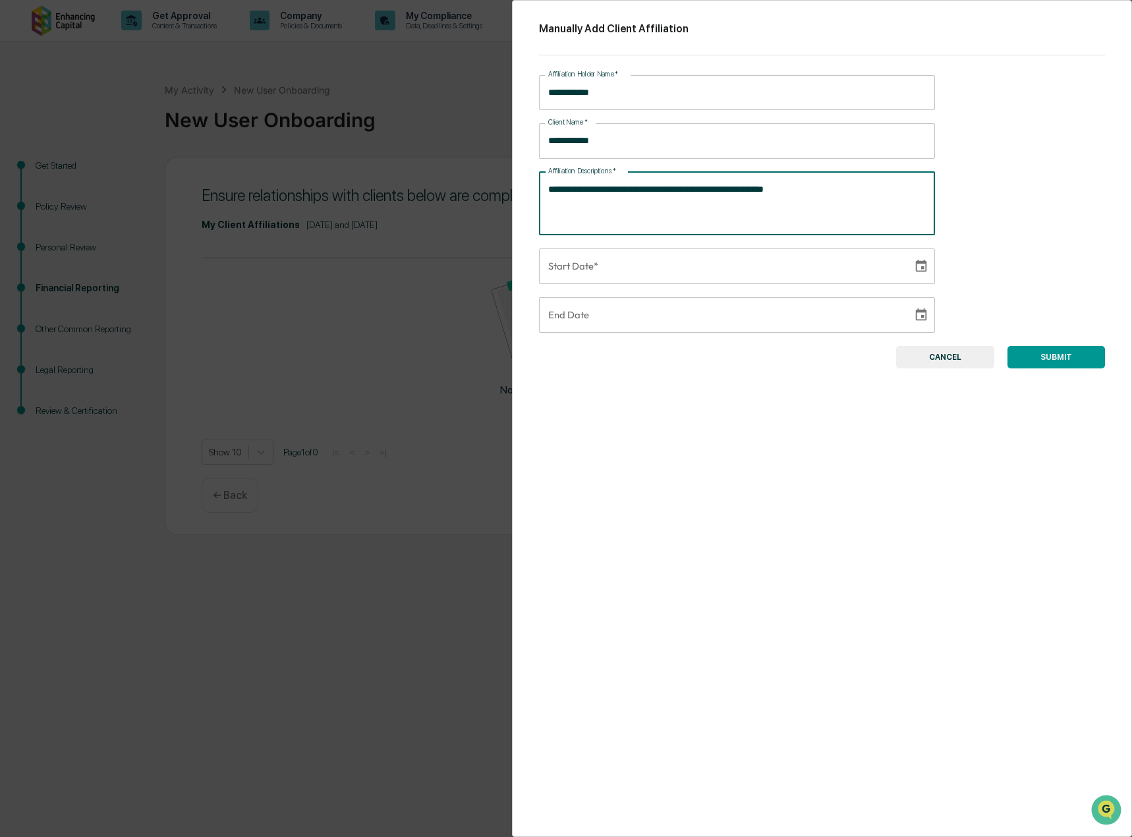
type textarea "**********"
click at [916, 267] on icon "Choose date" at bounding box center [921, 266] width 15 height 15
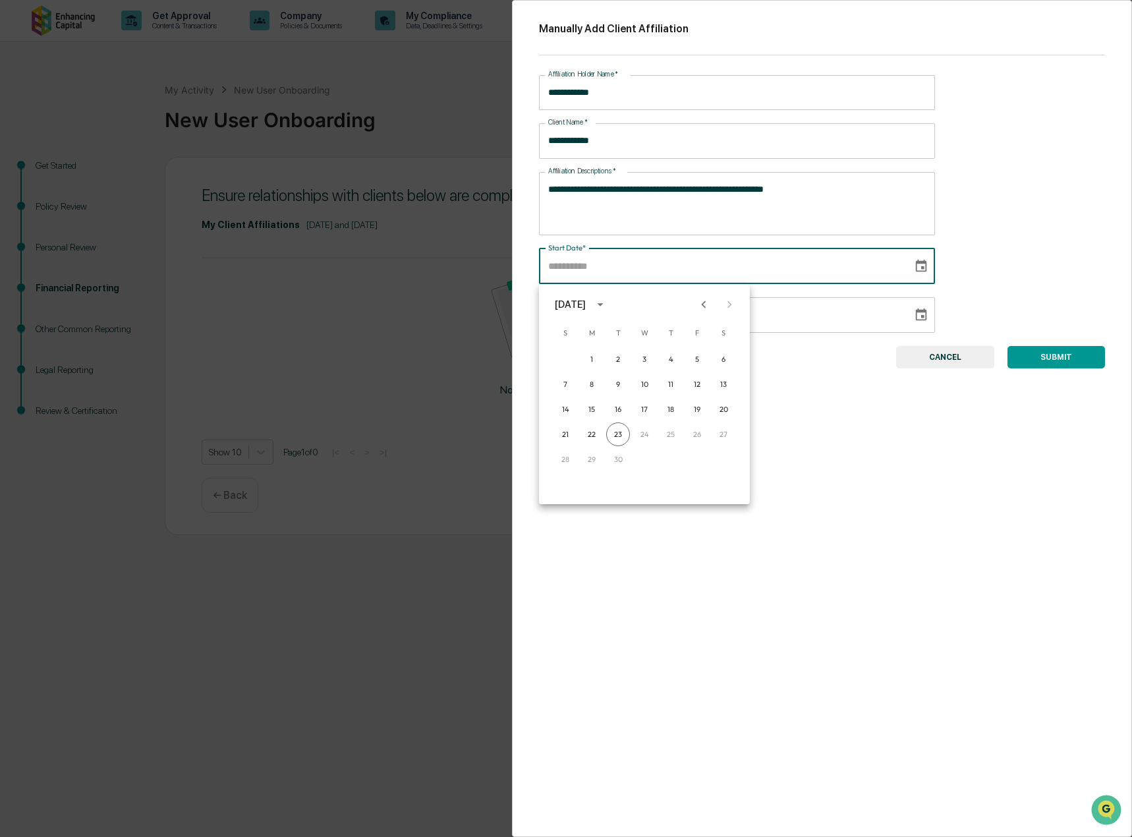
click at [697, 308] on icon "Previous month" at bounding box center [704, 304] width 15 height 15
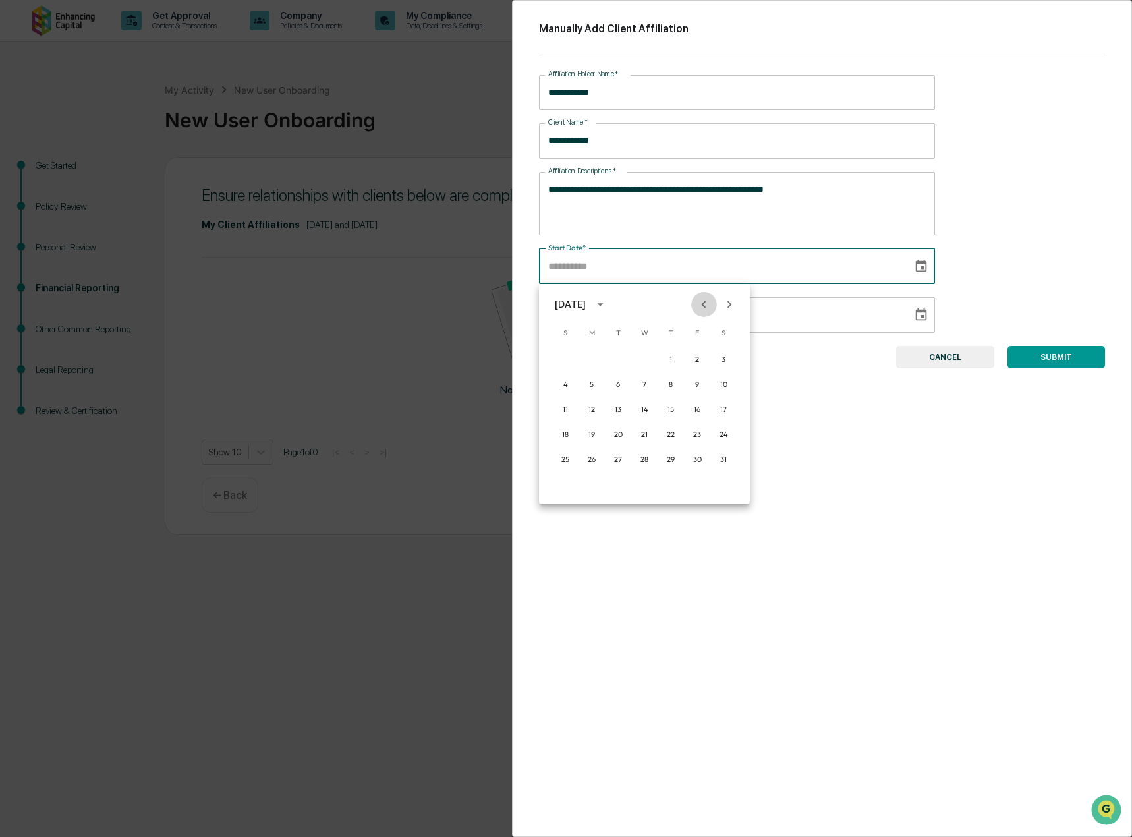
click at [697, 308] on icon "Previous month" at bounding box center [704, 304] width 15 height 15
click at [731, 310] on icon "Next month" at bounding box center [729, 304] width 15 height 15
click at [722, 359] on button "1" at bounding box center [724, 359] width 24 height 24
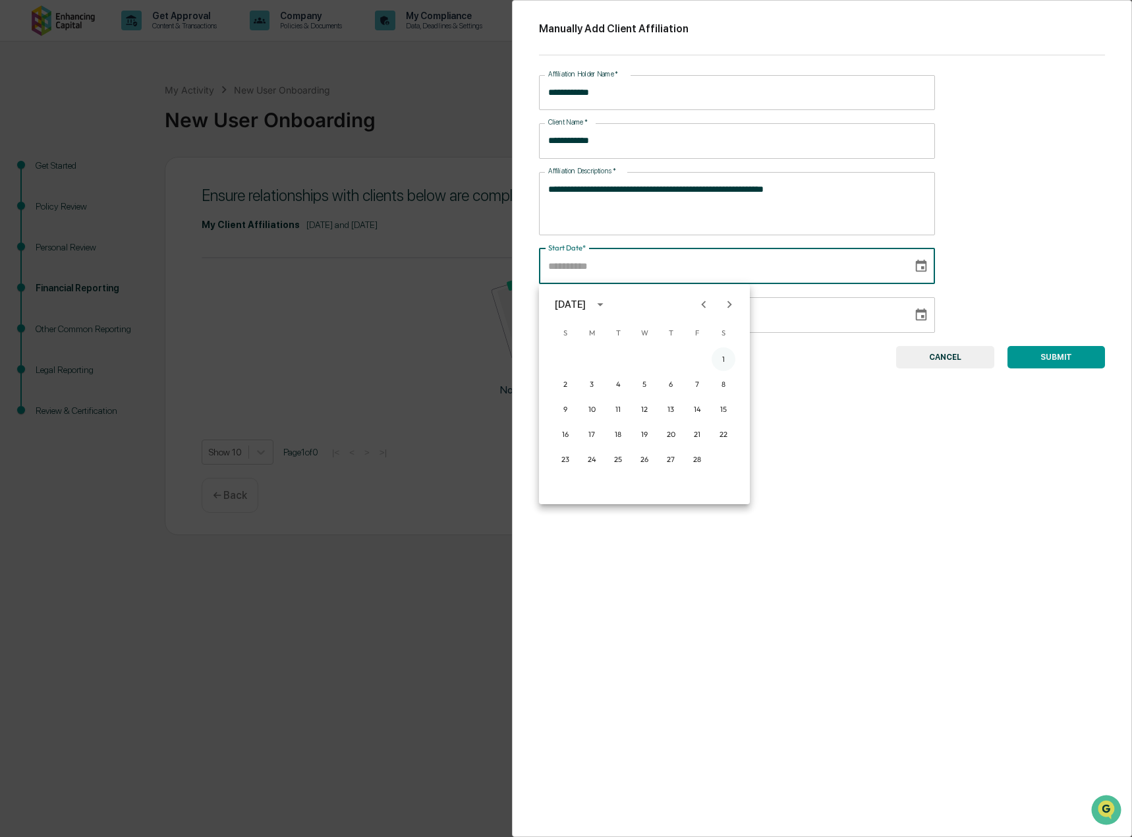
type input "**********"
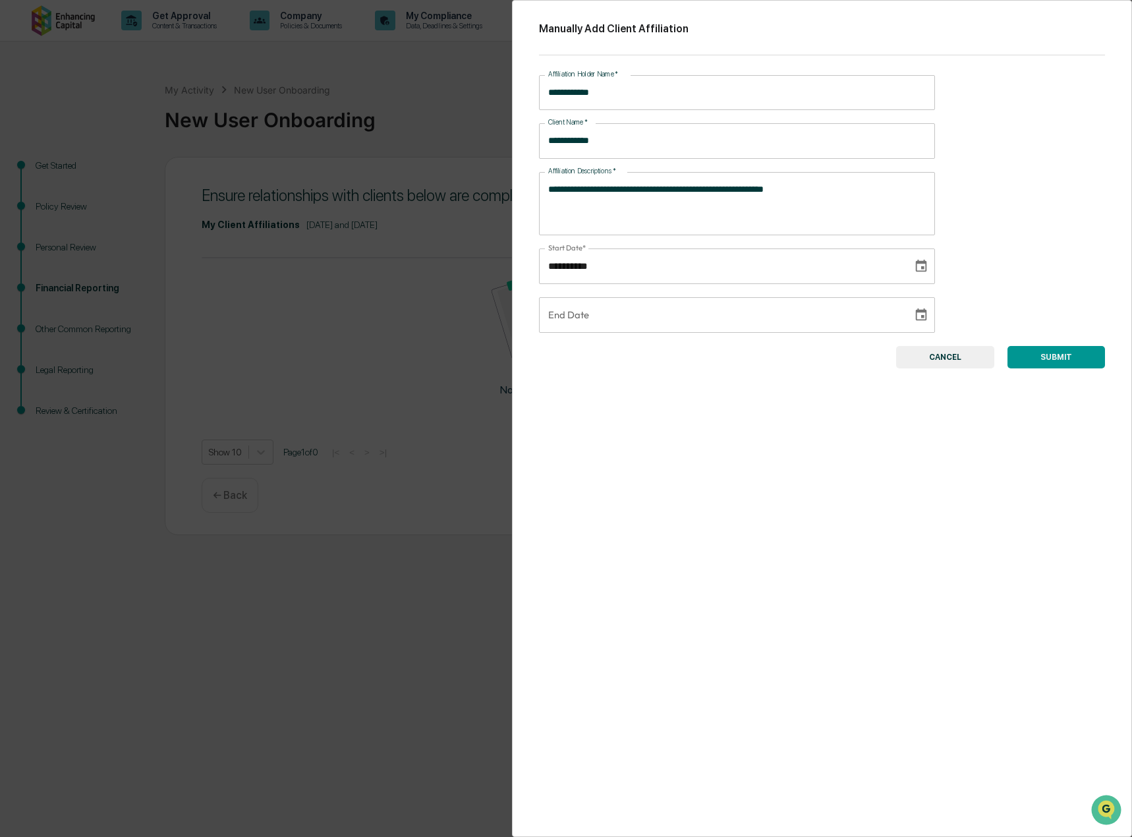
click at [1058, 359] on button "SUBMIT" at bounding box center [1057, 357] width 98 height 22
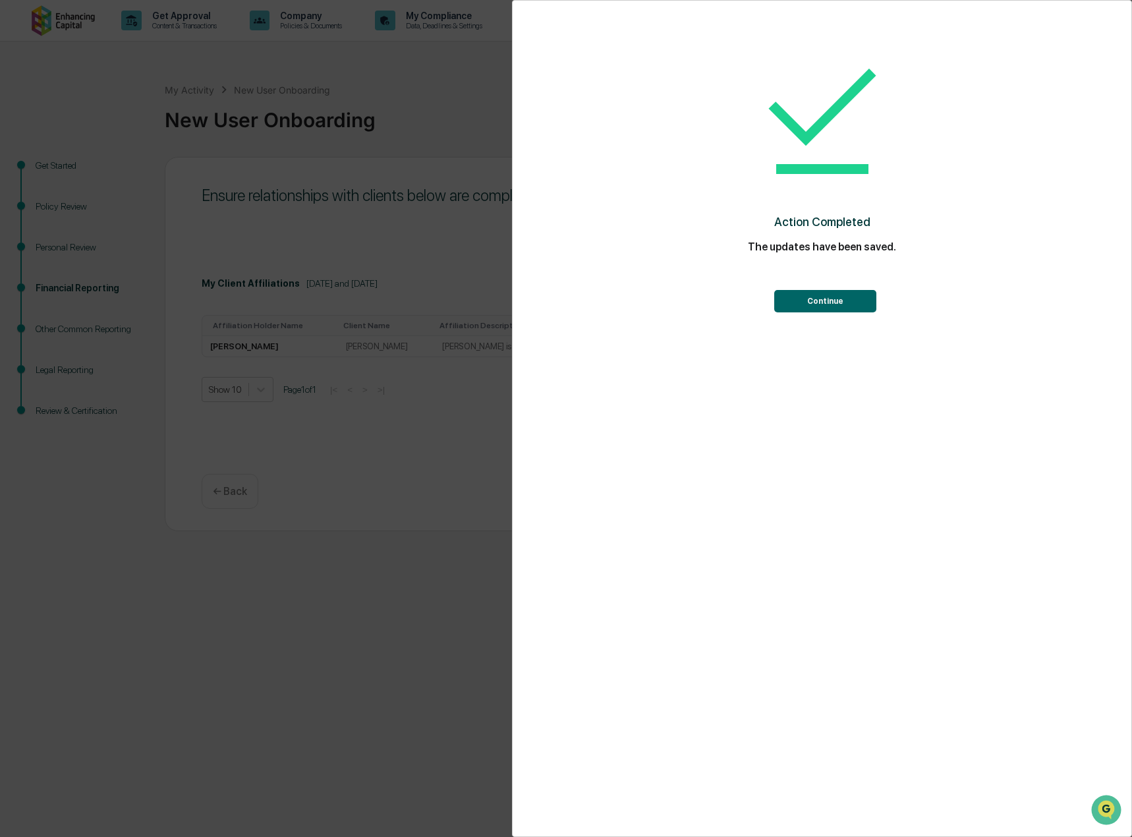
click at [864, 306] on button "Continue" at bounding box center [826, 301] width 102 height 22
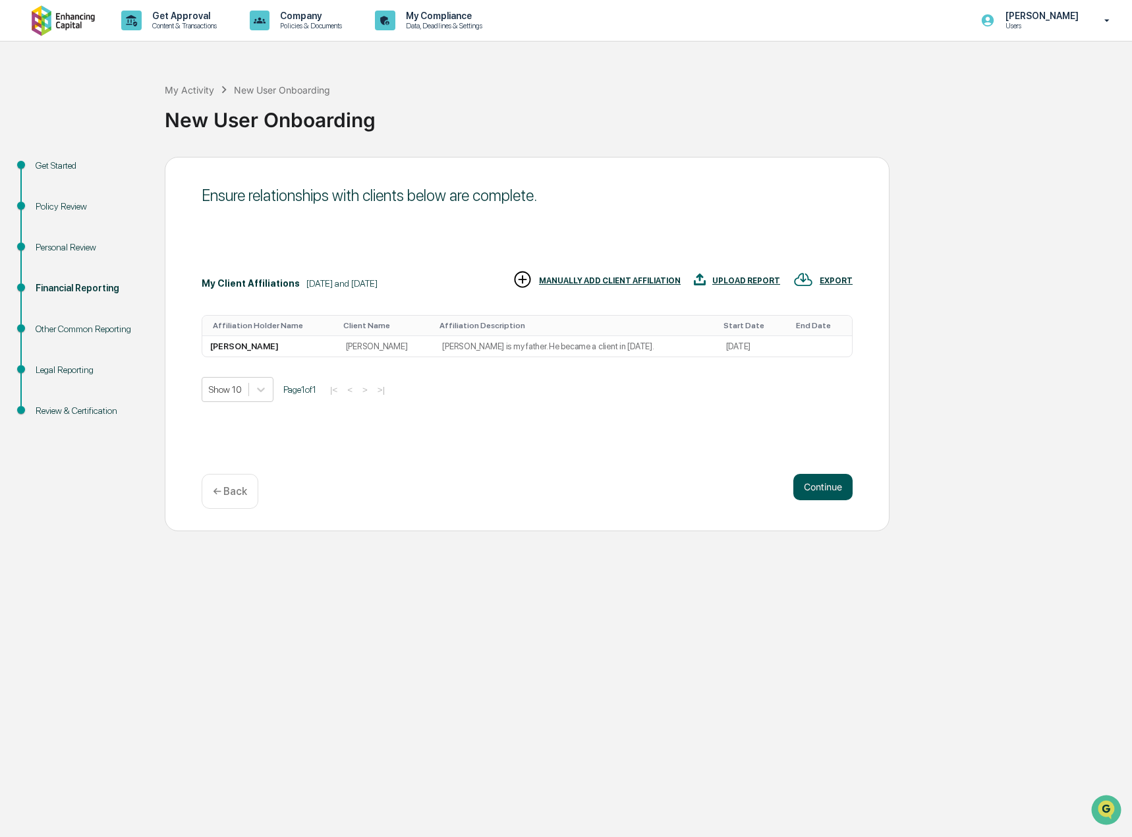
click at [824, 488] on button "Continue" at bounding box center [823, 487] width 59 height 26
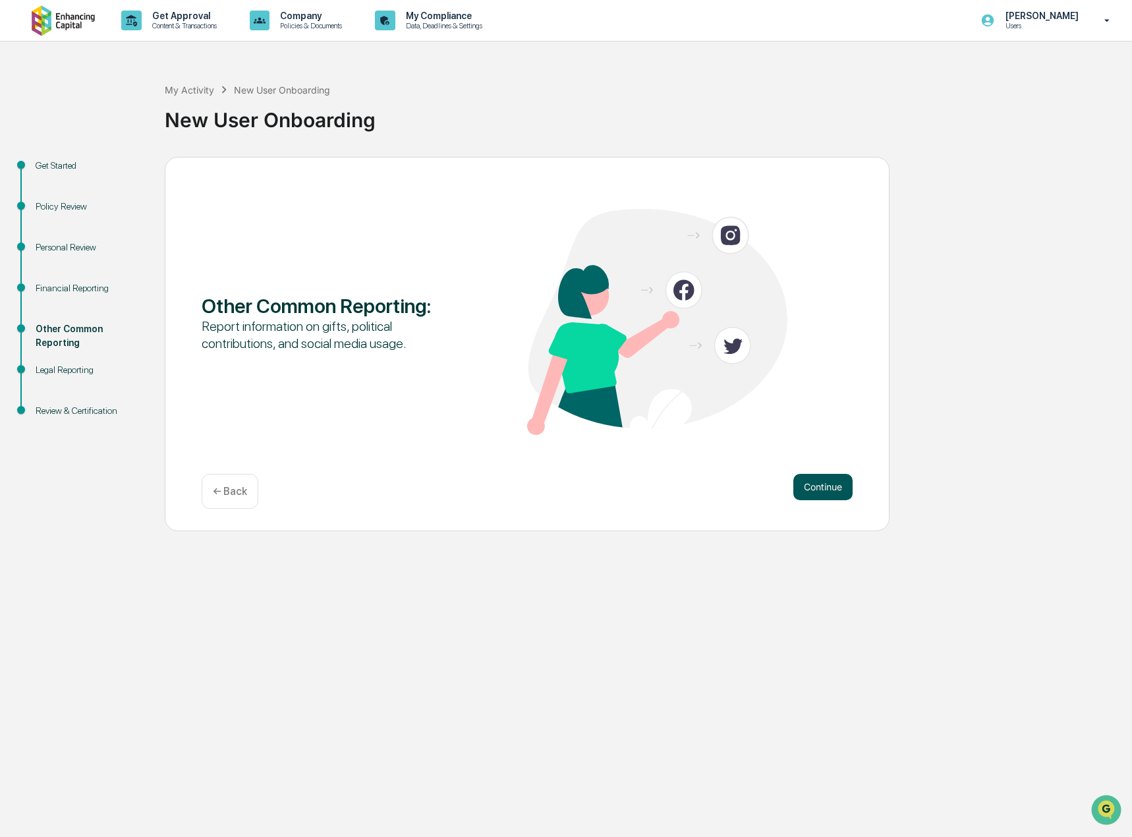
click at [824, 485] on button "Continue" at bounding box center [823, 487] width 59 height 26
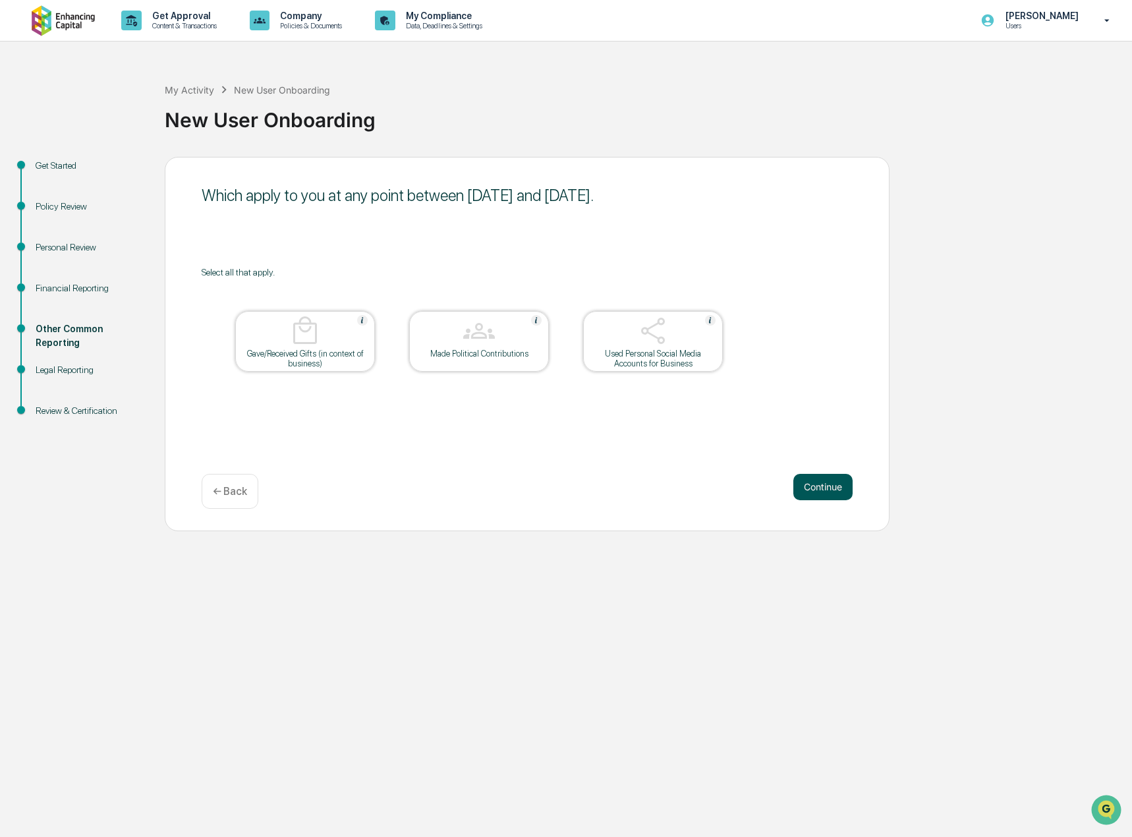
click at [825, 486] on button "Continue" at bounding box center [823, 487] width 59 height 26
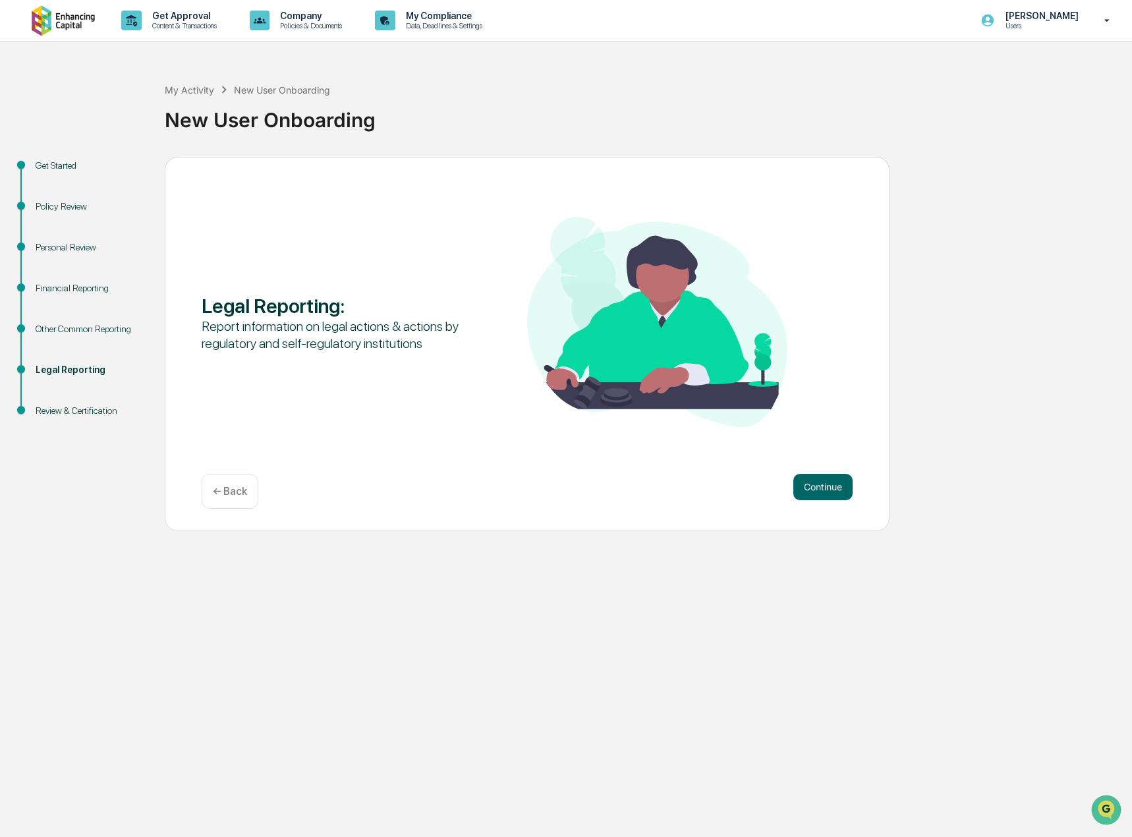
click at [825, 486] on button "Continue" at bounding box center [823, 487] width 59 height 26
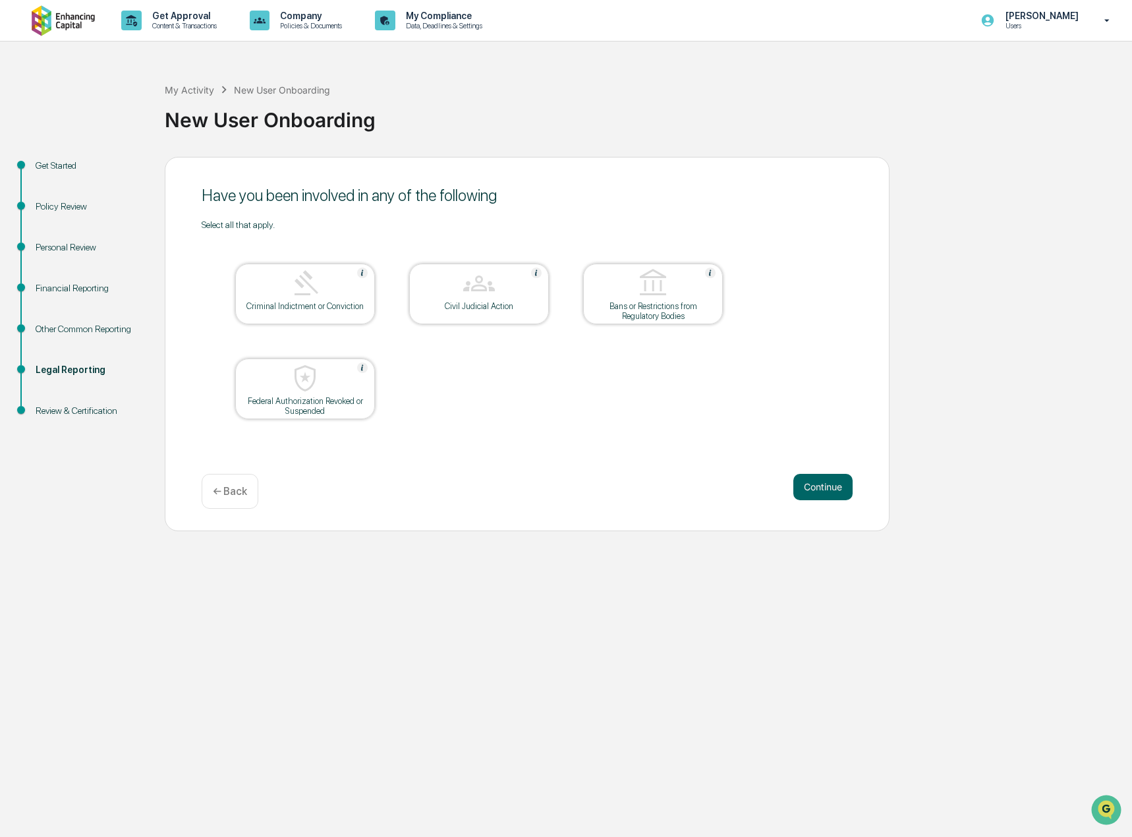
click at [825, 486] on button "Continue" at bounding box center [823, 487] width 59 height 26
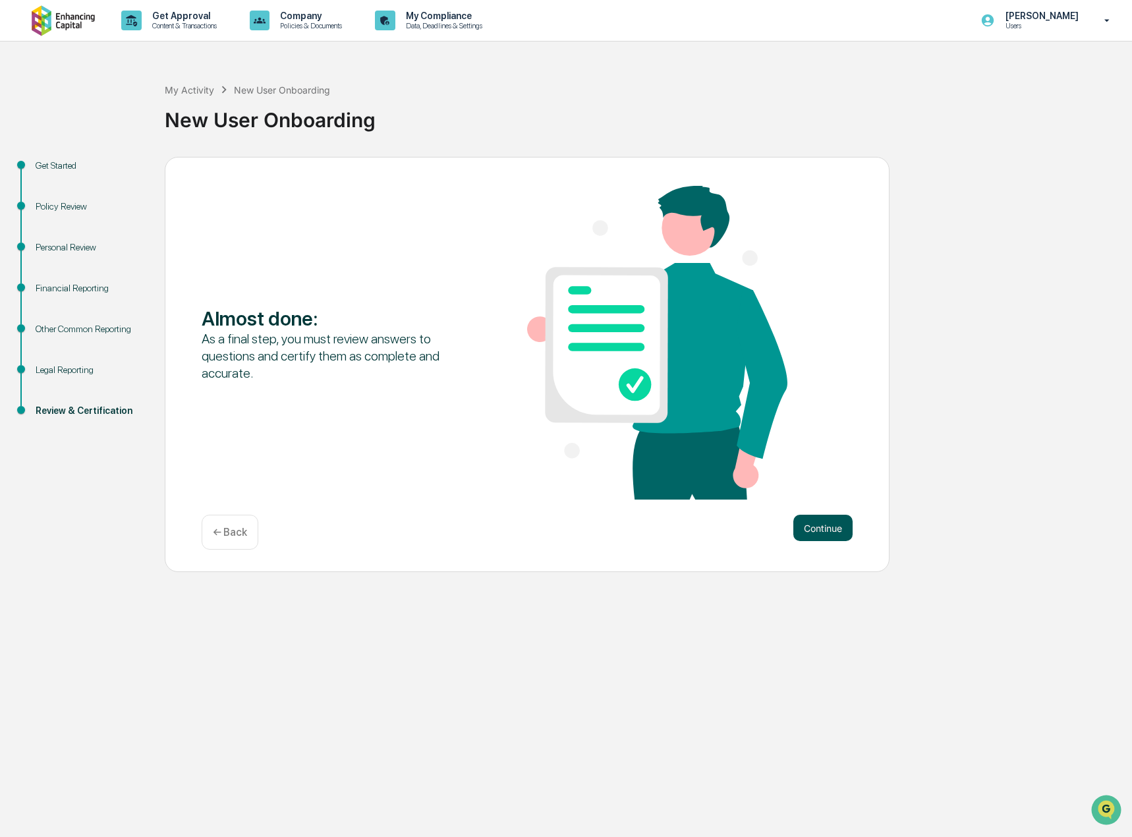
click at [825, 519] on button "Continue" at bounding box center [823, 528] width 59 height 26
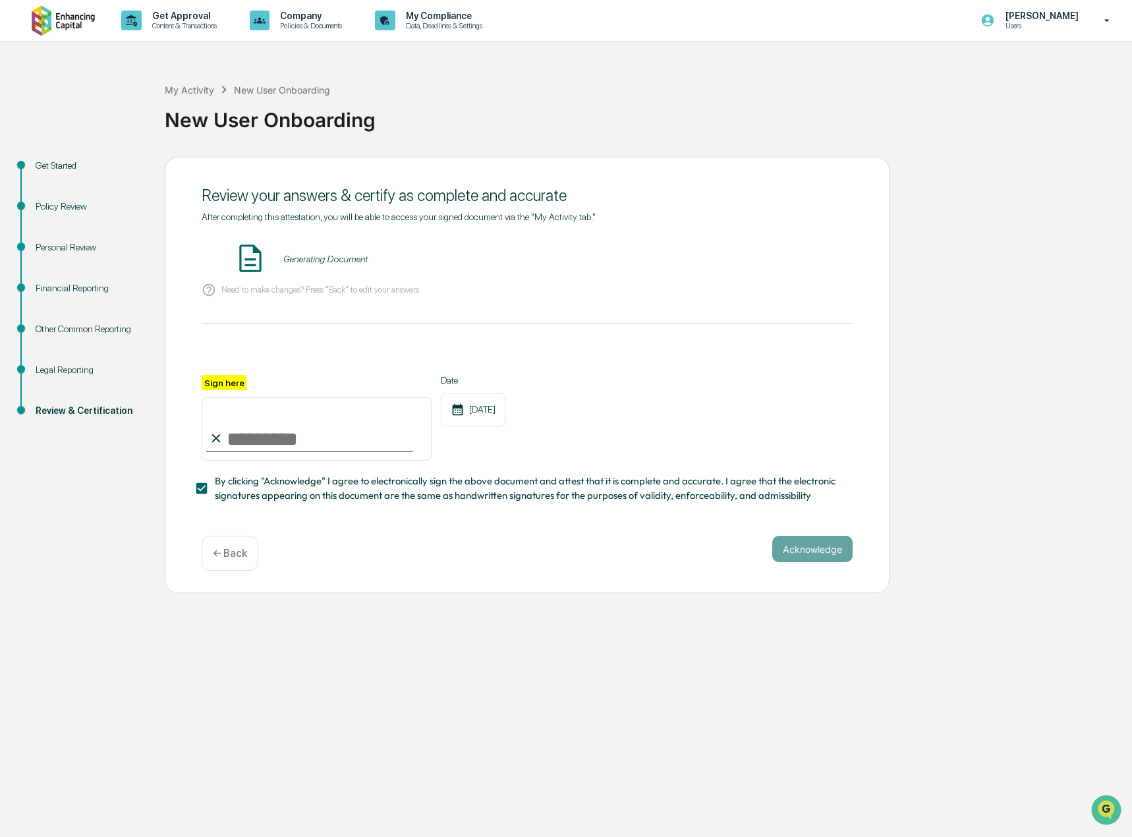
click at [235, 438] on input "Sign here" at bounding box center [317, 428] width 230 height 63
type input "**********"
click at [782, 542] on button "Acknowledge" at bounding box center [813, 549] width 80 height 26
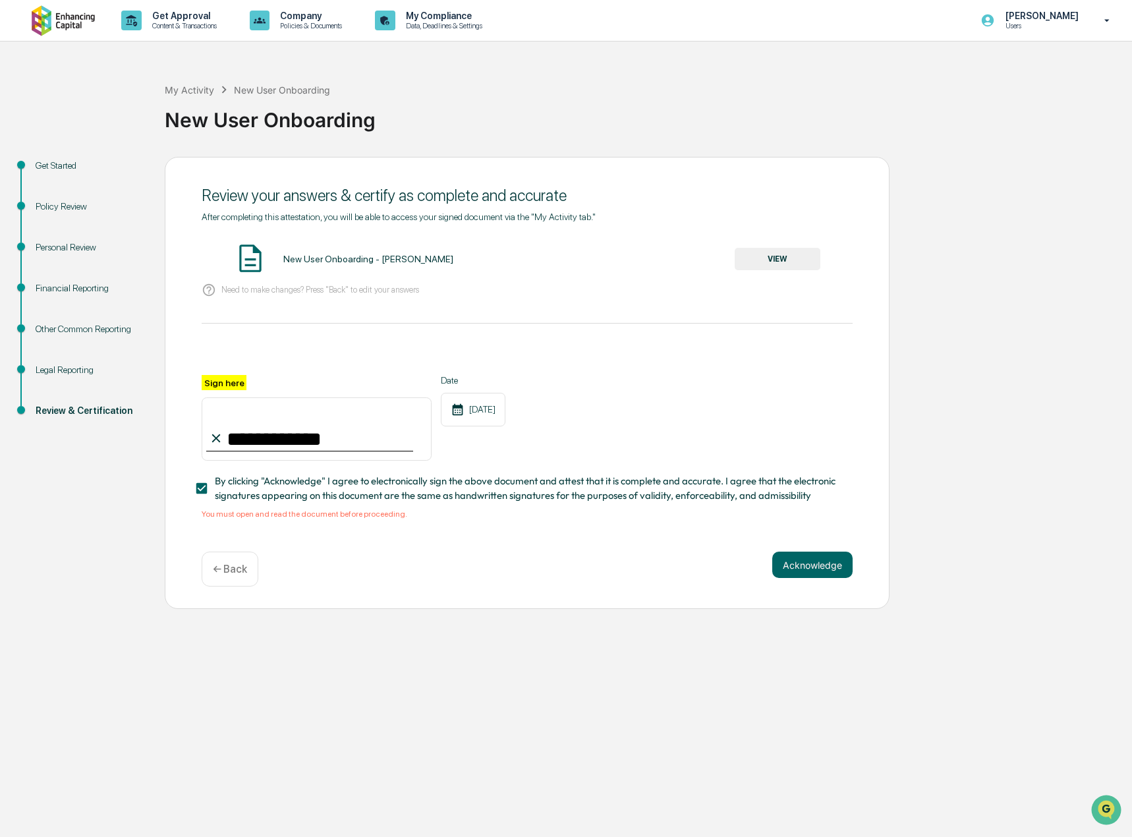
click at [780, 252] on button "VIEW" at bounding box center [778, 259] width 86 height 22
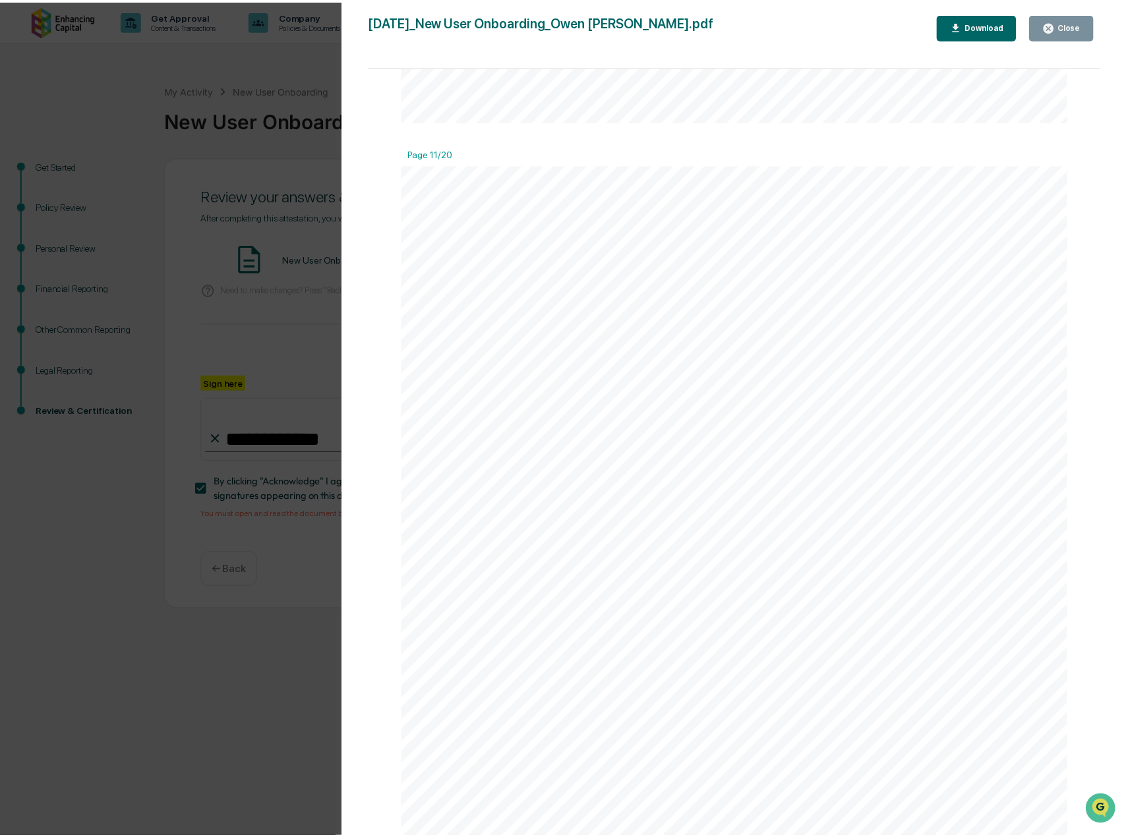
scroll to position [9953, 0]
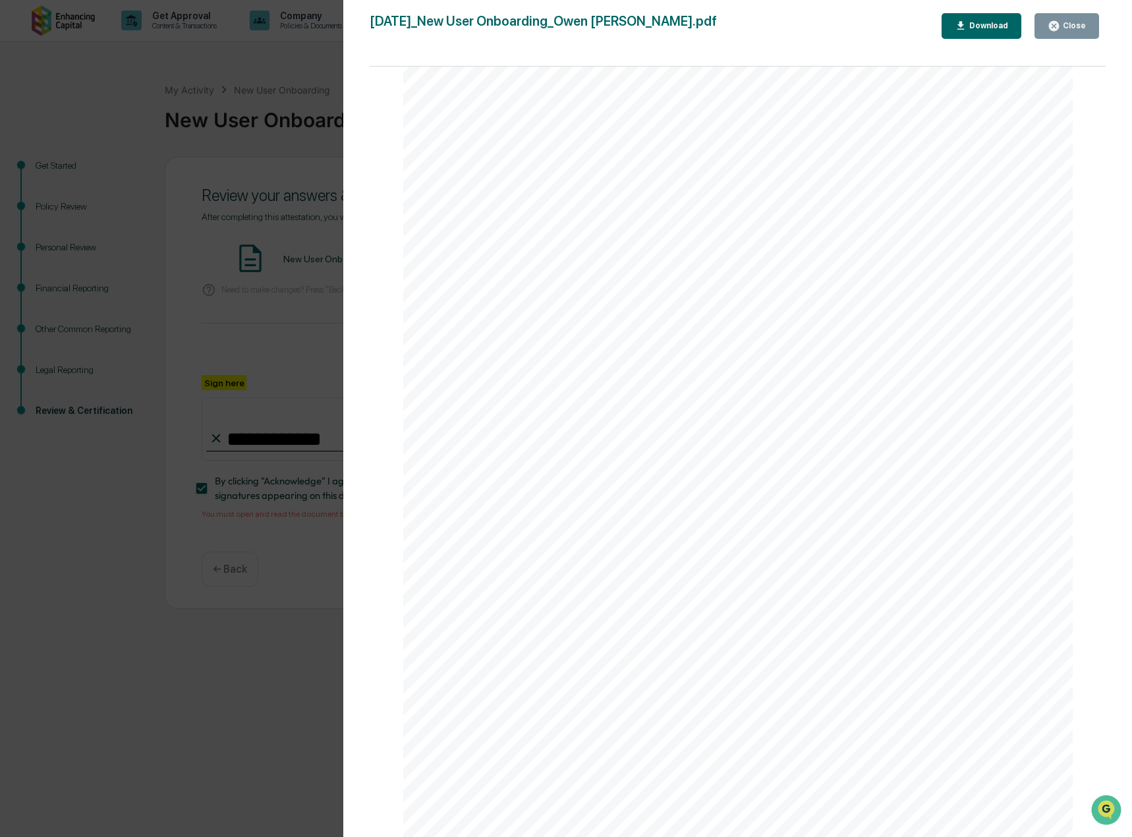
click at [1056, 25] on icon "button" at bounding box center [1054, 26] width 13 height 13
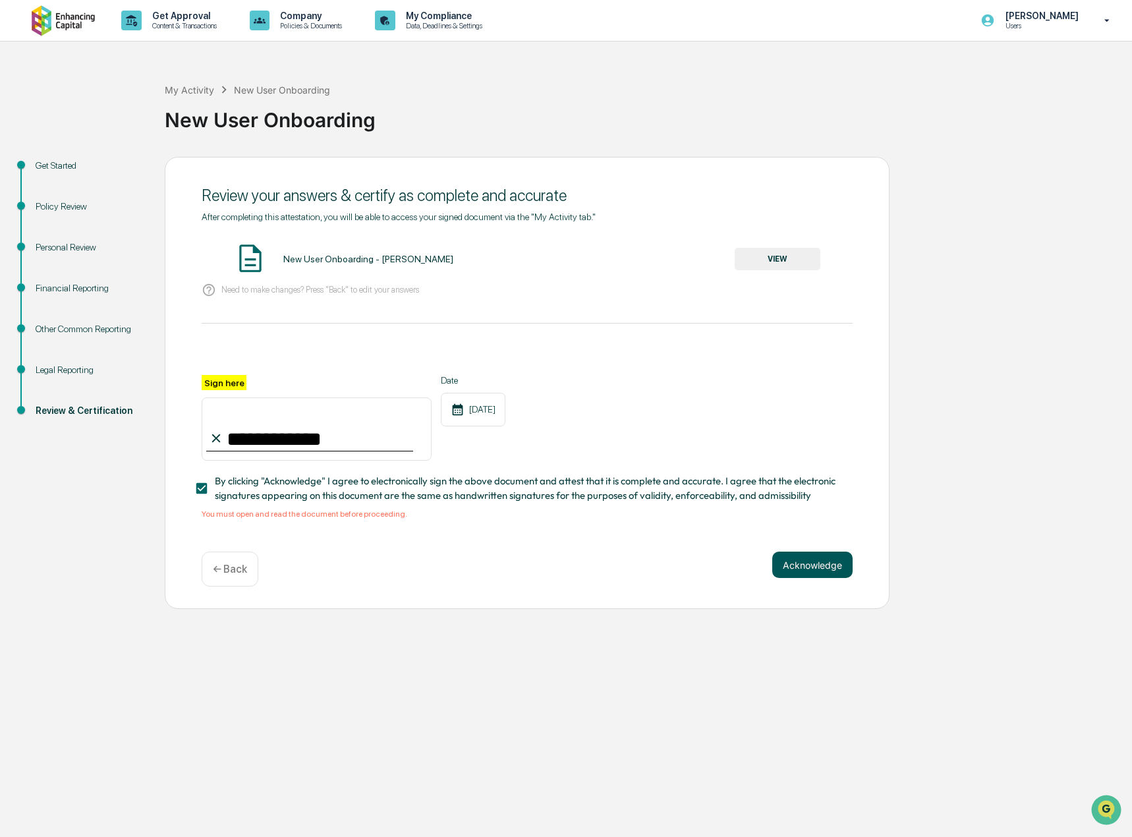
click at [821, 573] on button "Acknowledge" at bounding box center [813, 565] width 80 height 26
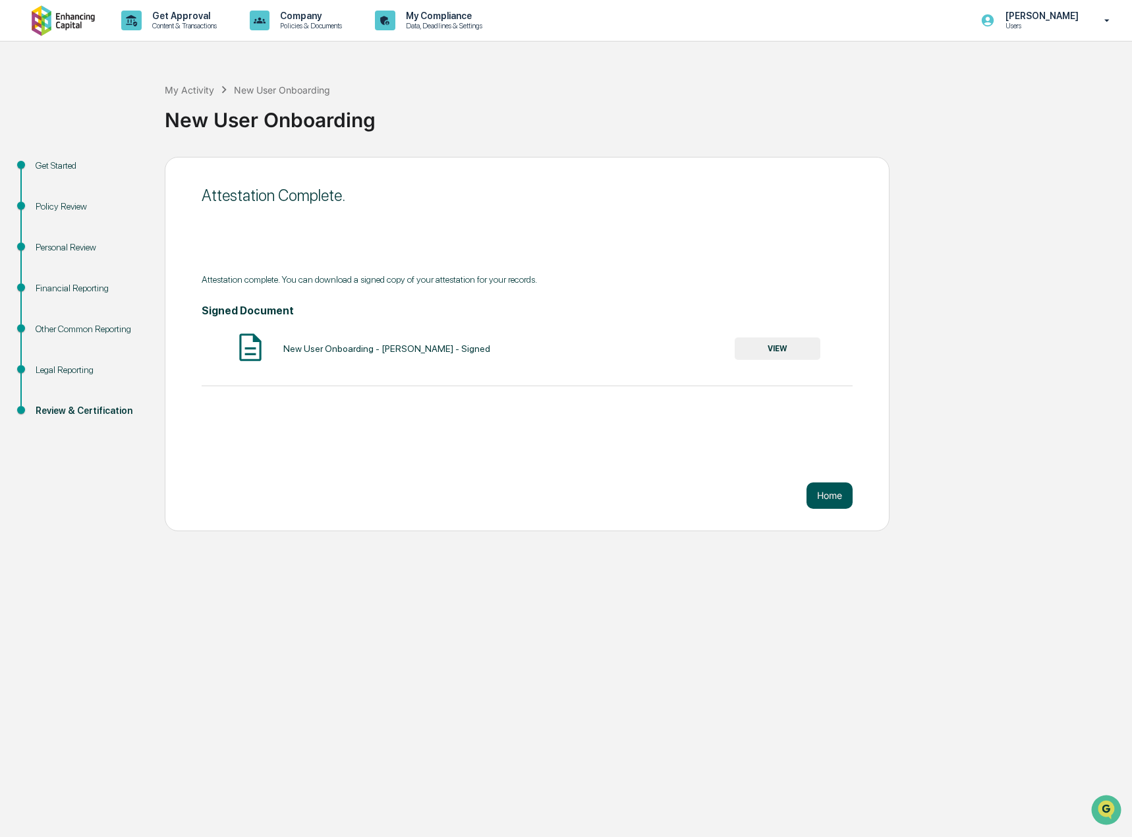
click at [811, 495] on button "Home" at bounding box center [830, 496] width 46 height 26
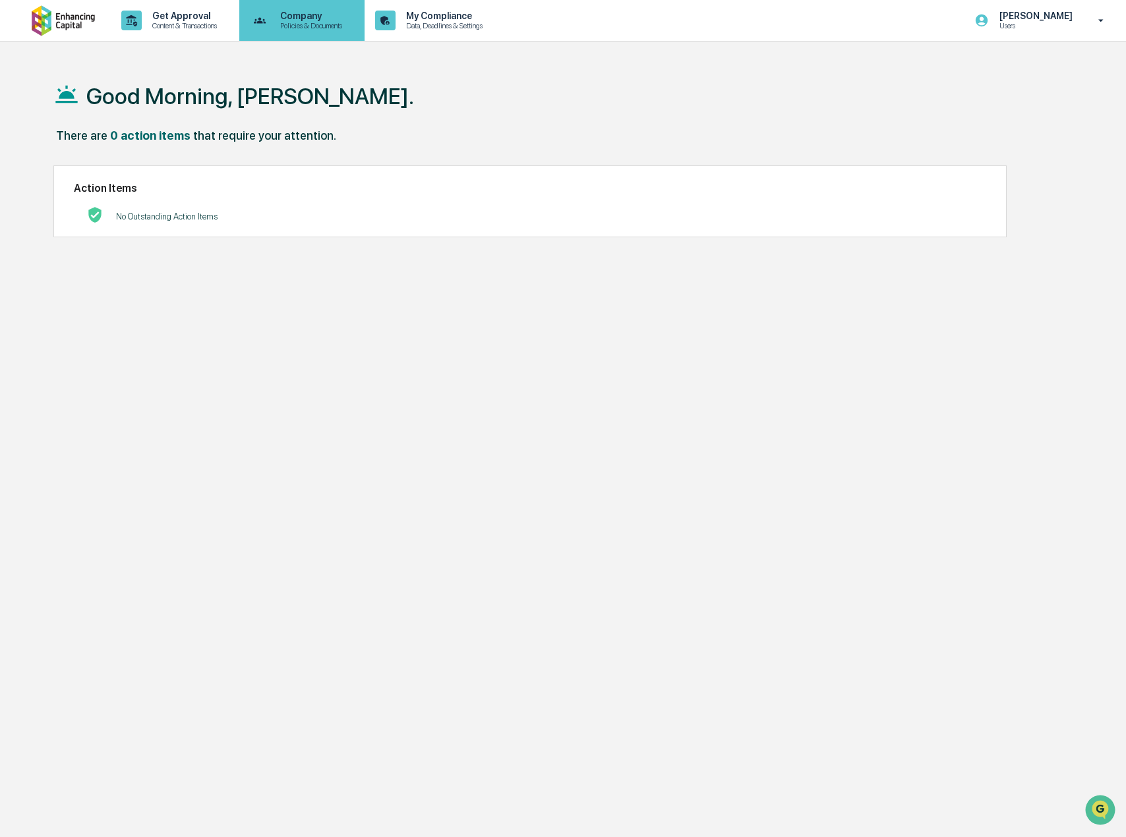
click at [334, 19] on p "Company" at bounding box center [309, 16] width 79 height 11
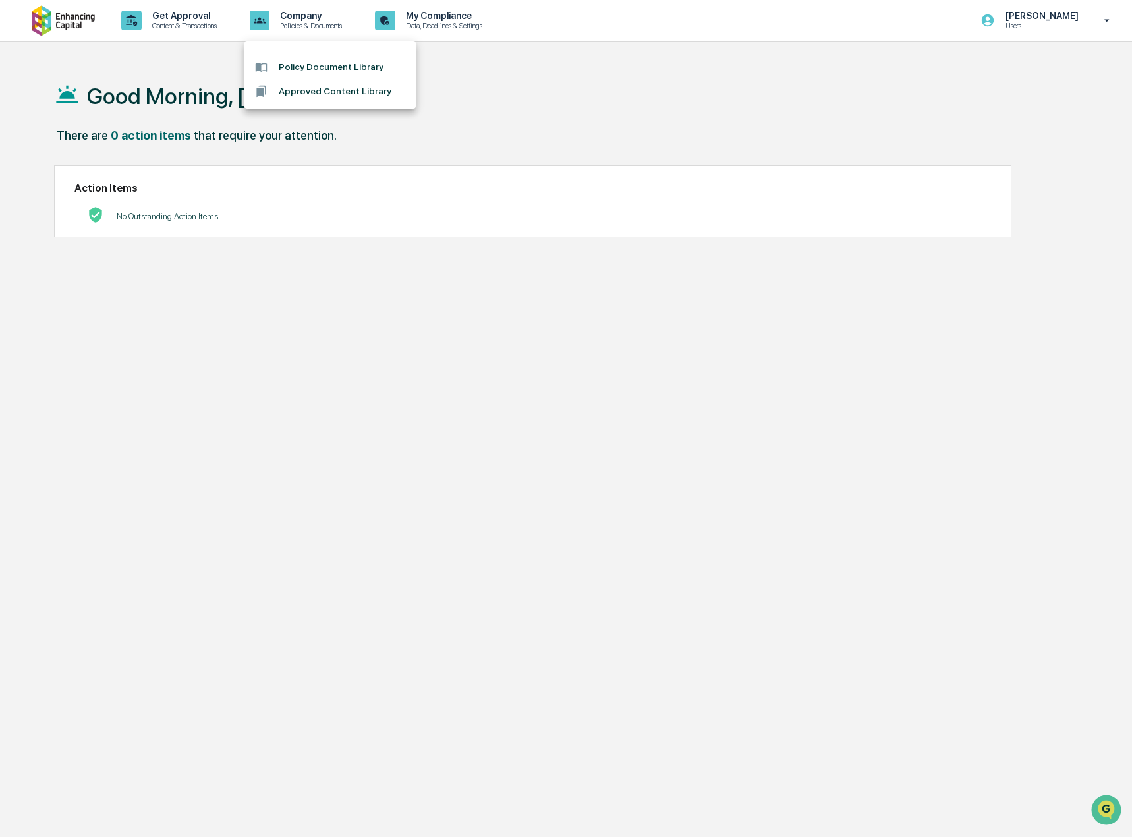
click at [336, 62] on li "Policy Document Library" at bounding box center [330, 67] width 171 height 24
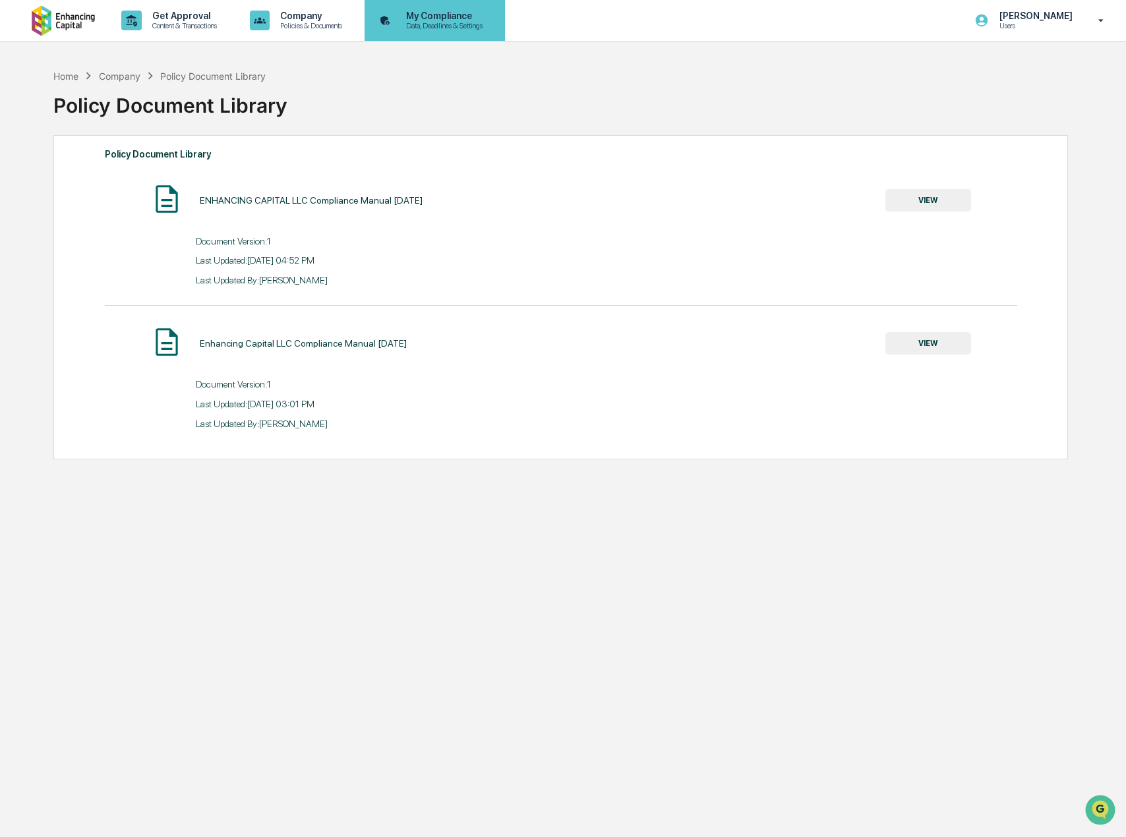
click at [439, 23] on p "Data, Deadlines & Settings" at bounding box center [442, 25] width 94 height 9
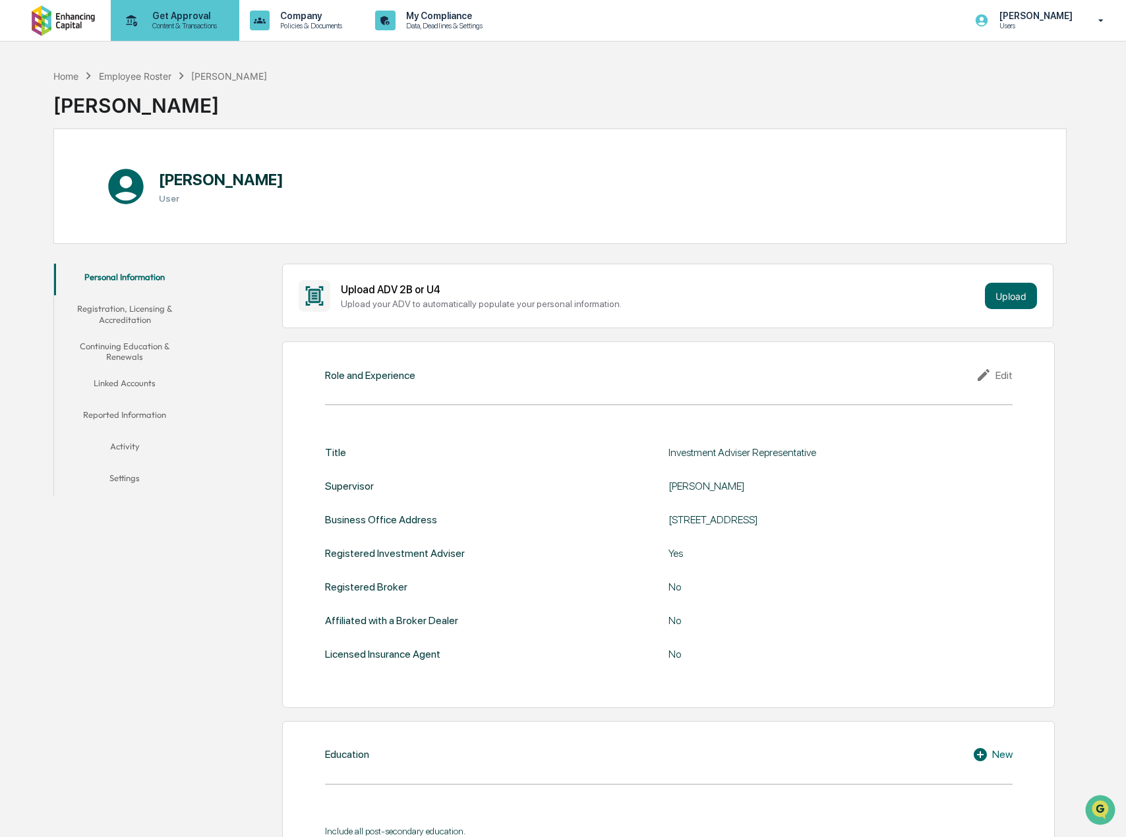
click at [197, 26] on p "Content & Transactions" at bounding box center [183, 25] width 82 height 9
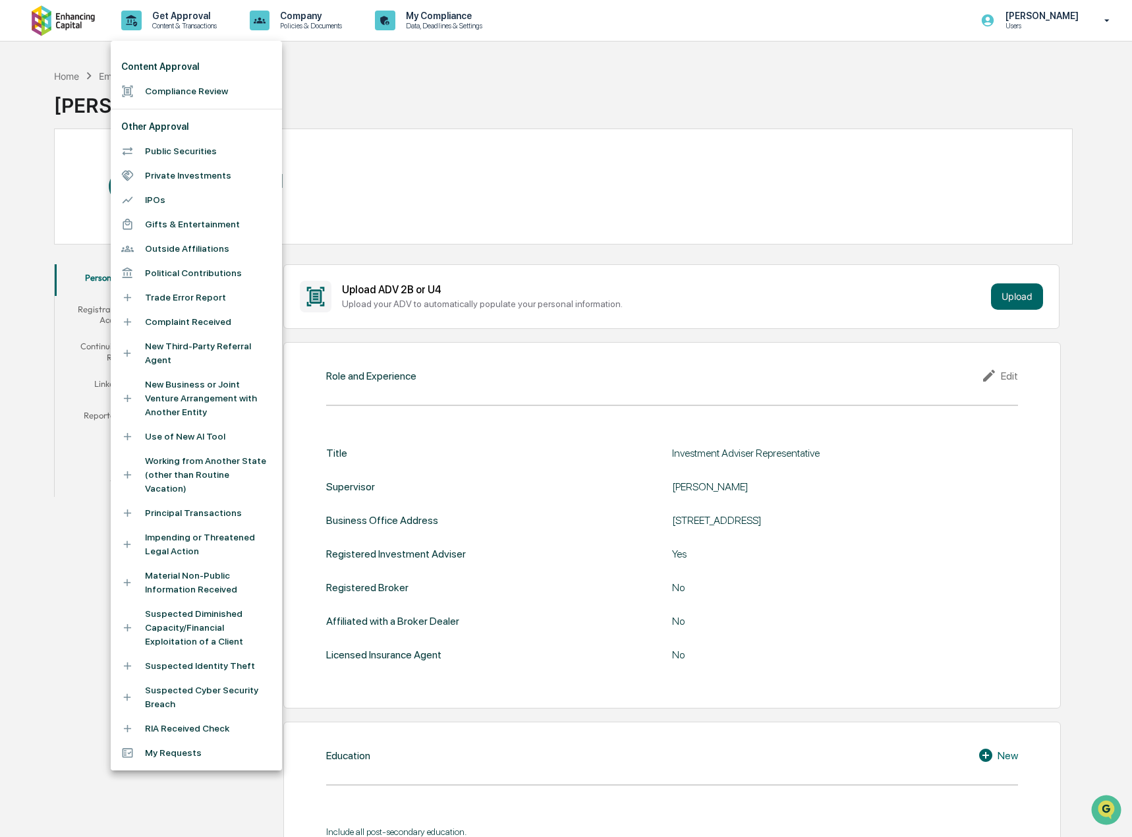
click at [454, 168] on div at bounding box center [566, 418] width 1132 height 837
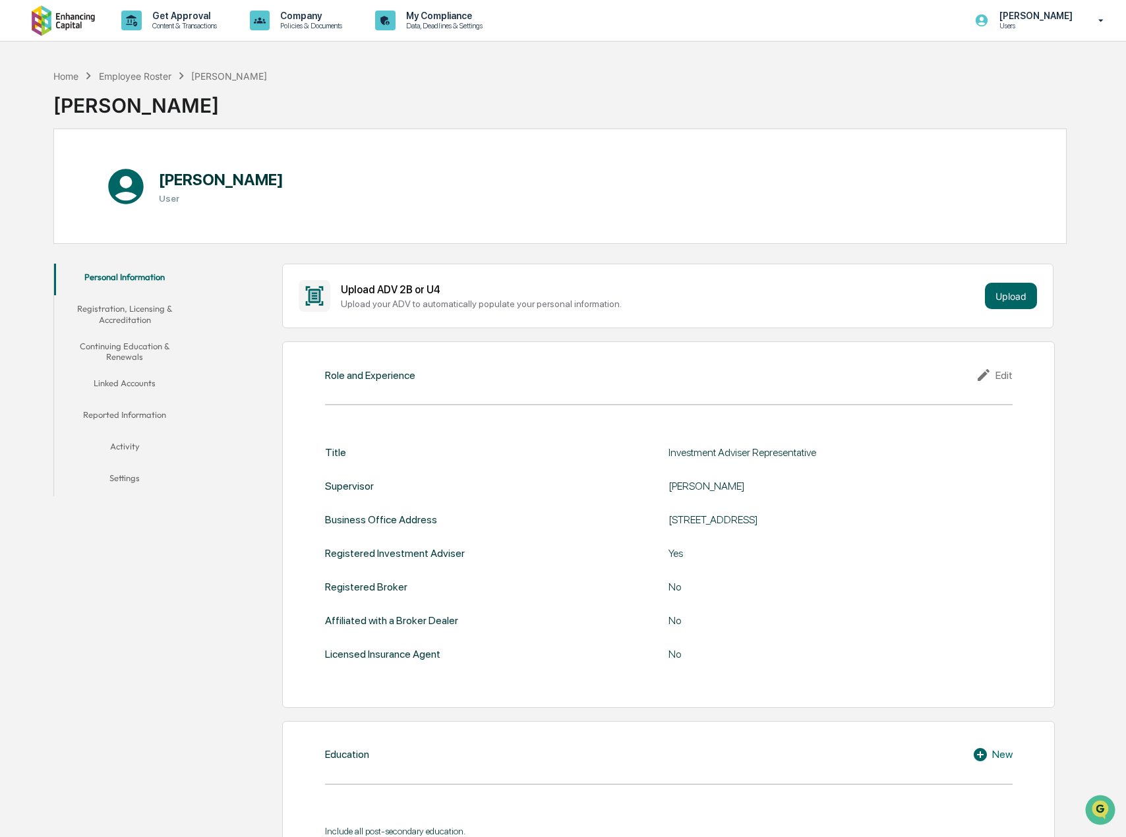
click at [122, 415] on button "Reported Information" at bounding box center [124, 417] width 141 height 32
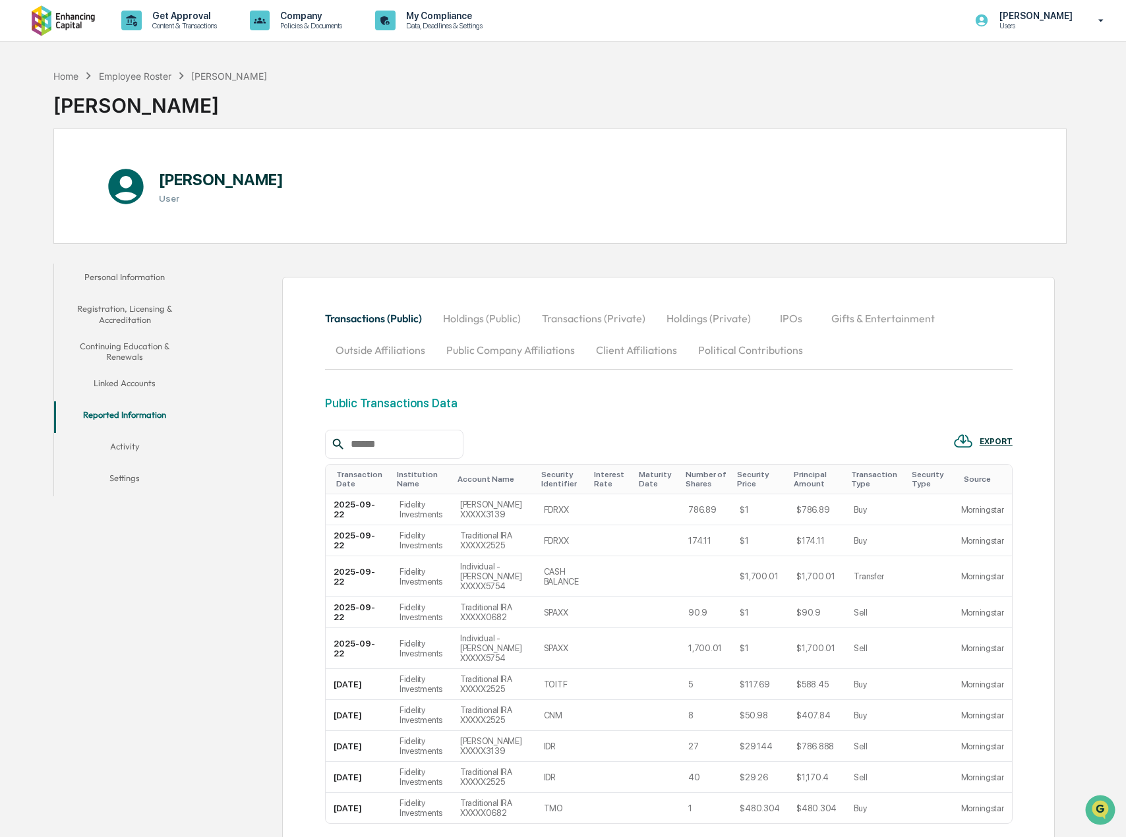
click at [653, 347] on button "Client Affiliations" at bounding box center [636, 350] width 102 height 32
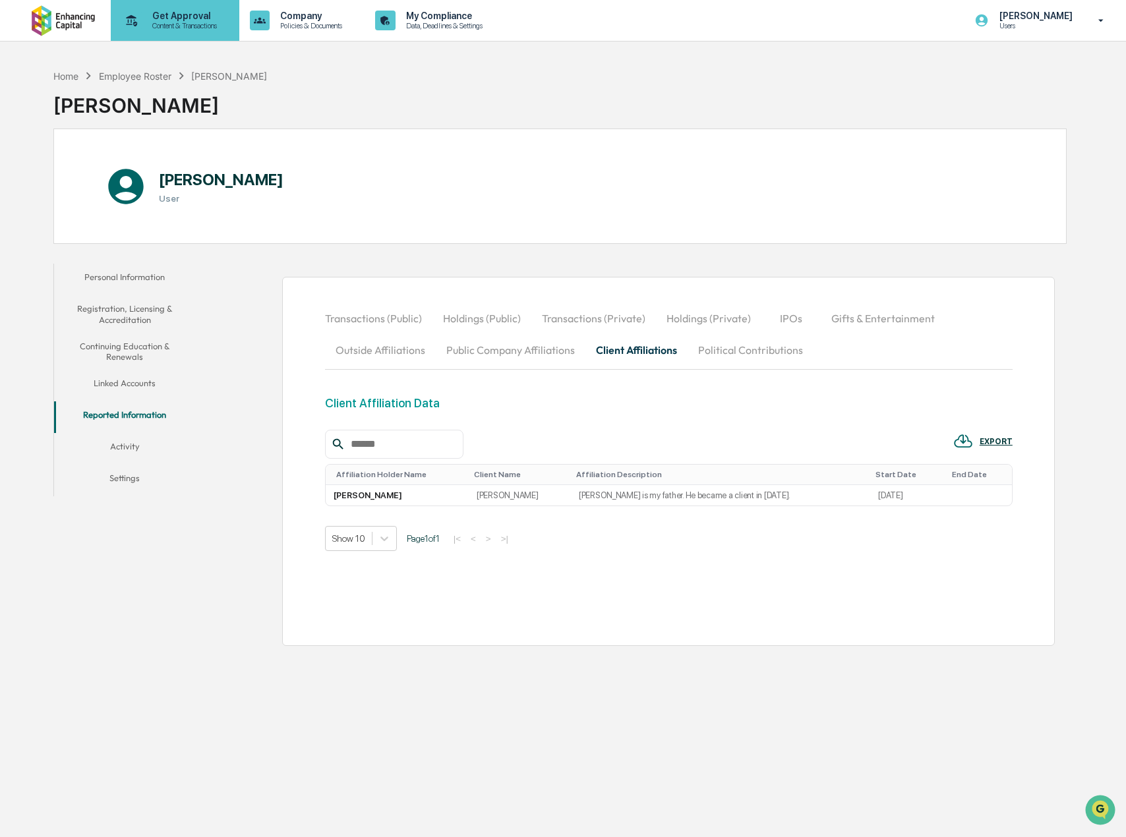
click at [190, 28] on p "Content & Transactions" at bounding box center [183, 25] width 82 height 9
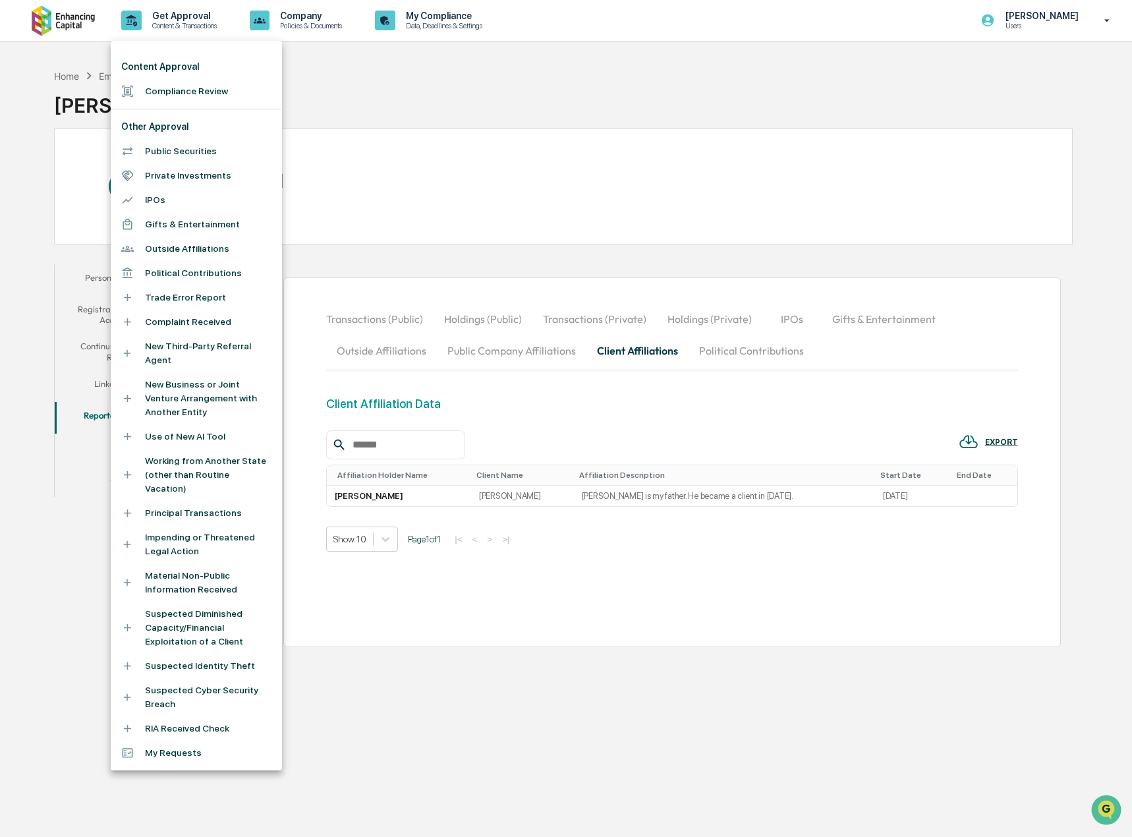
click at [196, 223] on li "Gifts & Entertainment" at bounding box center [196, 224] width 171 height 24
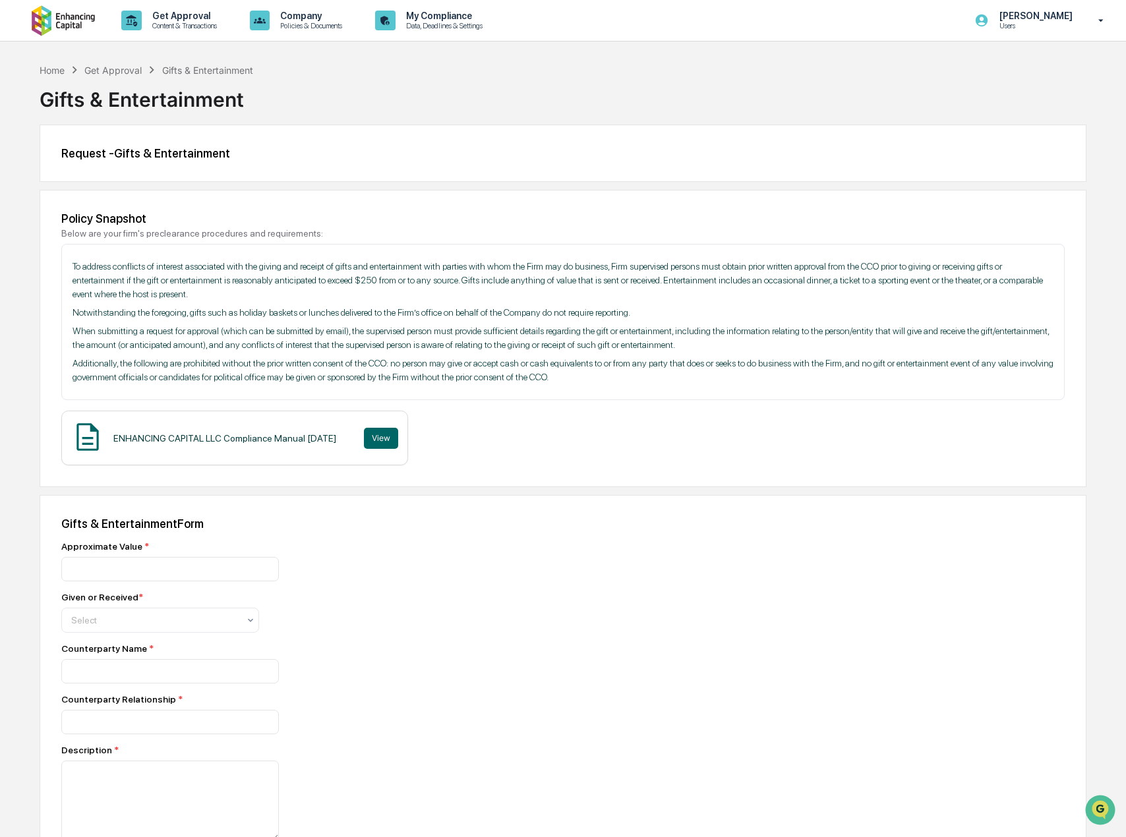
click at [69, 23] on img at bounding box center [63, 20] width 63 height 31
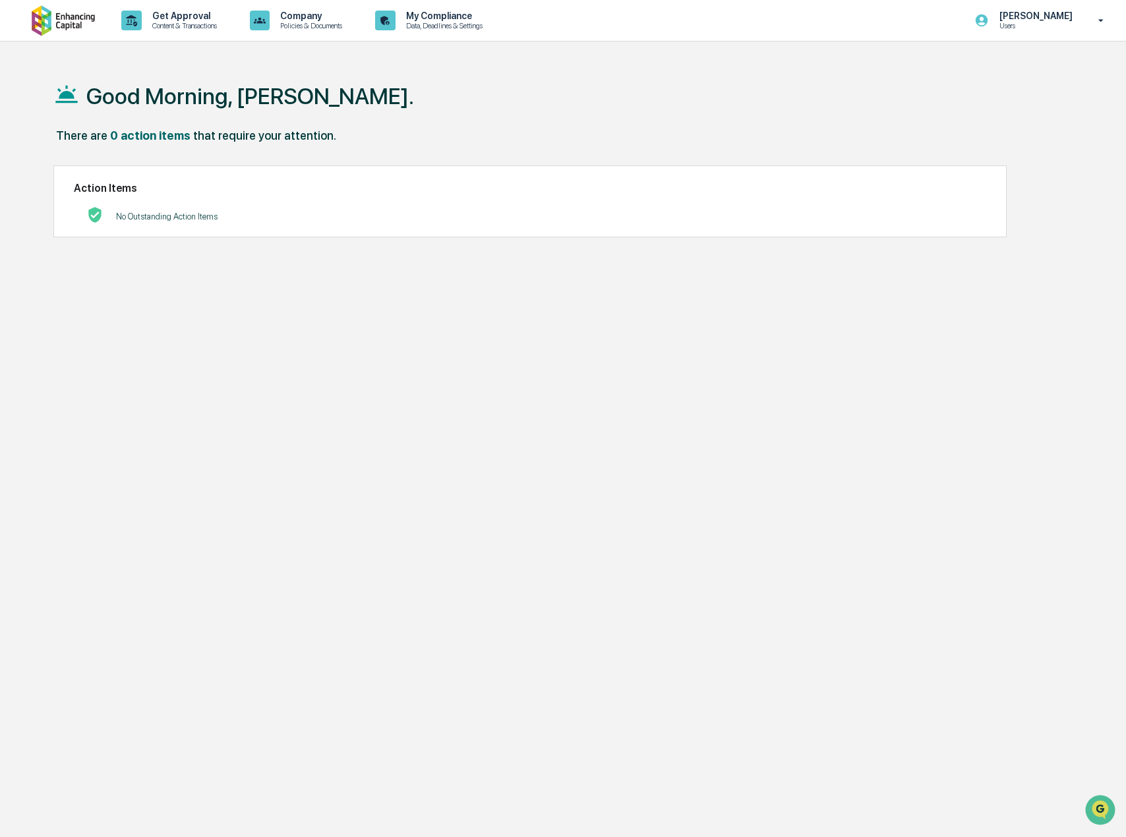
click at [483, 97] on div "Good Morning, [PERSON_NAME]." at bounding box center [559, 96] width 1013 height 66
